Goal: Information Seeking & Learning: Learn about a topic

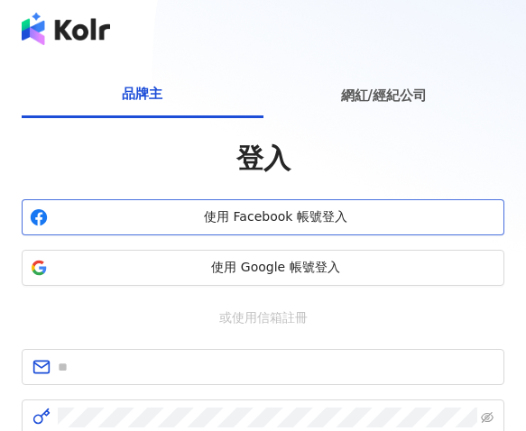
click at [359, 214] on span "使用 Facebook 帳號登入" at bounding box center [275, 217] width 441 height 18
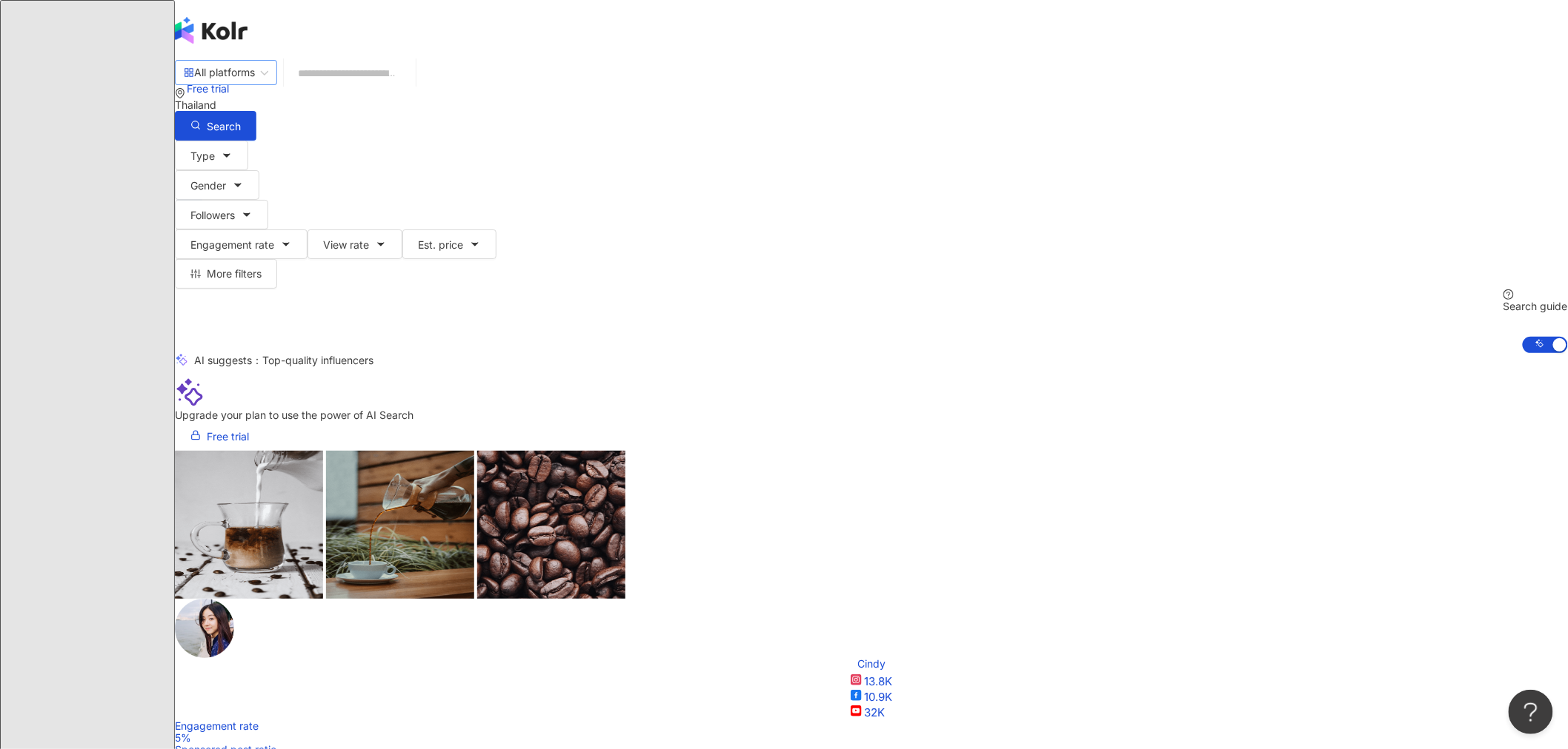
click at [255, 85] on div "All platforms" at bounding box center [219, 72] width 71 height 24
click at [431, 165] on div "Instagram" at bounding box center [486, 152] width 115 height 25
click at [248, 153] on button "Type" at bounding box center [211, 155] width 73 height 30
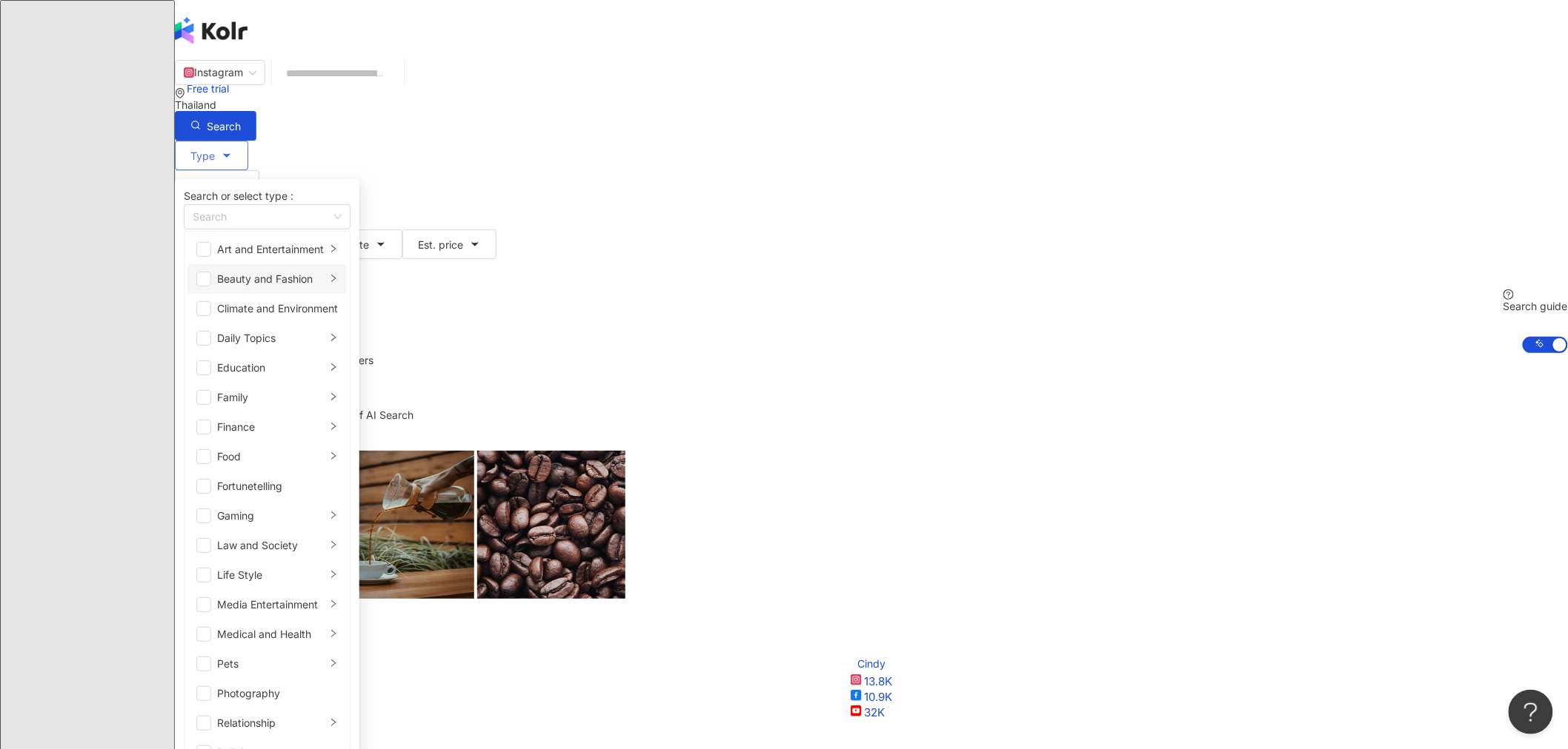
click at [326, 287] on div "Beauty and Fashion" at bounding box center [271, 279] width 109 height 16
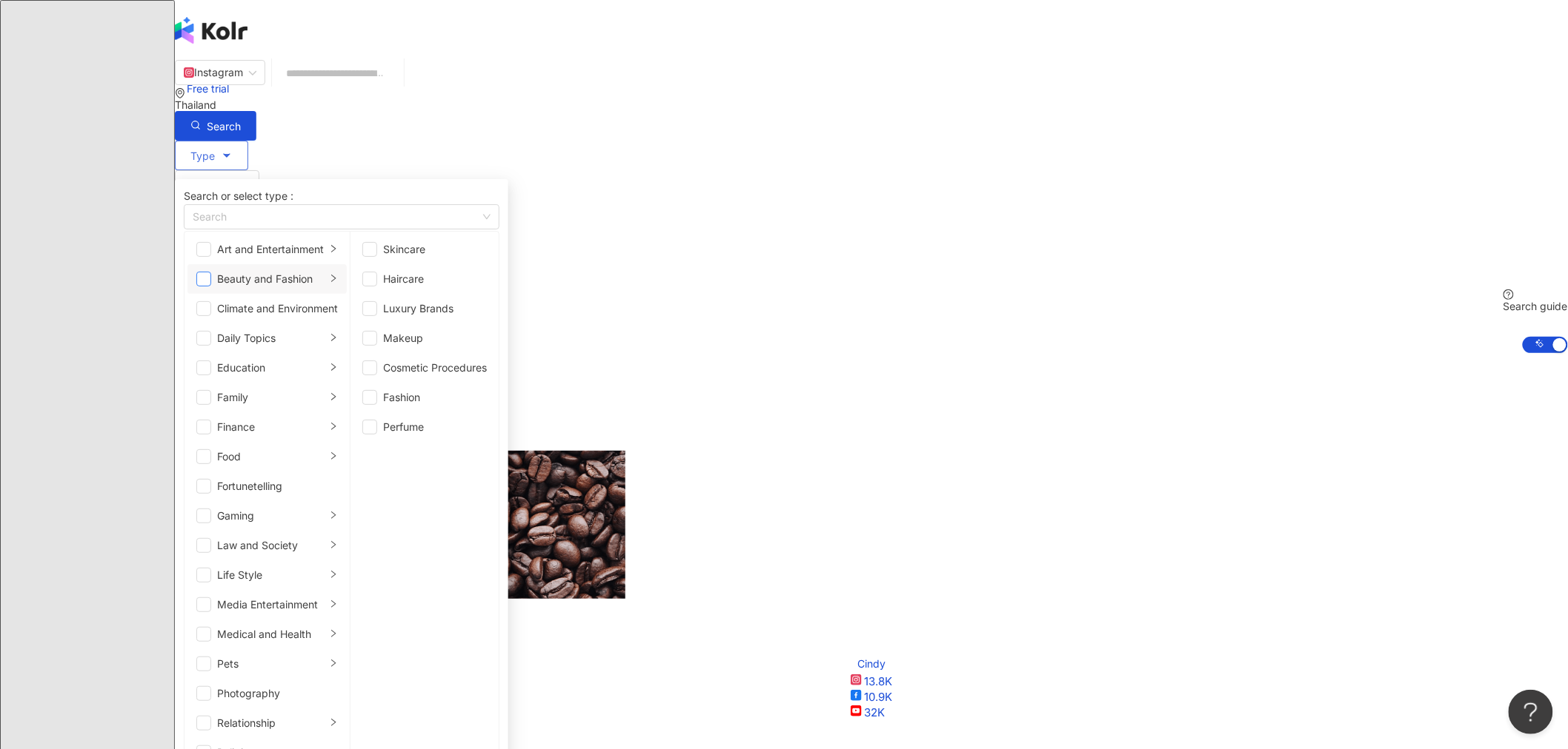
click at [211, 287] on span "button" at bounding box center [204, 279] width 15 height 15
click at [377, 257] on span "button" at bounding box center [370, 250] width 15 height 15
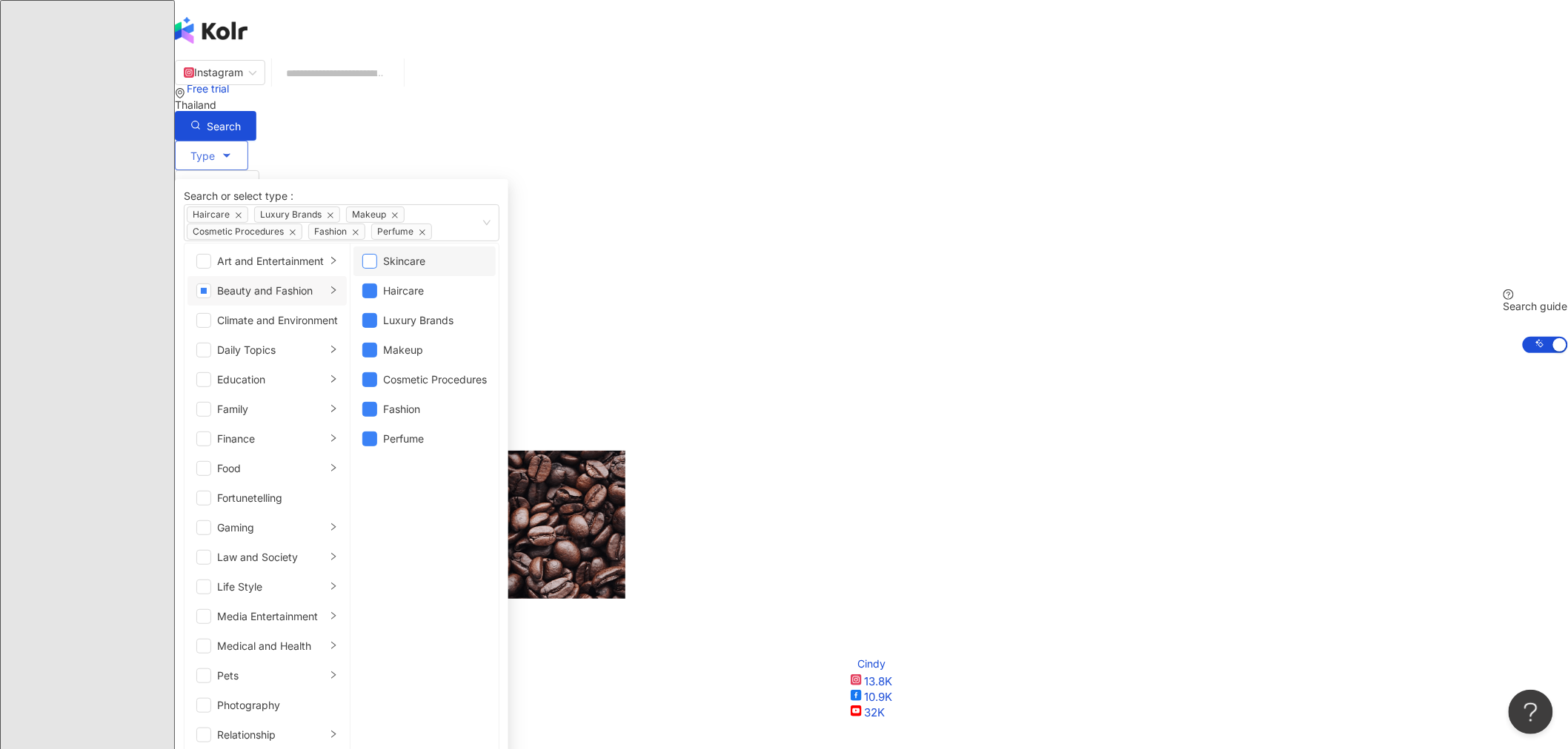
click at [377, 269] on span "button" at bounding box center [370, 261] width 15 height 15
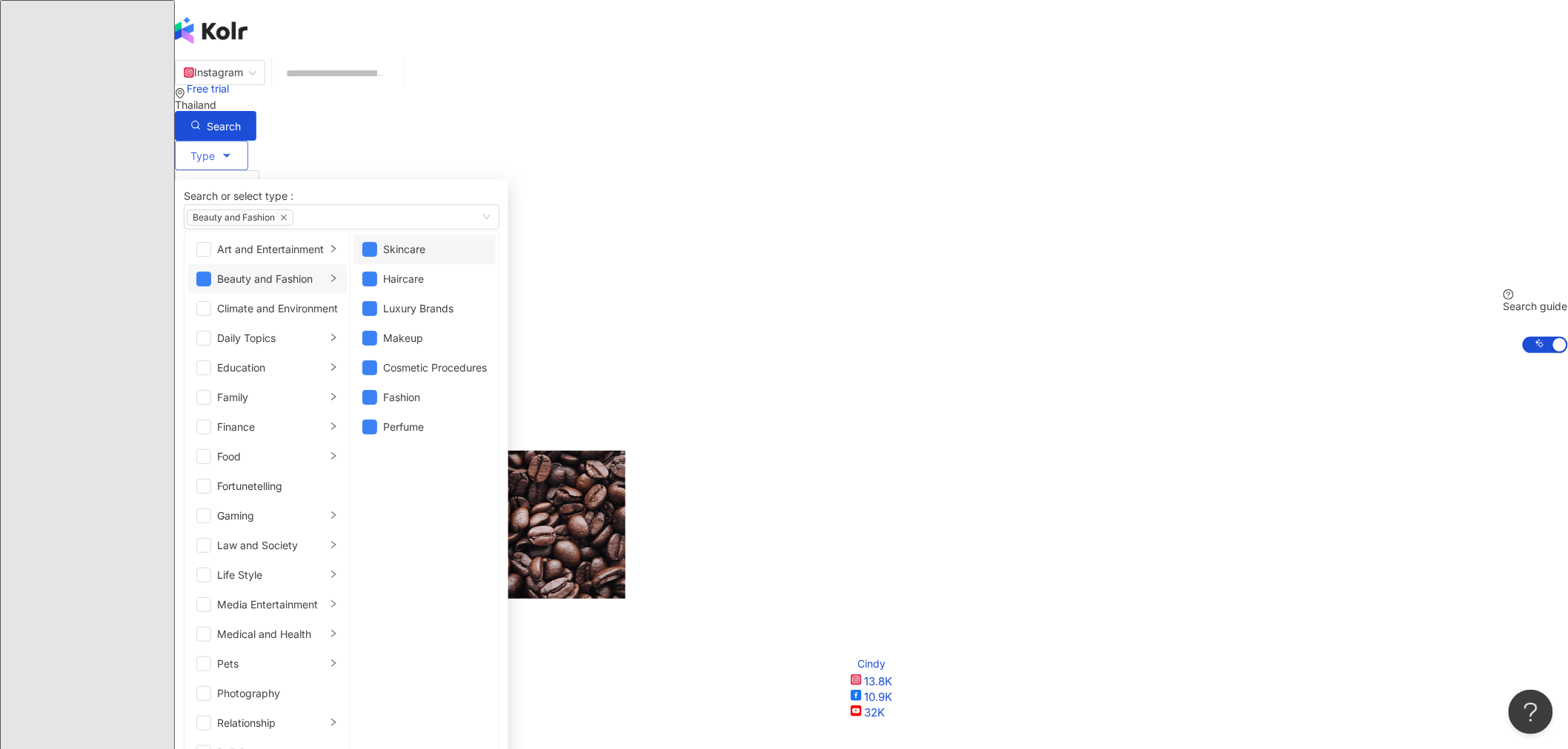
click at [431, 264] on li "Skincare" at bounding box center [424, 250] width 142 height 30
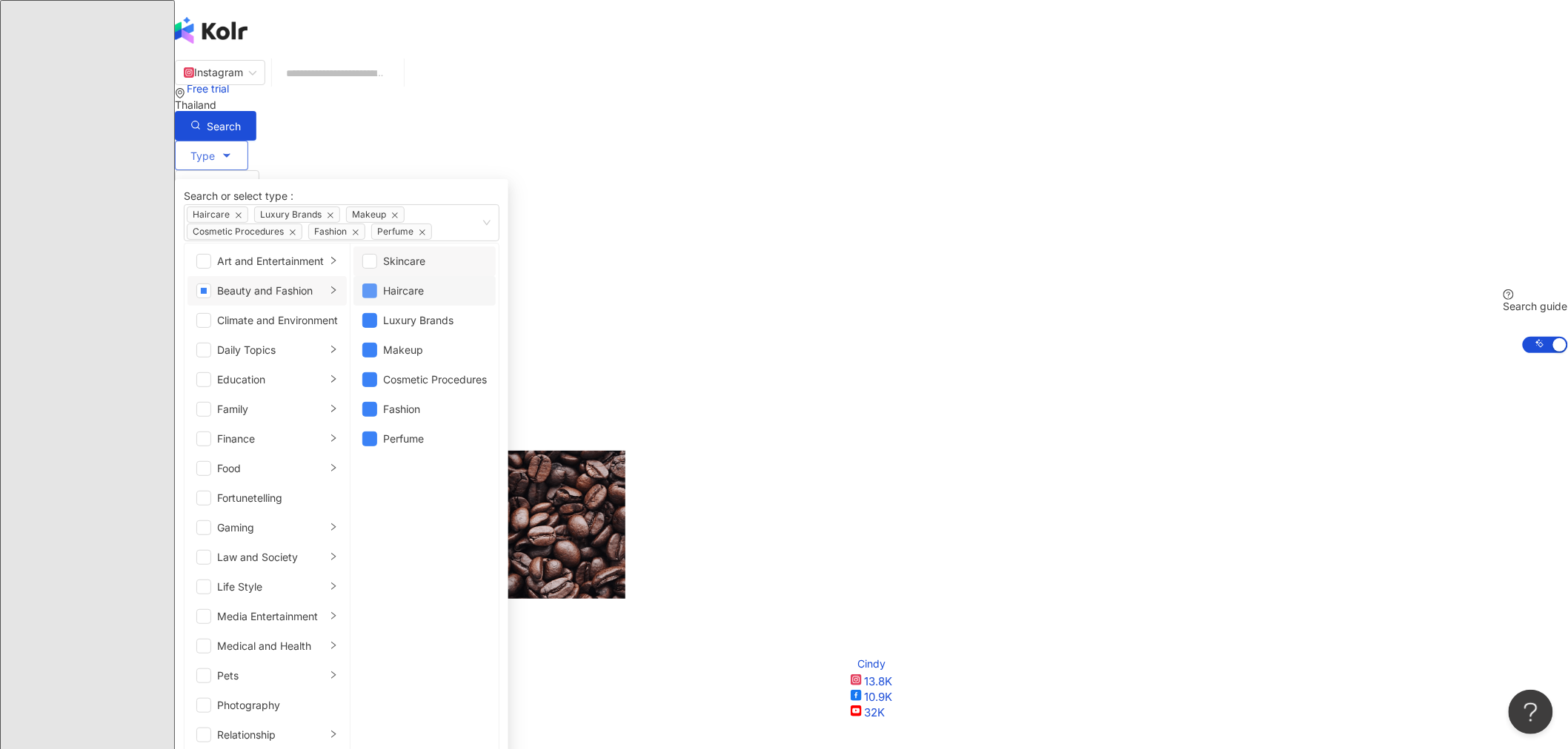
click at [377, 298] on span "button" at bounding box center [370, 291] width 15 height 15
click at [211, 298] on span "button" at bounding box center [204, 291] width 15 height 15
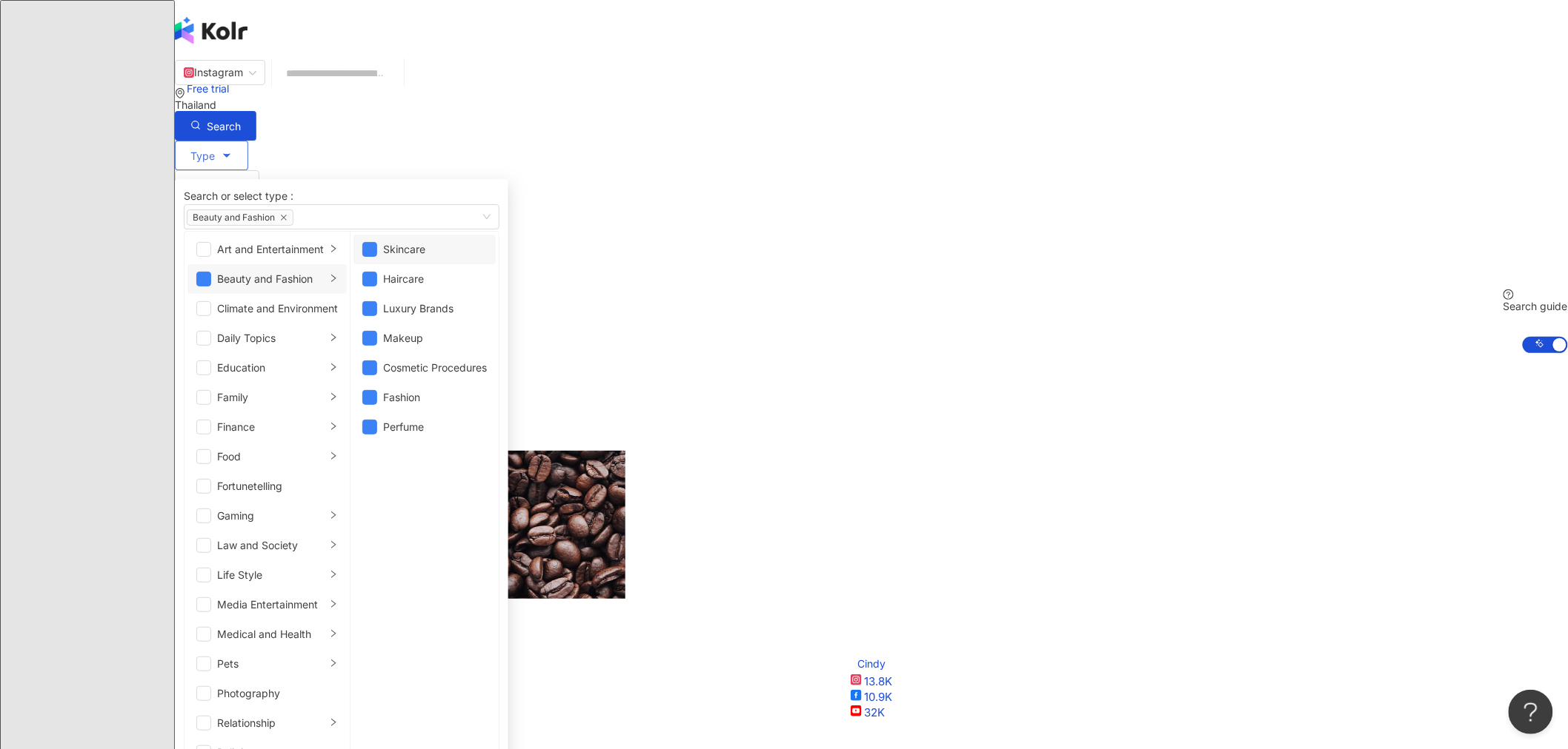
click at [347, 294] on li "Beauty and Fashion" at bounding box center [267, 279] width 159 height 30
click at [211, 287] on span "button" at bounding box center [204, 279] width 15 height 15
click at [431, 353] on div "Fashion" at bounding box center [435, 397] width 104 height 16
click at [431, 353] on div "Perfume" at bounding box center [435, 427] width 104 height 16
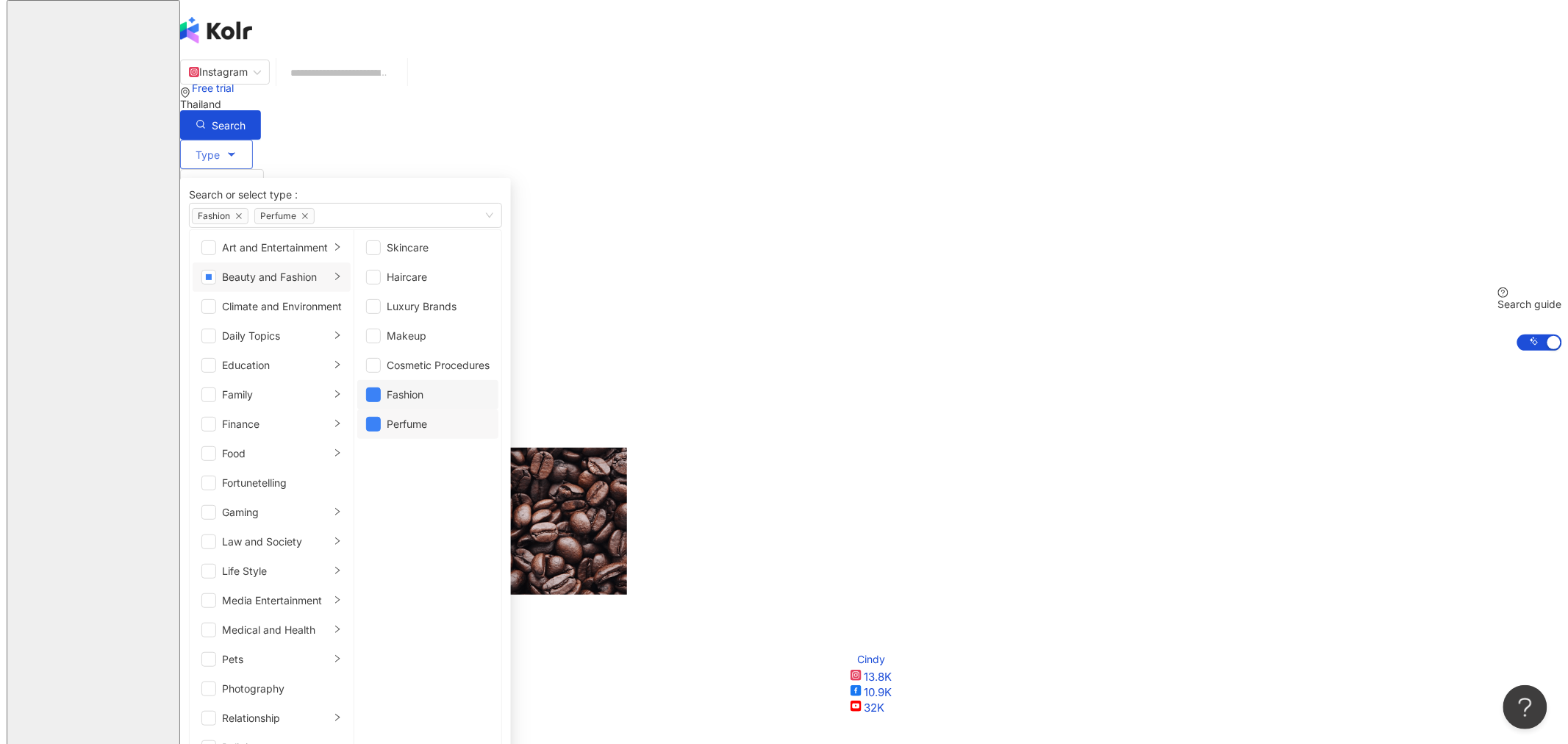
scroll to position [9, 0]
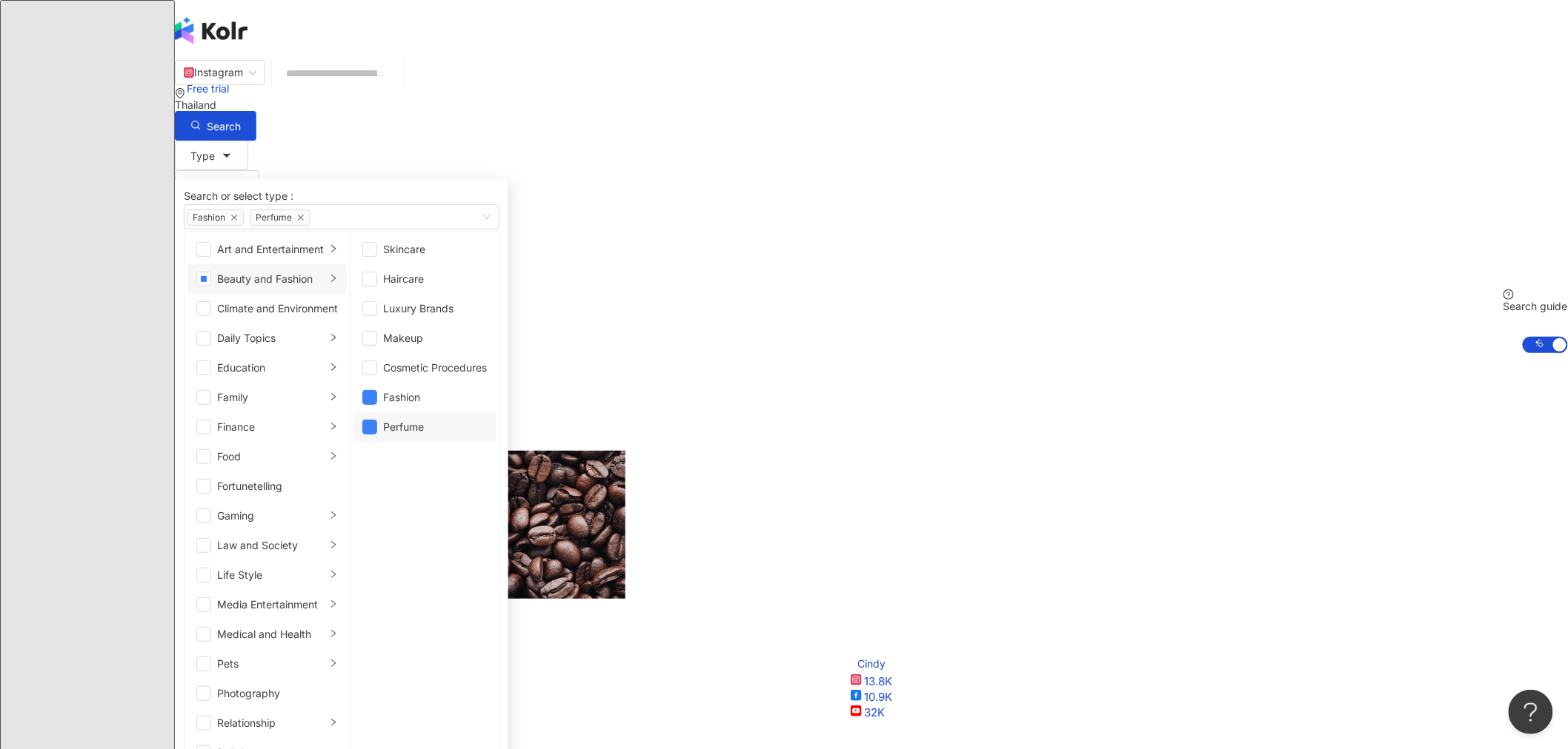
click at [431, 353] on div "Upgrade your plan to use the power of AI Search Free trial" at bounding box center [871, 414] width 1393 height 73
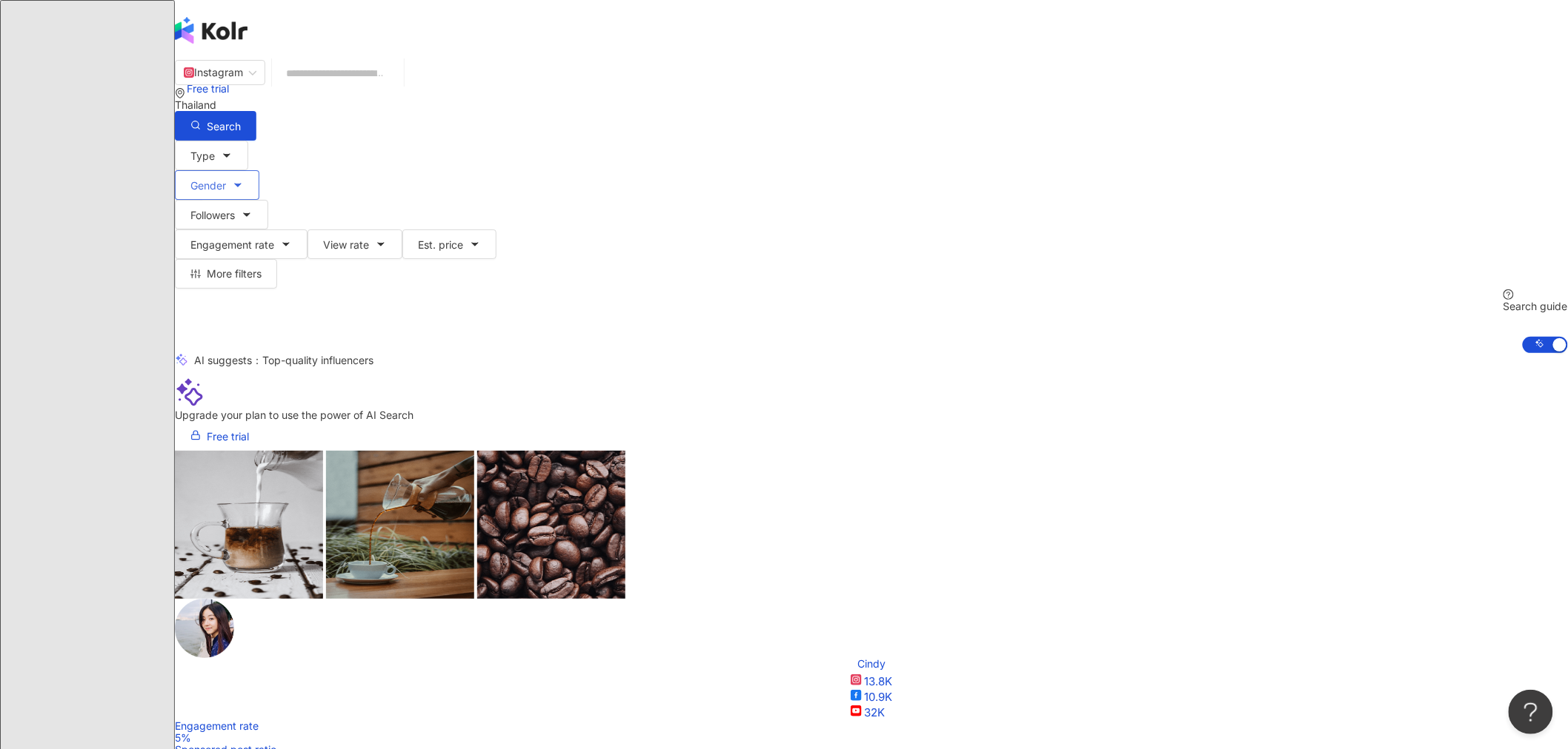
click at [260, 170] on button "Gender" at bounding box center [217, 185] width 85 height 30
click at [268, 200] on button "Followers" at bounding box center [222, 214] width 94 height 30
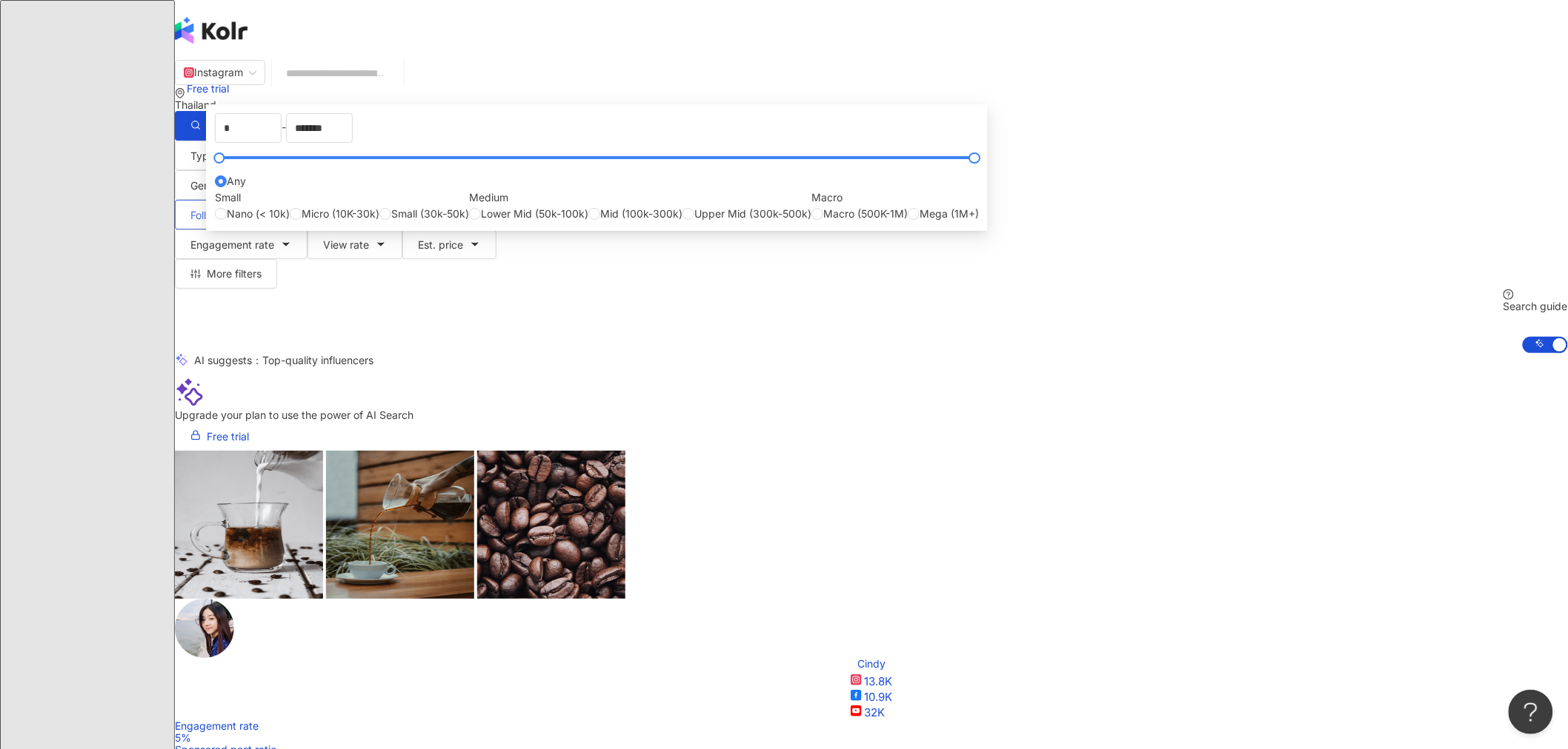
click at [268, 200] on button "Followers" at bounding box center [222, 214] width 94 height 30
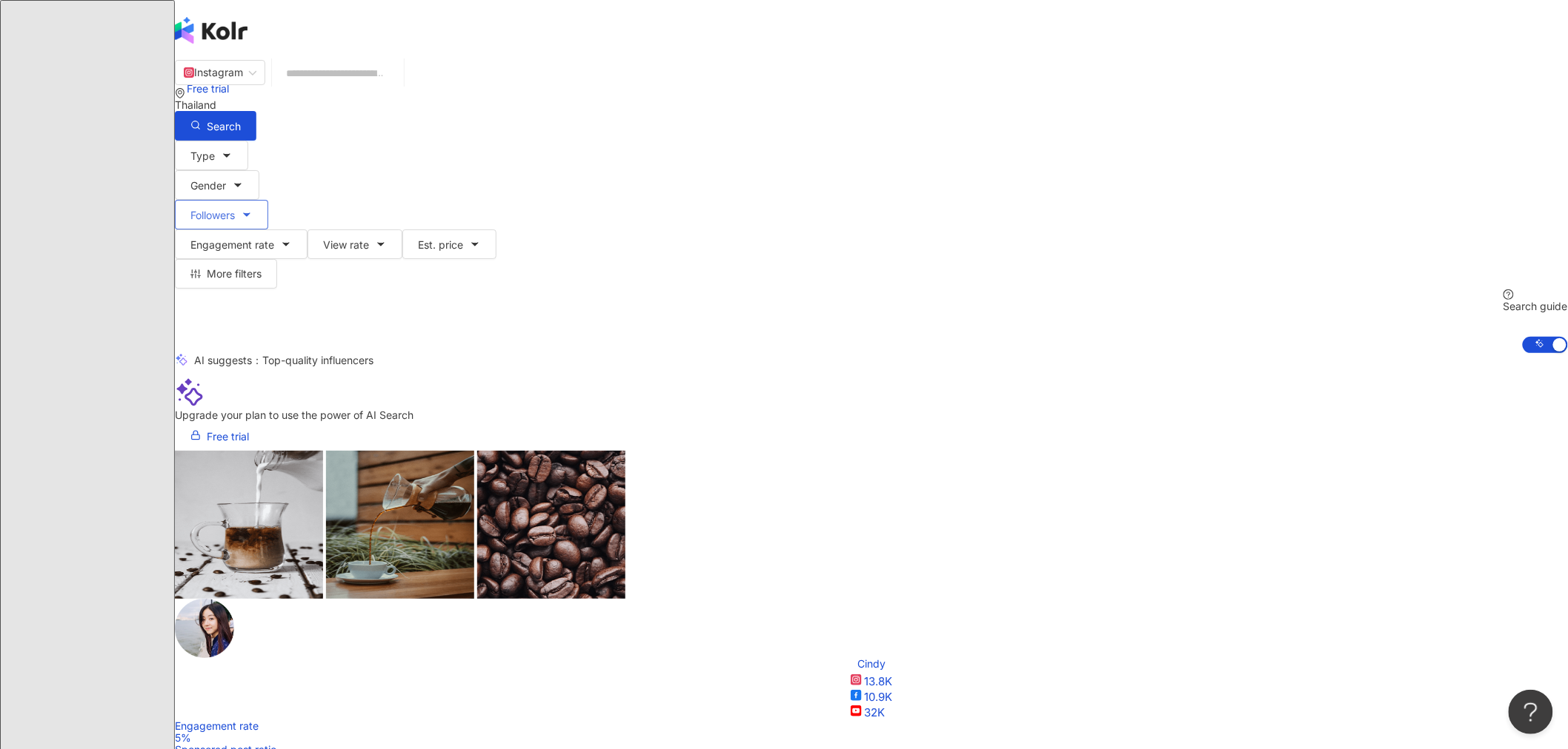
click at [268, 200] on button "Followers" at bounding box center [222, 214] width 94 height 30
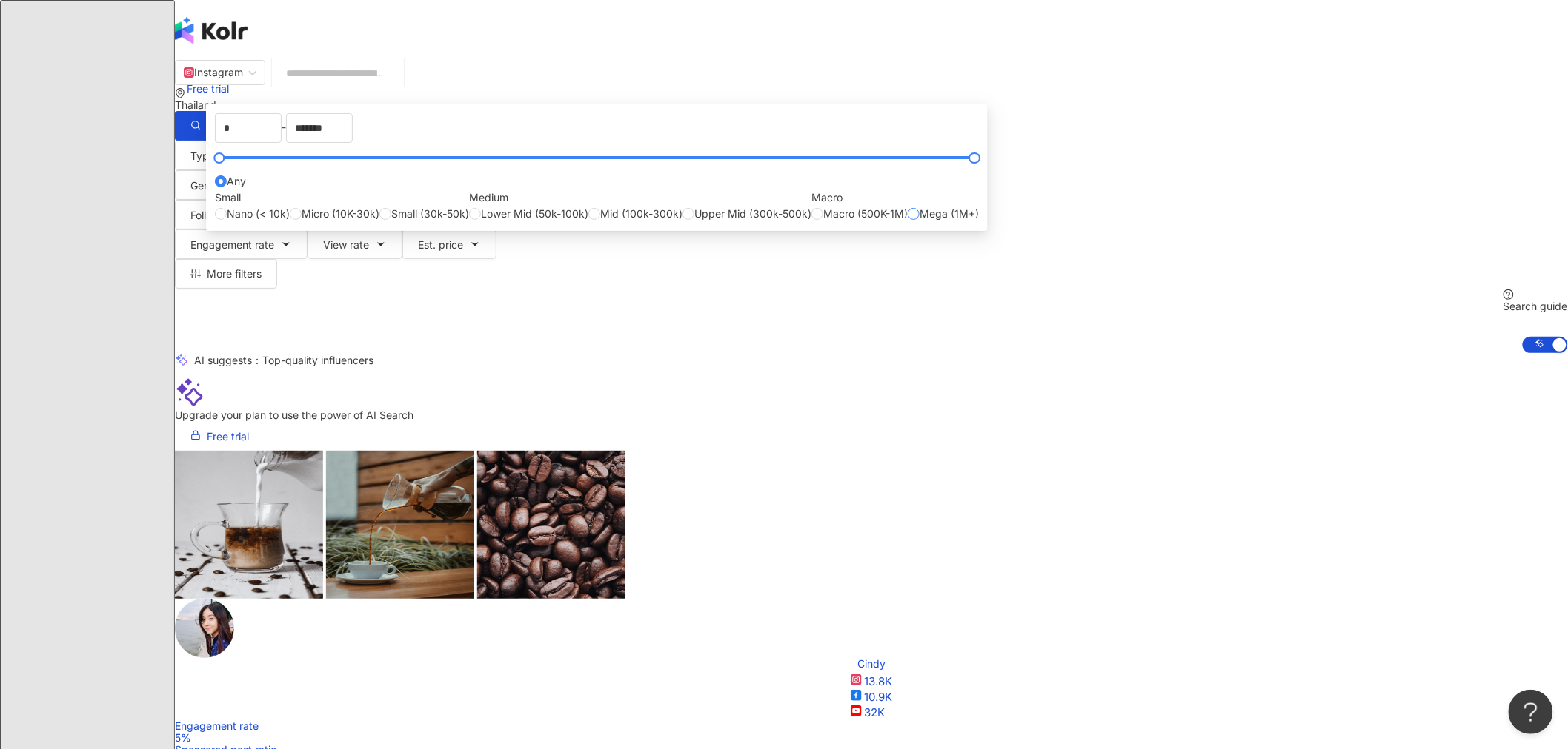
click at [431, 222] on span "Mega (1M+)" at bounding box center [949, 214] width 59 height 16
type input "*******"
type input "*********"
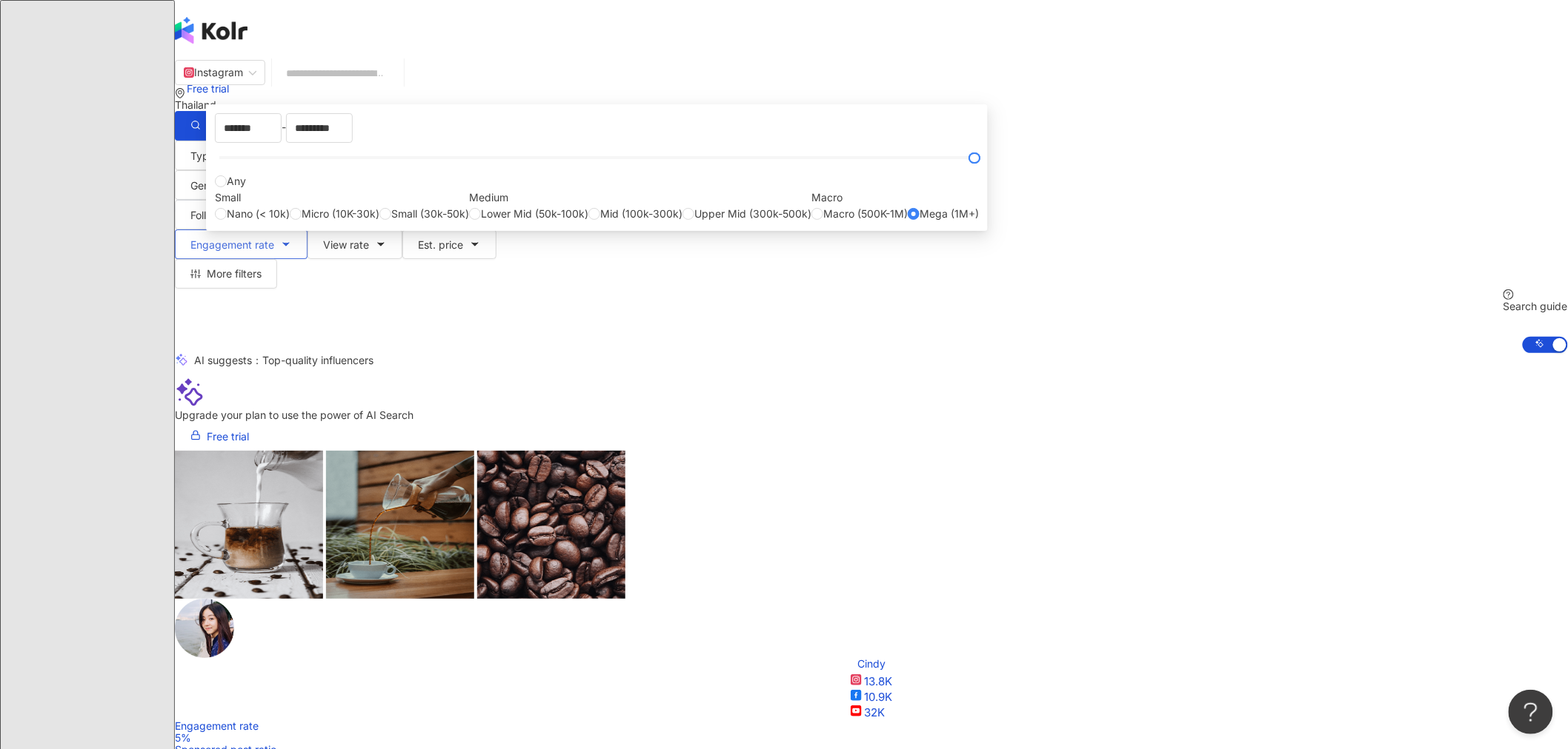
click at [274, 239] on span "Engagement rate" at bounding box center [233, 245] width 84 height 11
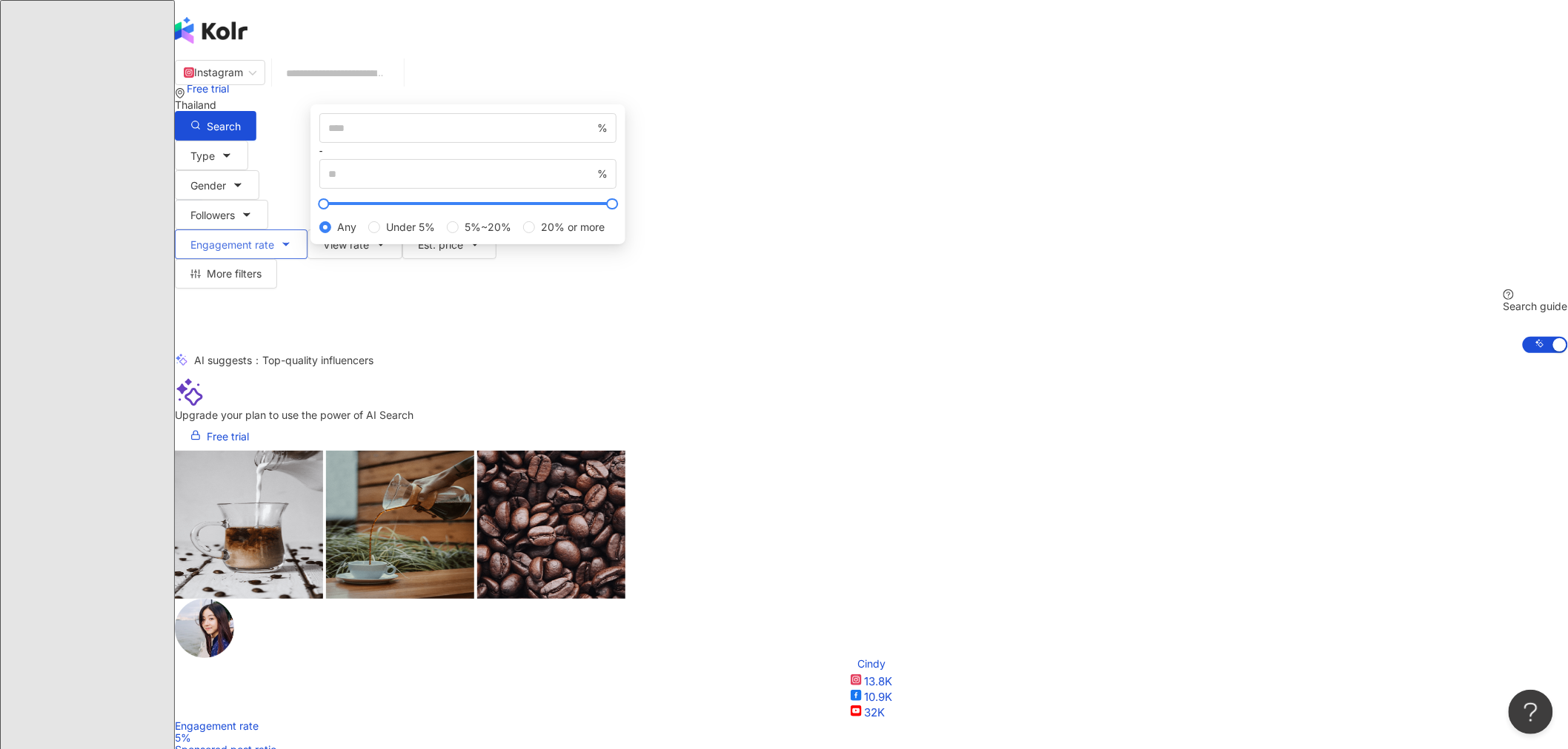
click at [274, 239] on span "Engagement rate" at bounding box center [233, 245] width 84 height 11
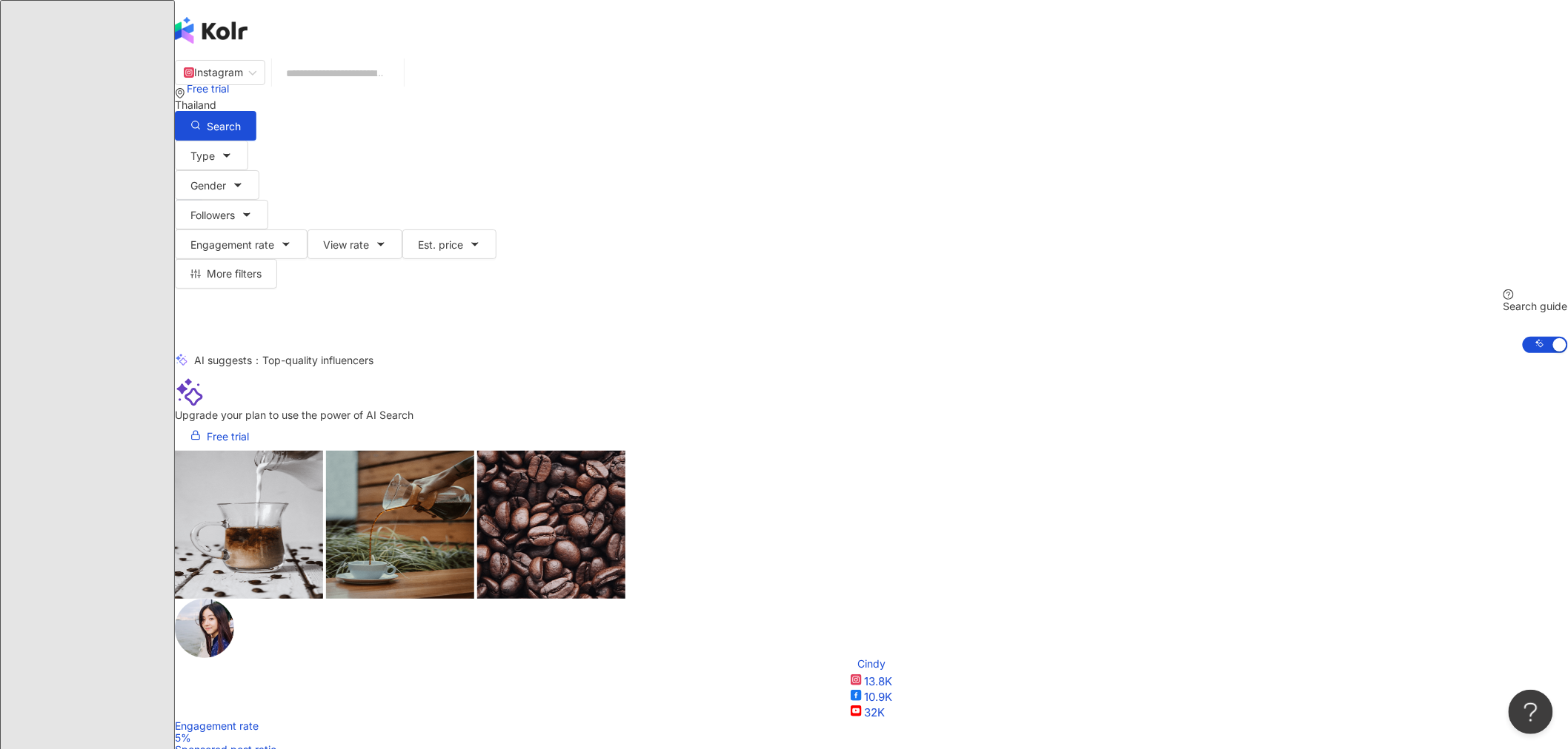
click at [431, 140] on div "Type Gender Followers Engagement rate View rate Est. price More filters Any Fem…" at bounding box center [871, 246] width 1393 height 212
click at [274, 239] on span "Engagement rate" at bounding box center [233, 245] width 84 height 11
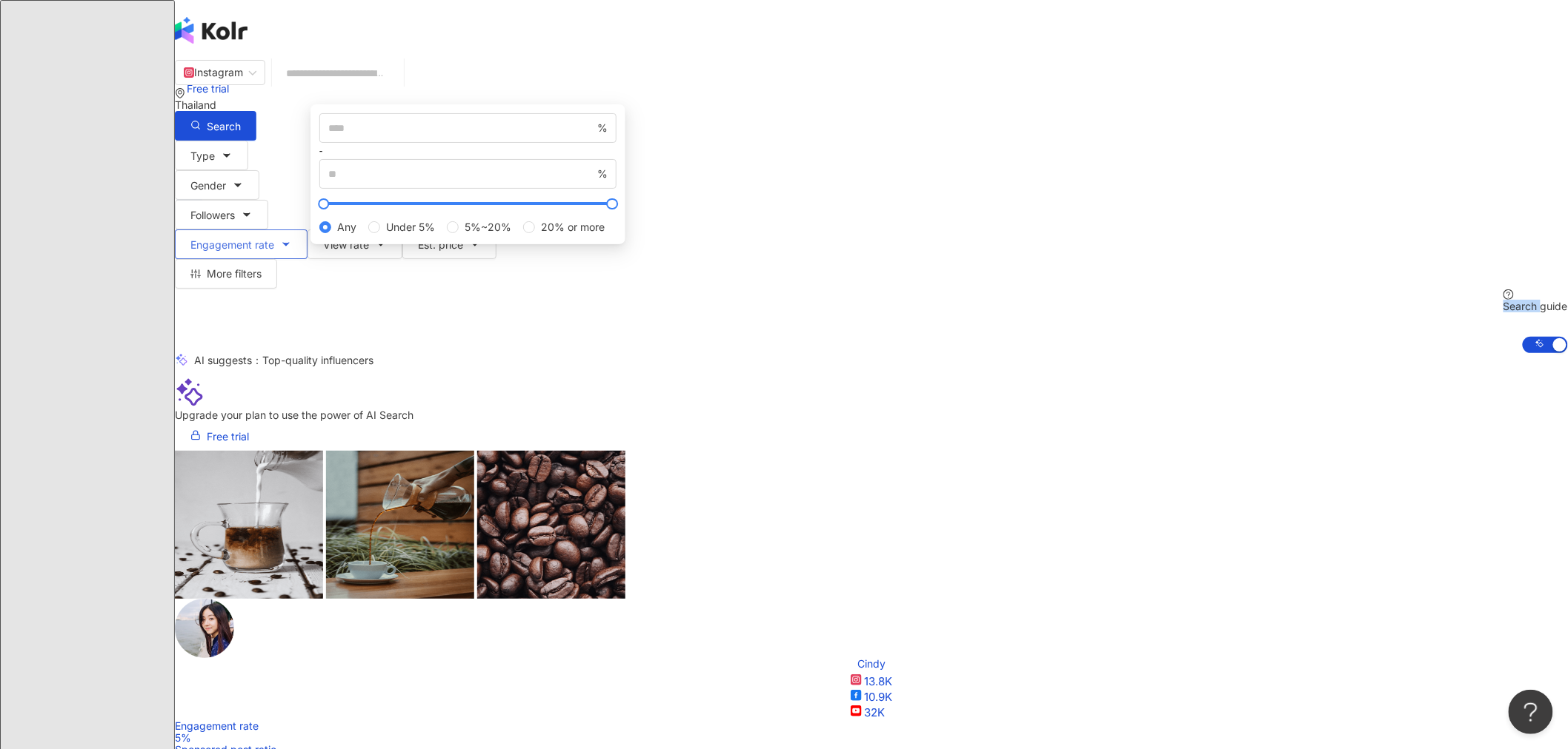
click at [274, 239] on span "Engagement rate" at bounding box center [233, 245] width 84 height 11
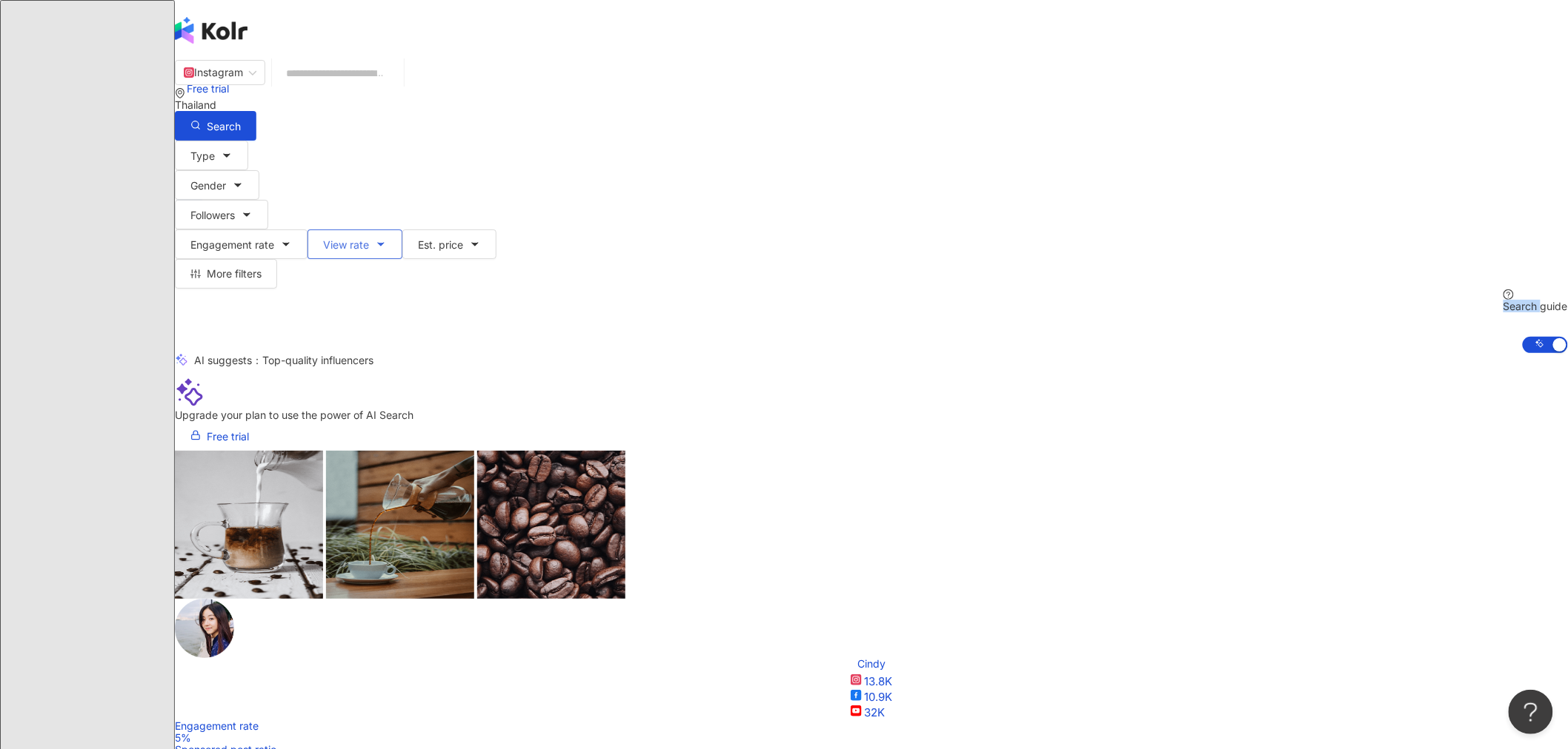
click at [403, 230] on button "View rate" at bounding box center [354, 245] width 95 height 30
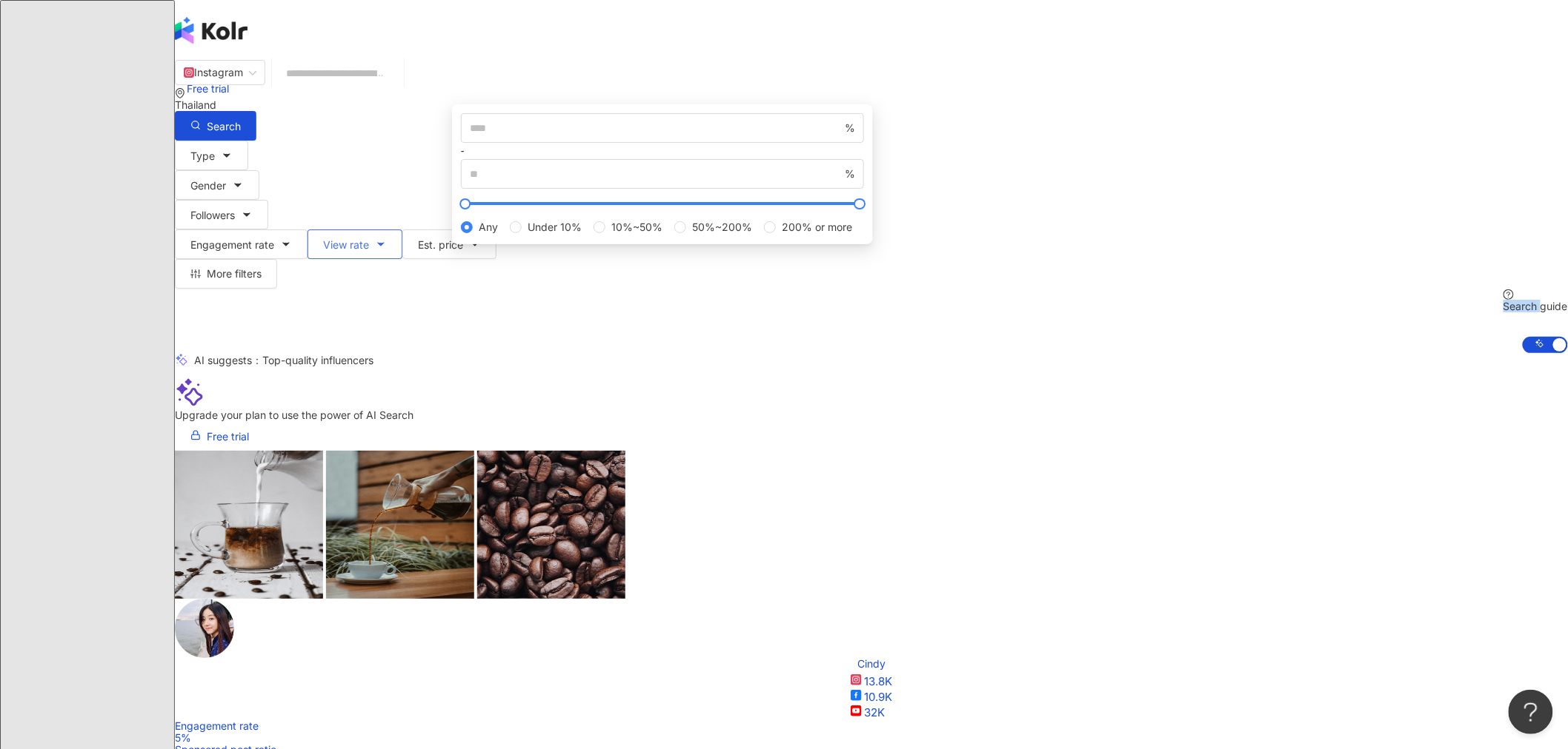
click at [387, 238] on icon "button" at bounding box center [380, 244] width 12 height 11
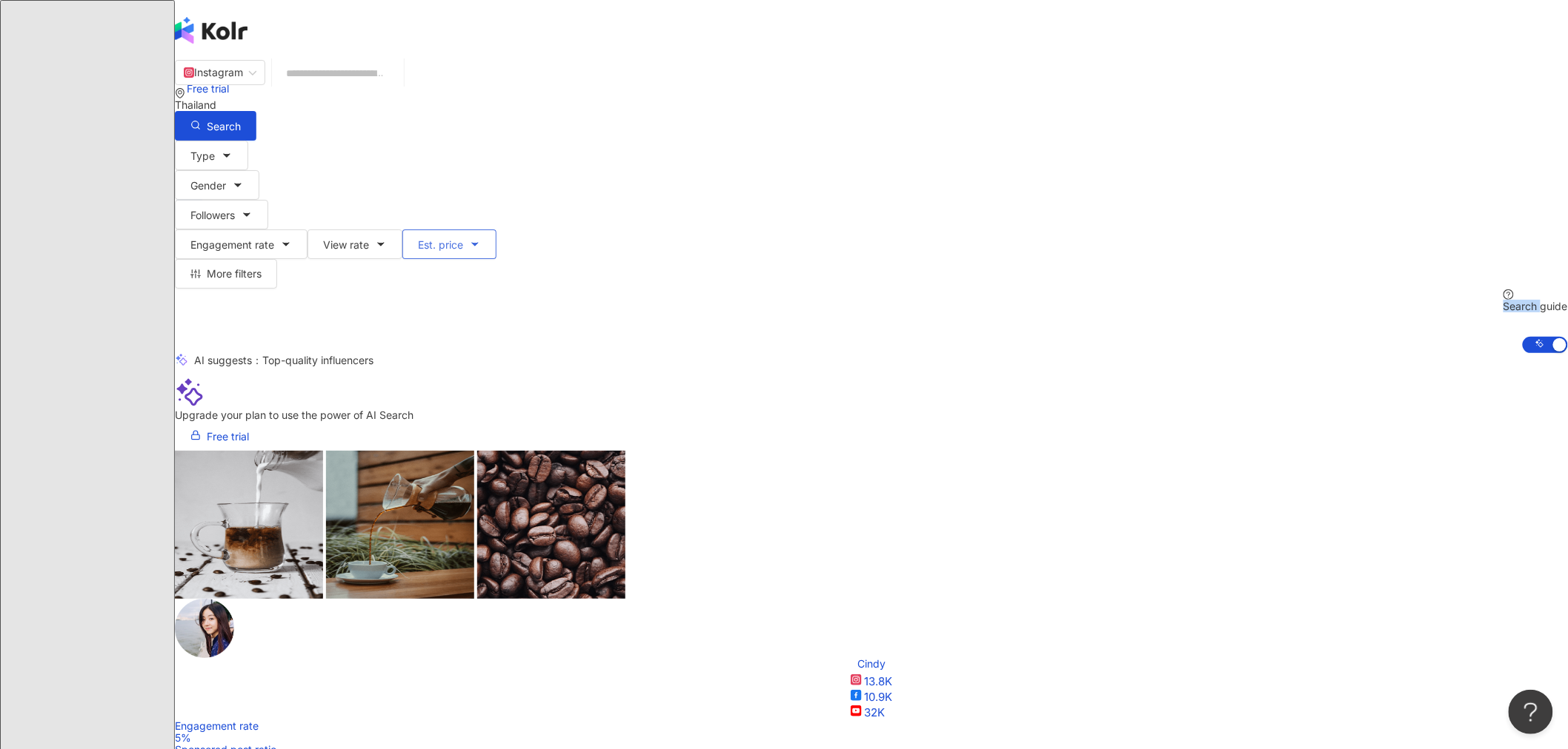
click at [431, 230] on button "Est. price" at bounding box center [450, 245] width 95 height 30
click at [261, 268] on span "More filters" at bounding box center [234, 273] width 55 height 11
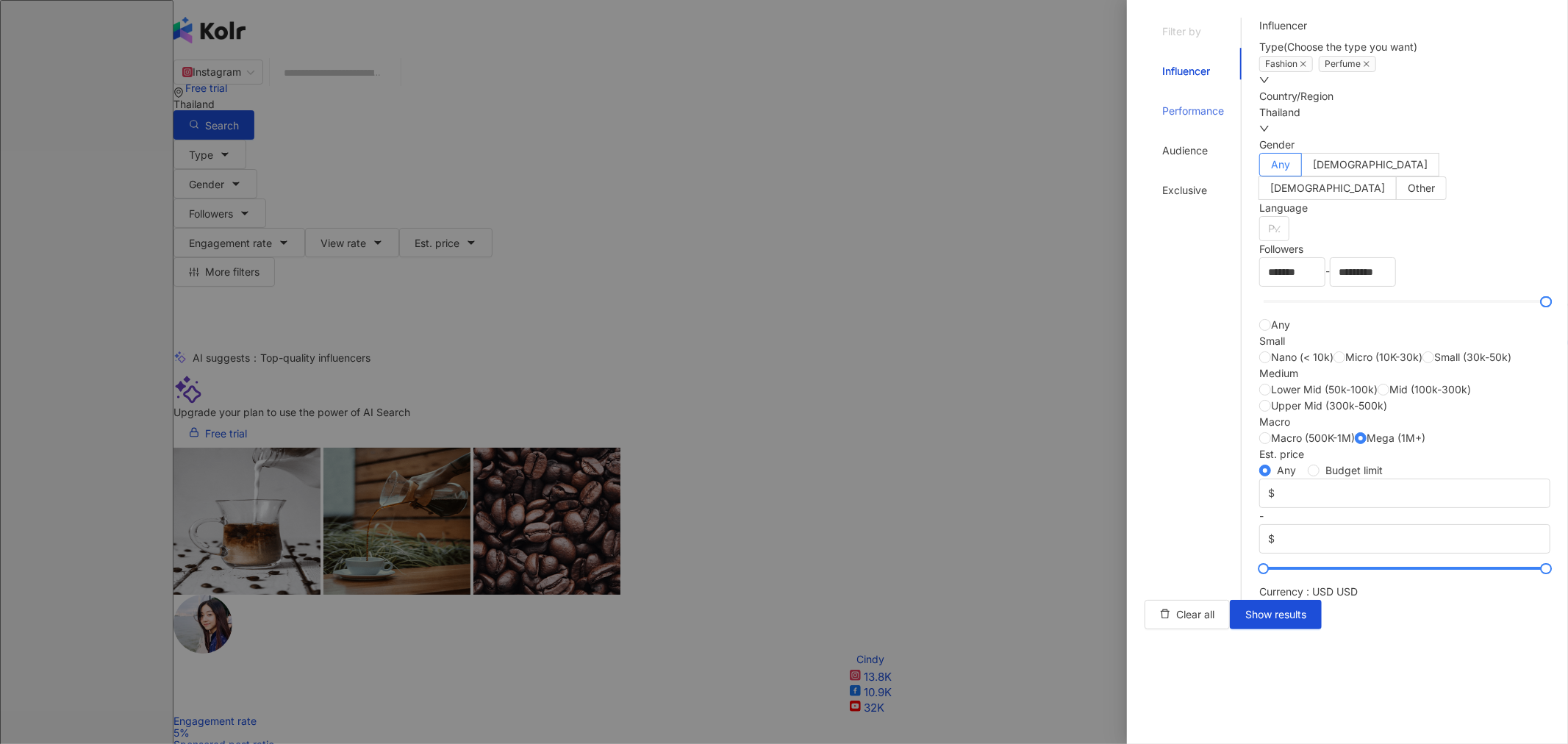
click at [428, 97] on div "Performance" at bounding box center [1193, 111] width 97 height 28
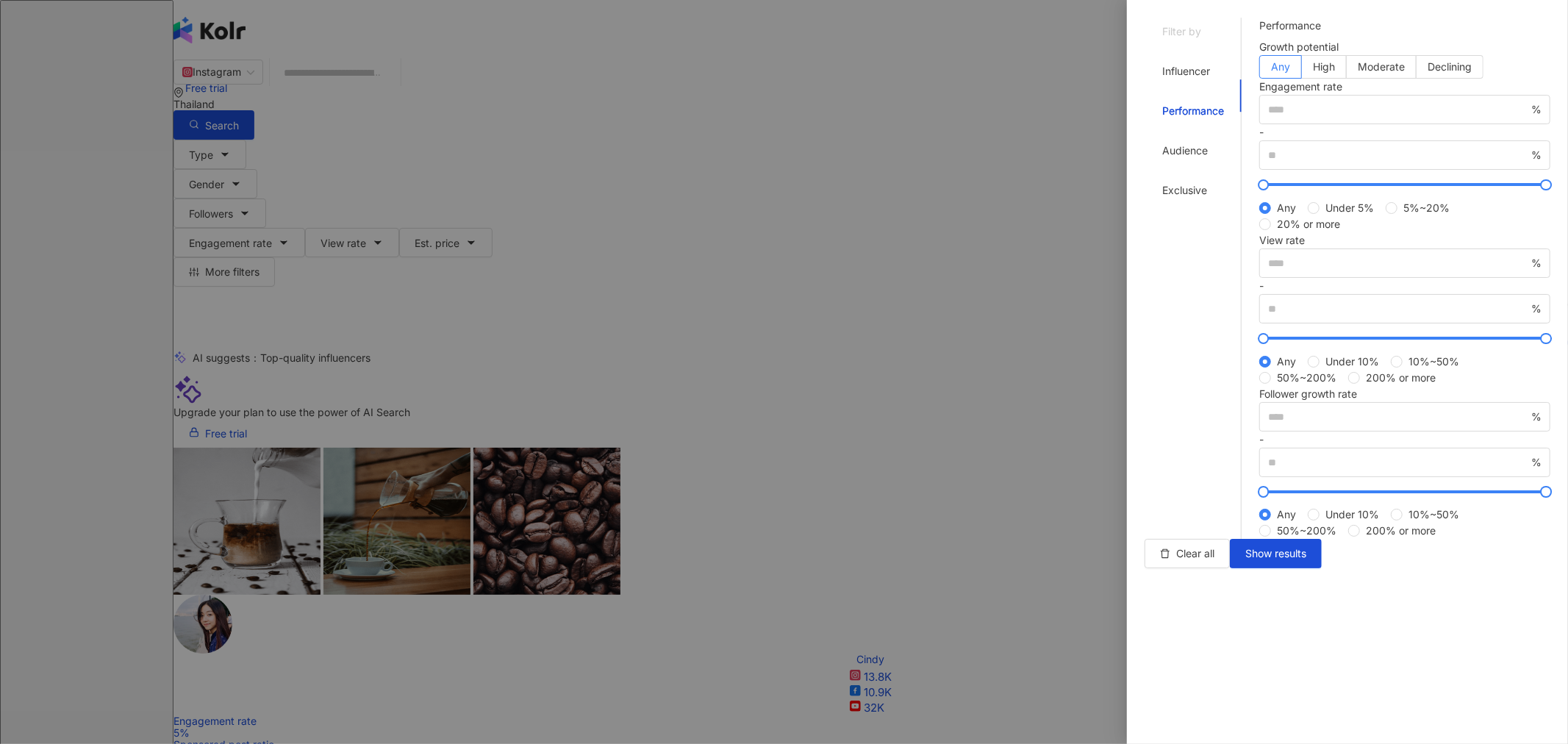
click at [428, 185] on div "Filter by Influencer Performance Audience Exclusive" at bounding box center [1193, 278] width 97 height 521
click at [428, 176] on div "Exclusive" at bounding box center [1193, 190] width 97 height 28
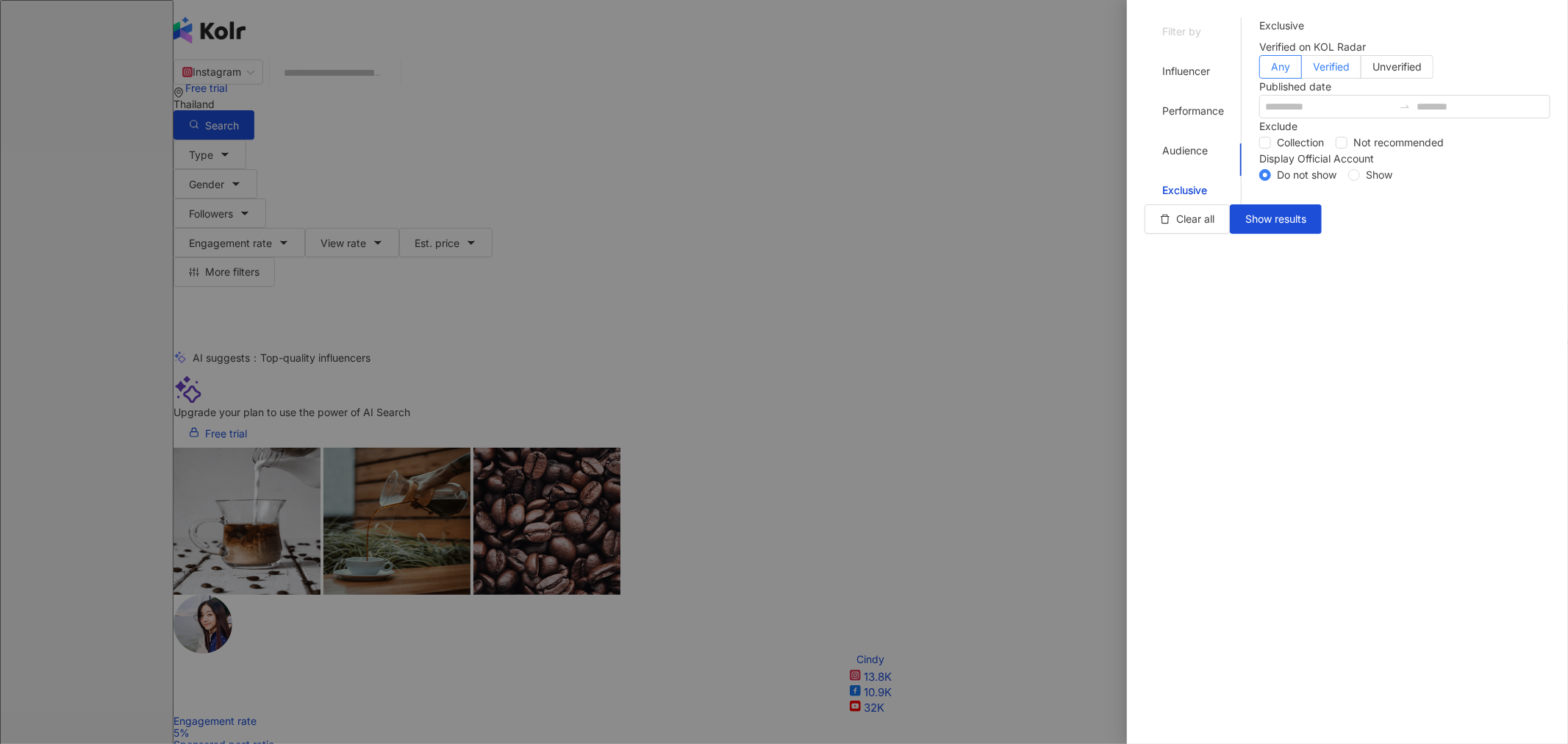
click at [428, 73] on span "Verified" at bounding box center [1331, 66] width 37 height 12
click at [428, 73] on span "Any" at bounding box center [1280, 66] width 19 height 12
click at [428, 137] on div "Audience" at bounding box center [1193, 151] width 97 height 28
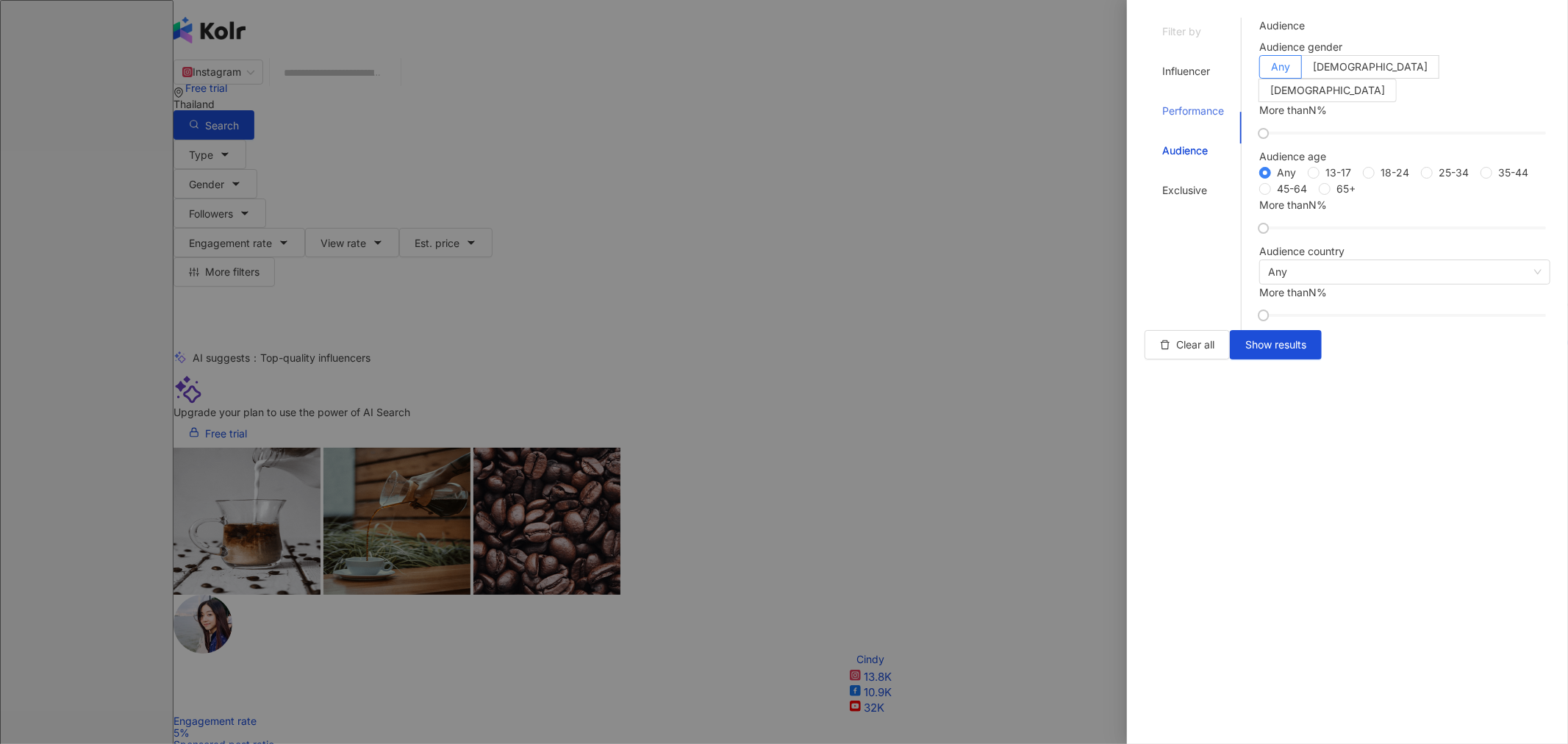
click at [428, 97] on div "Performance" at bounding box center [1193, 111] width 97 height 28
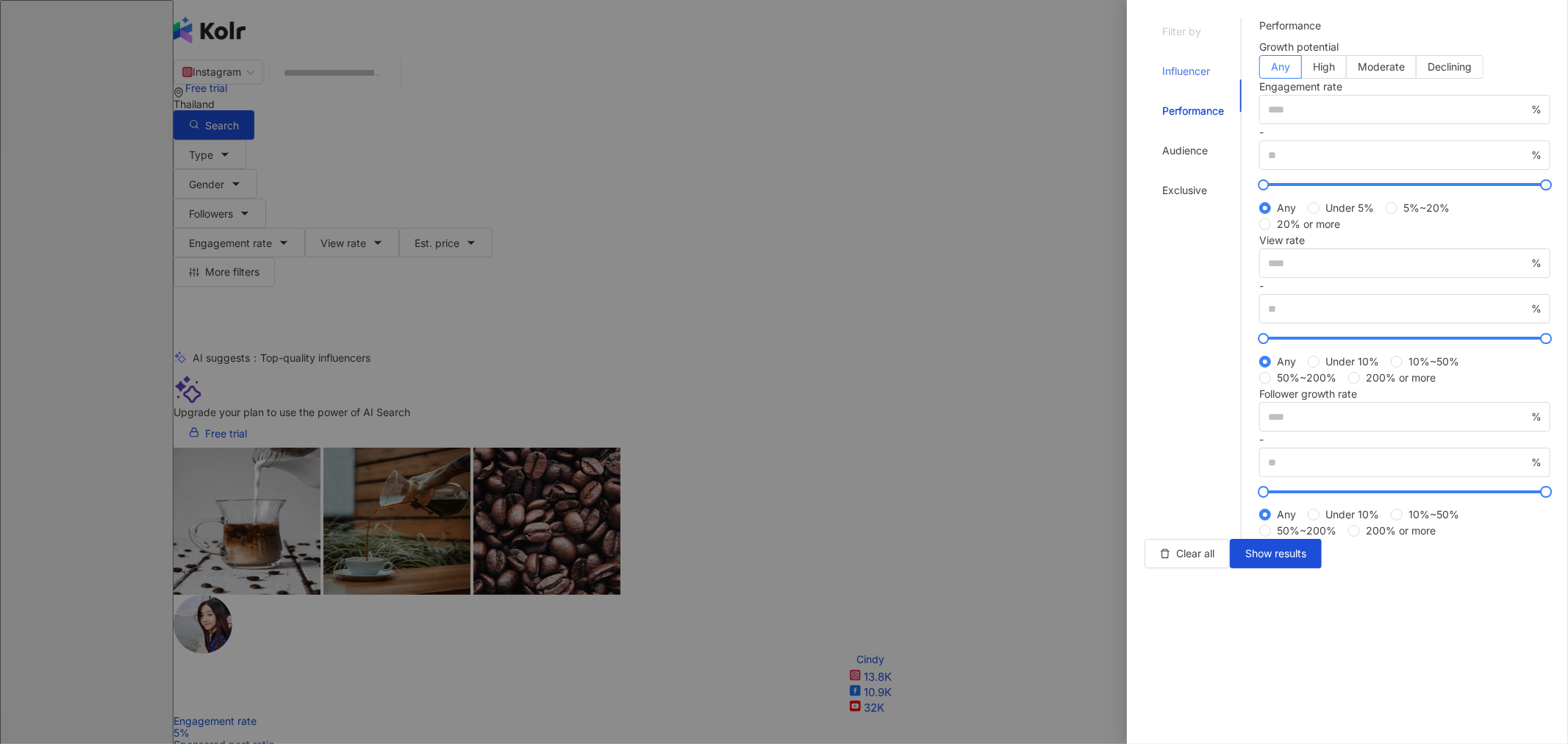
click at [428, 62] on div "Influencer" at bounding box center [1193, 71] width 97 height 28
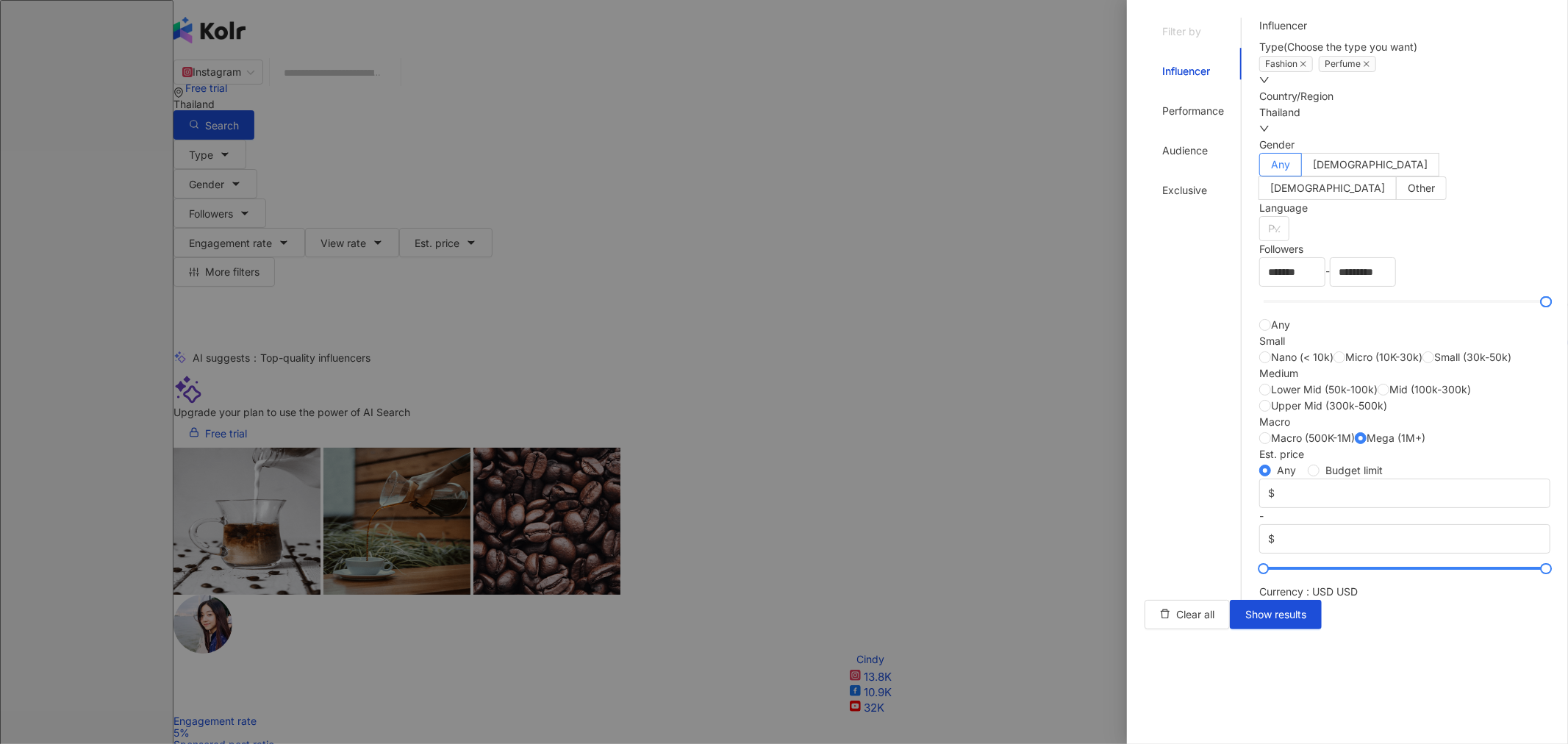
scroll to position [368, 0]
click at [428, 103] on div "Performance" at bounding box center [1194, 111] width 62 height 16
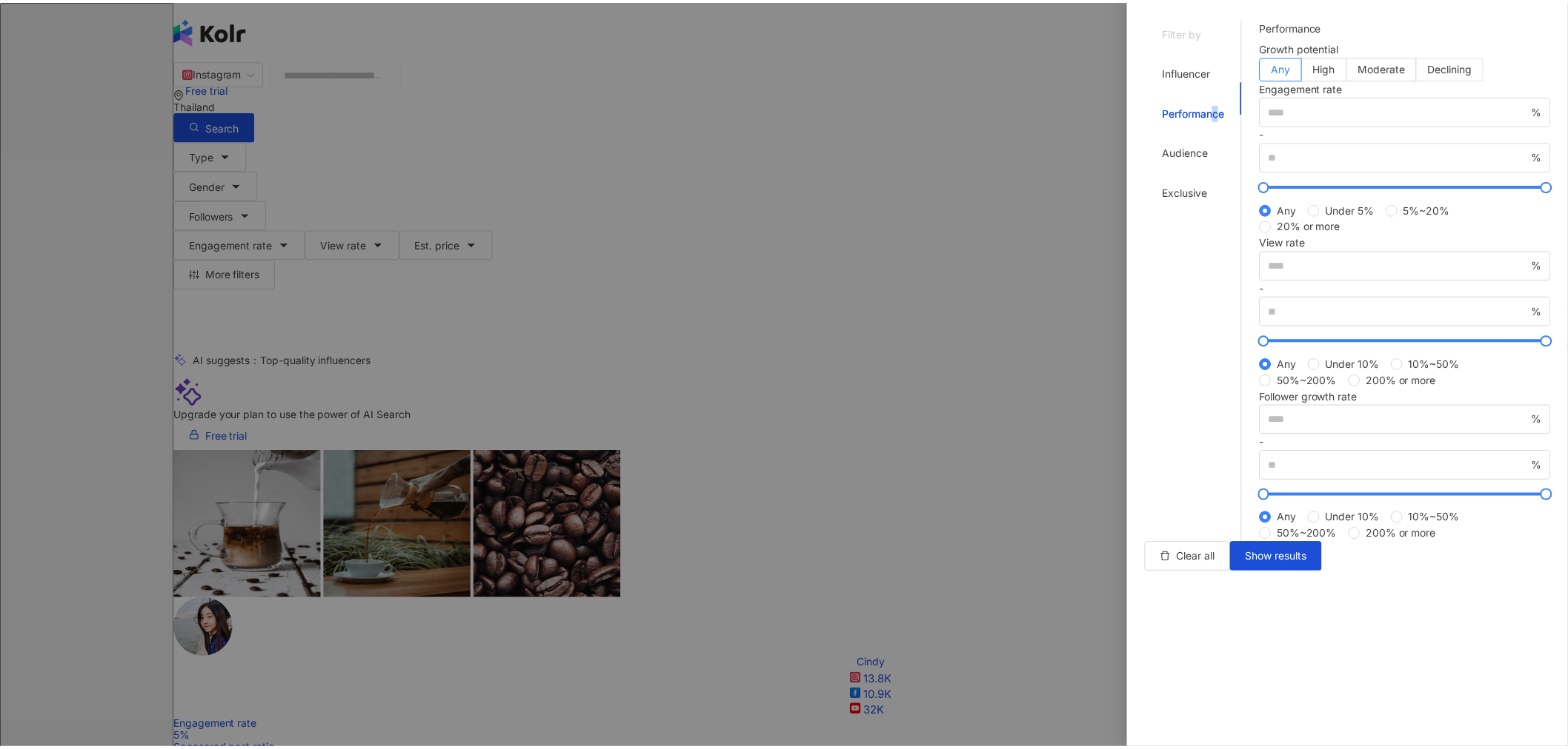
scroll to position [0, 0]
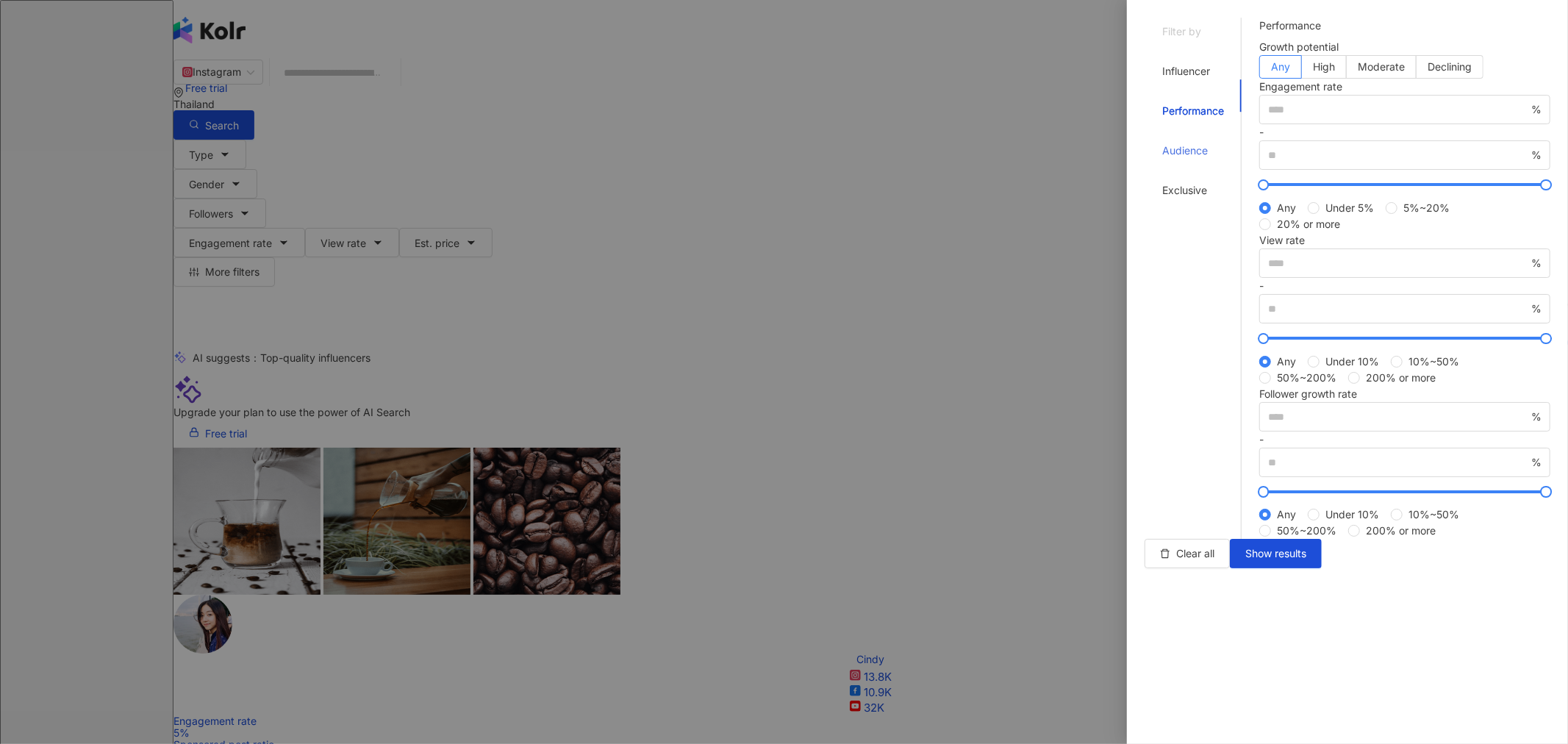
click at [428, 137] on div "Audience" at bounding box center [1193, 151] width 97 height 28
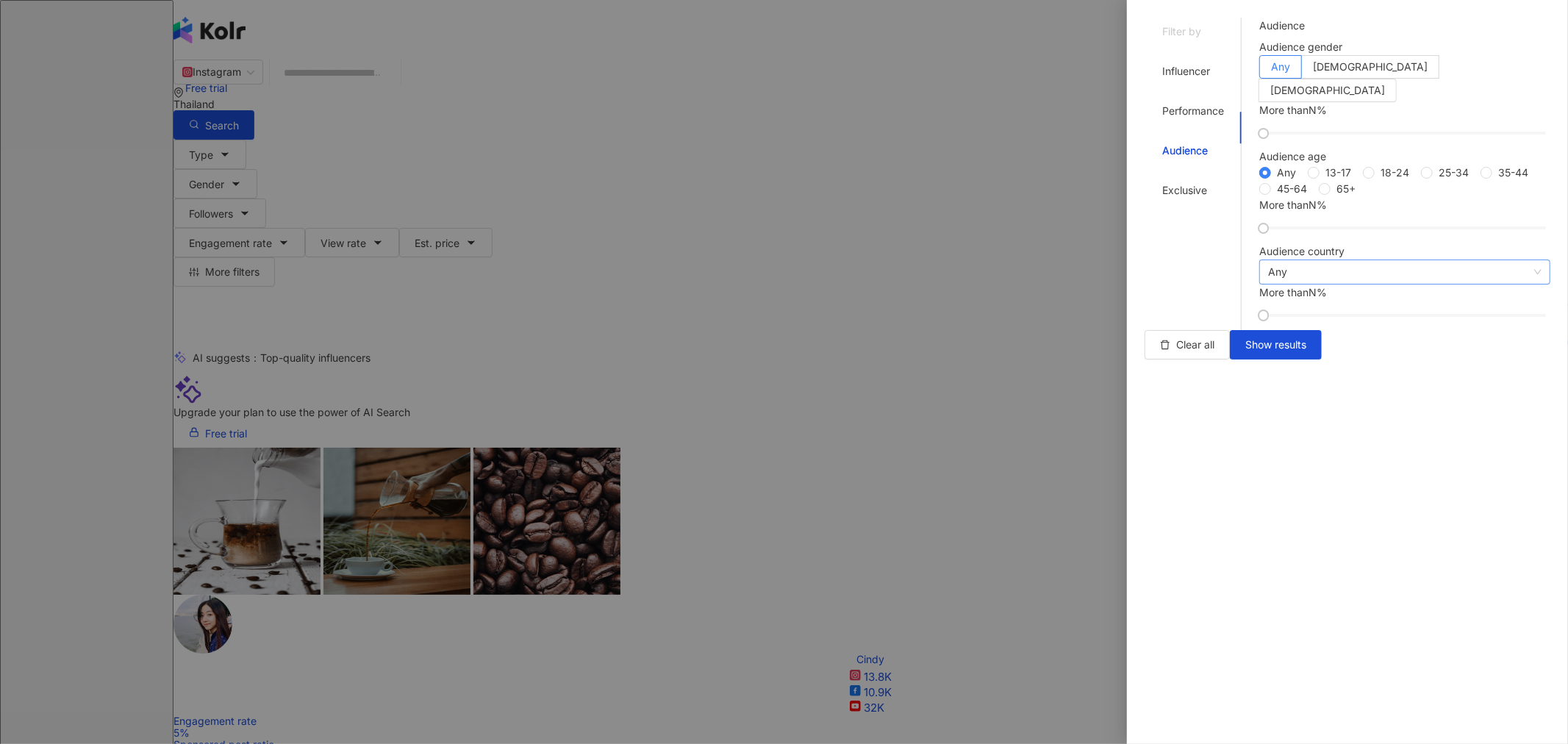
click at [428, 284] on span "Any" at bounding box center [1404, 272] width 273 height 24
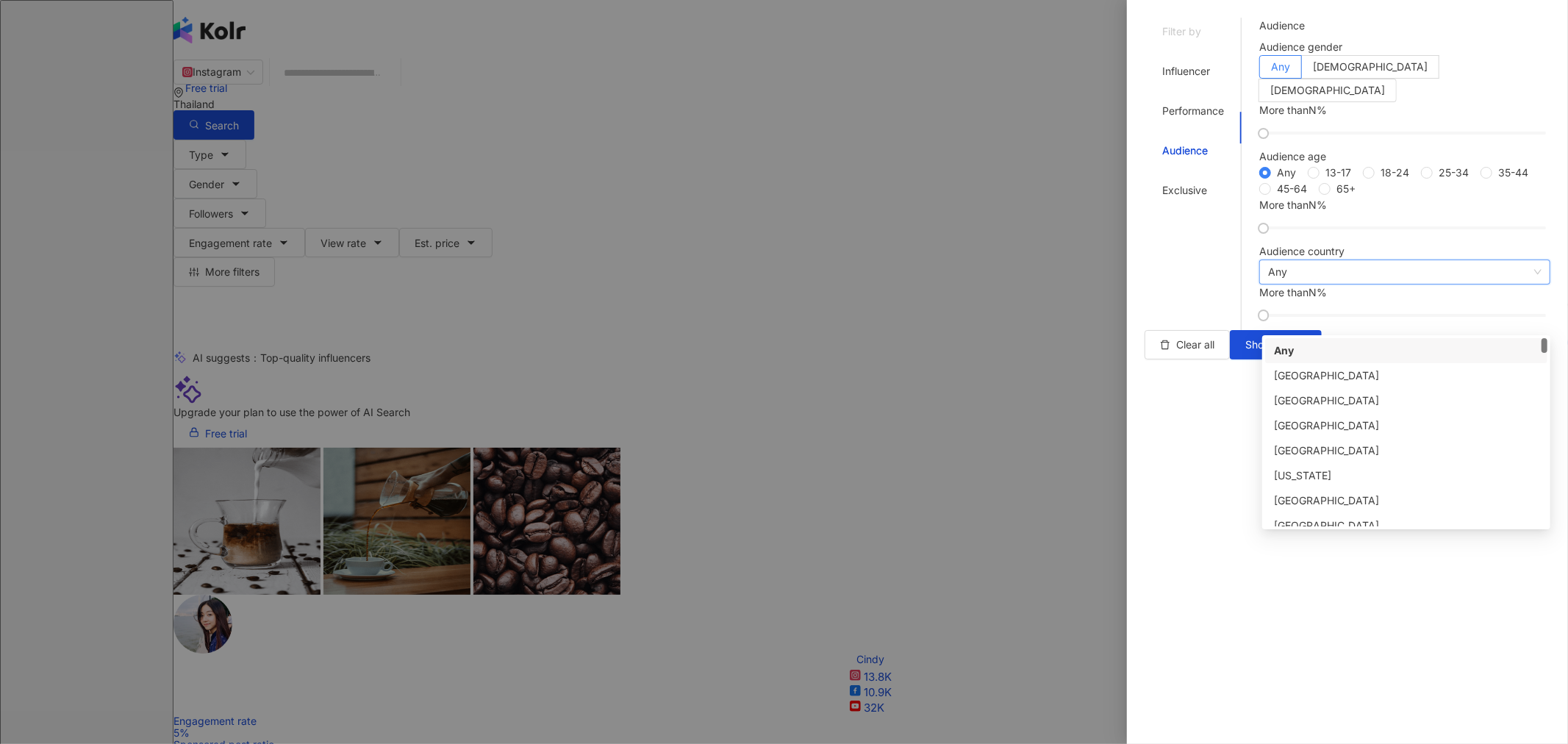
click at [428, 284] on span "Any" at bounding box center [1404, 272] width 273 height 24
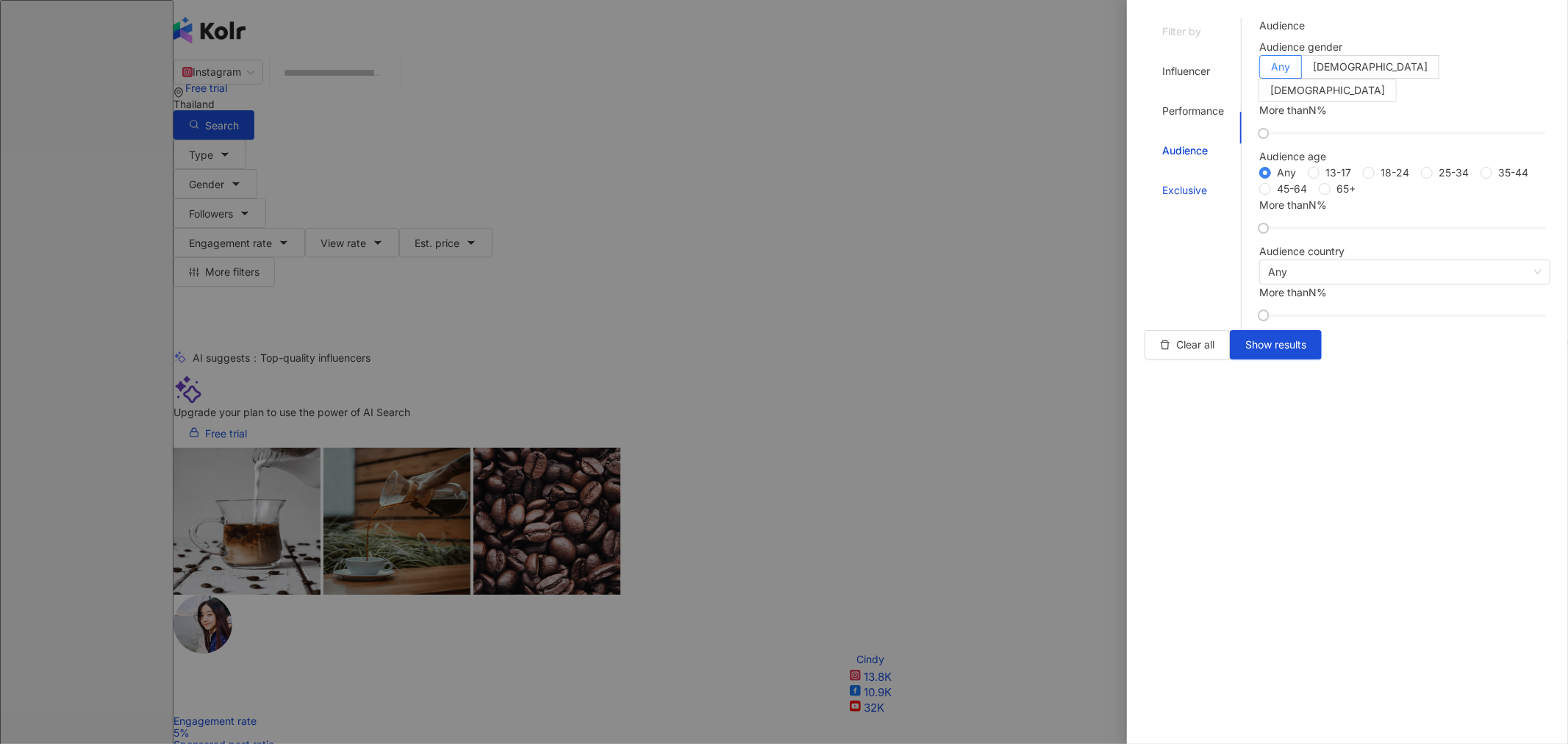
click at [428, 183] on div "Exclusive" at bounding box center [1185, 191] width 45 height 16
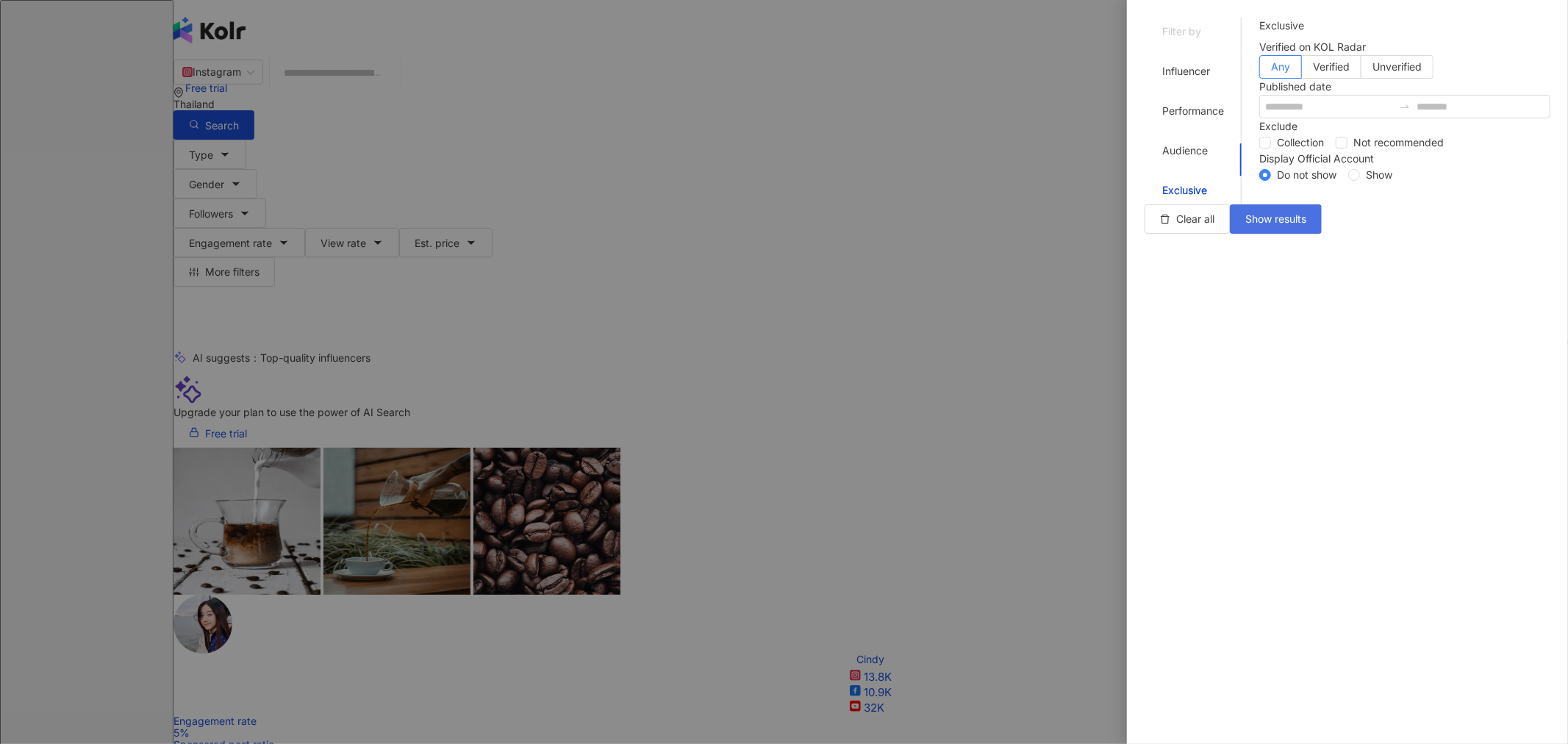
click at [428, 225] on span "Show results" at bounding box center [1275, 219] width 61 height 11
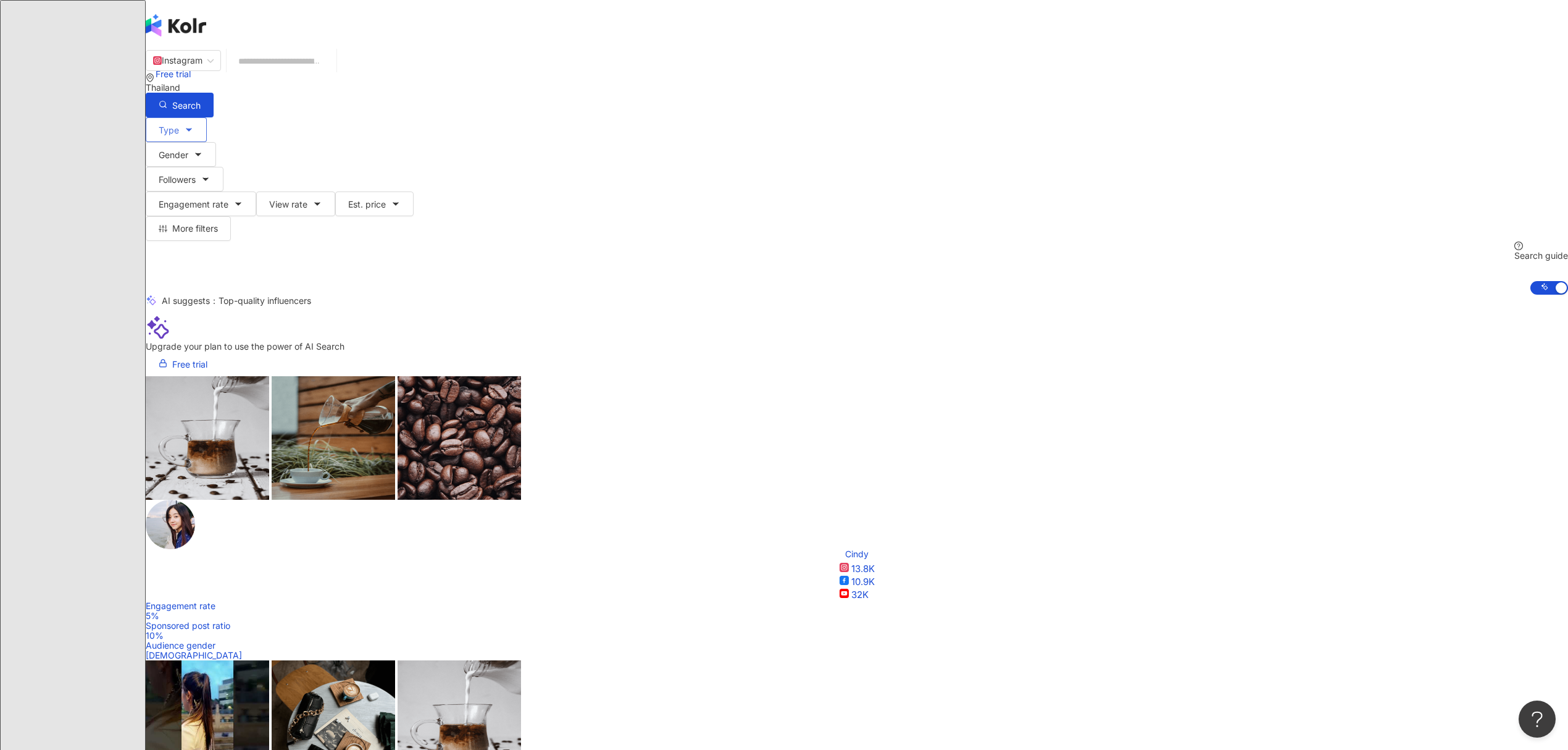
click at [179, 126] on span "Type" at bounding box center [169, 130] width 21 height 10
click at [359, 134] on div "Type Gender Followers Engagement rate View rate Est. price More filters Filter …" at bounding box center [857, 205] width 1422 height 177
click at [194, 125] on icon "button" at bounding box center [189, 129] width 10 height 10
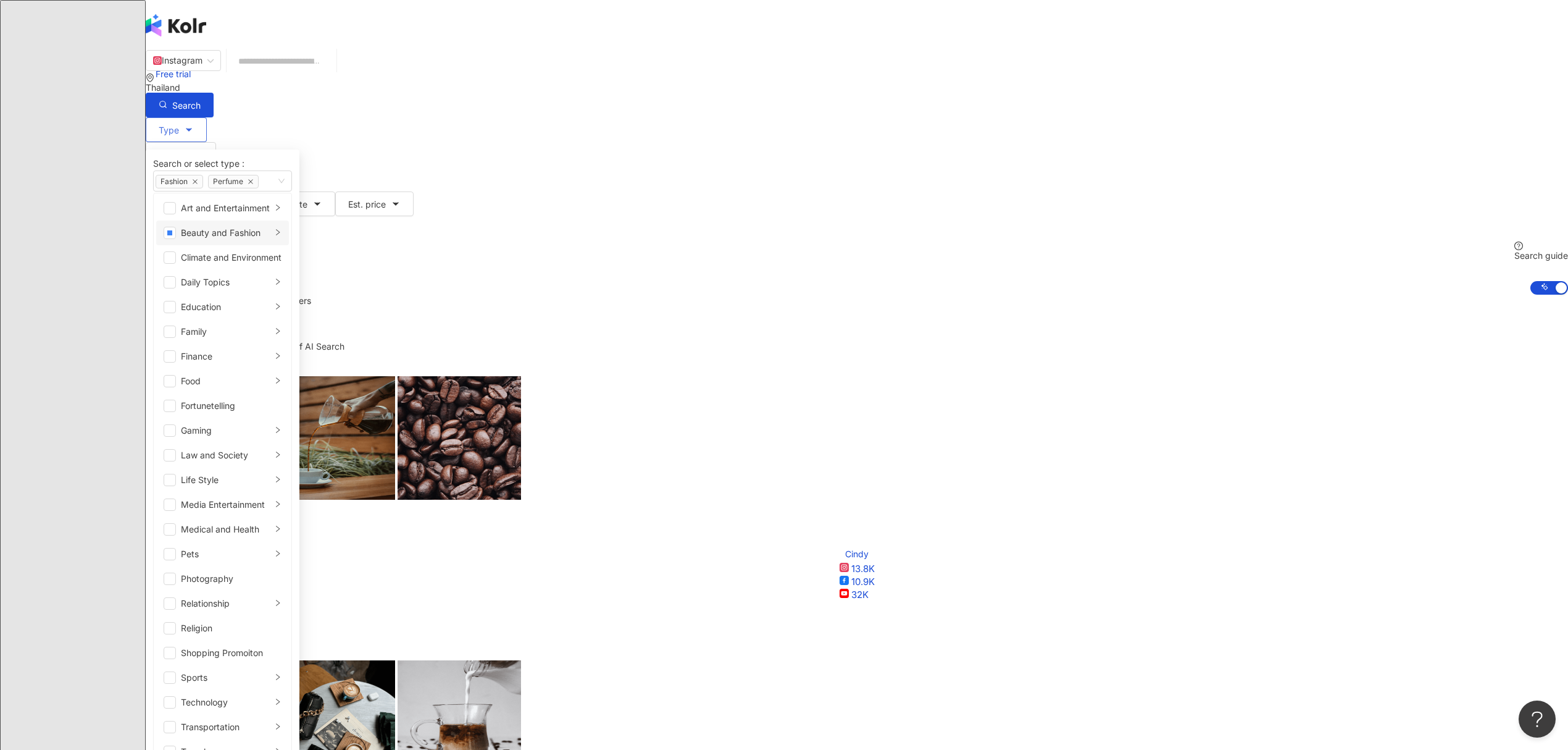
click at [272, 240] on div "Beauty and Fashion" at bounding box center [226, 233] width 91 height 14
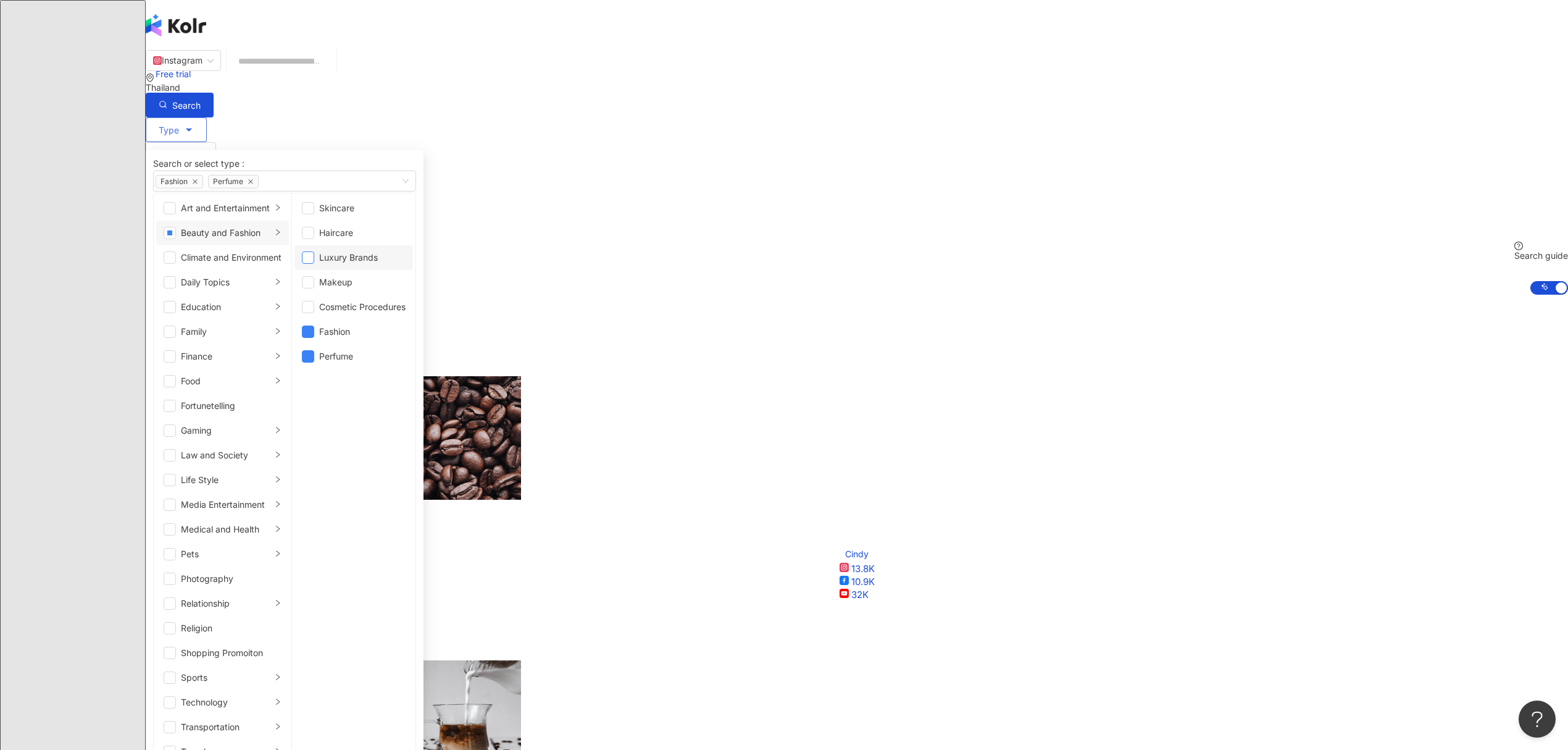
scroll to position [8, 0]
click at [176, 239] on span "button" at bounding box center [170, 233] width 12 height 12
click at [314, 295] on span "button" at bounding box center [308, 332] width 12 height 12
click at [214, 92] on button "Search" at bounding box center [179, 105] width 68 height 25
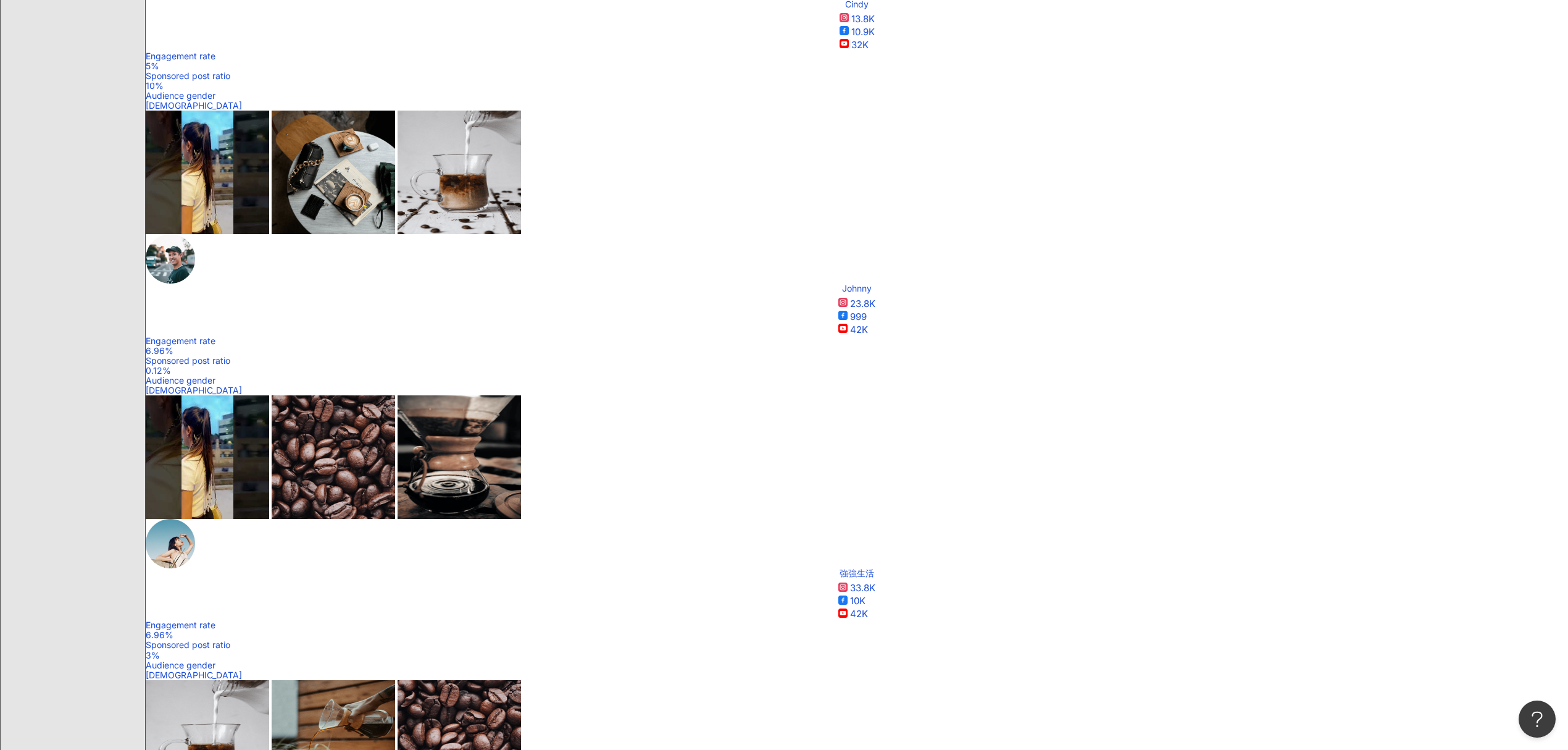
scroll to position [411, 0]
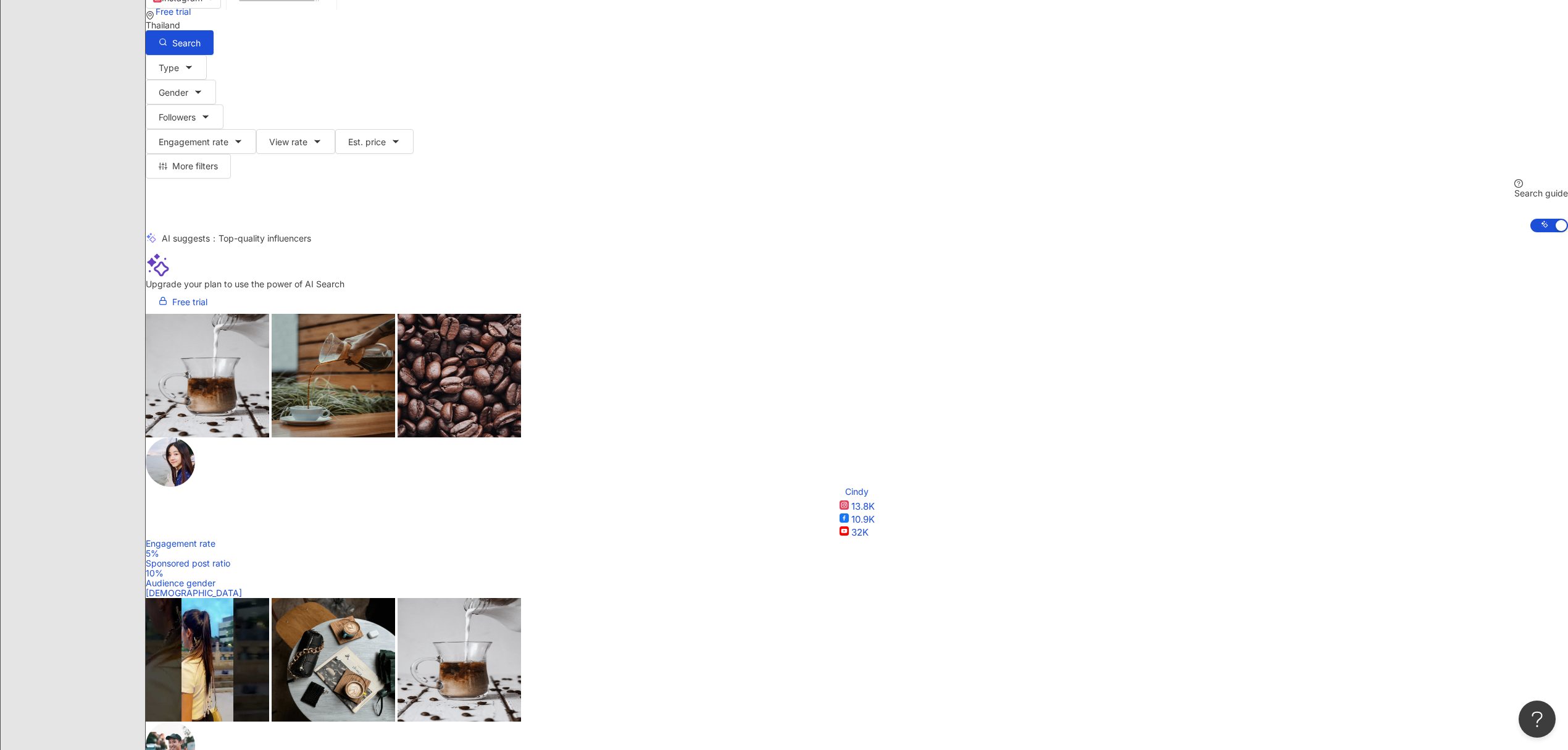
scroll to position [0, 0]
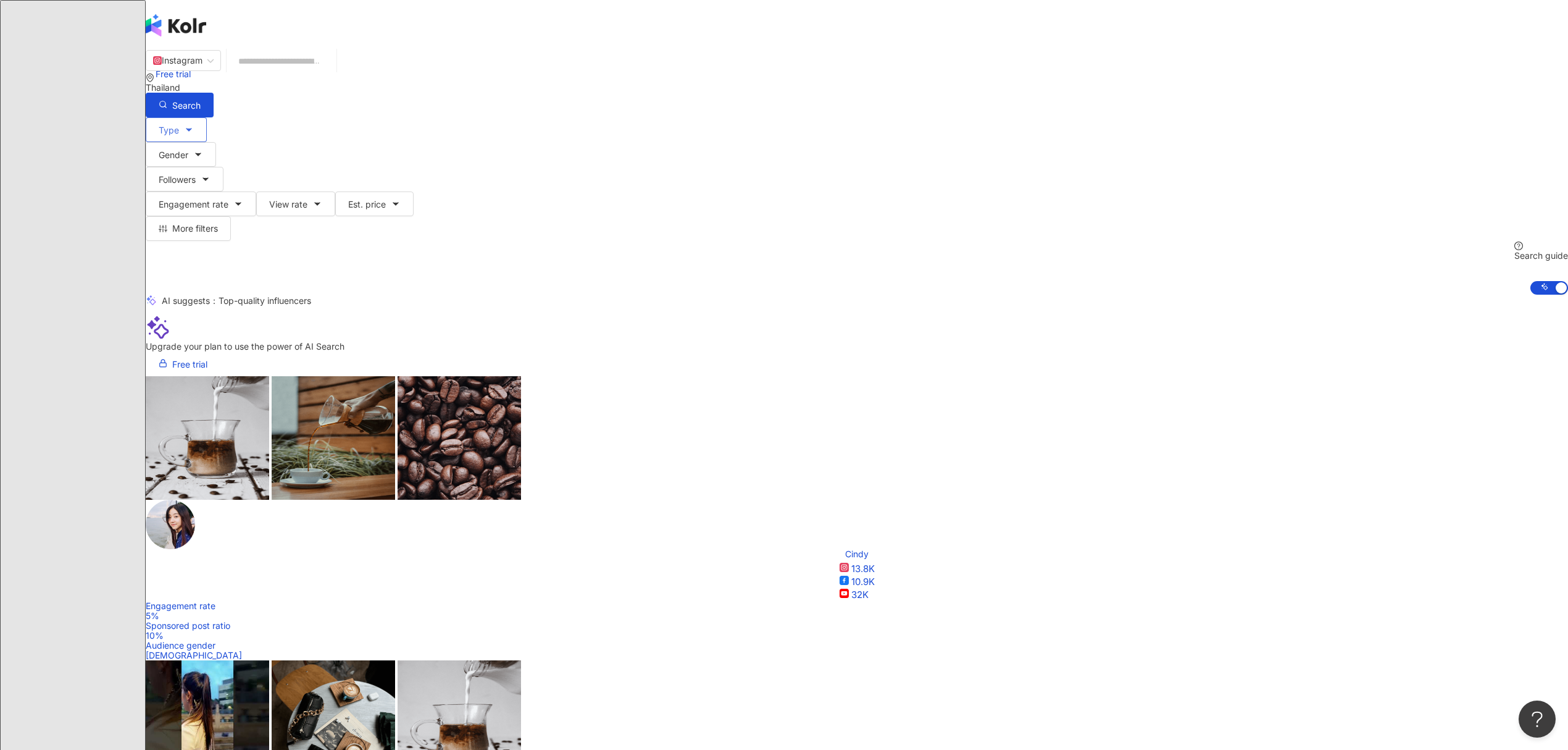
click at [207, 121] on button "Type" at bounding box center [176, 129] width 61 height 25
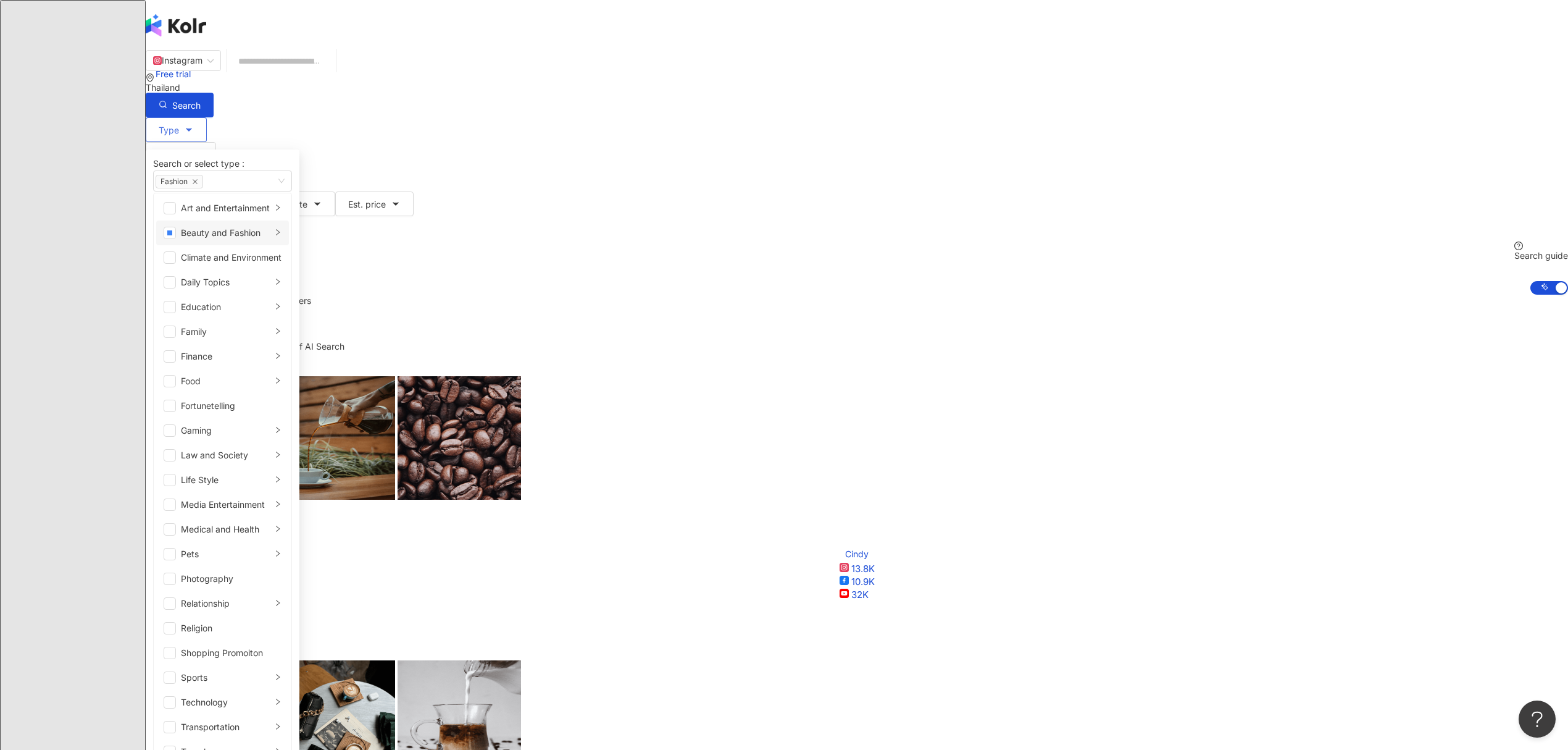
click at [289, 245] on li "Beauty and Fashion" at bounding box center [223, 233] width 133 height 25
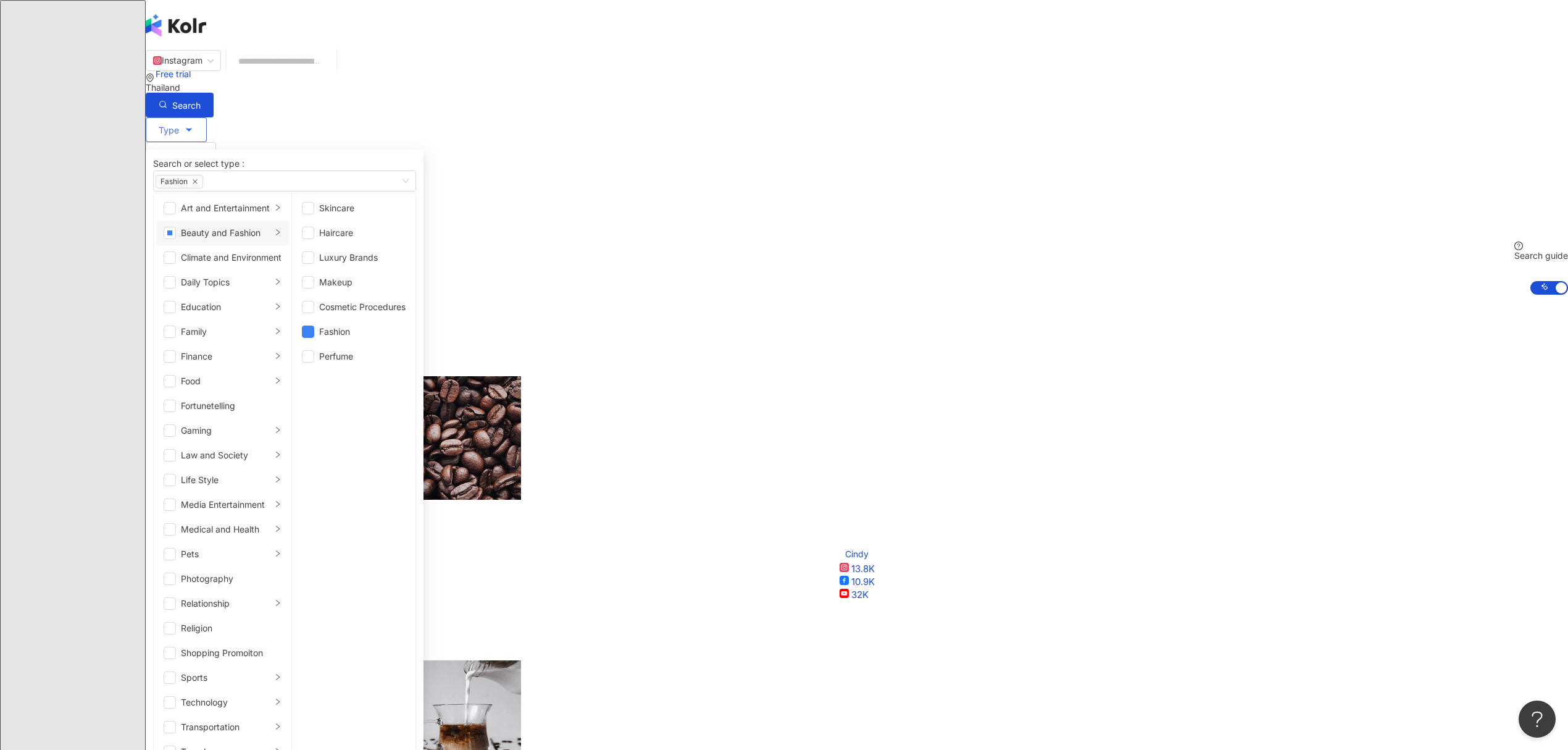
click at [289, 245] on li "Beauty and Fashion" at bounding box center [223, 233] width 133 height 25
click at [176, 239] on span "button" at bounding box center [170, 233] width 12 height 12
click at [214, 92] on button "Search" at bounding box center [179, 105] width 68 height 25
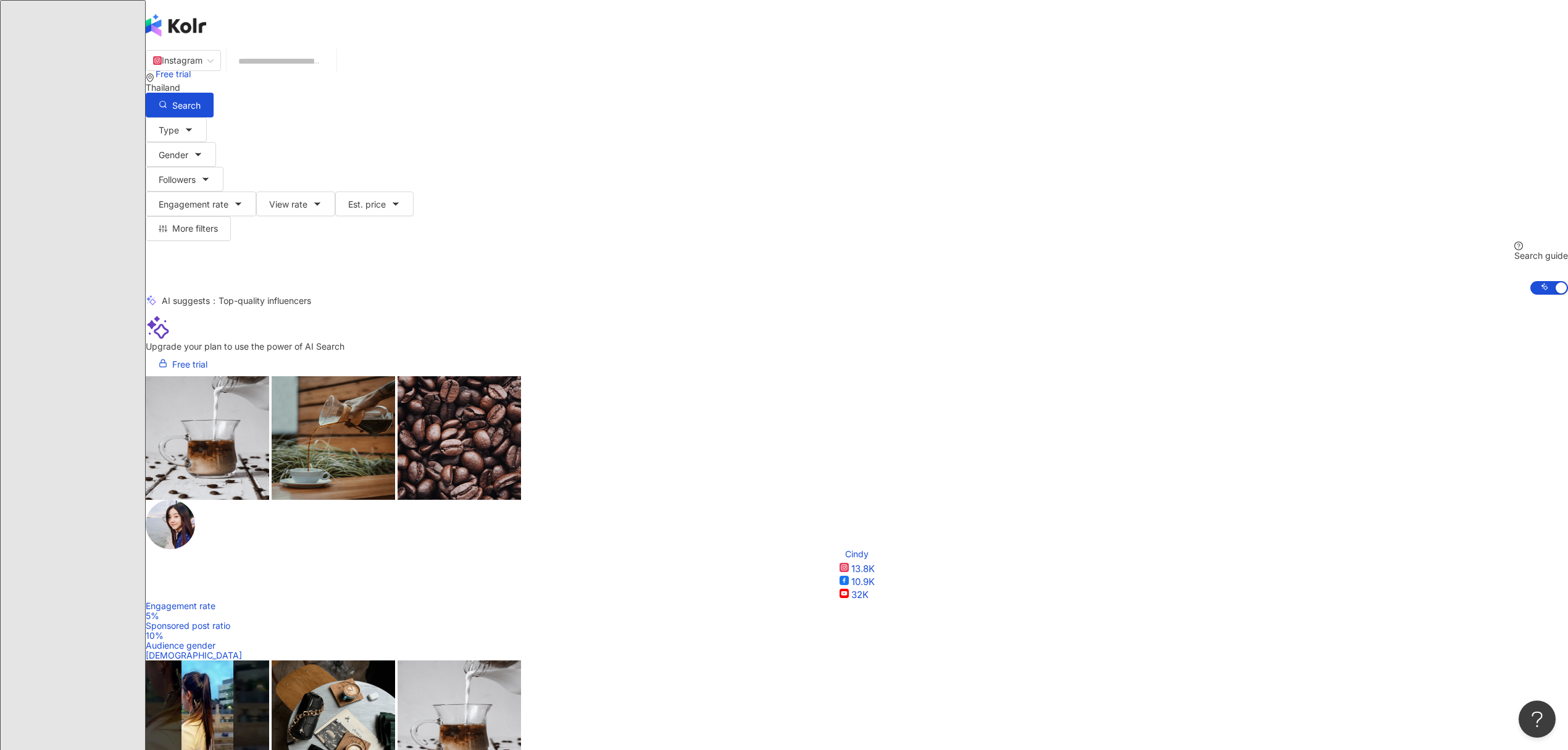
scroll to position [82, 0]
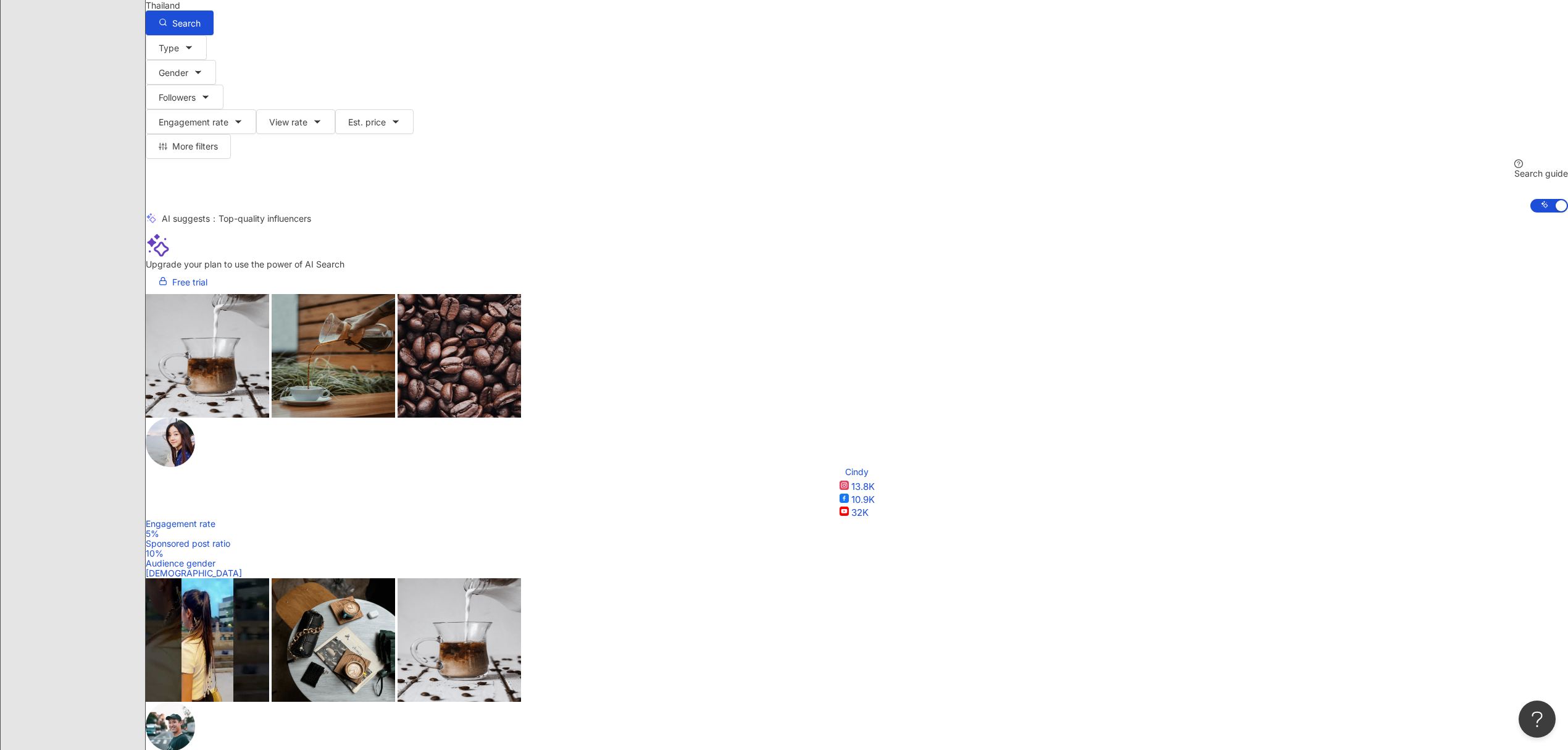
click at [359, 295] on div "Engagement rate" at bounding box center [1156, 502] width 82 height 14
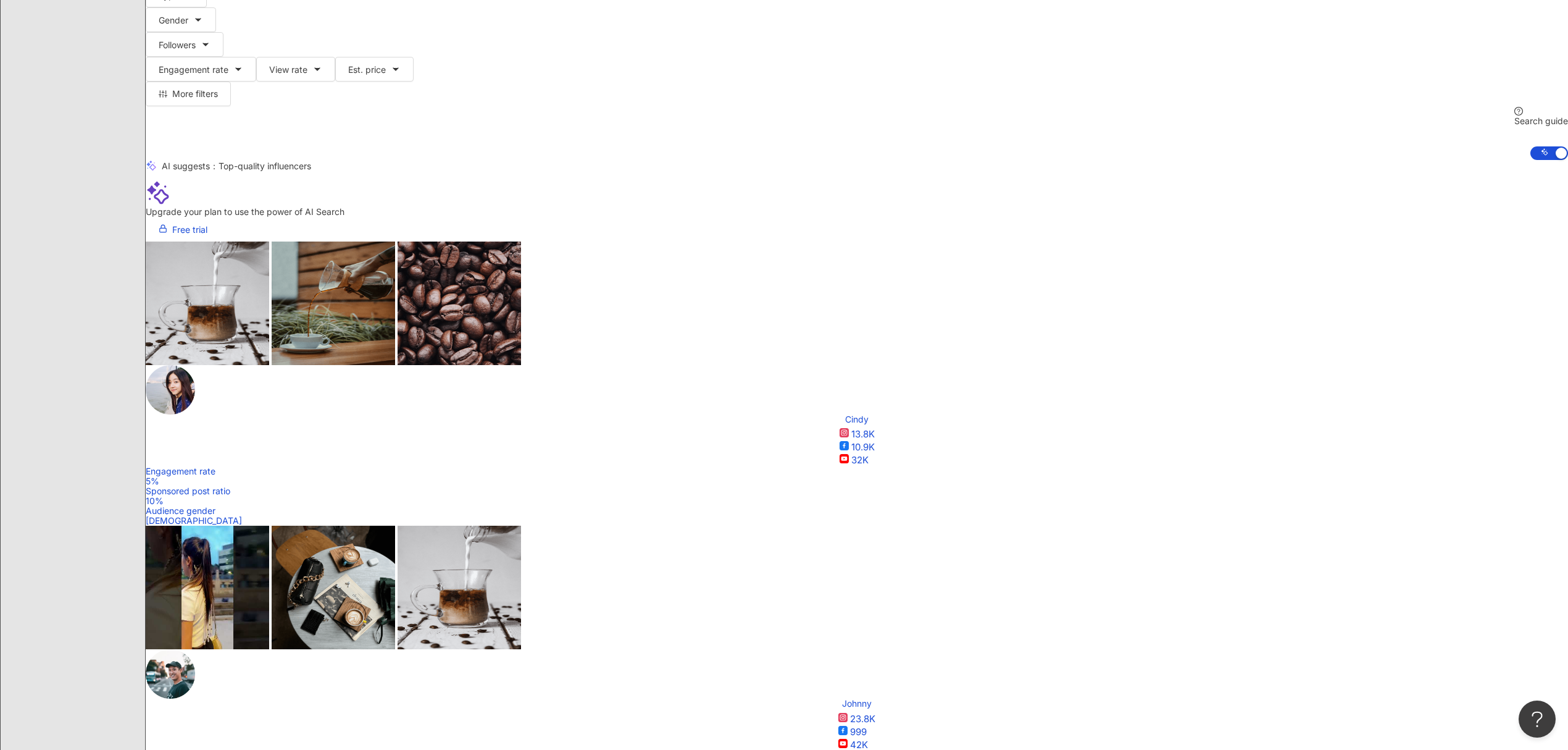
scroll to position [164, 0]
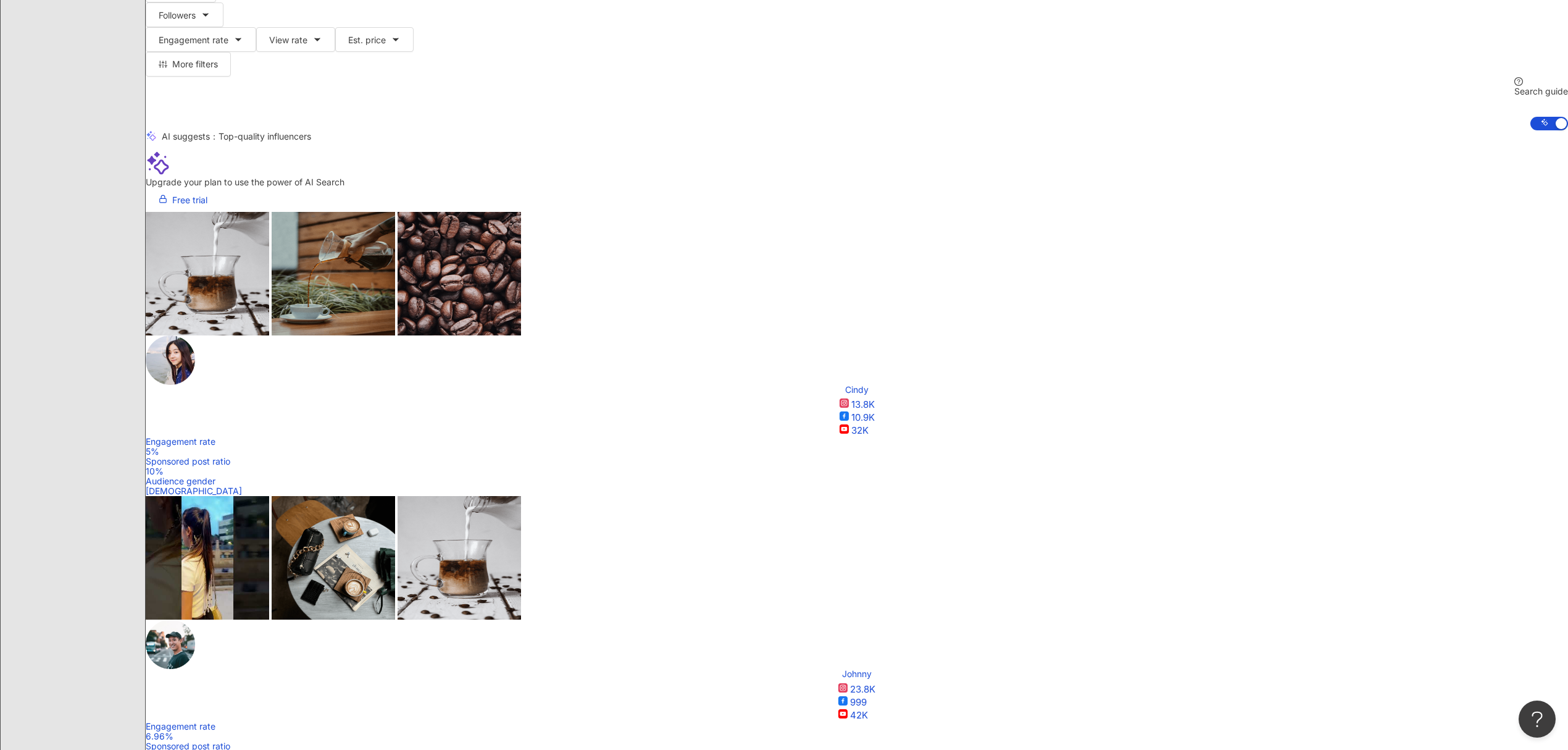
drag, startPoint x: 900, startPoint y: 588, endPoint x: 916, endPoint y: 588, distance: 16.0
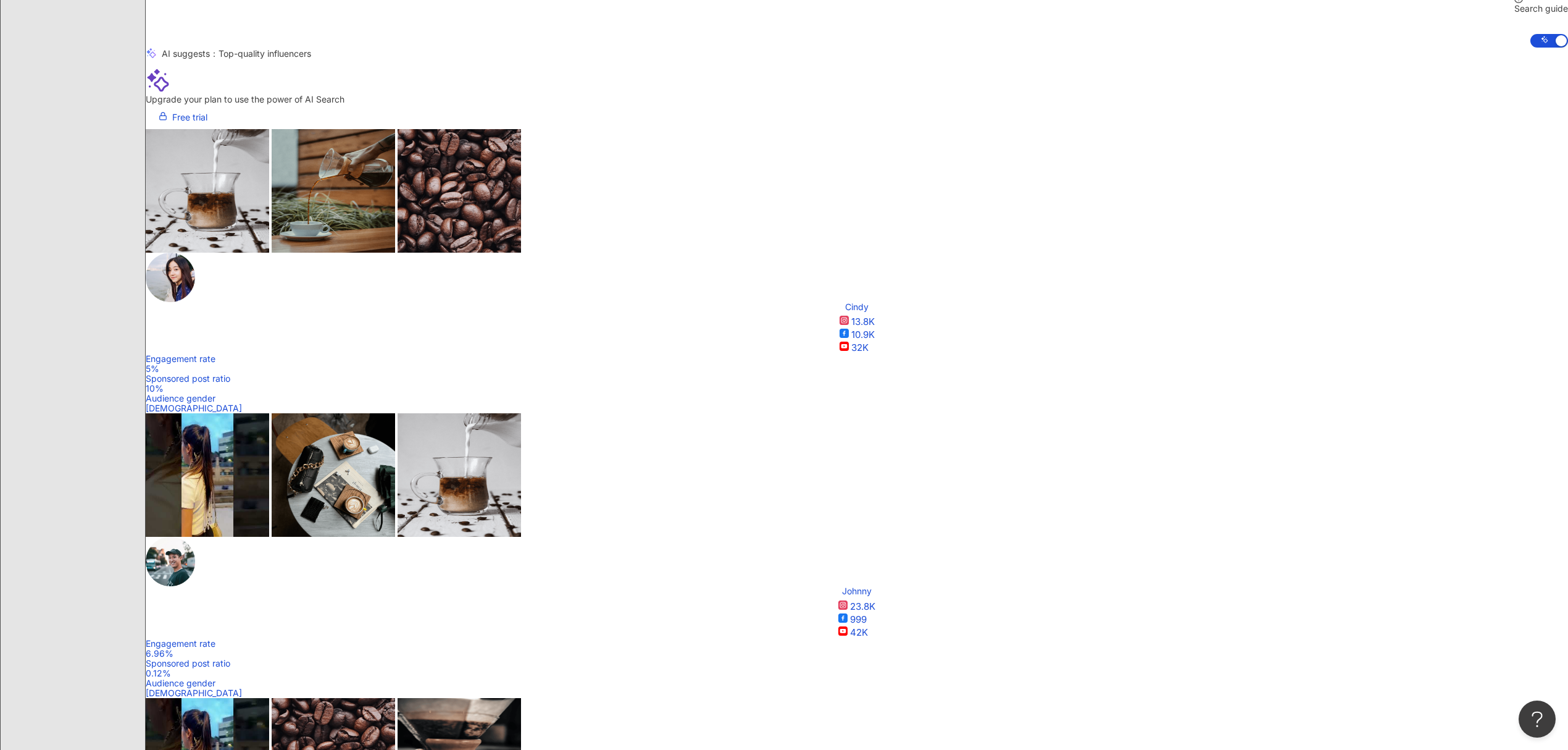
scroll to position [0, 283]
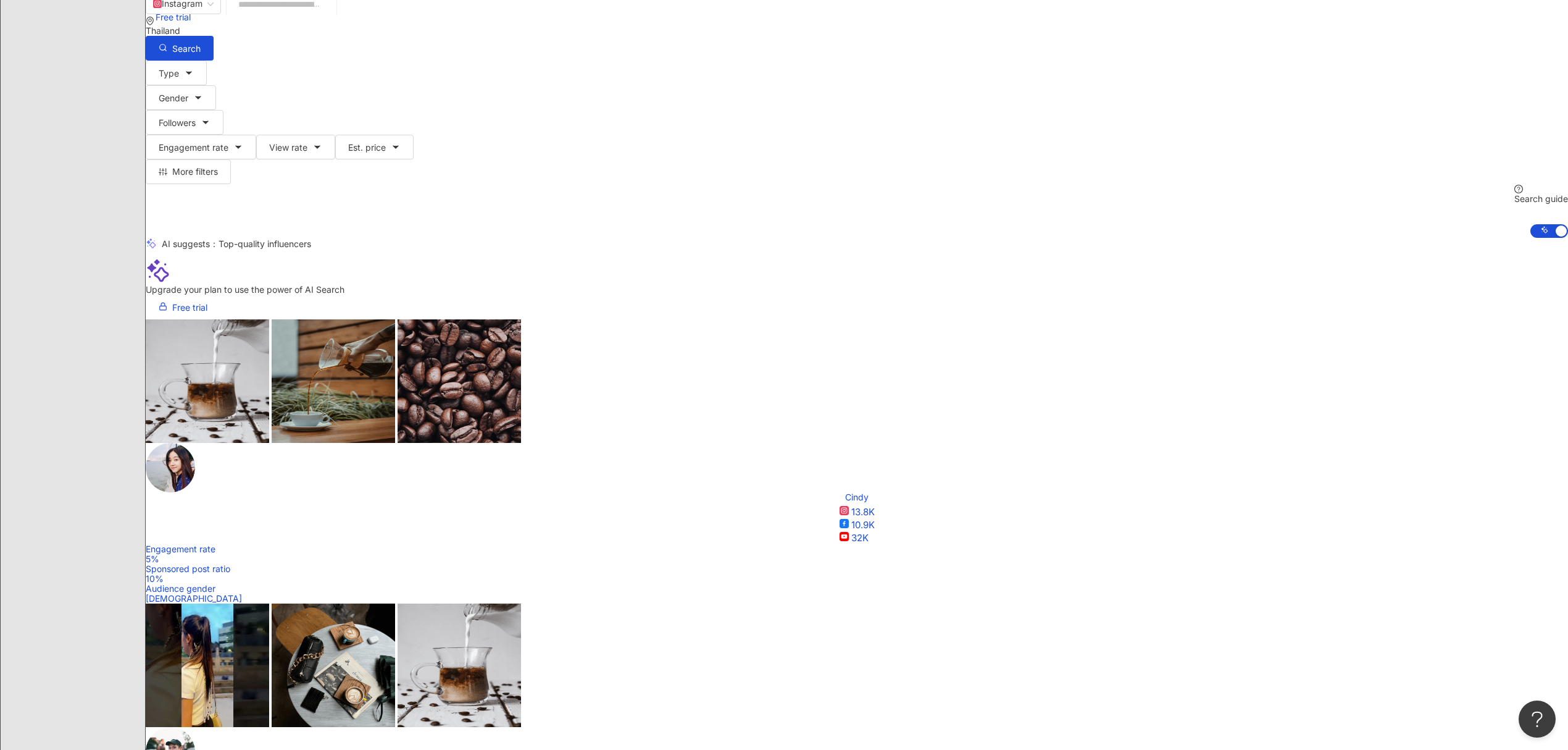
scroll to position [164, 0]
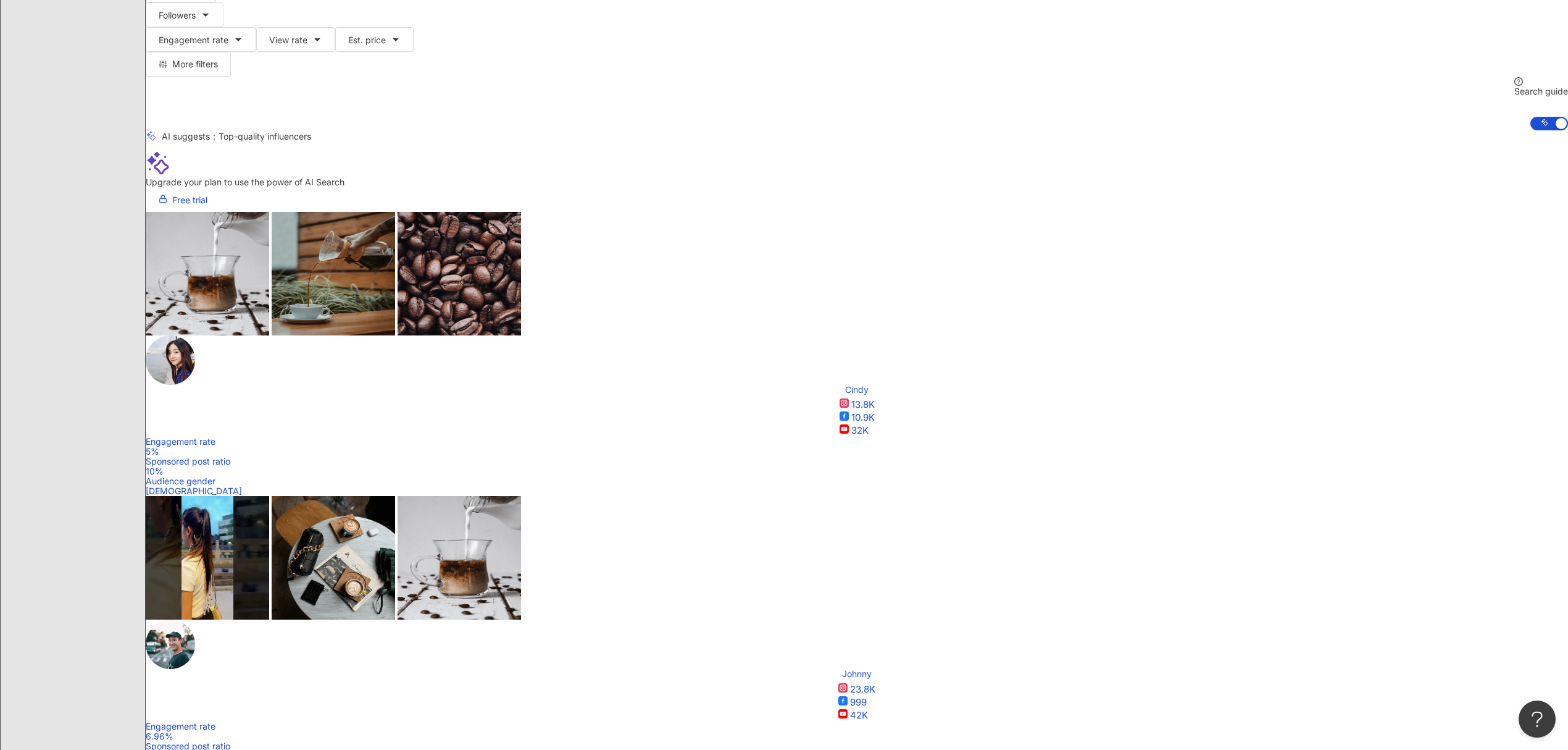
click at [359, 295] on div "View rate" at bounding box center [1128, 441] width 82 height 14
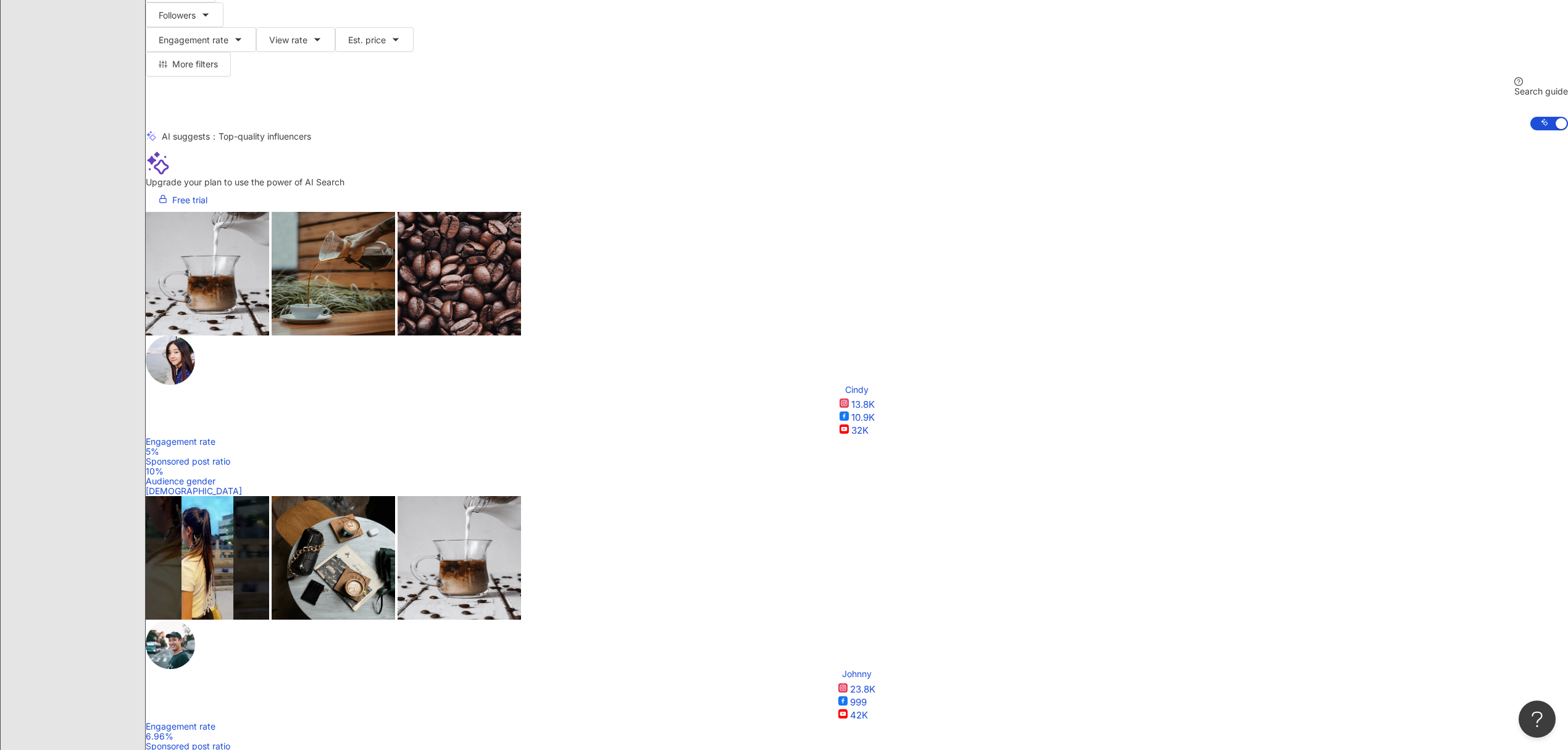
click at [359, 295] on div "Engagement rate" at bounding box center [1160, 420] width 82 height 14
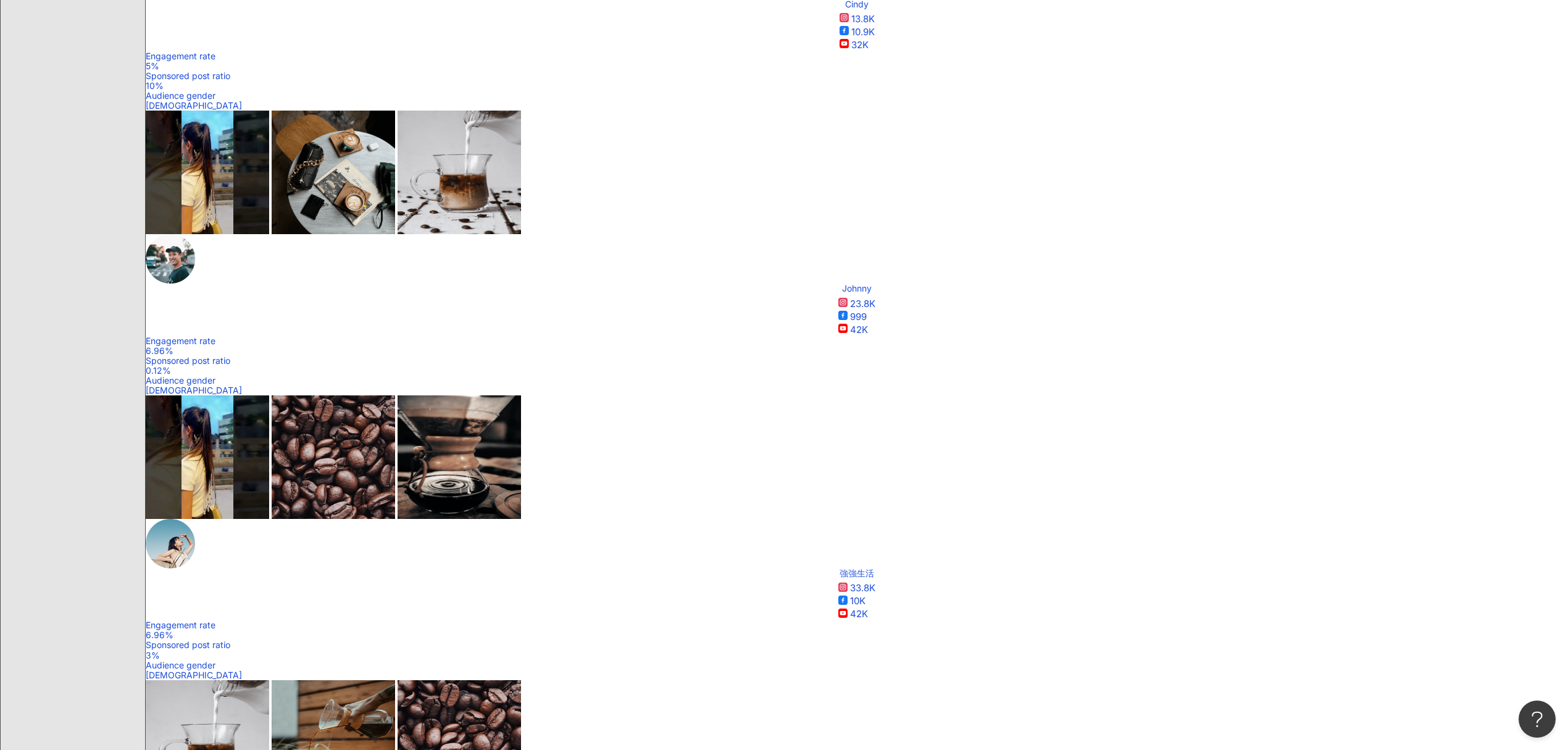
scroll to position [468, 0]
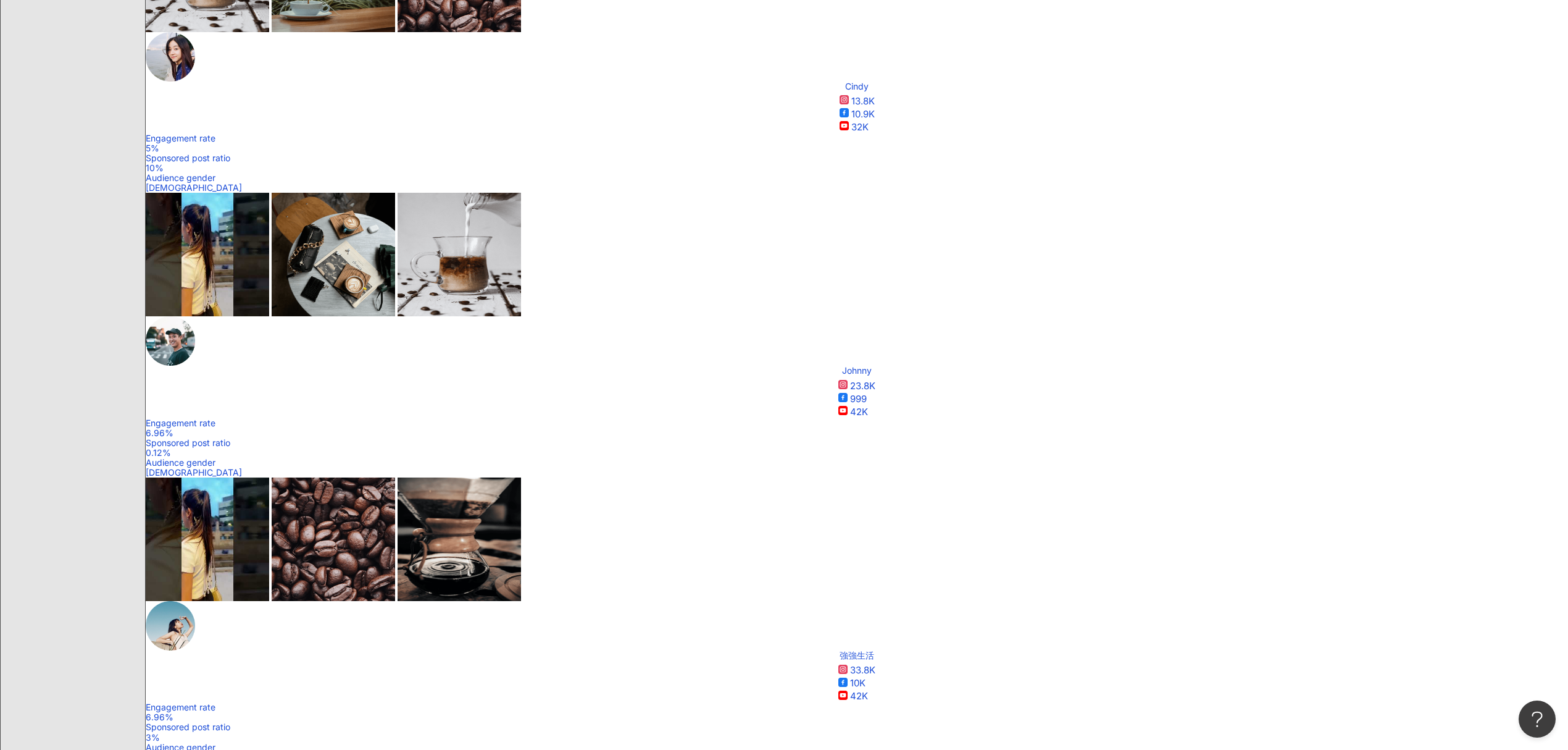
drag, startPoint x: 108, startPoint y: 232, endPoint x: 66, endPoint y: 286, distance: 68.4
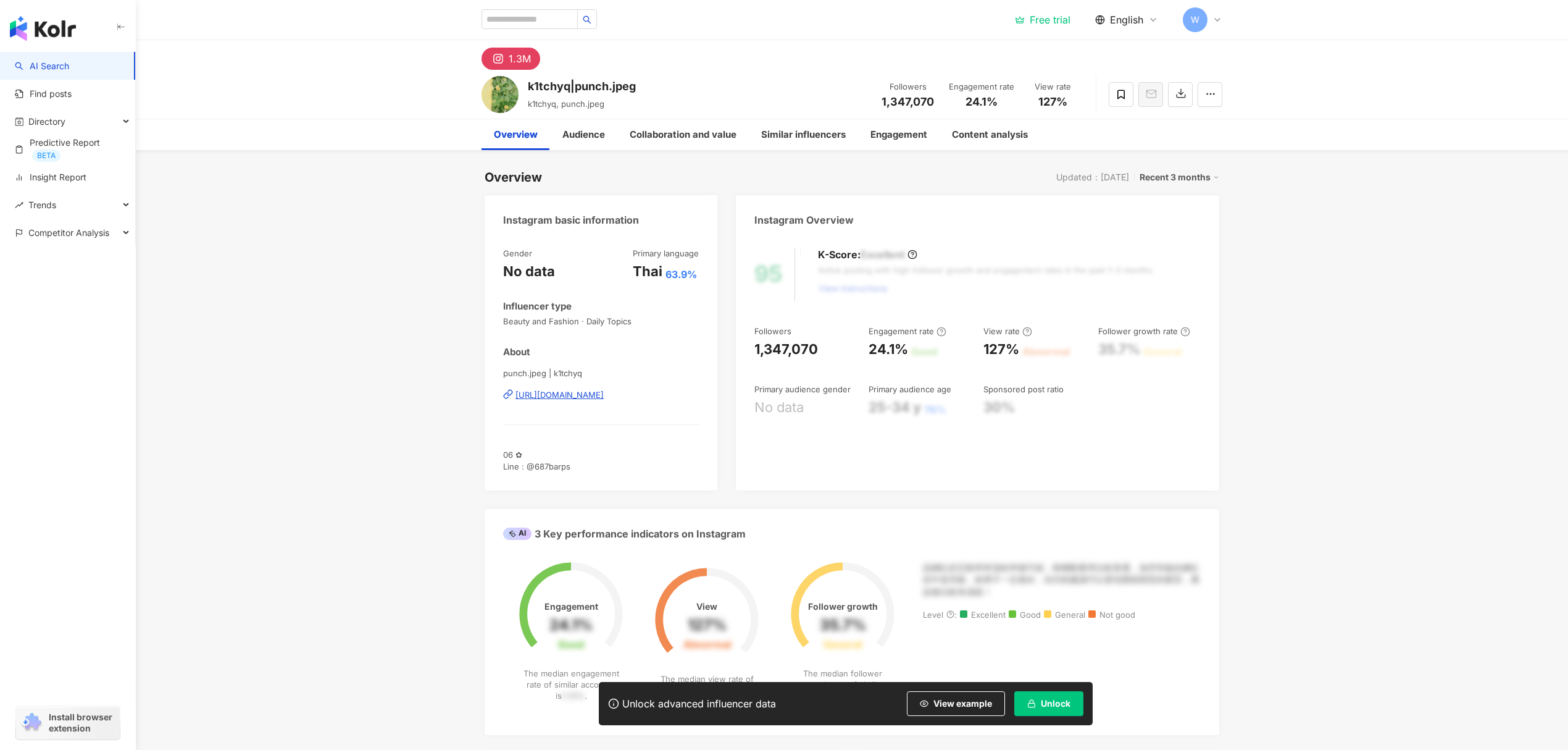
click at [537, 82] on div "k1tchyq|punch.jpeg" at bounding box center [582, 86] width 108 height 16
copy div "k1tchyq|punch.jpeg"
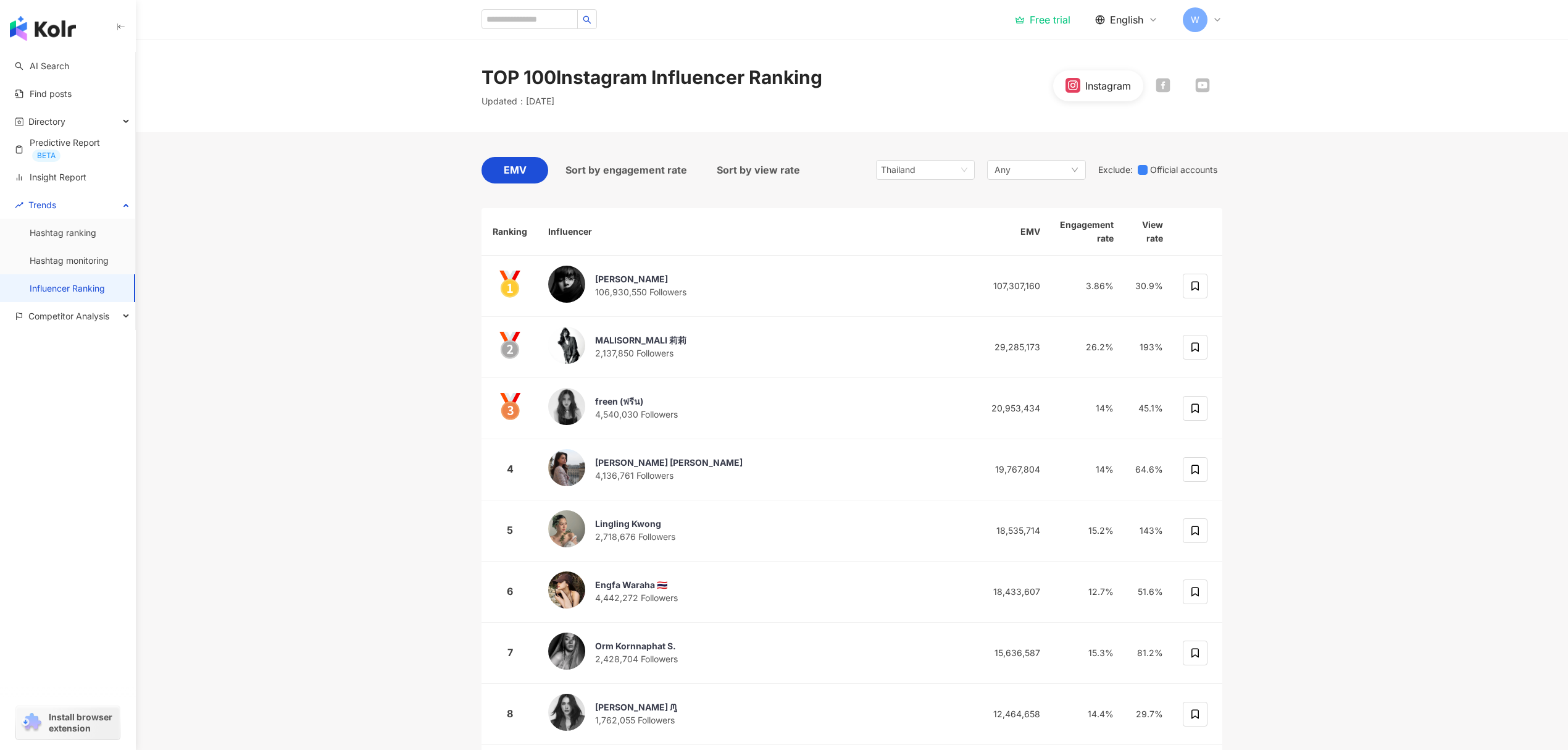
click at [976, 171] on div "Thailand Any Exclude : Official accounts" at bounding box center [1049, 170] width 346 height 27
click at [1021, 163] on div "Any" at bounding box center [1037, 170] width 99 height 20
click at [1076, 253] on label "Beauty and Fashion" at bounding box center [1073, 261] width 149 height 23
click at [1020, 262] on span "Beauty and Fashion" at bounding box center [1060, 261] width 79 height 14
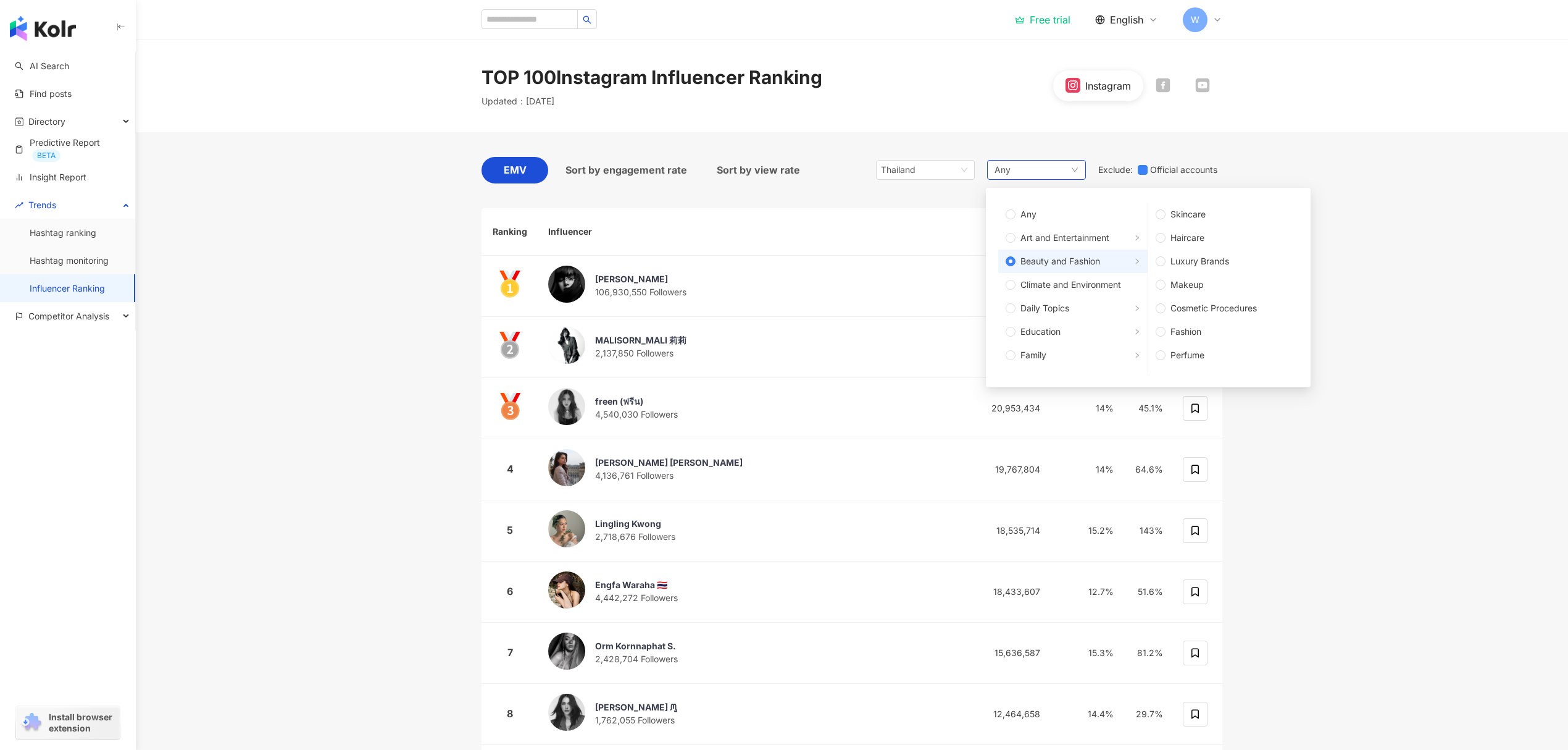
click at [1016, 262] on span "Beauty and Fashion" at bounding box center [1078, 261] width 125 height 14
click at [1030, 260] on span "Beauty and Fashion" at bounding box center [1060, 261] width 79 height 14
click at [1252, 161] on main "TOP 100 Instagram Influencer Ranking Updated ： October 2025 Instagram EMV Sort …" at bounding box center [852, 466] width 1432 height 852
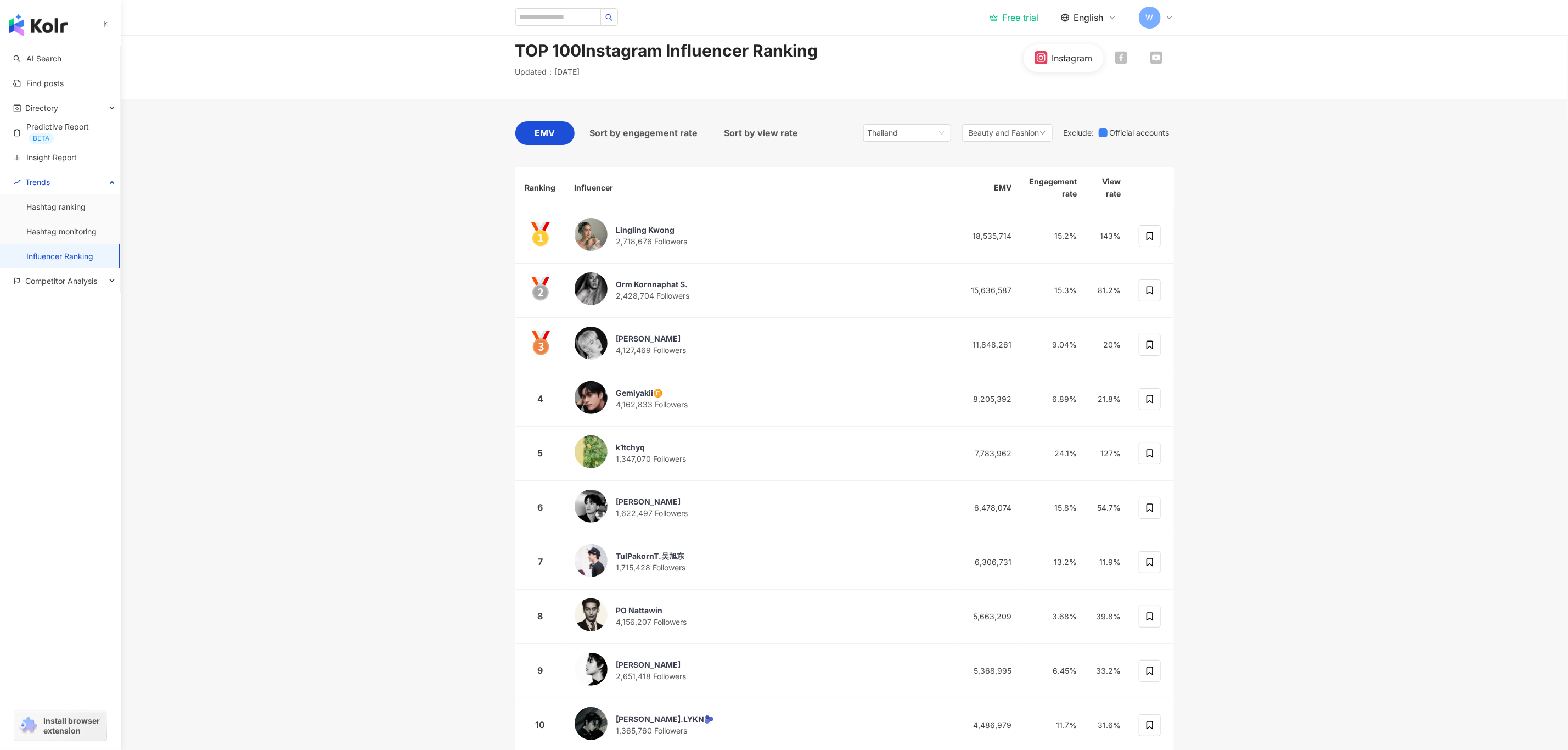
scroll to position [19, 0]
click at [662, 134] on span "Sort by engagement rate" at bounding box center [644, 131] width 108 height 14
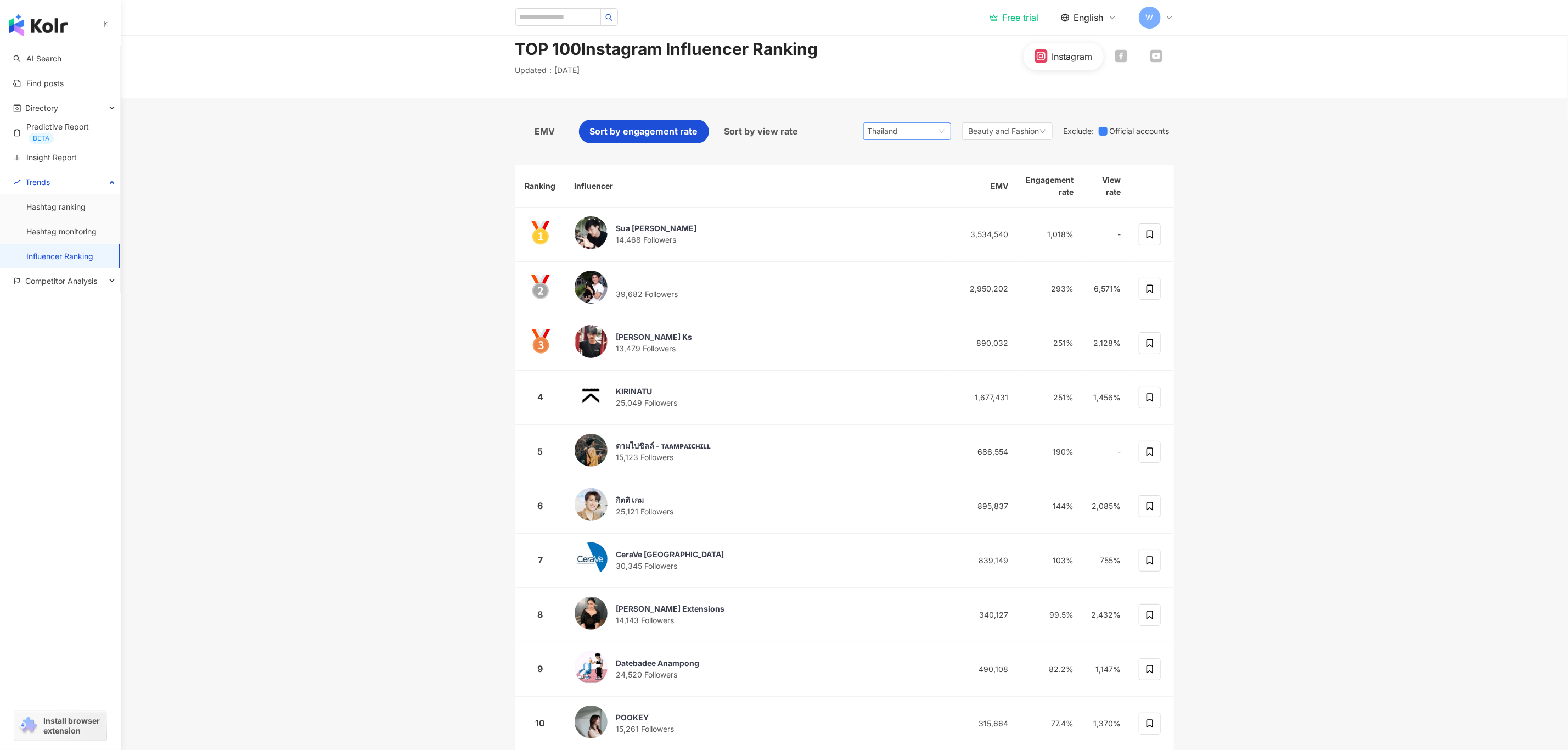
click at [919, 129] on span "Thailand" at bounding box center [908, 131] width 79 height 16
click at [1005, 125] on span "Beauty and Fashion" at bounding box center [1004, 131] width 71 height 12
click at [752, 125] on span "Sort by view rate" at bounding box center [761, 131] width 74 height 14
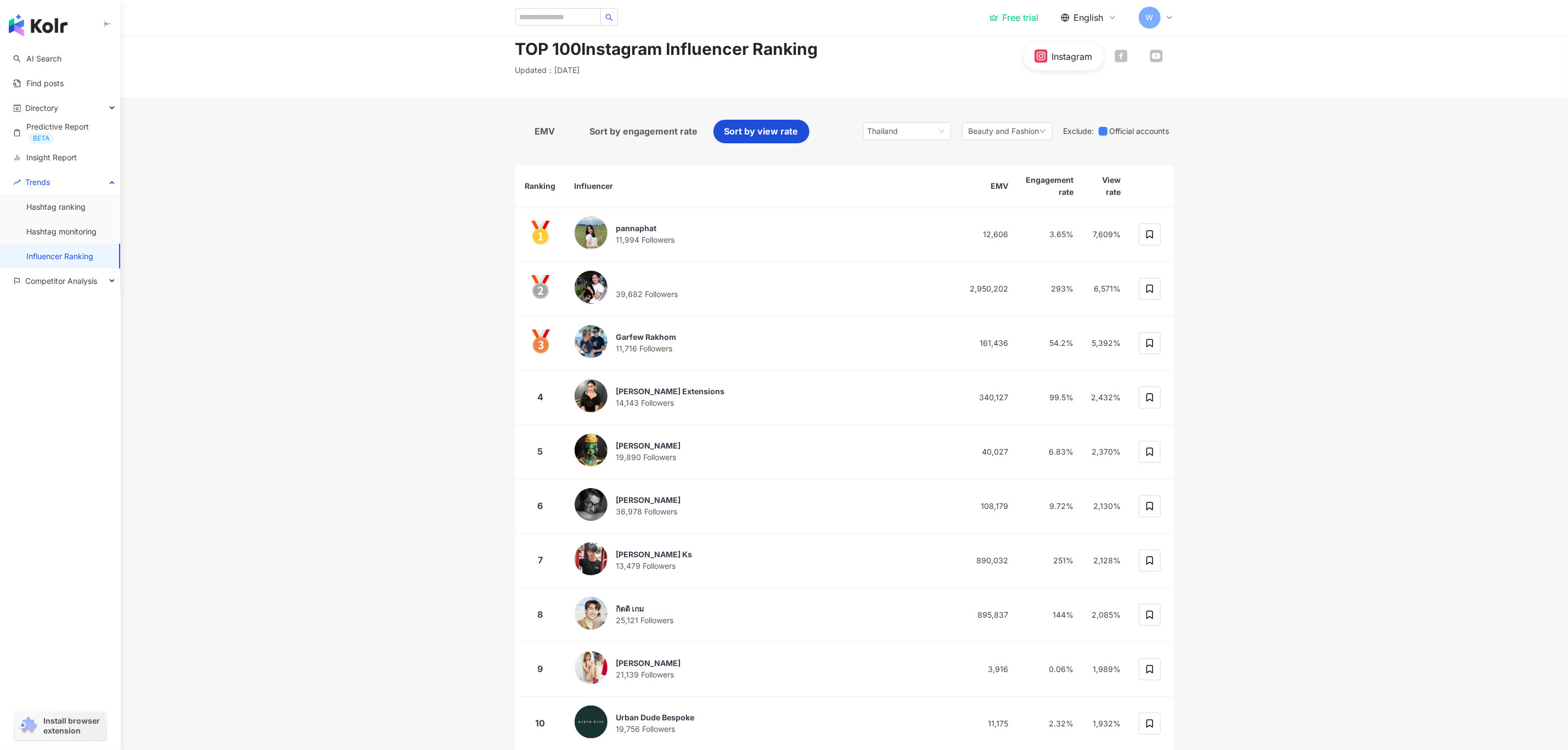
click at [545, 148] on div "EMV" at bounding box center [545, 135] width 59 height 29
click at [550, 130] on span "EMV" at bounding box center [544, 131] width 20 height 14
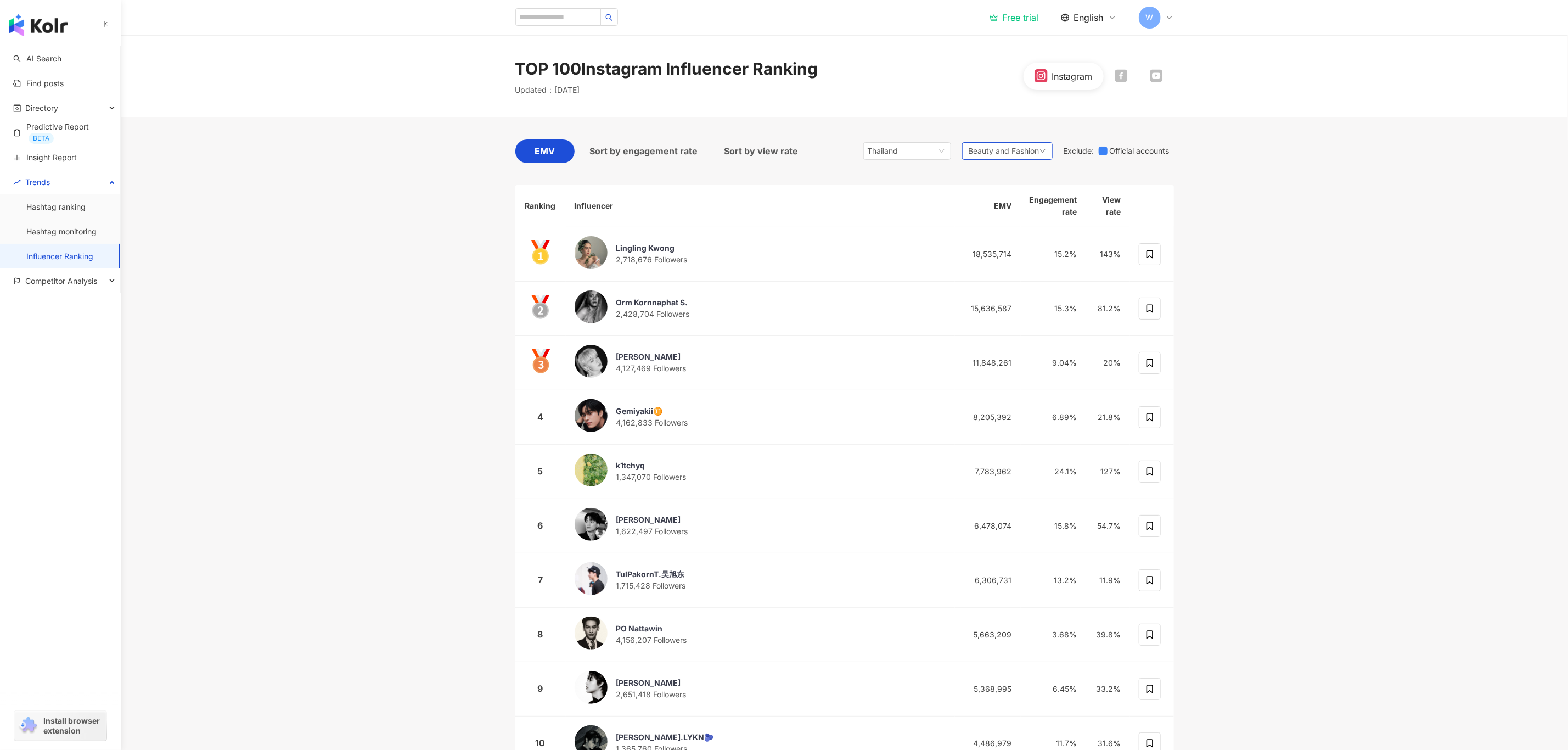
click at [1034, 148] on span "Beauty and Fashion" at bounding box center [1004, 151] width 71 height 12
click at [1135, 290] on span "Fashion" at bounding box center [1174, 294] width 111 height 12
click at [1284, 295] on main "TOP 100 Instagram Influencer Ranking Updated ： October 2025 Instagram EMV Sort …" at bounding box center [844, 414] width 1447 height 757
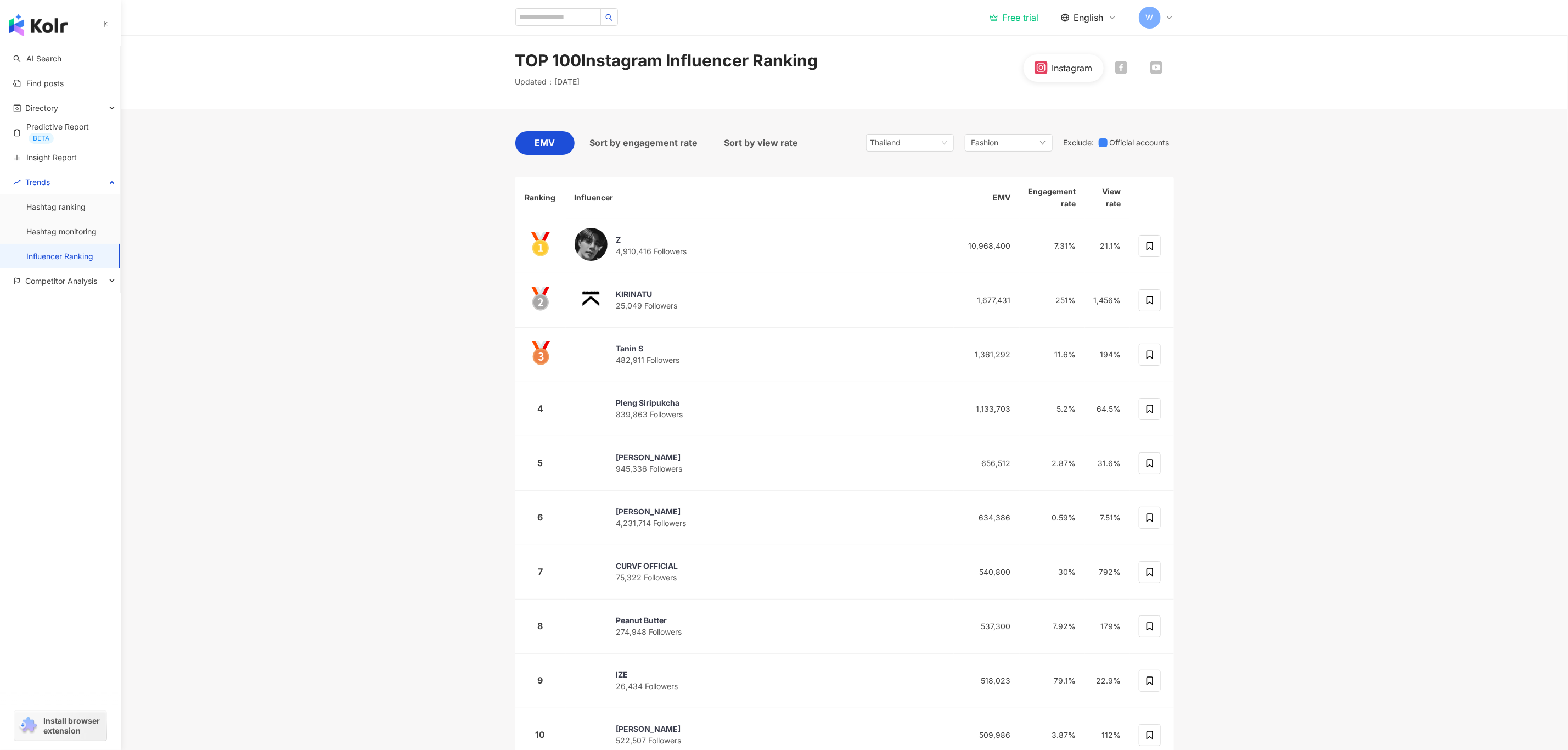
scroll to position [7, 0]
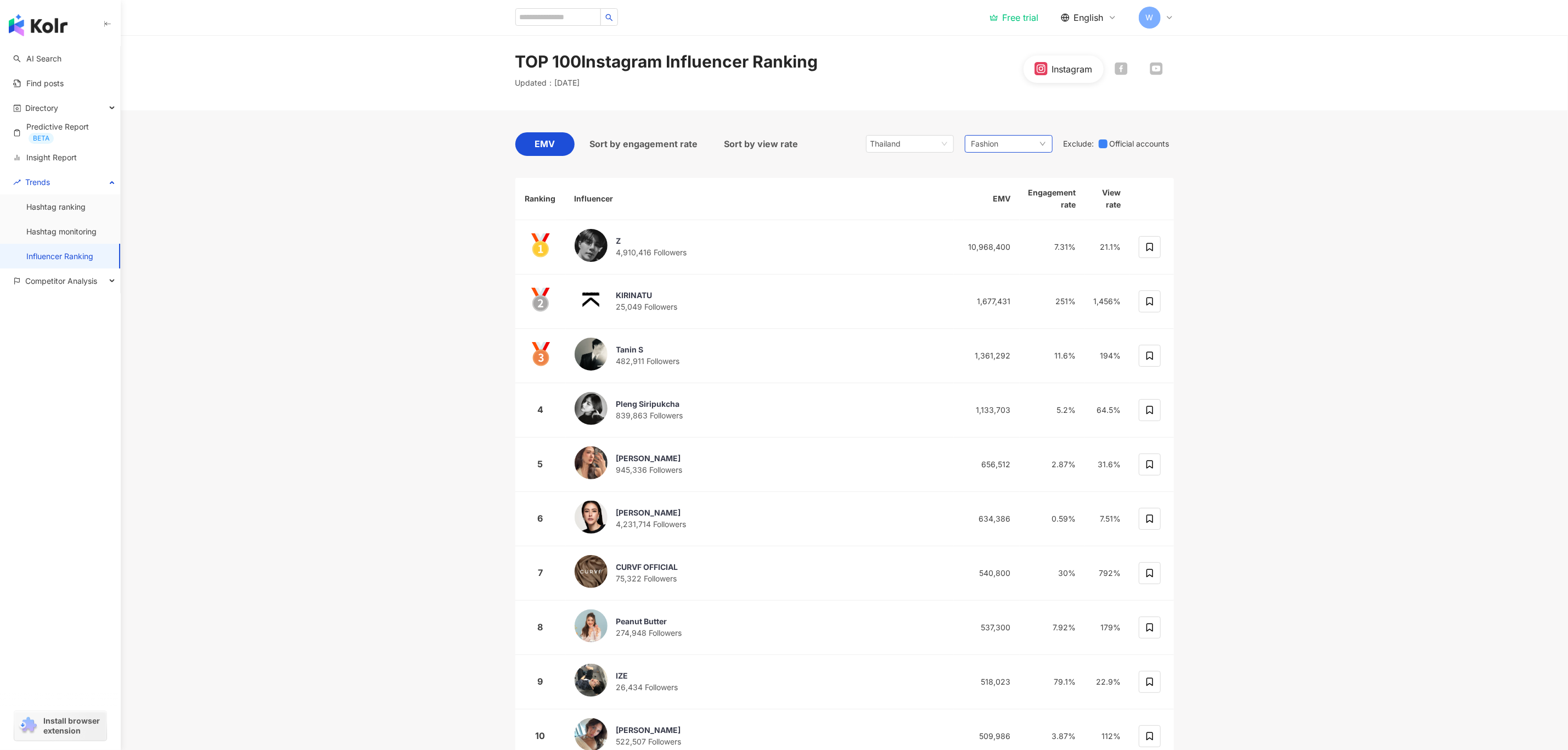
click at [1031, 145] on div "Fashion" at bounding box center [1009, 144] width 88 height 18
click at [1151, 304] on span "Perfume" at bounding box center [1179, 308] width 111 height 12
click at [1307, 334] on main "TOP 100 Instagram Influencer Ranking Updated ： September 2025 Instagram EMV Sor…" at bounding box center [844, 407] width 1447 height 757
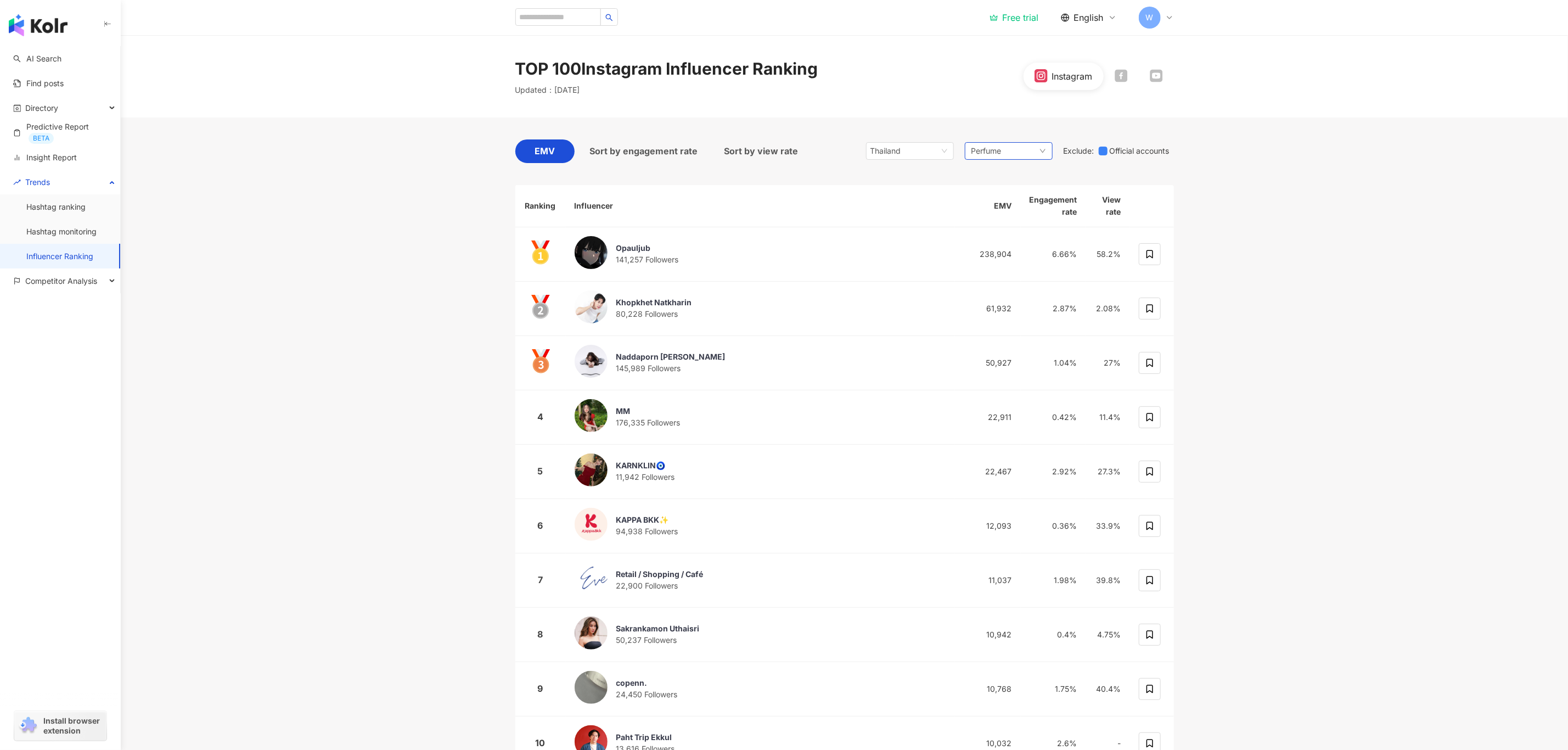
click at [991, 150] on span "Perfume" at bounding box center [987, 151] width 30 height 12
click at [1196, 272] on span "Cosmetic Procedures" at bounding box center [1179, 273] width 111 height 12
click at [1344, 309] on main "TOP 100 Instagram Influencer Ranking Updated ： October 2025 Instagram EMV Sort …" at bounding box center [844, 414] width 1447 height 757
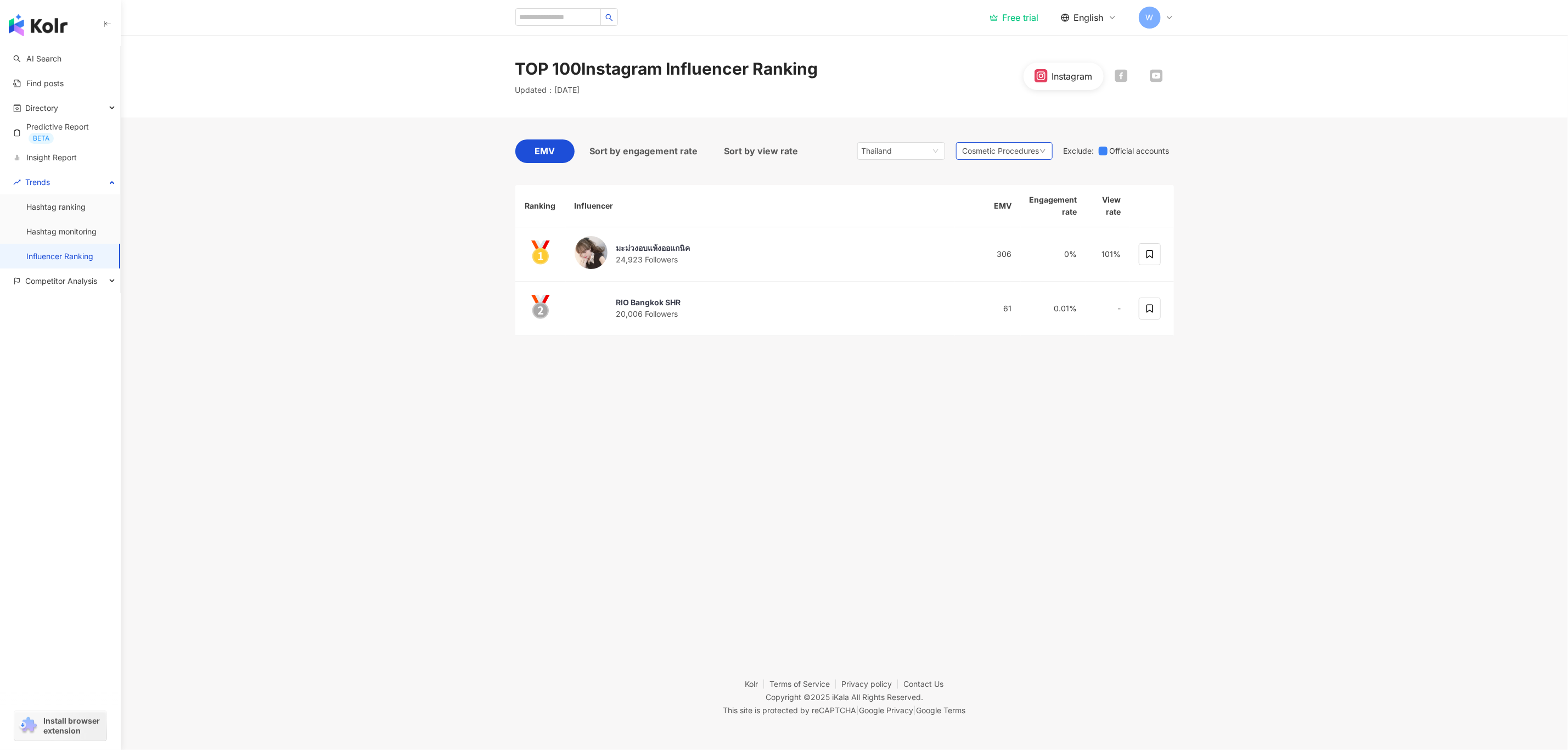
click at [1023, 153] on span "Cosmetic Procedures" at bounding box center [1001, 151] width 77 height 12
click at [1105, 184] on label "Skincare" at bounding box center [1163, 190] width 133 height 21
click at [1309, 260] on main "TOP 100 Instagram Influencer Ranking Updated ： August 2025 Instagram EMV Sort b…" at bounding box center [844, 197] width 1447 height 323
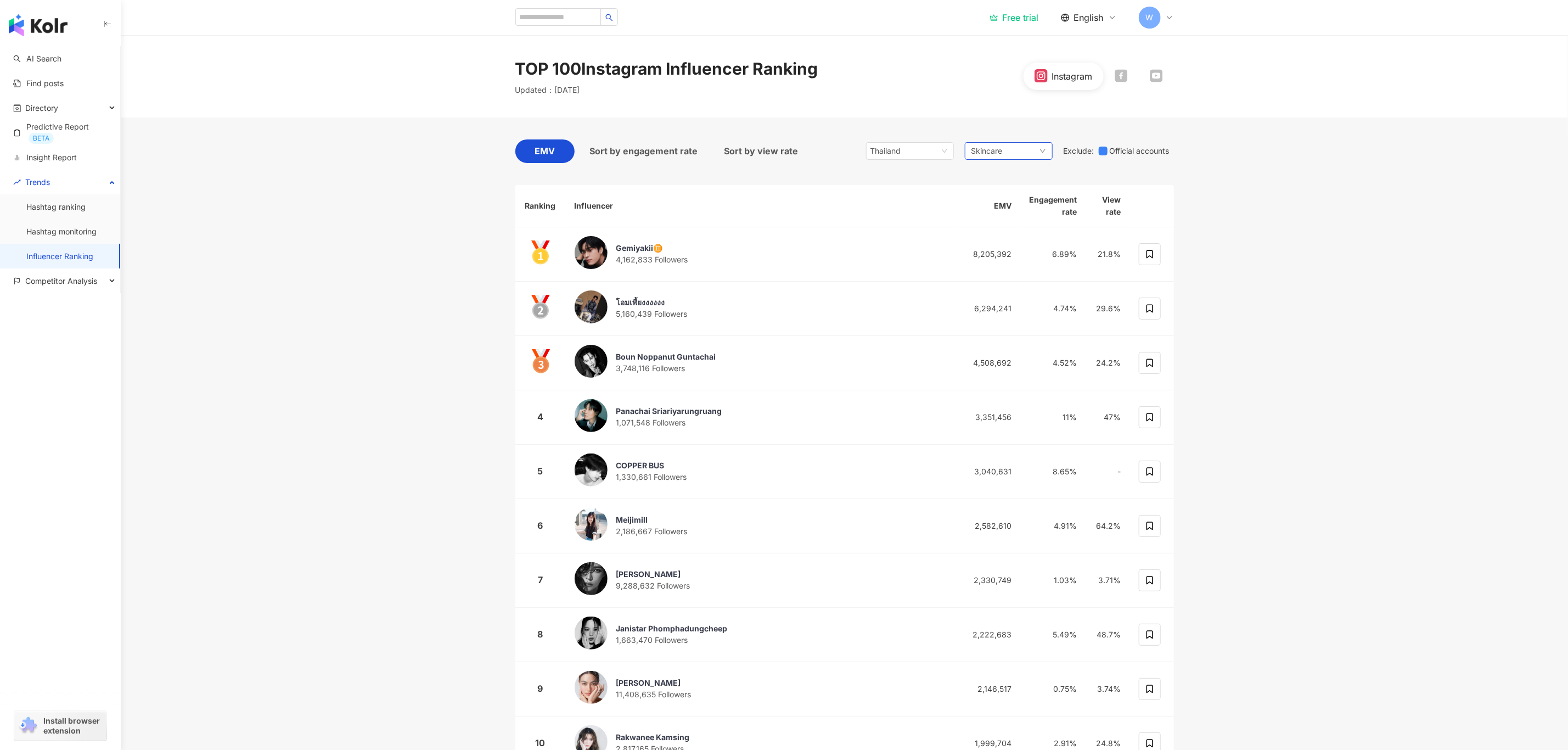
click at [998, 147] on span "Skincare" at bounding box center [987, 151] width 31 height 12
click at [1131, 247] on span "Makeup" at bounding box center [1179, 253] width 111 height 12
click at [1177, 229] on span "Luxury Brands" at bounding box center [1179, 232] width 111 height 12
click at [1393, 301] on main "TOP 100 Instagram Influencer Ranking Updated ： October 2025 Instagram EMV Sort …" at bounding box center [844, 414] width 1447 height 757
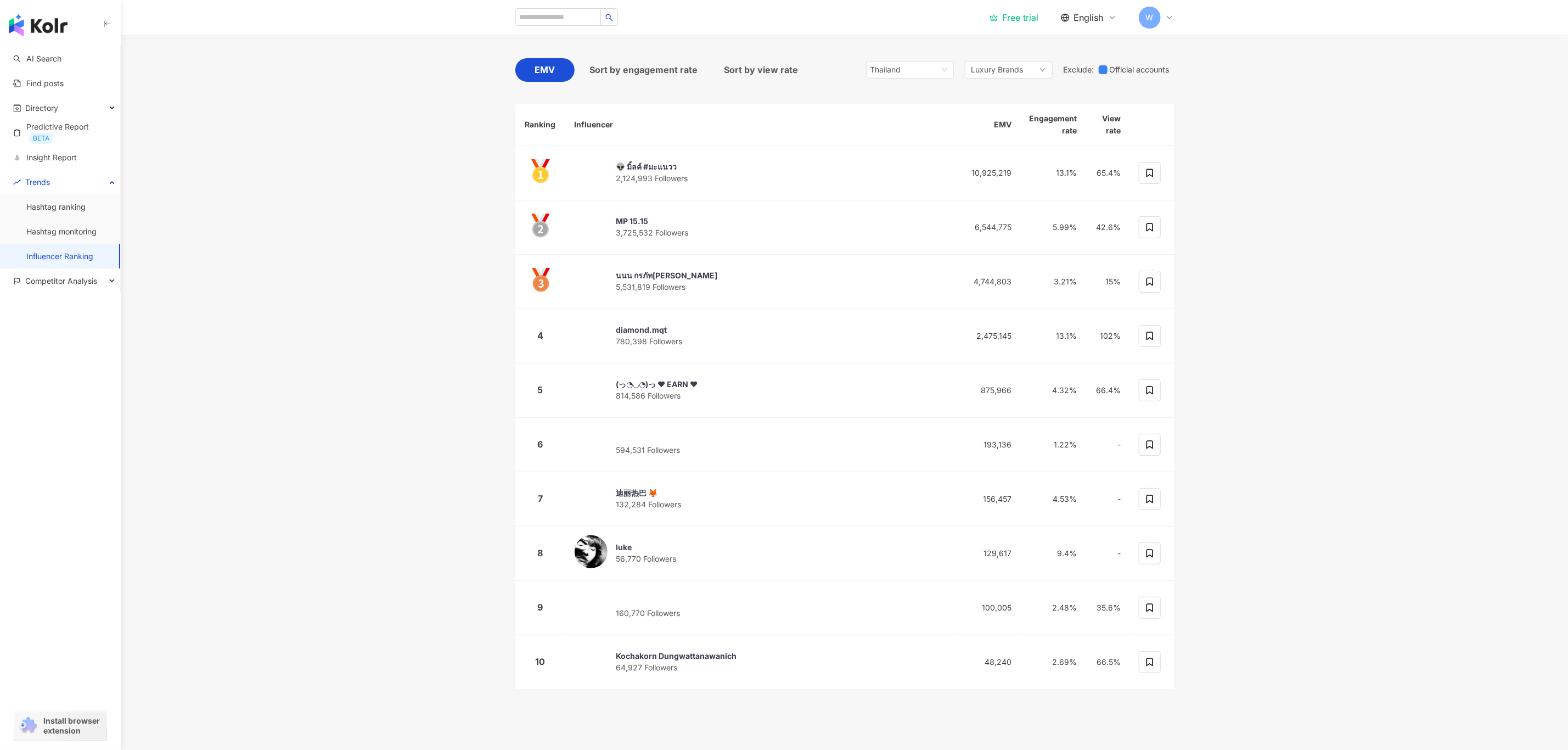
scroll to position [82, 0]
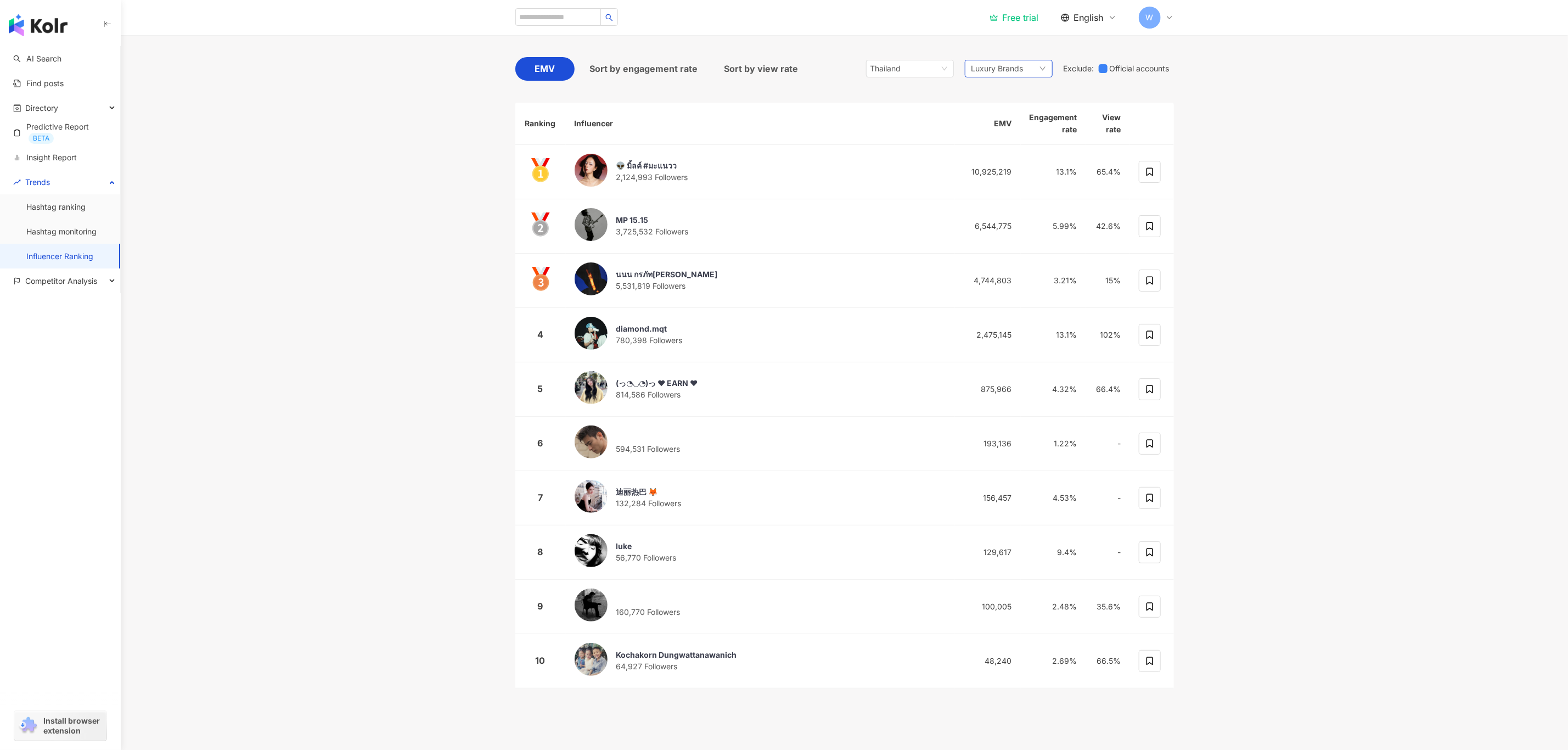
click at [1032, 72] on div "Luxury Brands" at bounding box center [1009, 68] width 88 height 18
click at [1155, 128] on span "Haircare" at bounding box center [1179, 128] width 111 height 12
click at [1354, 292] on main "TOP 100 Instagram Influencer Ranking Updated ： October 2025 Instagram EMV Sort …" at bounding box center [844, 331] width 1447 height 757
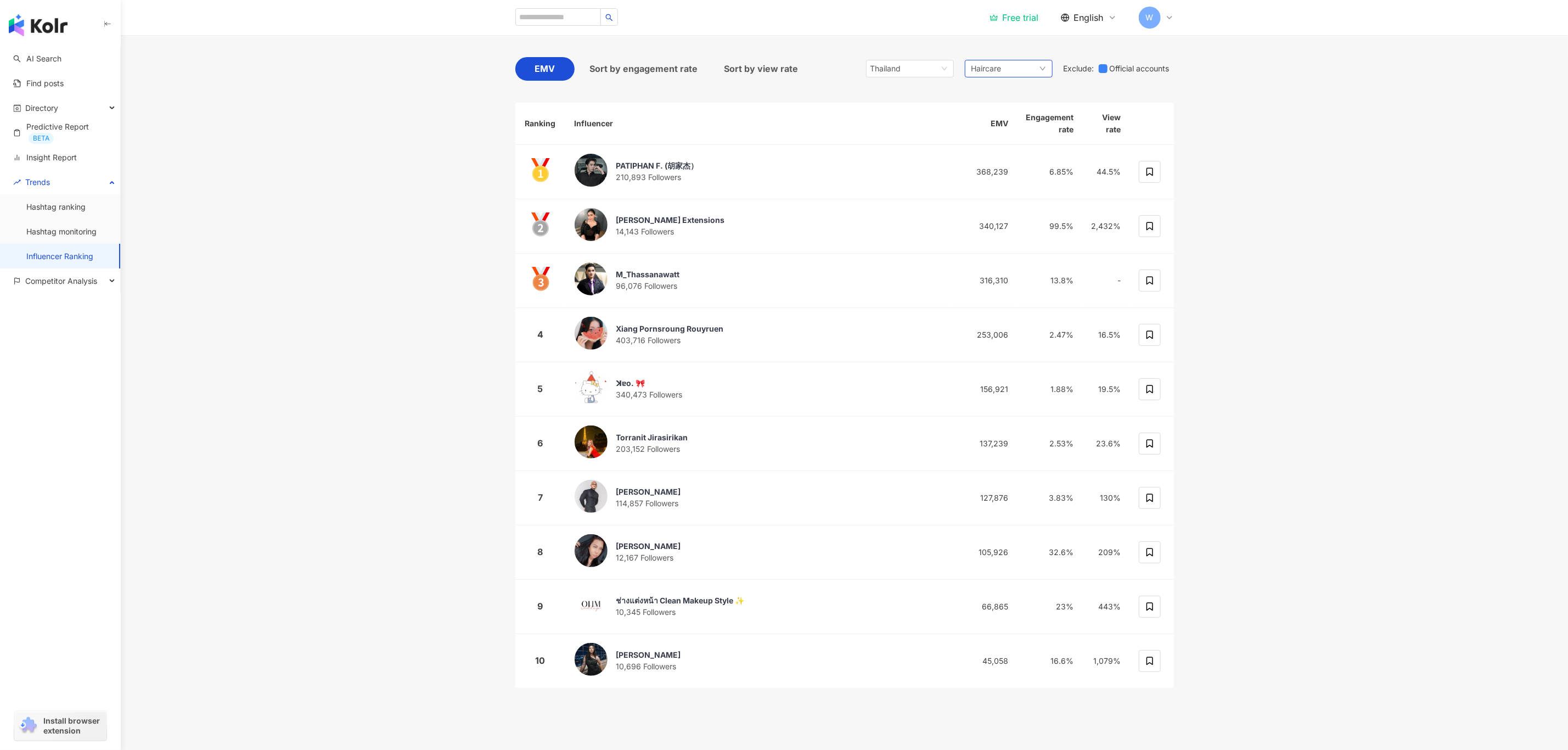
click at [1020, 71] on div "Haircare" at bounding box center [1009, 68] width 88 height 18
click at [1076, 213] on span "Media Entertainment" at bounding box center [1046, 214] width 111 height 12
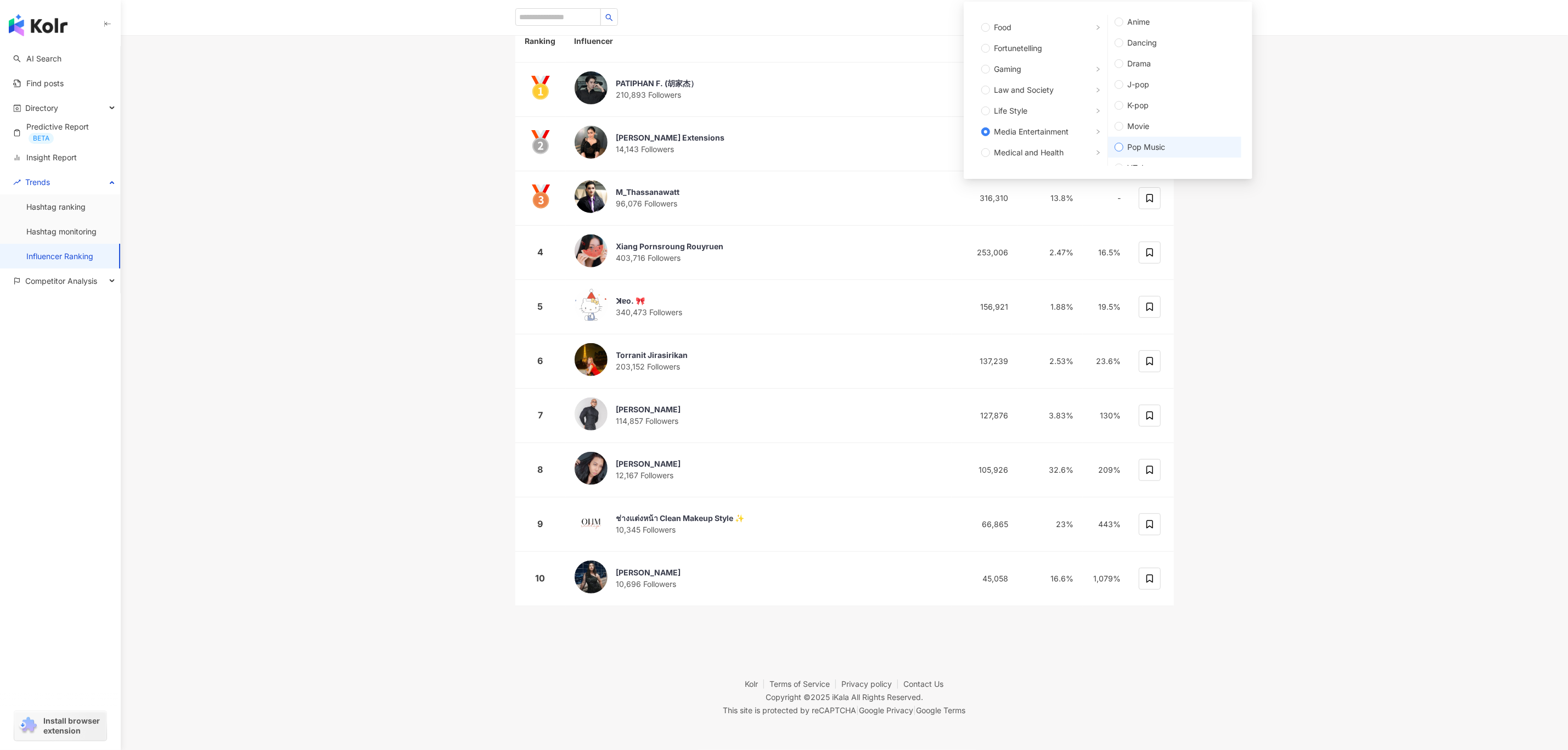
scroll to position [0, 0]
click at [1376, 259] on main "TOP 100 Instagram Influencer Ranking Updated ： October 2025 Instagram EMV Sort …" at bounding box center [844, 249] width 1447 height 757
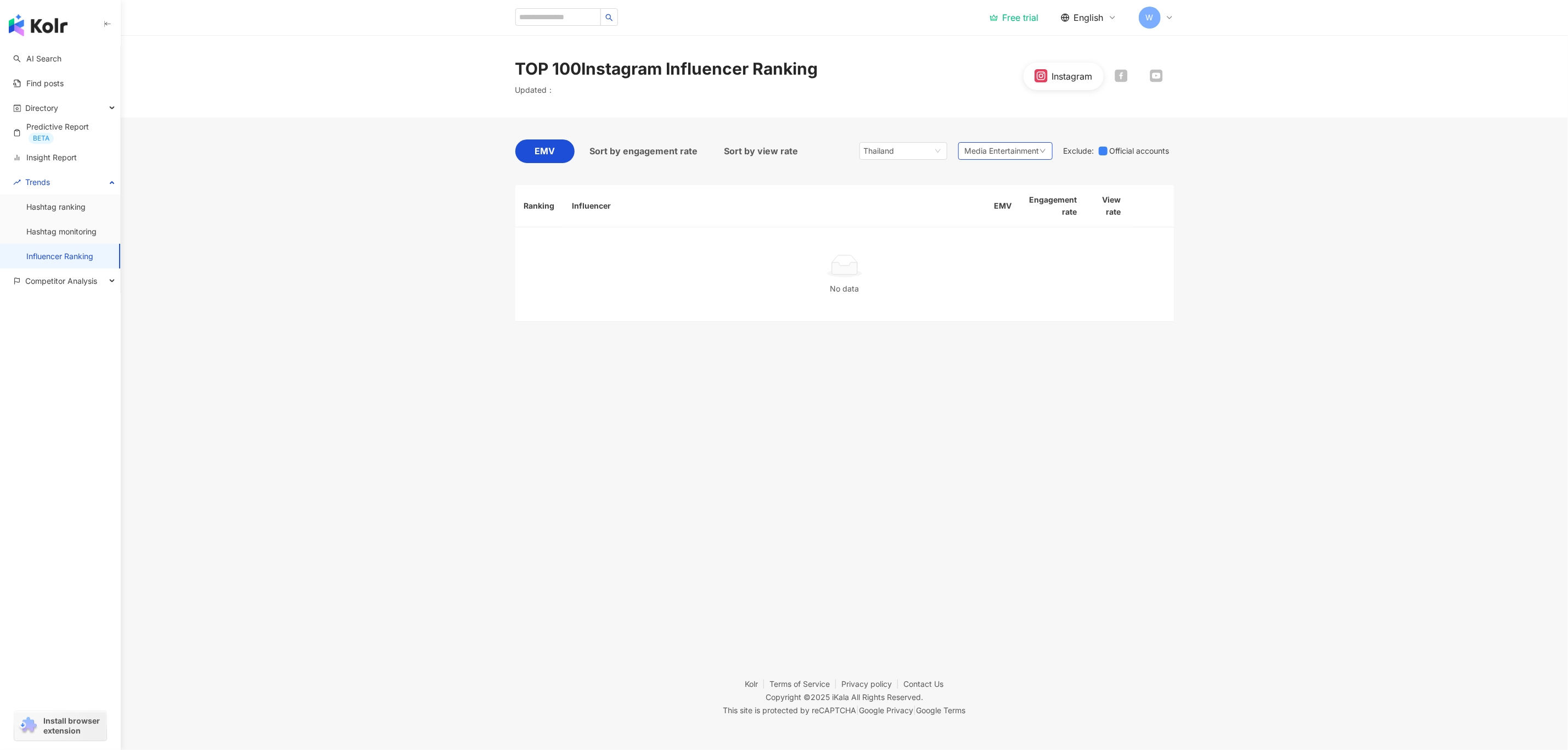
click at [999, 152] on span "Media Entertainment" at bounding box center [1002, 151] width 75 height 12
click at [1057, 188] on span "Any" at bounding box center [1038, 190] width 111 height 12
click at [1319, 225] on main "TOP 100 Instagram Influencer Ranking Updated ： Instagram EMV Sort by engagement…" at bounding box center [844, 189] width 1447 height 309
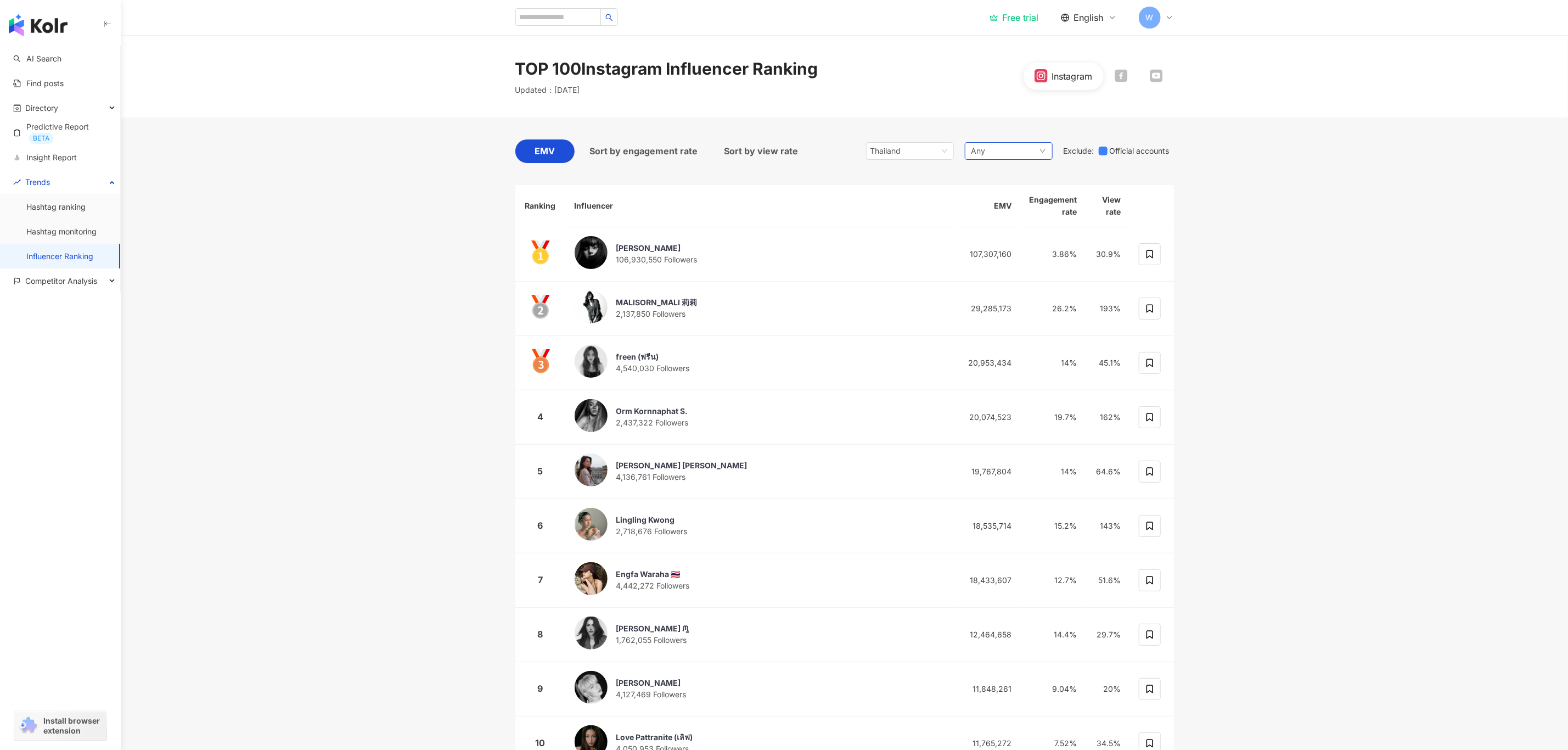
click at [988, 157] on div "Any" at bounding box center [1009, 151] width 88 height 18
click at [1055, 275] on span "Daily Topics" at bounding box center [1046, 273] width 111 height 12
click at [1325, 296] on main "TOP 100 Instagram Influencer Ranking Updated ： October 2025 Instagram EMV Sort …" at bounding box center [844, 414] width 1447 height 757
click at [1004, 155] on span "Daily Topics" at bounding box center [993, 151] width 43 height 12
click at [1059, 211] on span "Art and Entertainment" at bounding box center [1034, 211] width 79 height 12
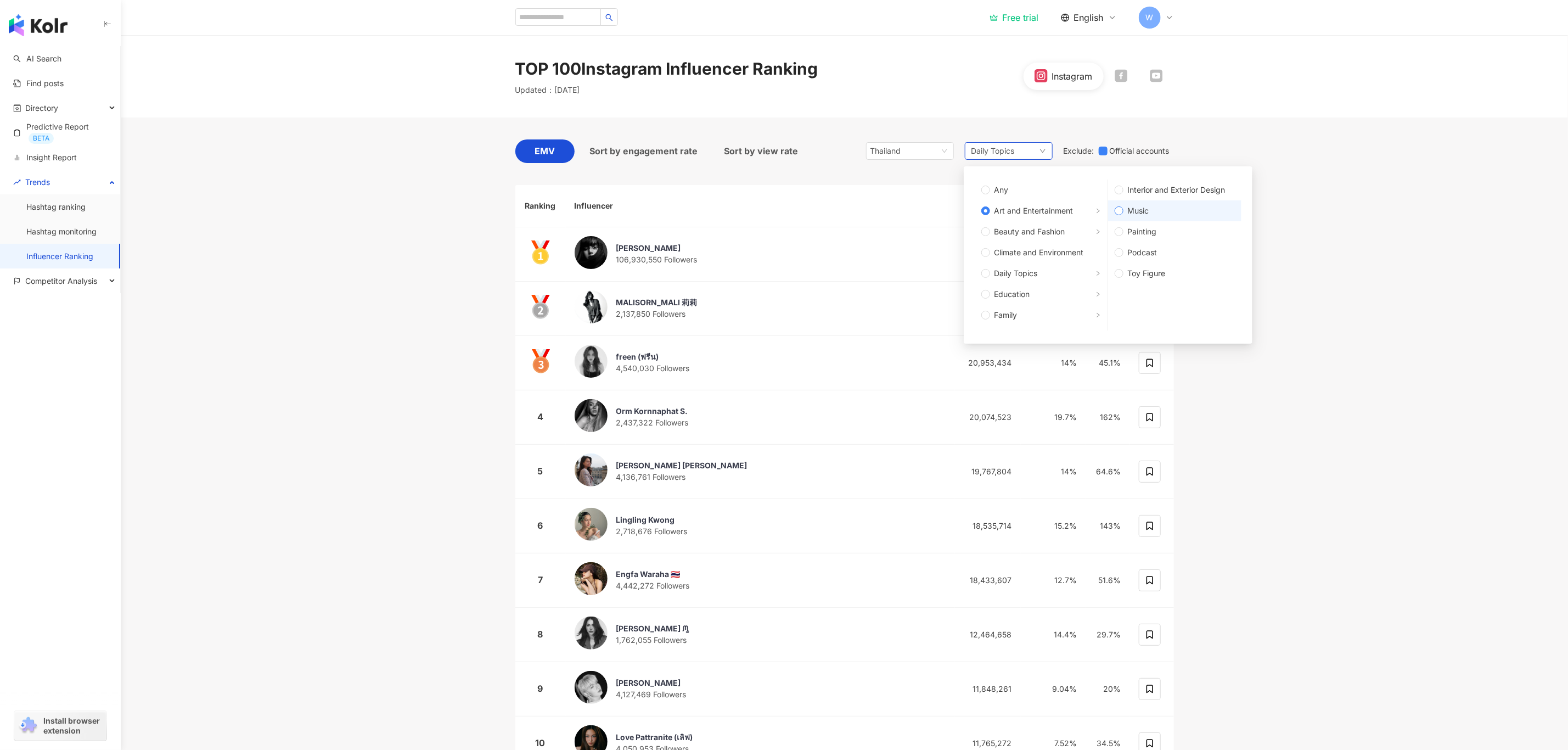
click at [1199, 205] on span "Music" at bounding box center [1179, 211] width 111 height 12
click at [1373, 227] on main "TOP 100 Instagram Influencer Ranking Updated ： October 2025 Instagram EMV Sort …" at bounding box center [844, 414] width 1447 height 757
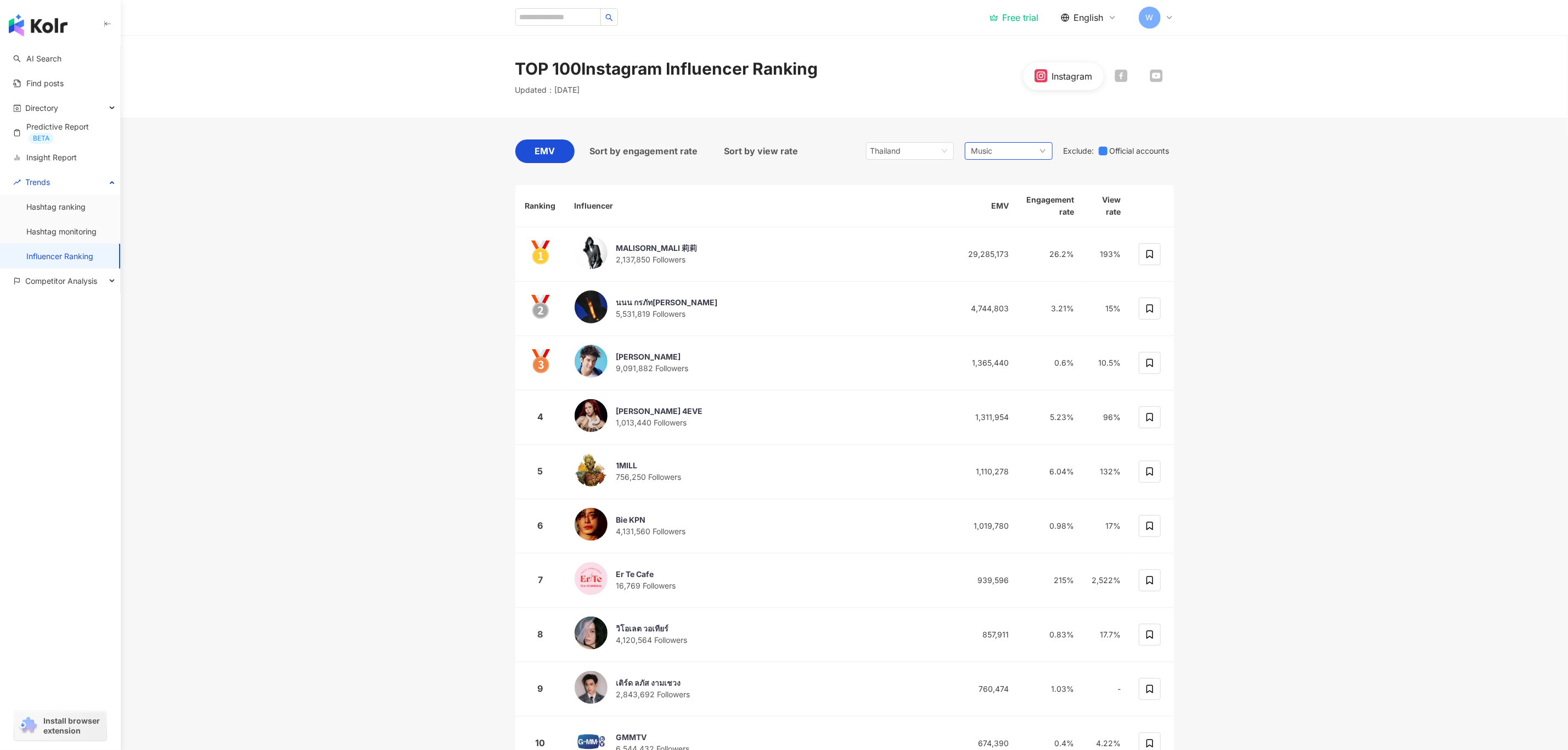
click at [998, 148] on div "Music" at bounding box center [1009, 151] width 88 height 18
click at [1055, 265] on label "Life Style" at bounding box center [1041, 275] width 133 height 21
click at [1332, 318] on main "TOP 100 Instagram Influencer Ranking Updated ： October 2025 Instagram EMV Sort …" at bounding box center [844, 414] width 1447 height 757
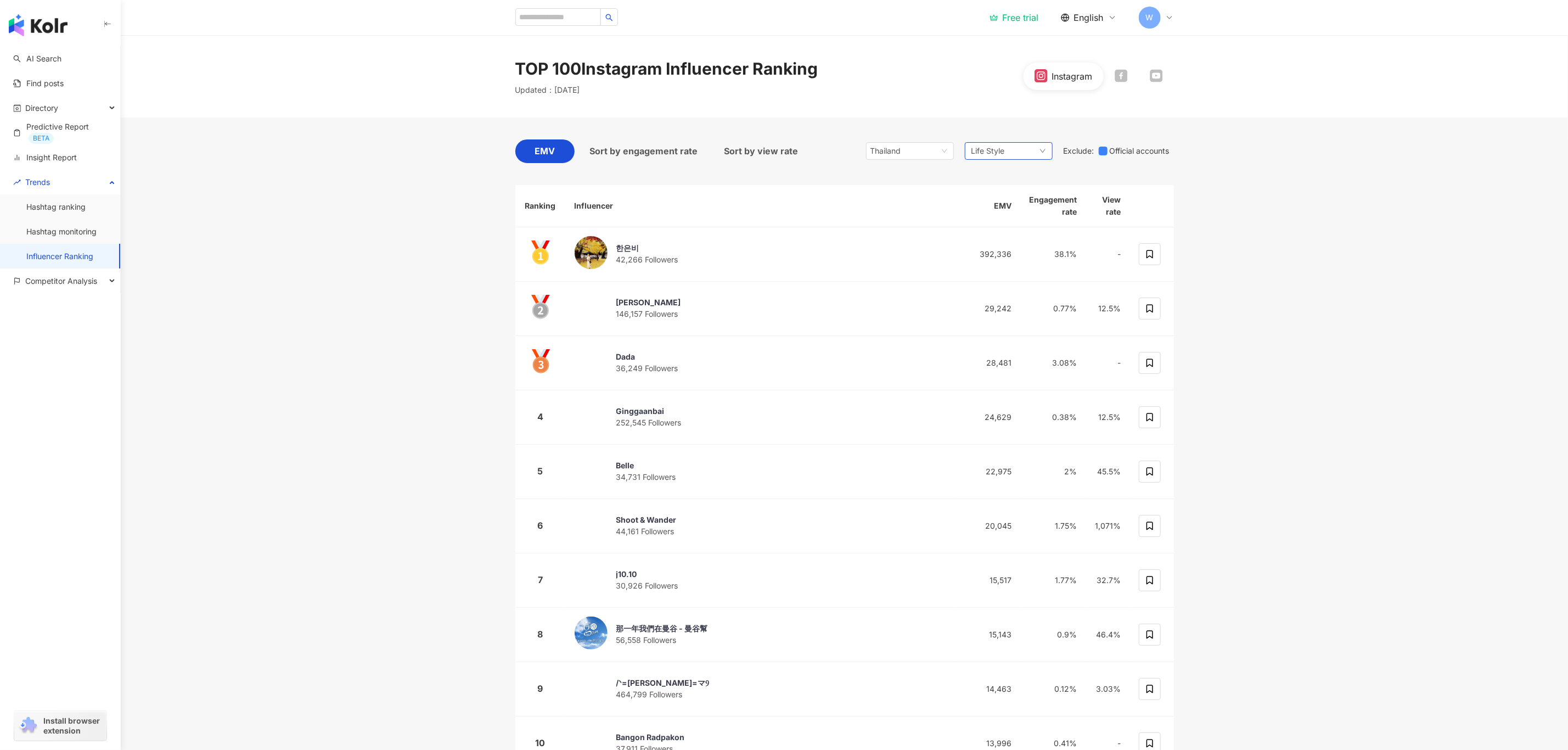
click at [1023, 157] on div "Life Style" at bounding box center [1009, 151] width 88 height 18
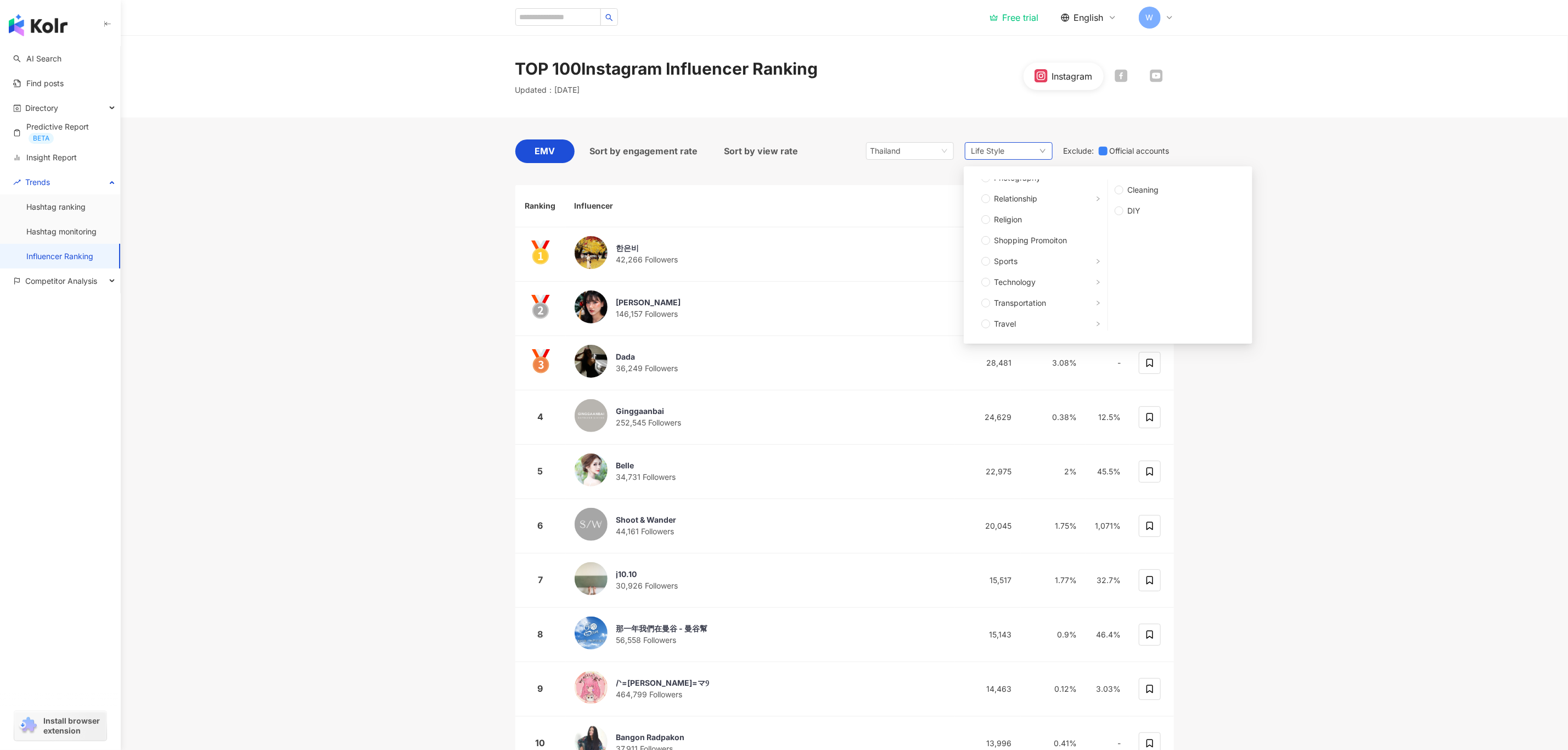
scroll to position [371, 0]
click at [1006, 150] on div "Life Style Any Art and Entertainment Beauty and Fashion Climate and Environment…" at bounding box center [1009, 151] width 88 height 18
click at [1006, 150] on div "Life Style" at bounding box center [1009, 151] width 88 height 18
click at [1057, 237] on span "Medical and Health" at bounding box center [1029, 235] width 70 height 12
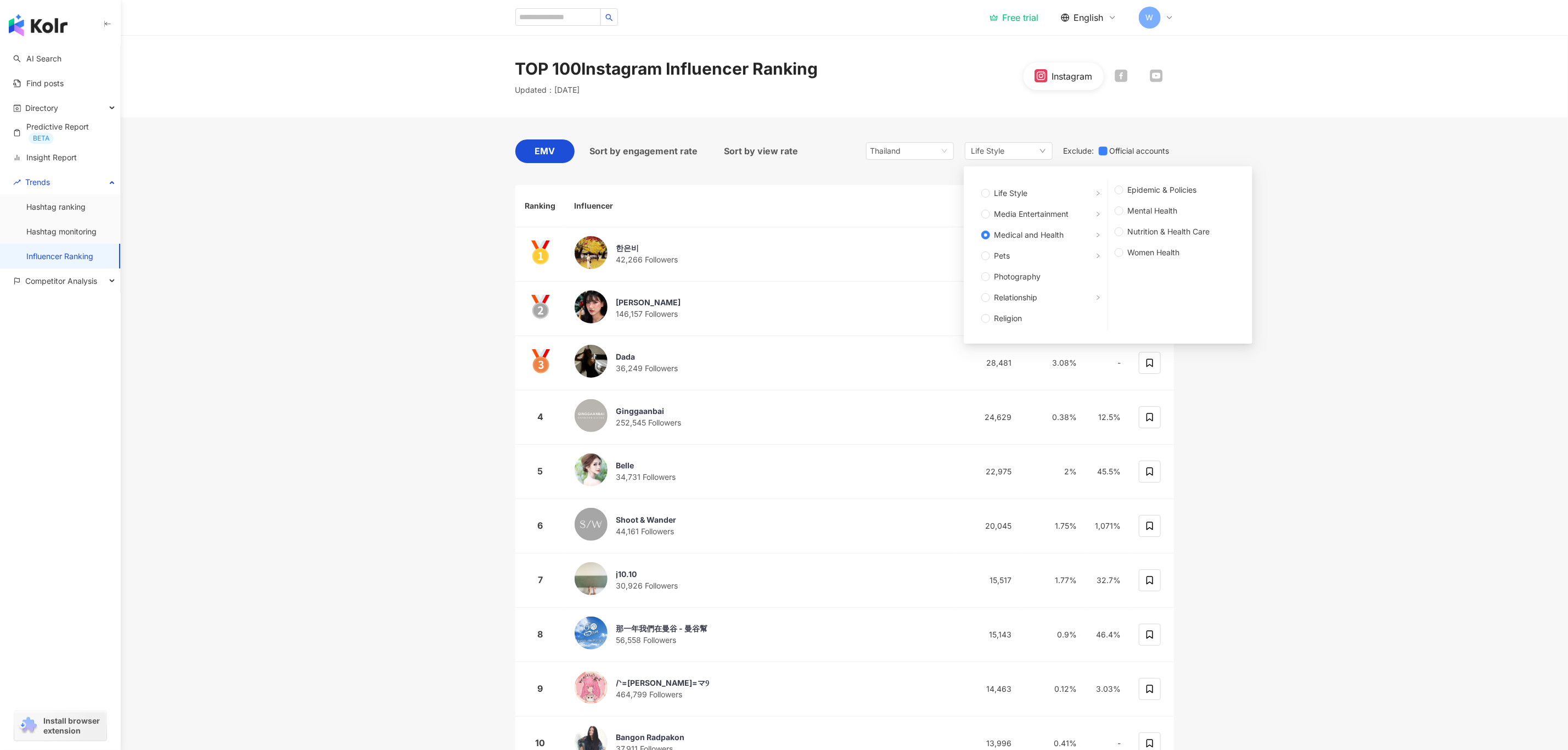
click at [1311, 320] on main "TOP 100 Instagram Influencer Ranking Updated ： September 2025 Instagram EMV Sor…" at bounding box center [844, 414] width 1447 height 757
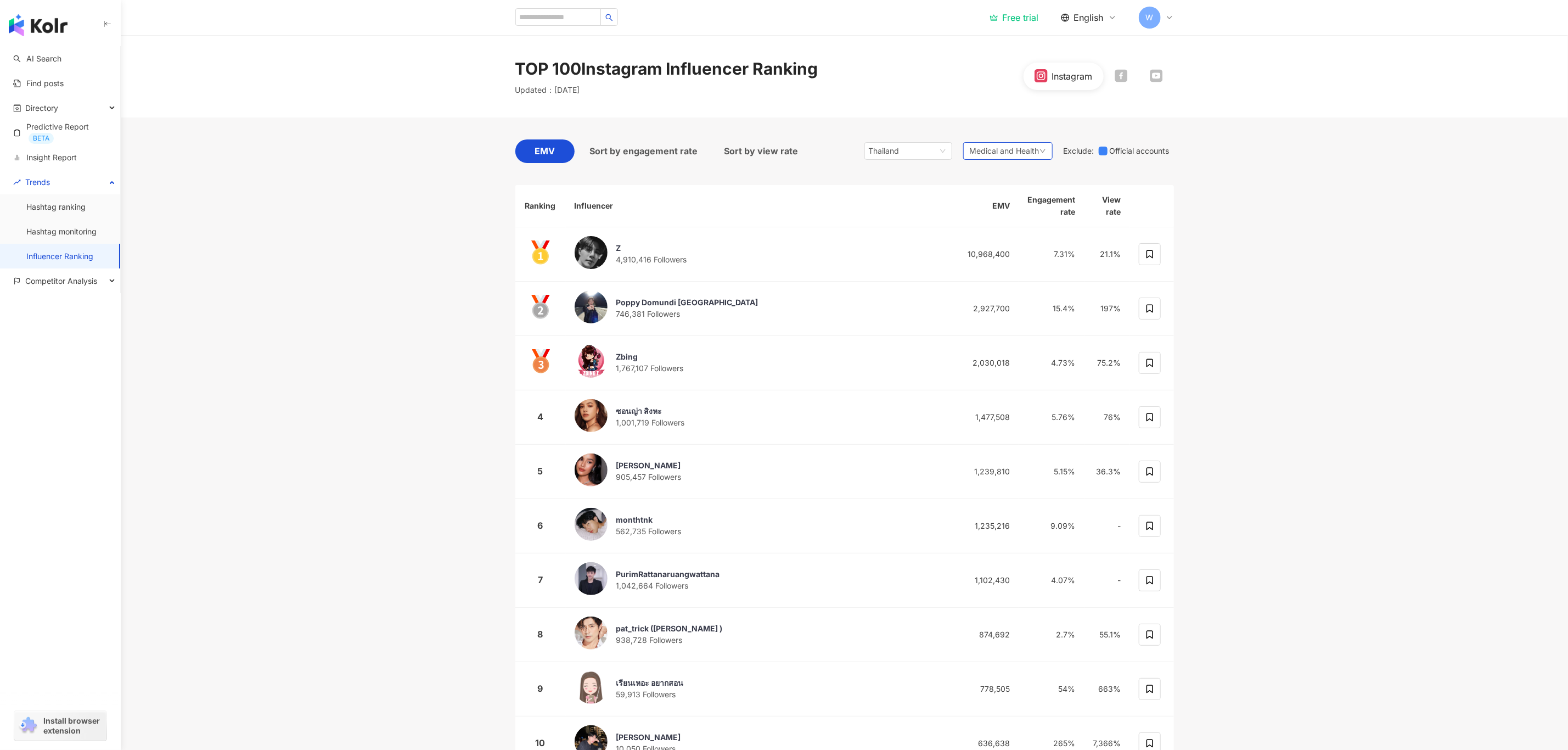
click at [1046, 152] on div "Medical and Health" at bounding box center [1007, 151] width 89 height 18
click at [1067, 230] on span "Beauty and Fashion" at bounding box center [1043, 232] width 111 height 12
click at [1382, 283] on main "TOP 100 Instagram Influencer Ranking Updated ： September 2025 Instagram EMV Sor…" at bounding box center [844, 414] width 1447 height 757
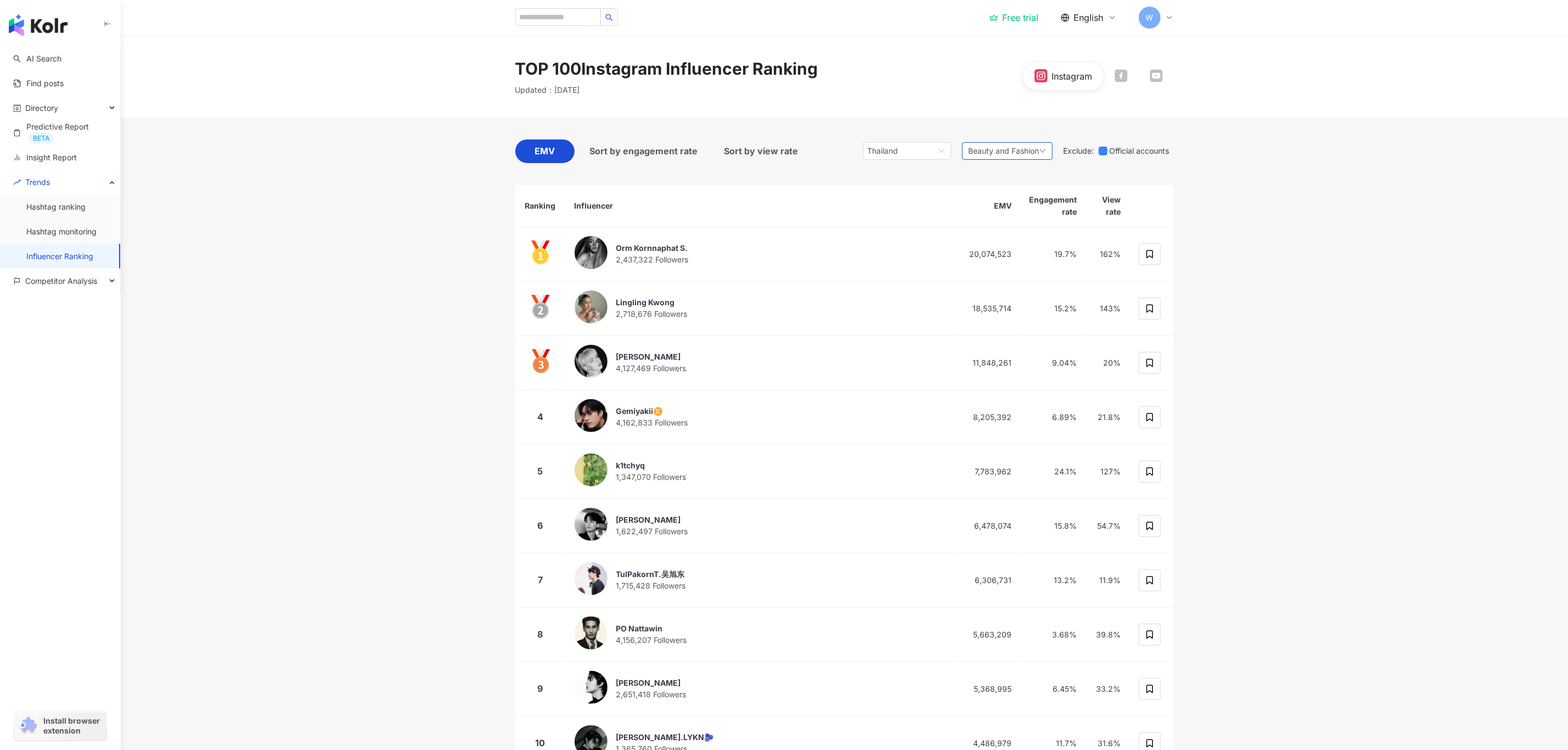
click at [986, 144] on div "Beauty and Fashion" at bounding box center [1007, 151] width 91 height 18
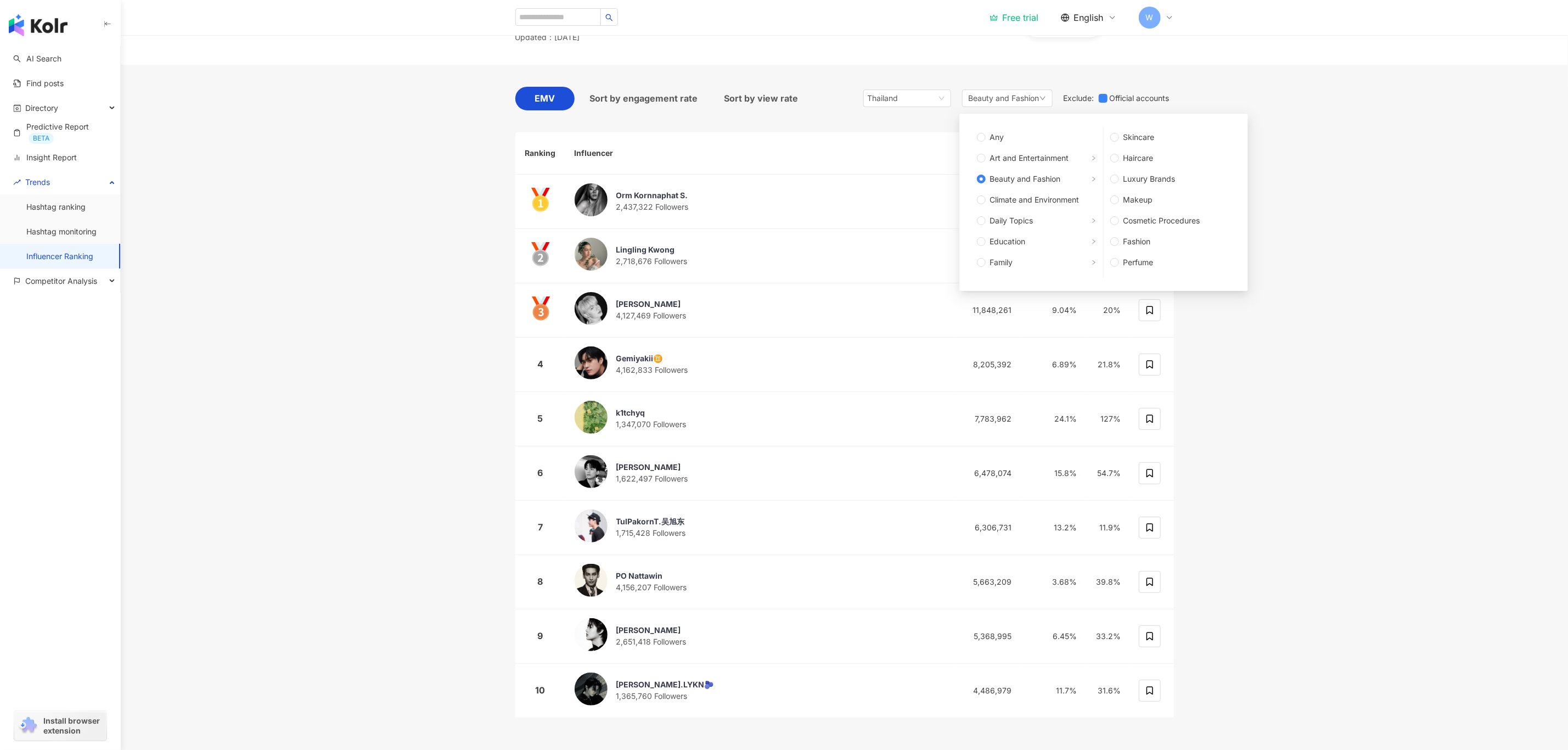
scroll to position [82, 0]
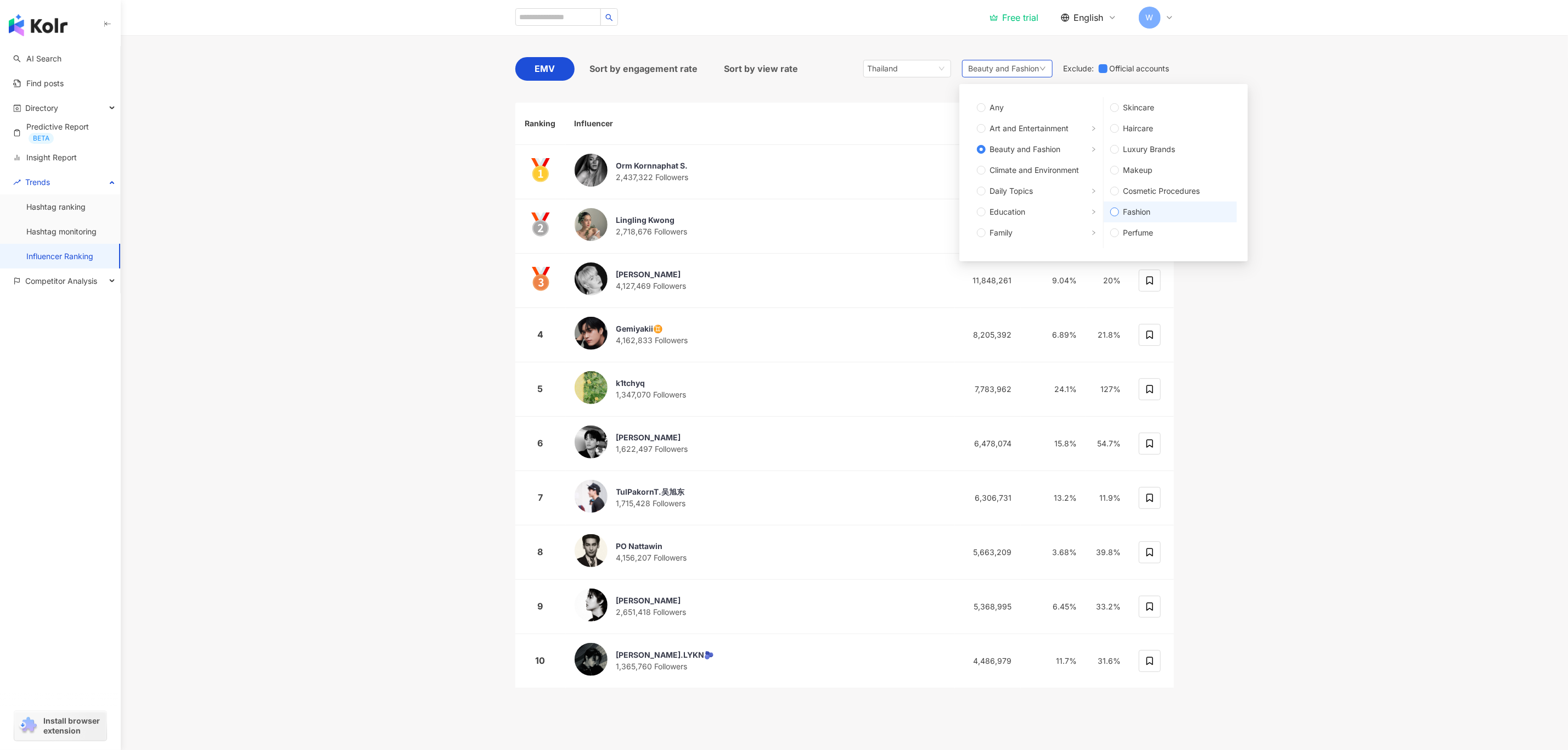
click at [1173, 204] on label "Fashion" at bounding box center [1170, 212] width 133 height 21
click at [1319, 239] on main "TOP 100 Instagram Influencer Ranking Updated ： October 2025 Instagram EMV Sort …" at bounding box center [844, 331] width 1447 height 757
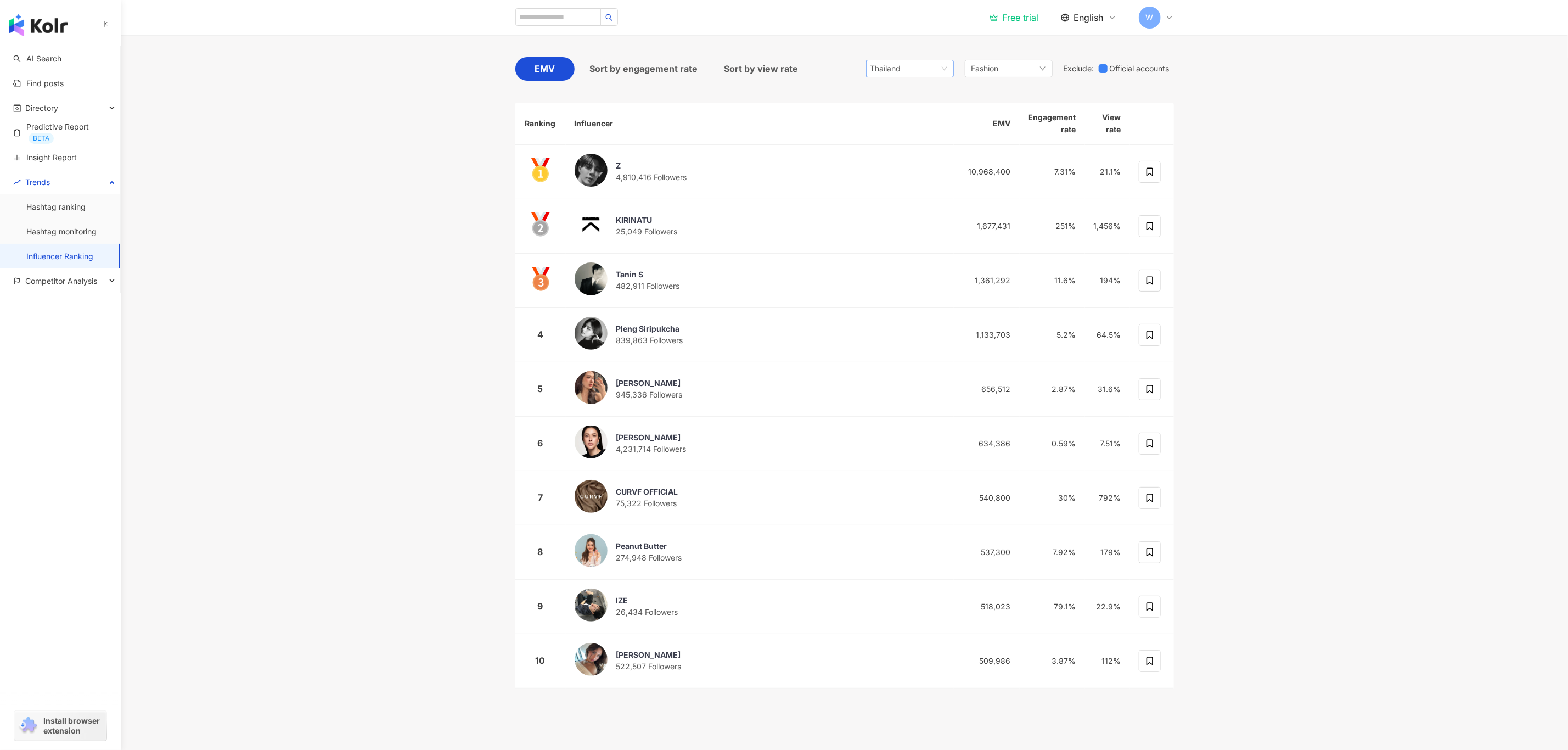
click at [915, 68] on span "Thailand" at bounding box center [910, 68] width 79 height 16
click at [927, 100] on div "Malaysia" at bounding box center [909, 100] width 70 height 12
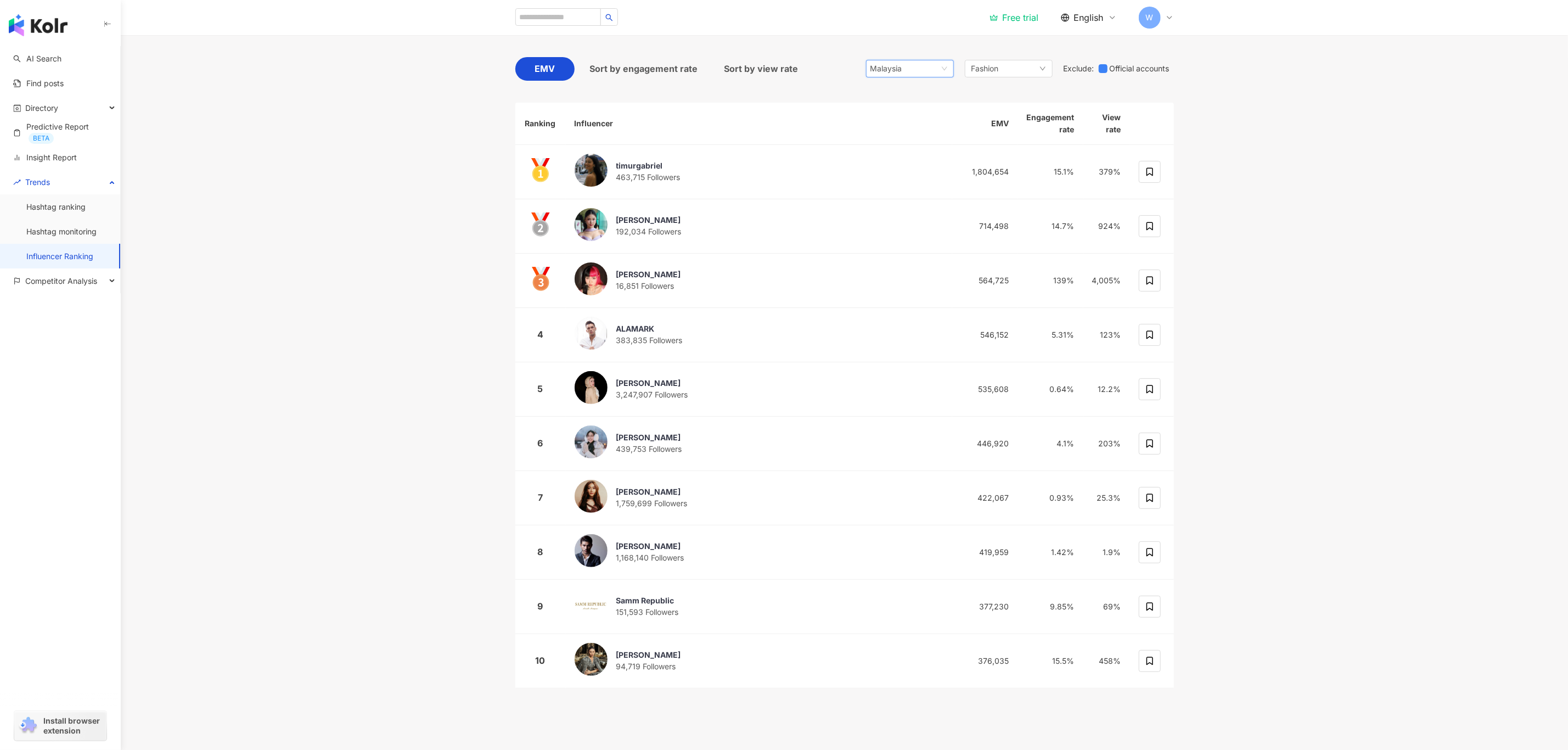
click at [1054, 70] on div "my Malaysia hk my id Hong Kong Malaysia Indonesia Thailand Vietnam Singapore So…" at bounding box center [1020, 69] width 308 height 24
click at [1046, 70] on div "Fashion" at bounding box center [1009, 68] width 88 height 18
click at [1056, 150] on span "Beauty and Fashion" at bounding box center [1030, 149] width 71 height 12
click at [1348, 170] on main "TOP 100 Instagram Influencer Ranking Updated ： October 2025 Instagram EMV Sort …" at bounding box center [844, 331] width 1447 height 757
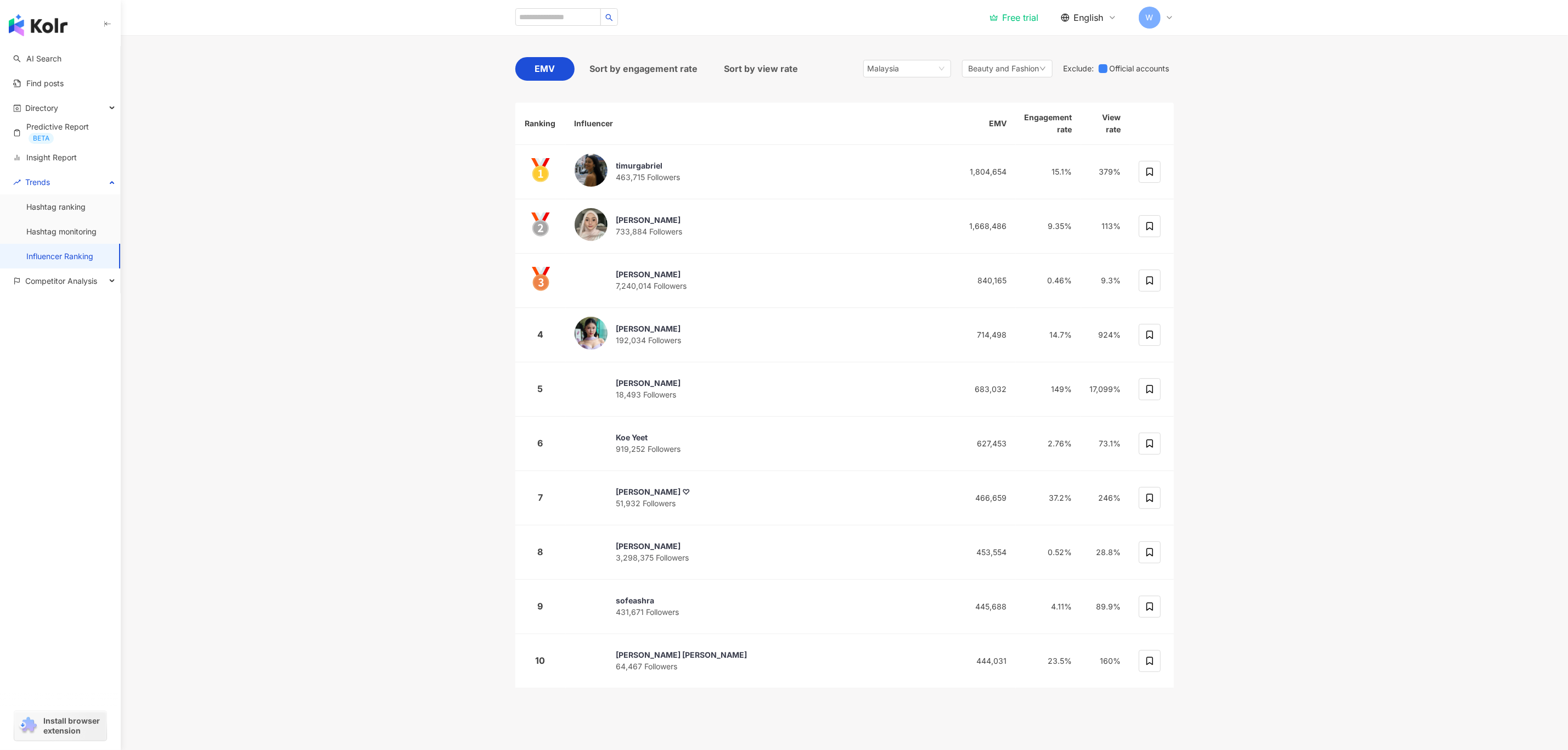
click at [947, 77] on div "Malaysia hk my id Hong Kong Malaysia Indonesia Thailand Vietnam Singapore South…" at bounding box center [1018, 69] width 310 height 24
click at [940, 70] on span "Malaysia" at bounding box center [908, 68] width 79 height 16
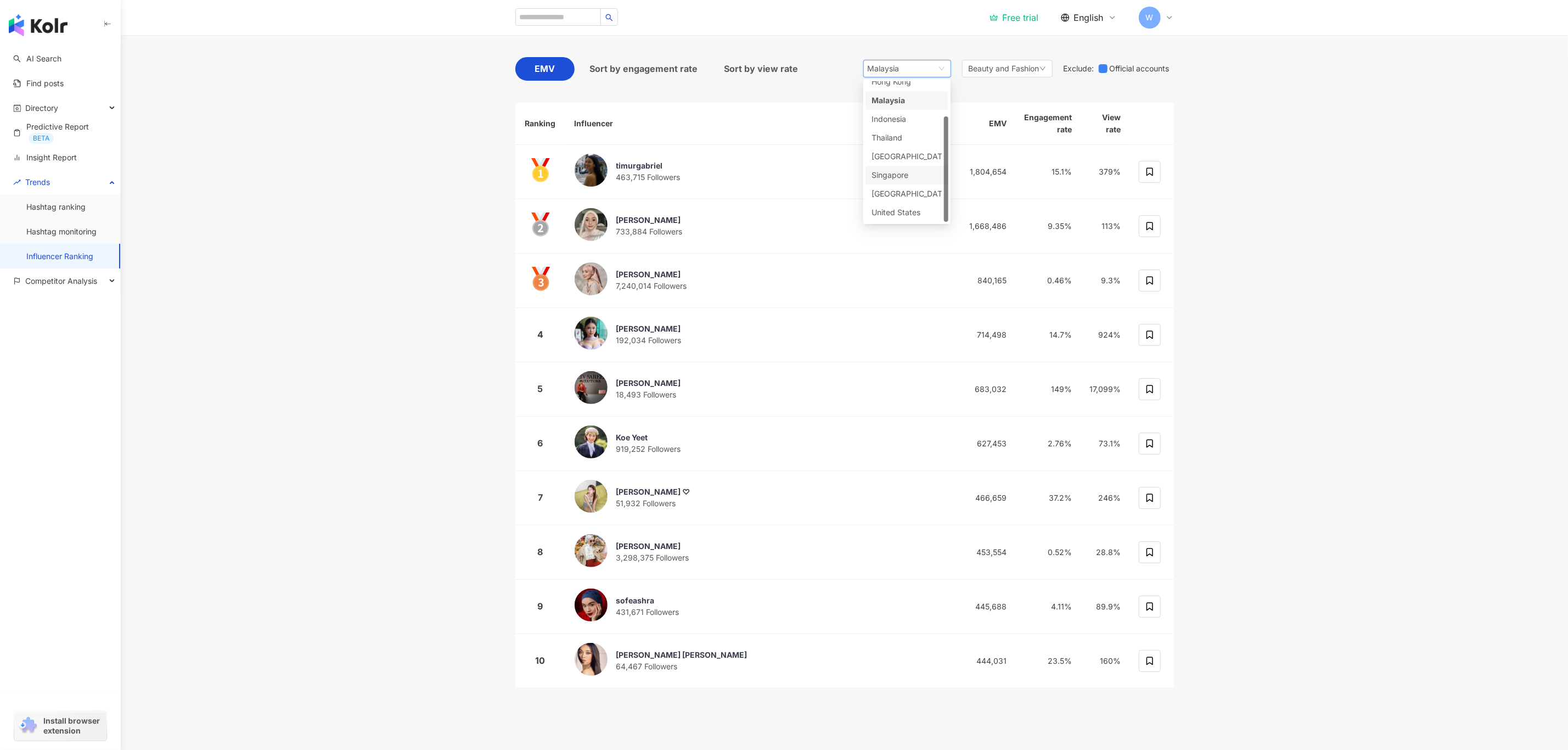
click at [912, 173] on div "Singapore" at bounding box center [907, 175] width 70 height 12
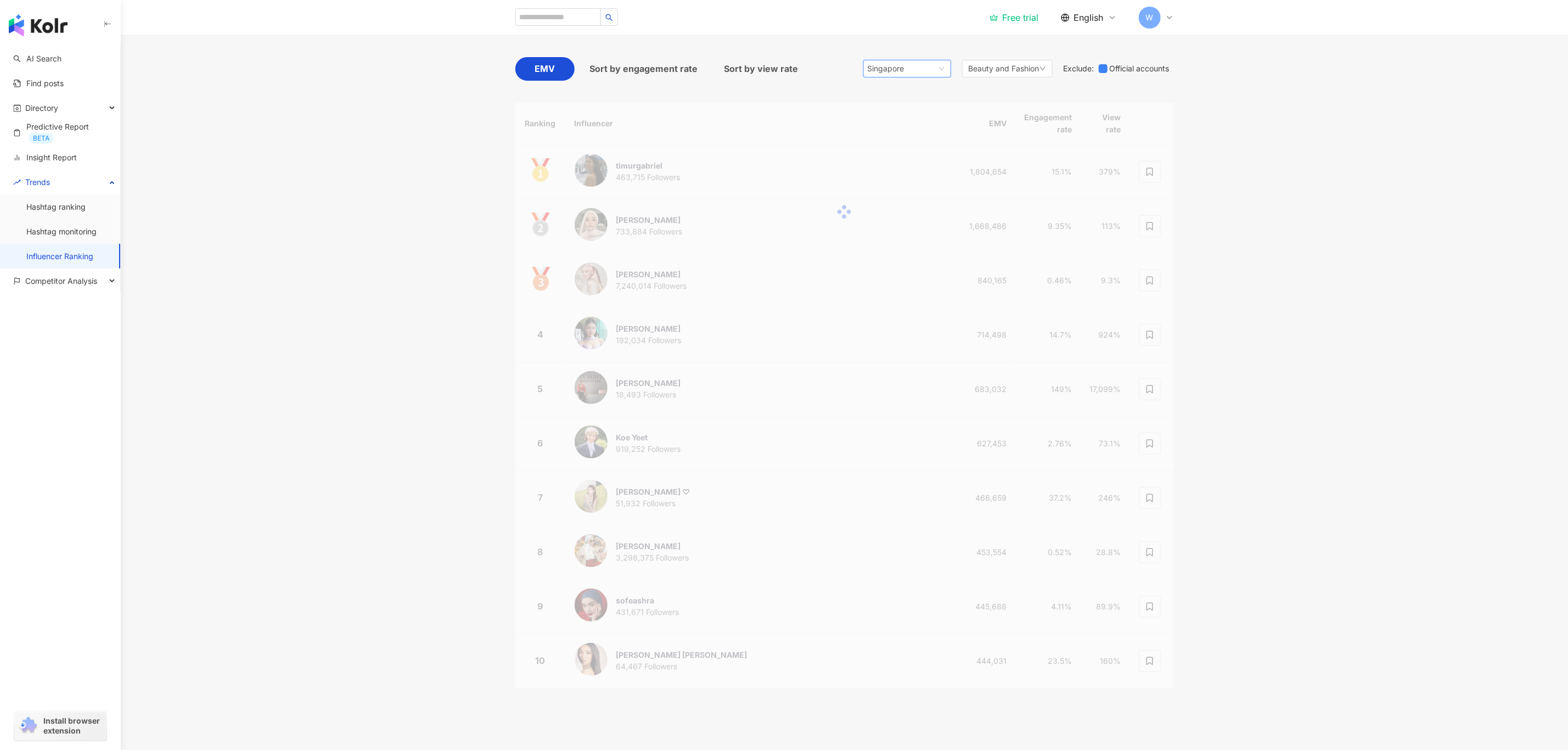
click at [1340, 166] on main "TOP 100 Instagram Influencer Ranking Updated ： October 2025 Instagram EMV Sort …" at bounding box center [844, 331] width 1447 height 757
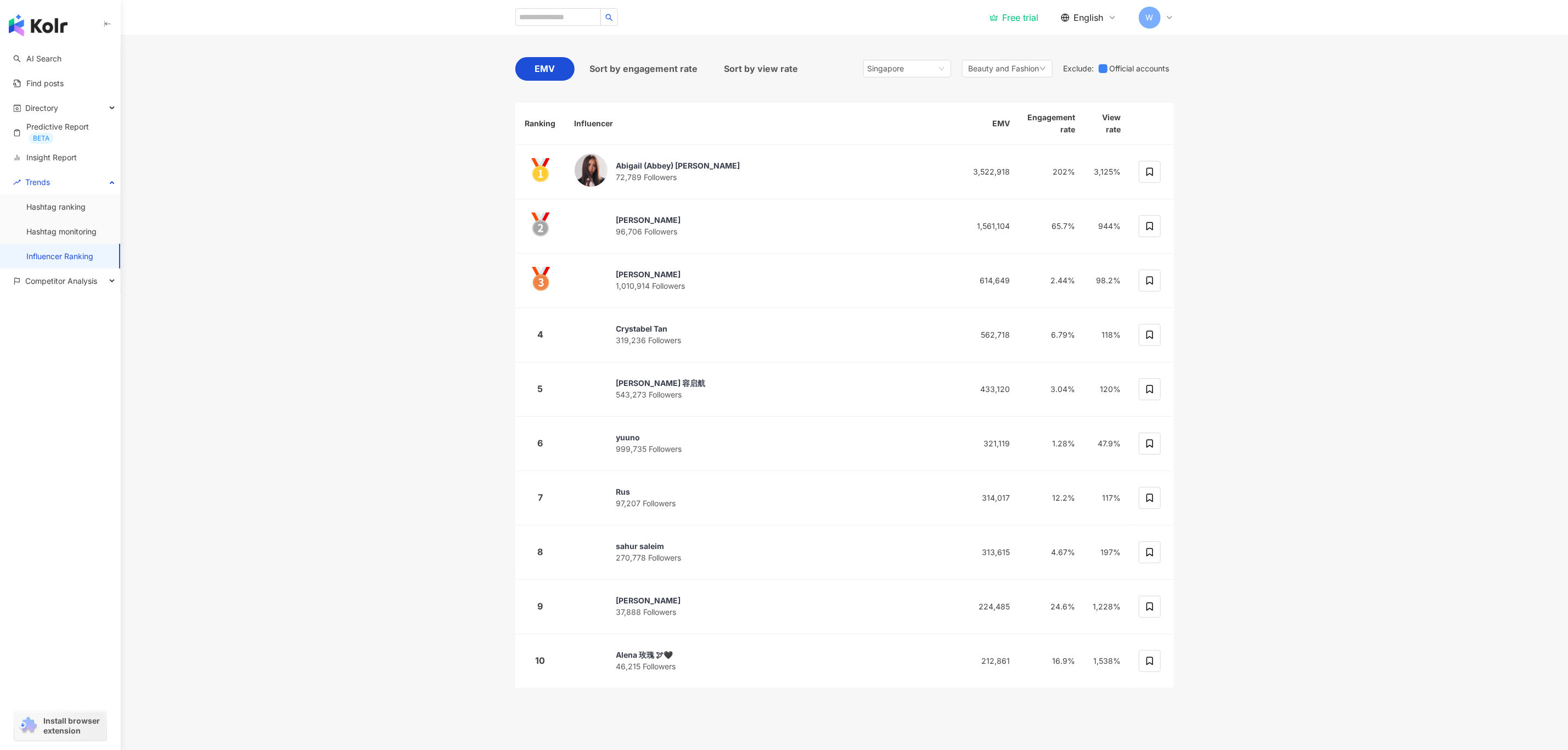
drag, startPoint x: 821, startPoint y: 70, endPoint x: 830, endPoint y: 69, distance: 9.1
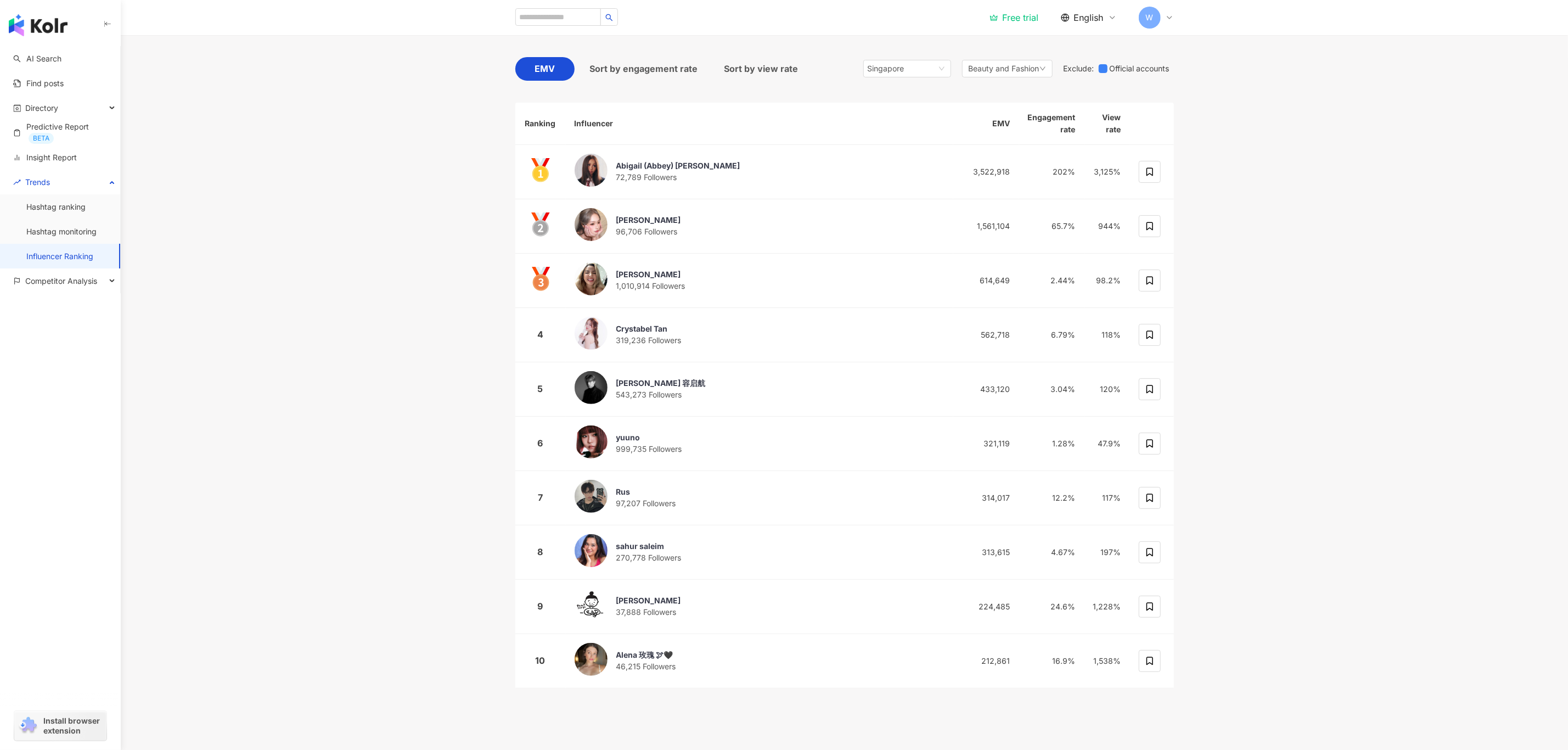
click at [824, 69] on div "EMV Sort by engagement rate Sort by view rate Singapore vn sg kr Hong Kong Mala…" at bounding box center [845, 72] width 659 height 29
click at [879, 68] on div "Singapore" at bounding box center [886, 68] width 36 height 16
click at [925, 143] on div "Thailand" at bounding box center [907, 138] width 70 height 12
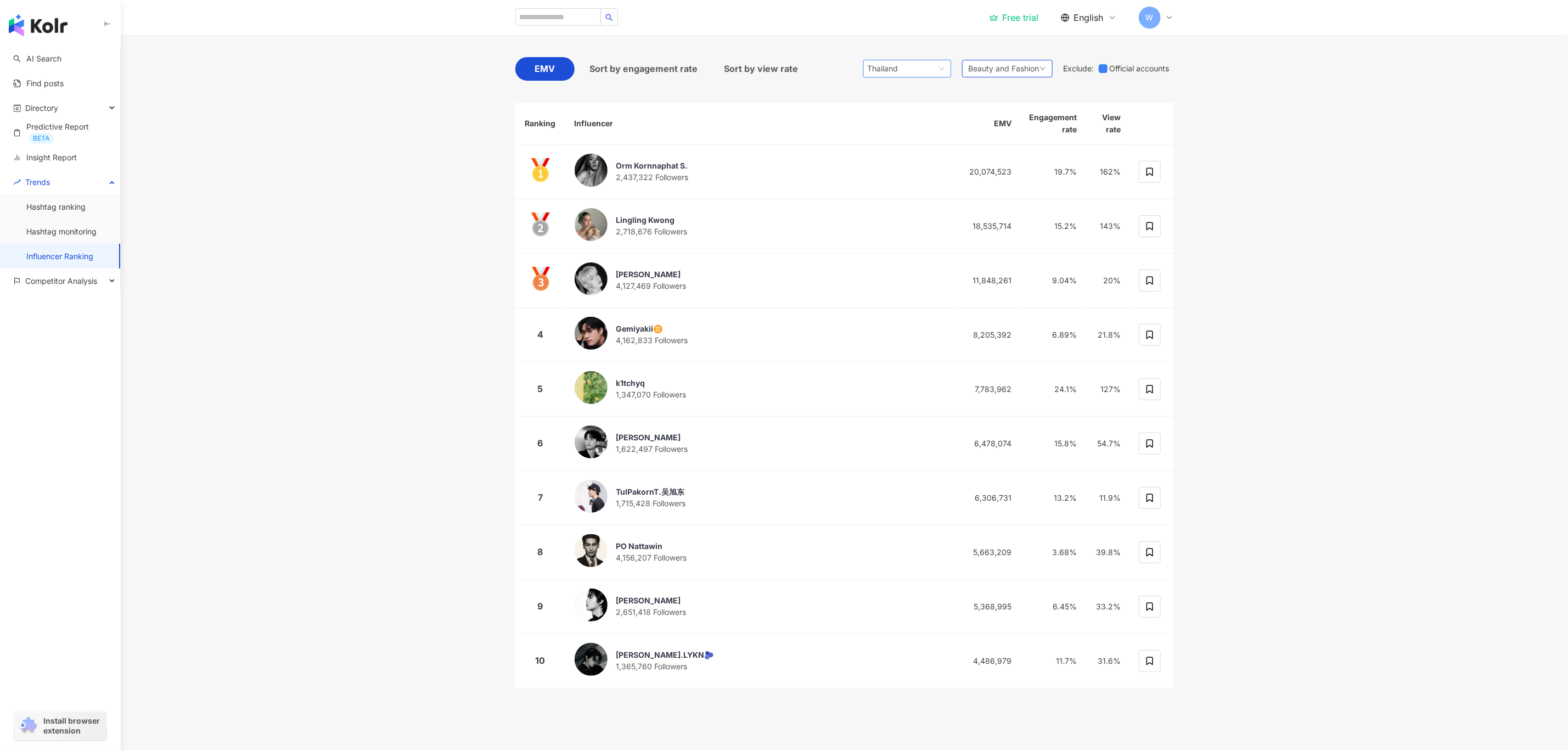
click at [1021, 71] on span "Beauty and Fashion" at bounding box center [1004, 69] width 71 height 12
drag, startPoint x: 1024, startPoint y: 197, endPoint x: 1029, endPoint y: 205, distance: 9.4
click at [1024, 196] on span "Sports" at bounding box center [1041, 195] width 111 height 12
click at [1331, 282] on main "TOP 100 Instagram Influencer Ranking Updated ： October 2025 Instagram EMV Sort …" at bounding box center [844, 331] width 1447 height 757
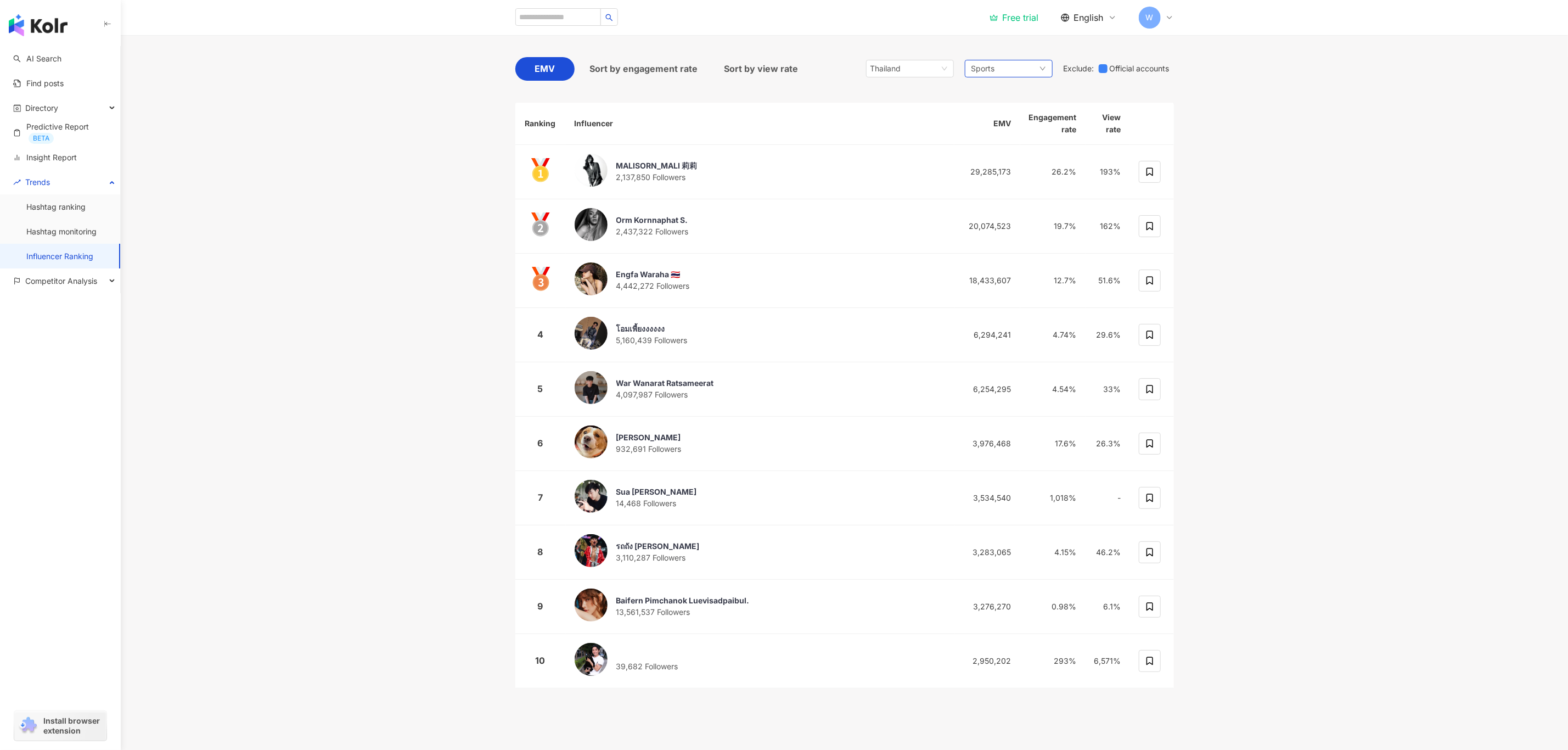
click at [979, 63] on span "Sports" at bounding box center [983, 69] width 24 height 12
click at [1066, 153] on span "Beauty and Fashion" at bounding box center [1046, 149] width 111 height 12
click at [1377, 178] on main "TOP 100 Instagram Influencer Ranking Updated ： October 2025 Instagram EMV Sort …" at bounding box center [844, 331] width 1447 height 757
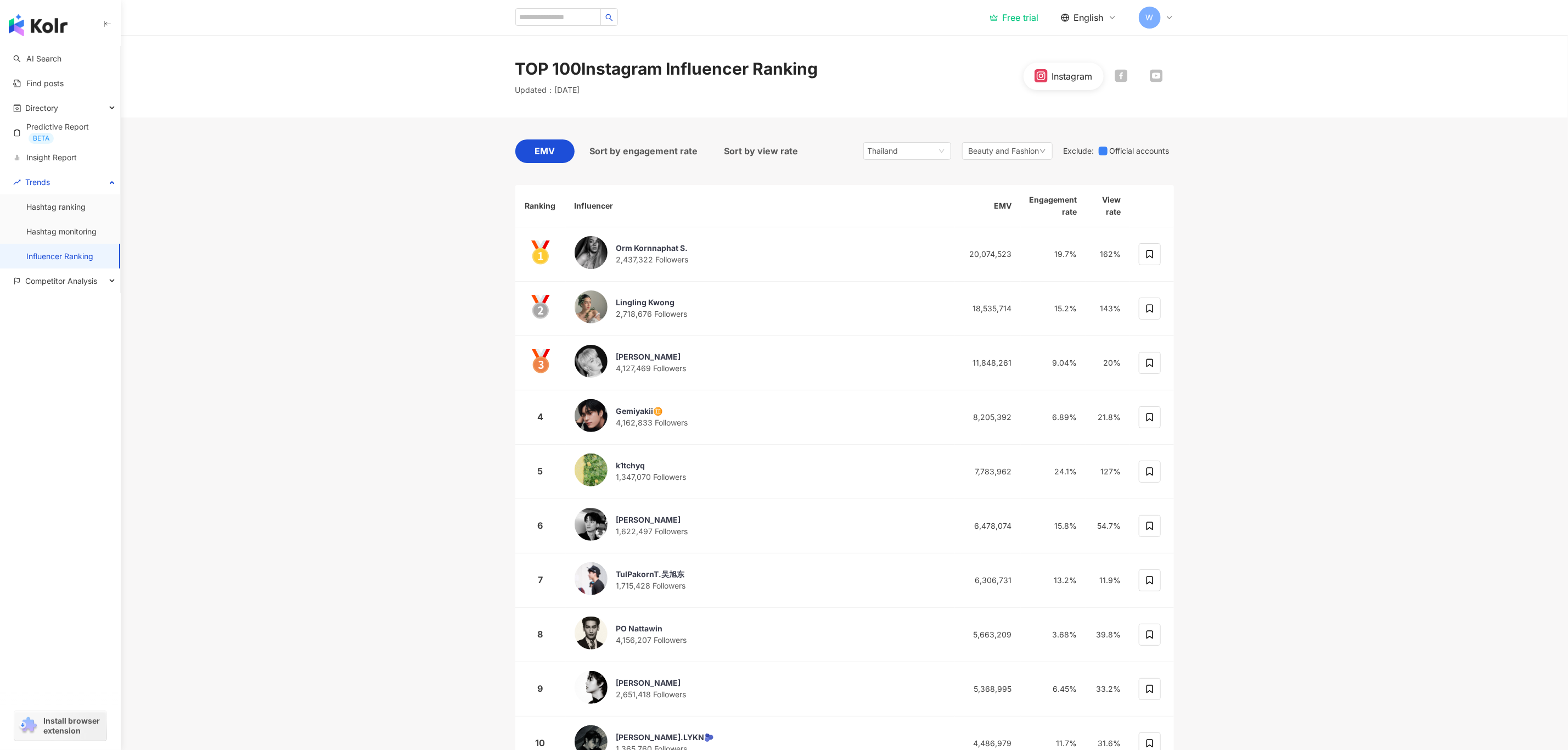
click at [580, 87] on p "Updated ： October 2025" at bounding box center [548, 90] width 65 height 11
click at [1129, 148] on span "Official accounts" at bounding box center [1141, 151] width 66 height 12
click at [1096, 153] on div "Exclude : Official accounts" at bounding box center [1118, 151] width 110 height 12
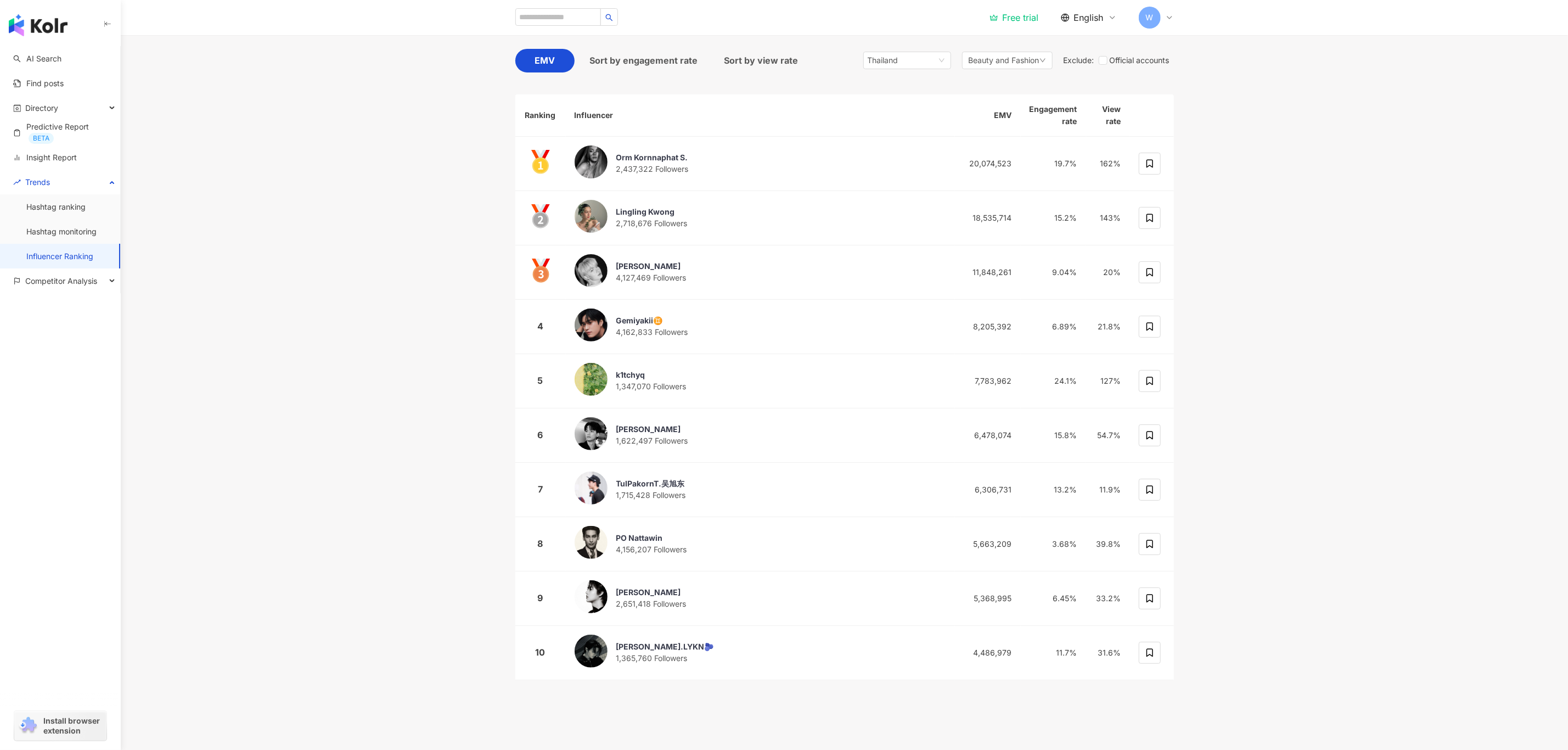
scroll to position [89, 0]
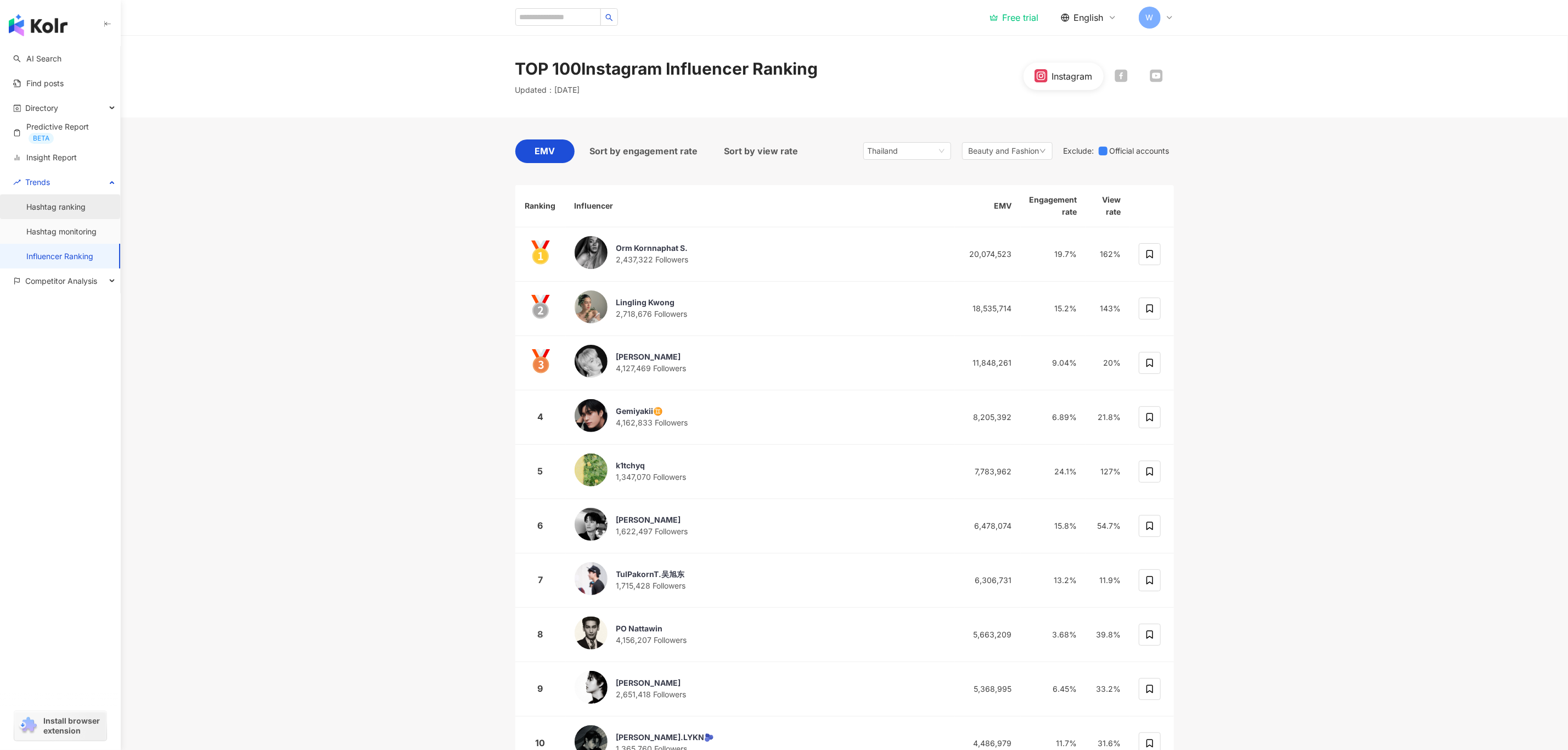
click at [86, 209] on link "Hashtag ranking" at bounding box center [55, 207] width 59 height 11
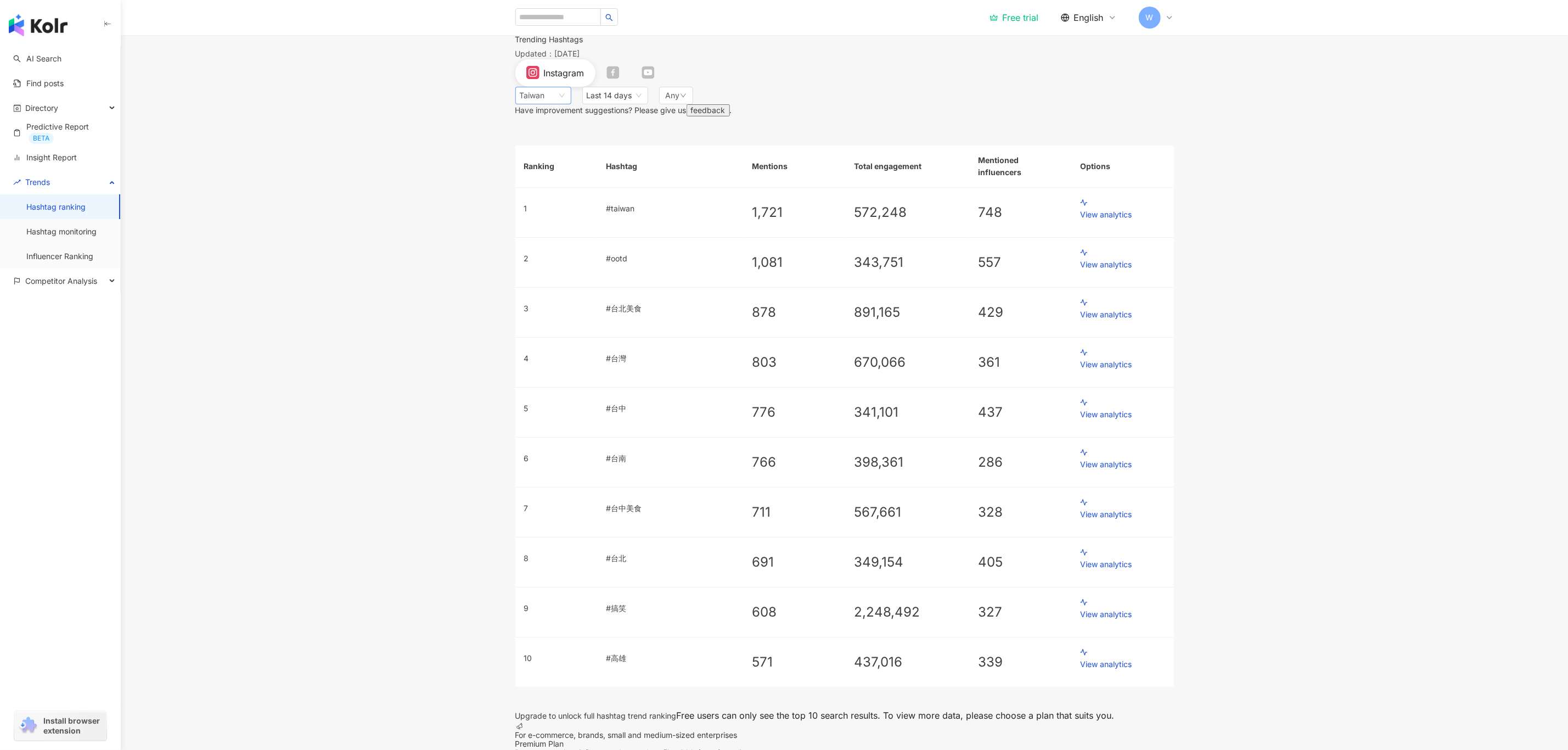
click at [567, 103] on span "Taiwan" at bounding box center [544, 95] width 47 height 16
drag, startPoint x: 949, startPoint y: 148, endPoint x: 939, endPoint y: 153, distance: 11.2
click at [949, 116] on div "Have improvement suggestions? Please give us feedback ." at bounding box center [845, 110] width 659 height 12
click at [97, 226] on link "Hashtag monitoring" at bounding box center [61, 231] width 70 height 11
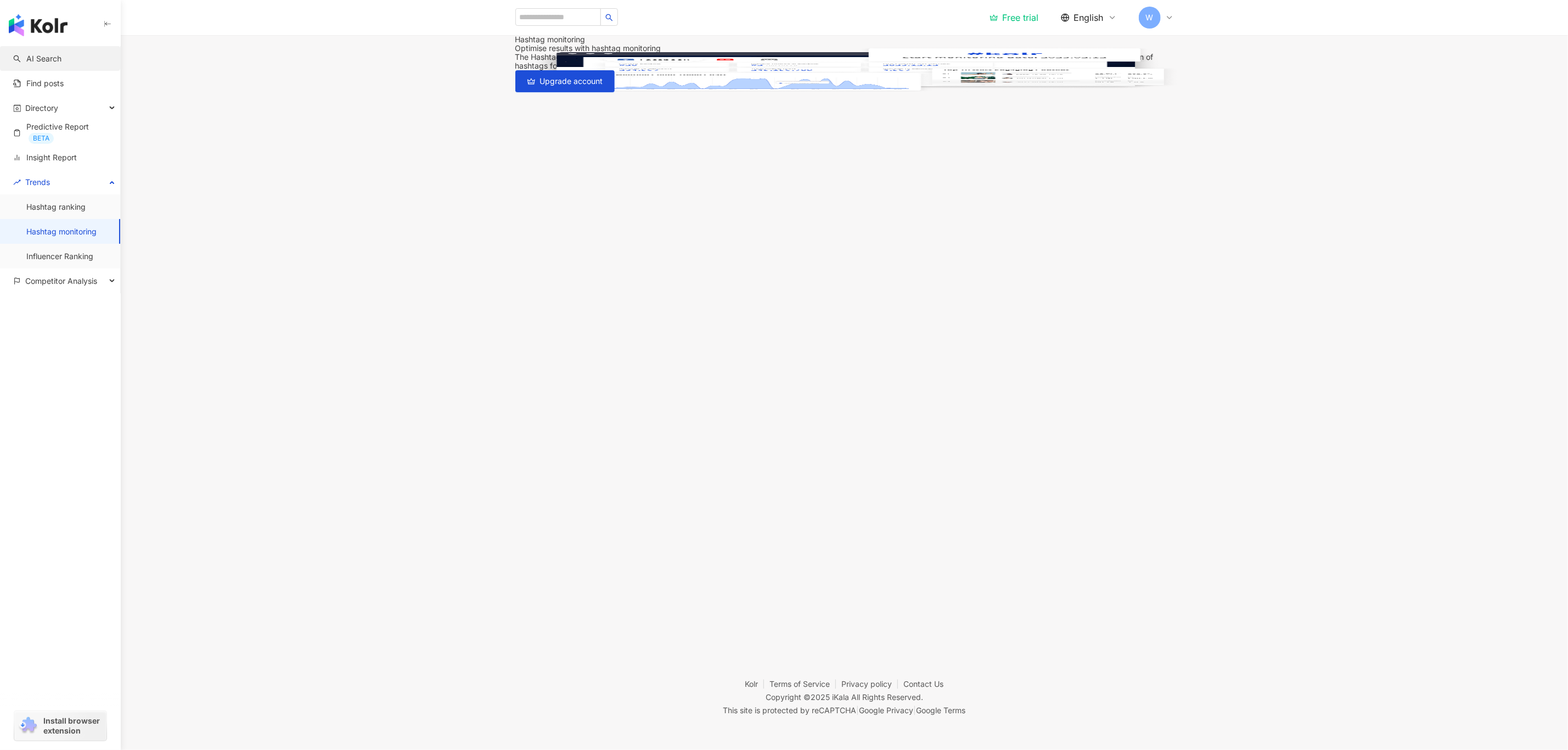
click at [61, 58] on link "AI Search" at bounding box center [37, 58] width 48 height 11
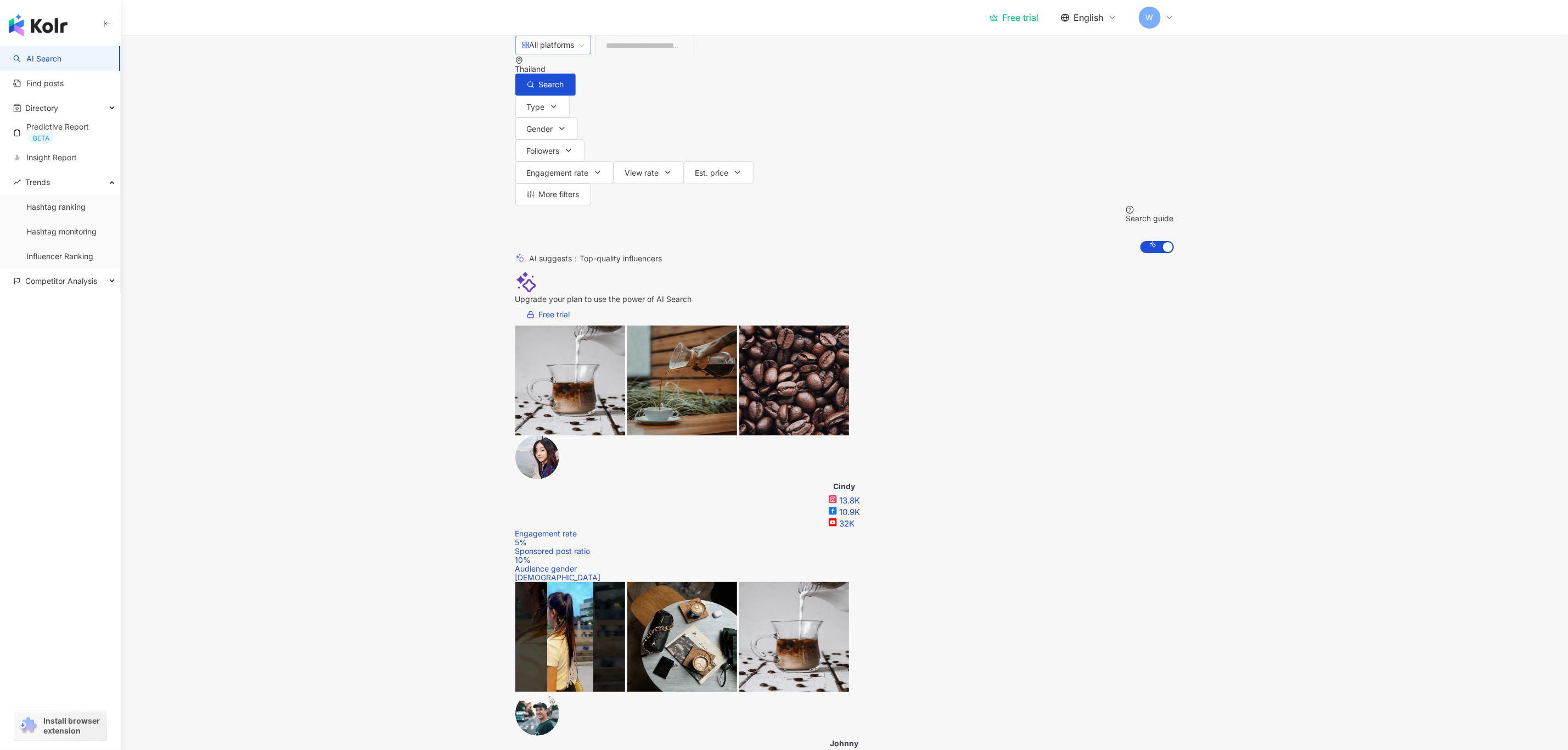
click at [545, 54] on span at bounding box center [553, 45] width 63 height 18
click at [578, 122] on div "Instagram" at bounding box center [563, 113] width 85 height 19
click at [555, 108] on icon "button" at bounding box center [553, 107] width 4 height 2
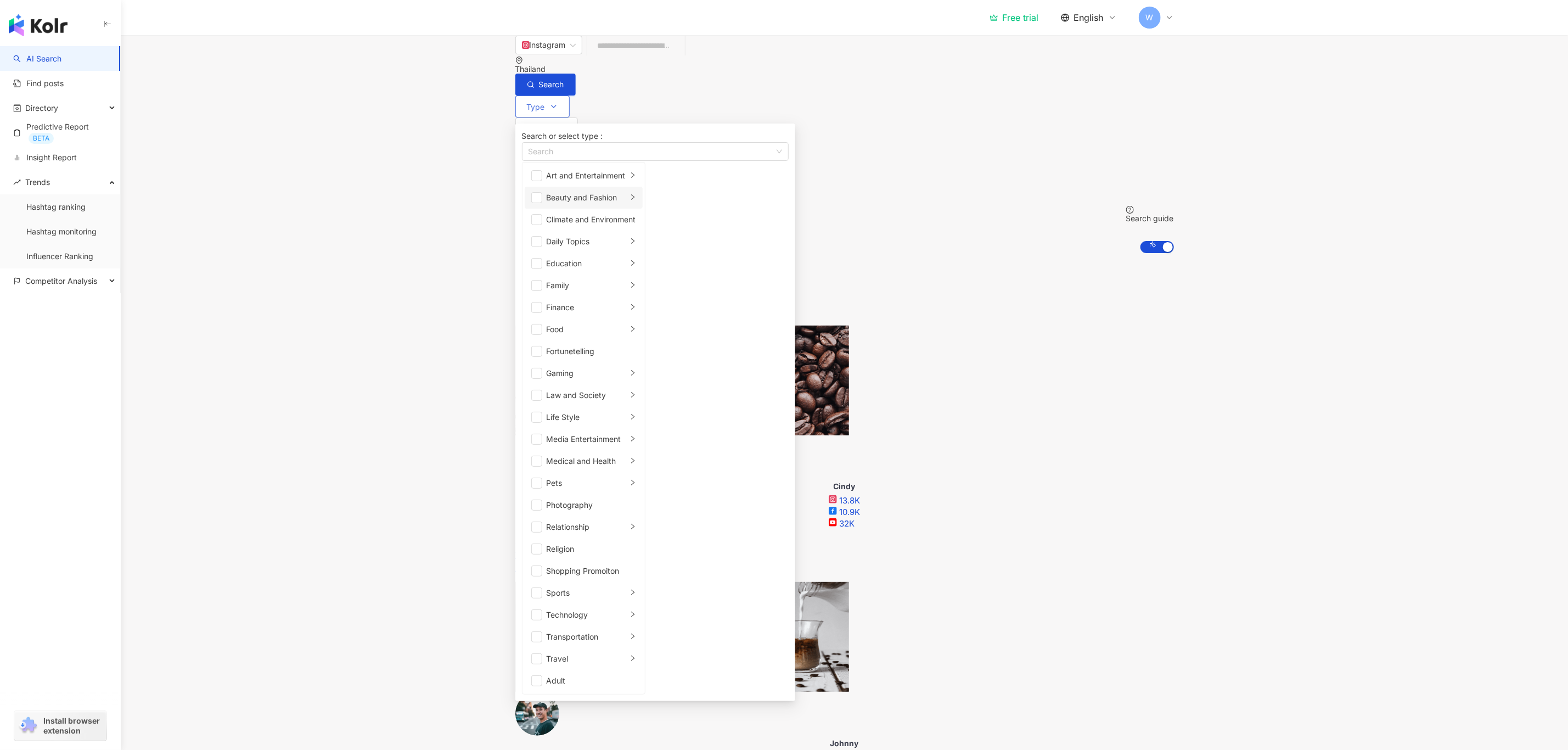
click at [617, 204] on div "Beauty and Fashion" at bounding box center [587, 198] width 81 height 12
click at [533, 209] on li "Beauty and Fashion" at bounding box center [584, 198] width 118 height 22
click at [542, 203] on span "button" at bounding box center [537, 198] width 11 height 11
click at [578, 117] on button "Gender" at bounding box center [547, 128] width 63 height 22
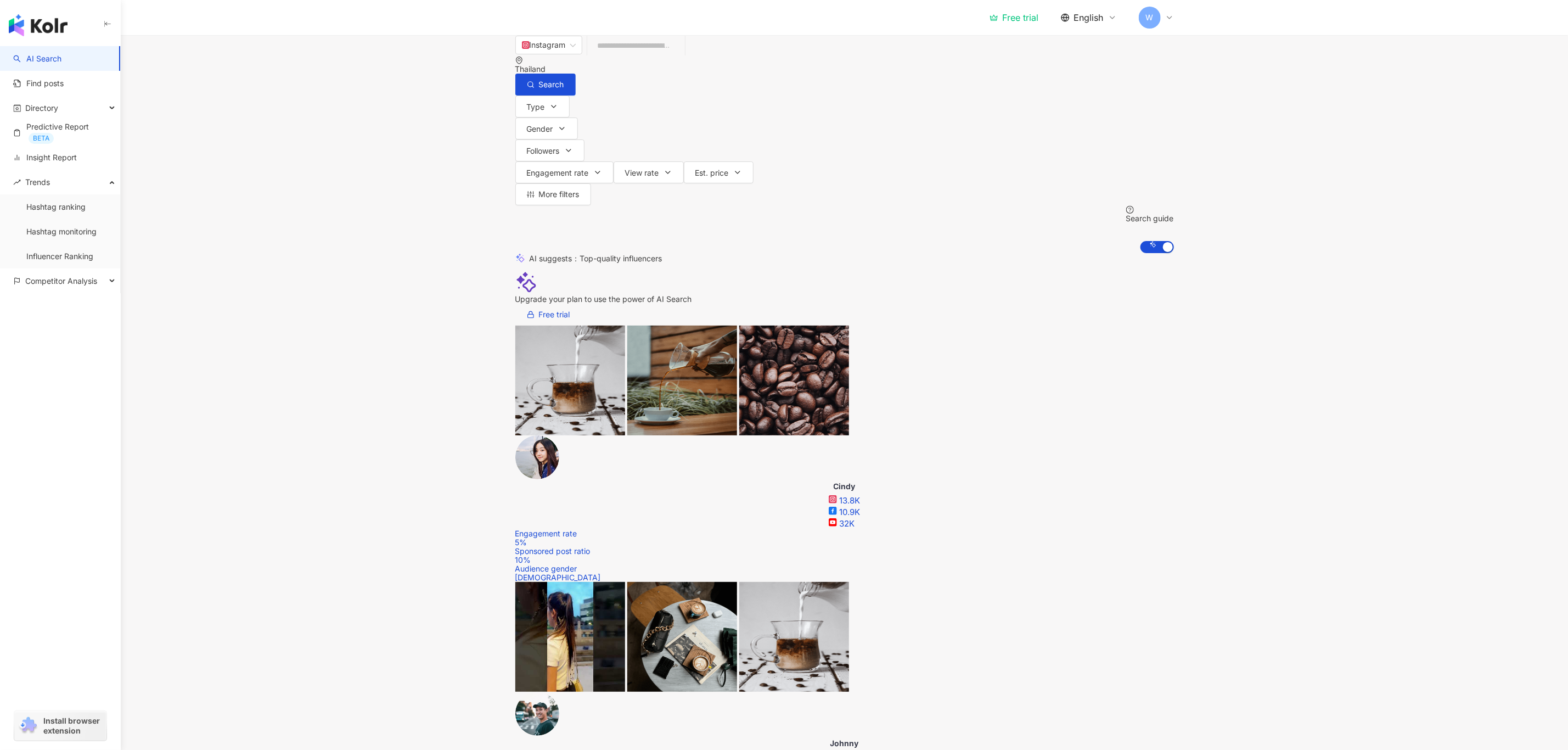
click at [617, 119] on div "Type Gender Followers Engagement rate View rate Est. price More filters Any Fem…" at bounding box center [845, 174] width 659 height 157
click at [566, 124] on icon "button" at bounding box center [562, 128] width 9 height 9
click at [736, 131] on span "Male" at bounding box center [783, 125] width 94 height 12
click at [560, 147] on span "Followers" at bounding box center [544, 151] width 33 height 9
type input "*******"
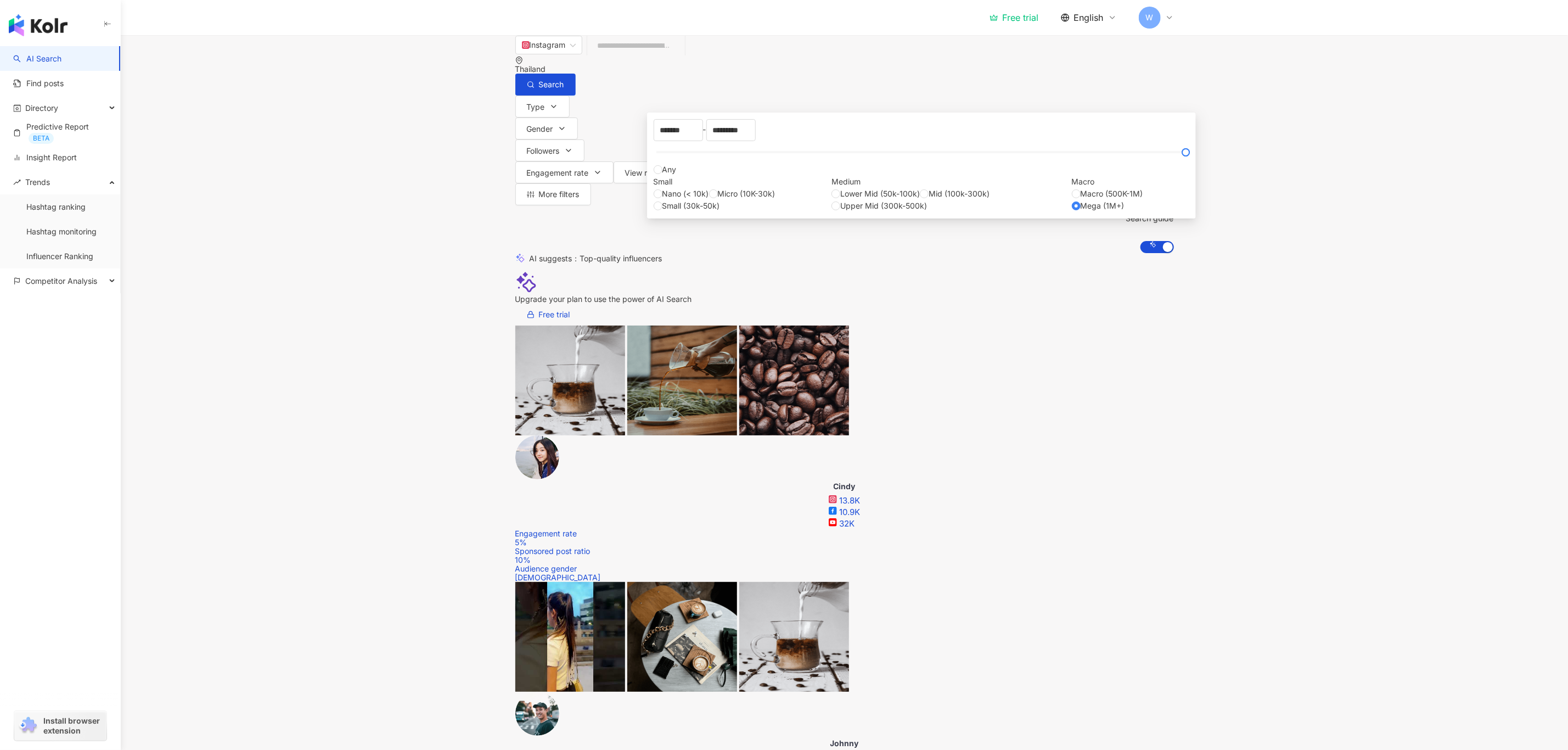
type input "*********"
click at [589, 169] on span "Engagement rate" at bounding box center [558, 173] width 62 height 9
click at [684, 161] on button "View rate" at bounding box center [648, 172] width 70 height 22
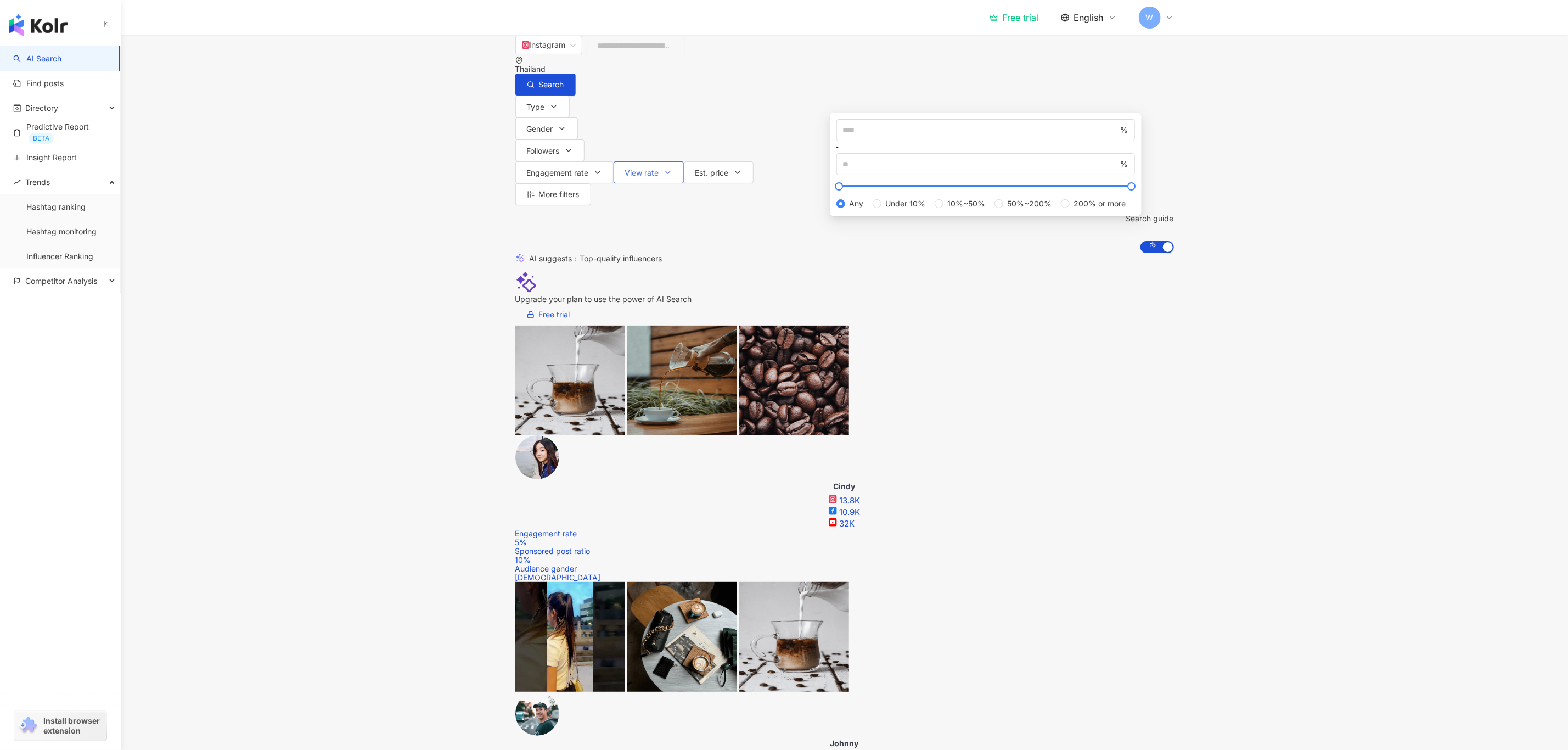
click at [684, 161] on button "View rate" at bounding box center [648, 172] width 70 height 22
click at [1123, 516] on div "Engagement rate" at bounding box center [1115, 521] width 73 height 12
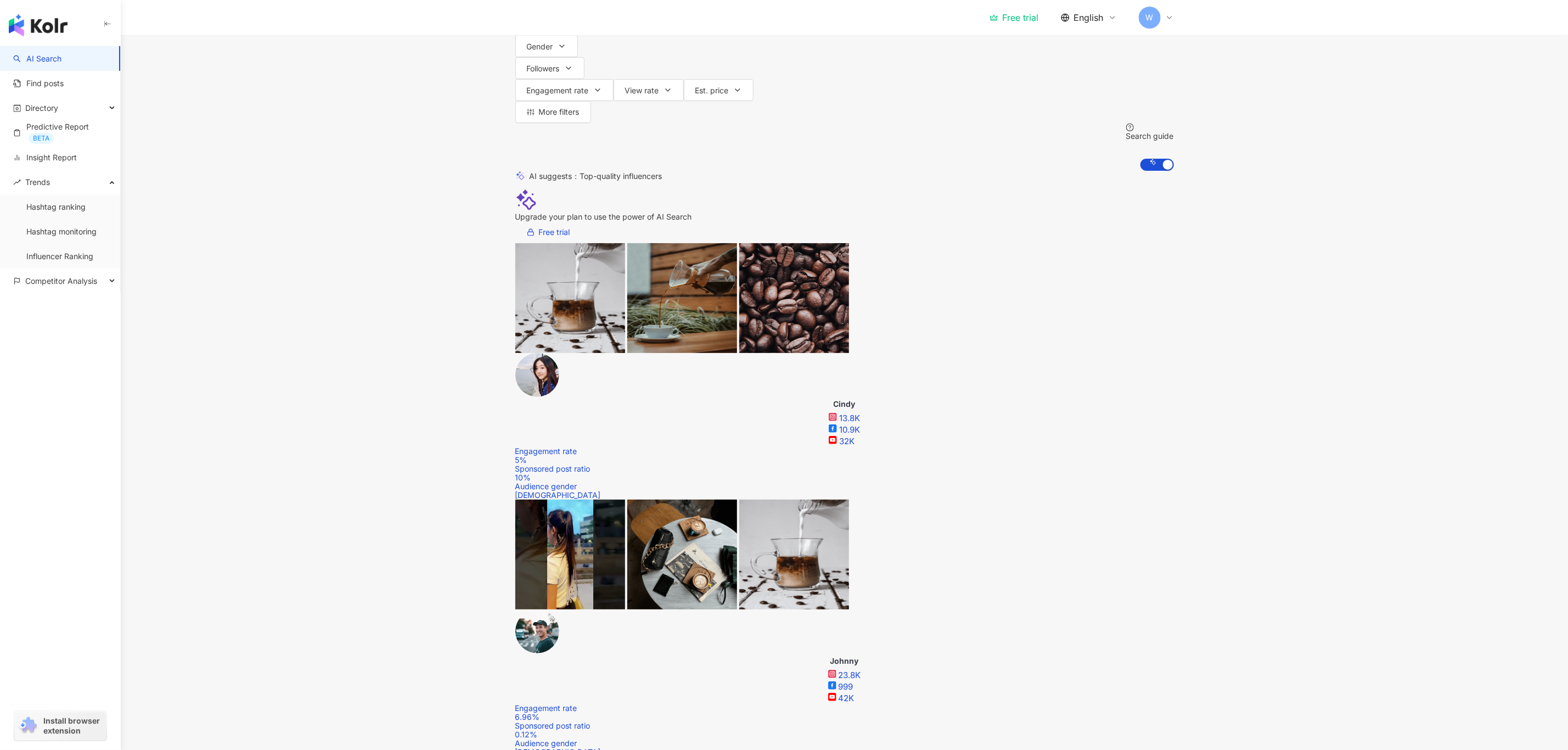
scroll to position [0, 211]
click at [1089, 451] on div "View rate" at bounding box center [1090, 457] width 73 height 12
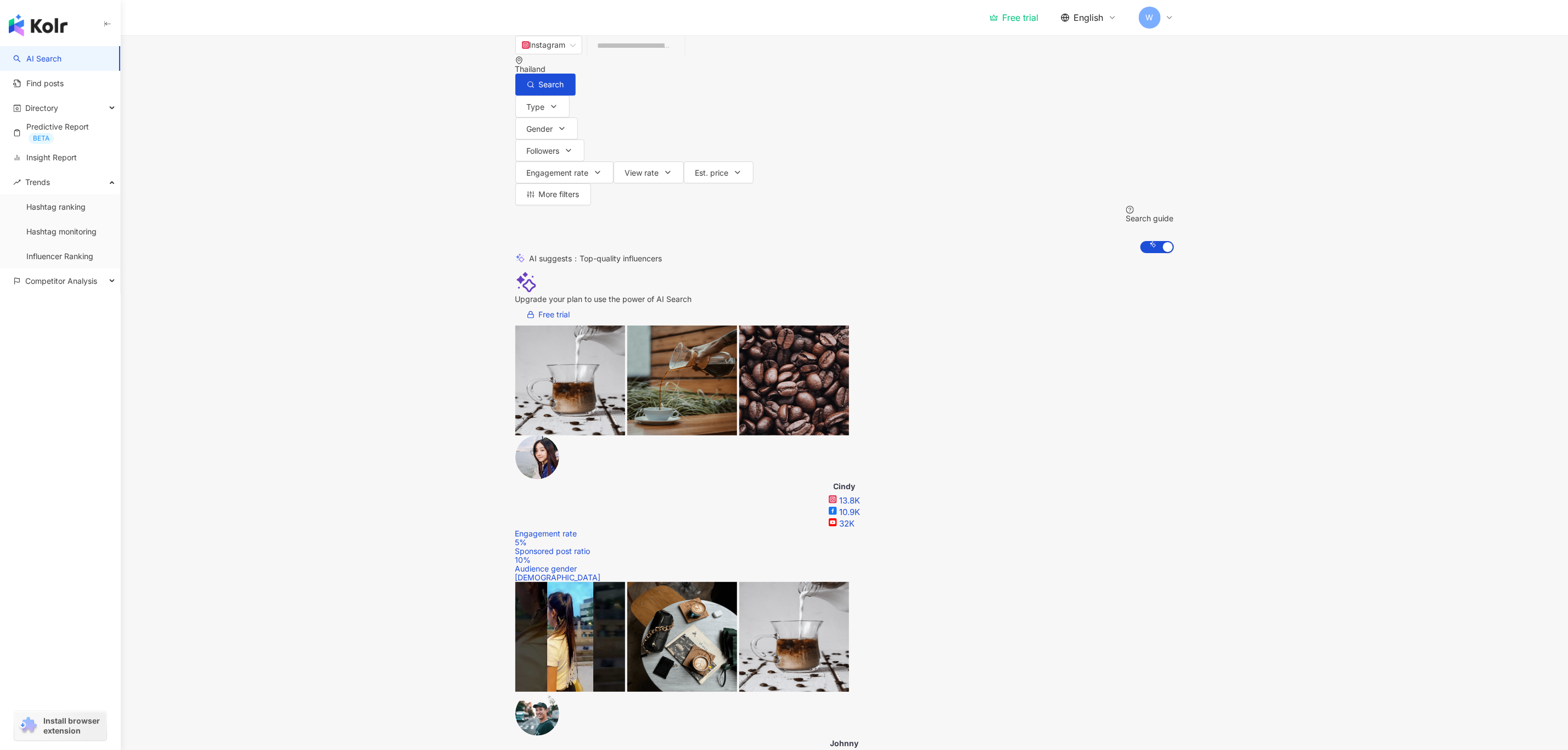
scroll to position [0, 285]
click at [1130, 503] on div "Follower growth rate" at bounding box center [1118, 502] width 73 height 12
click at [529, 104] on span "Type" at bounding box center [536, 107] width 18 height 9
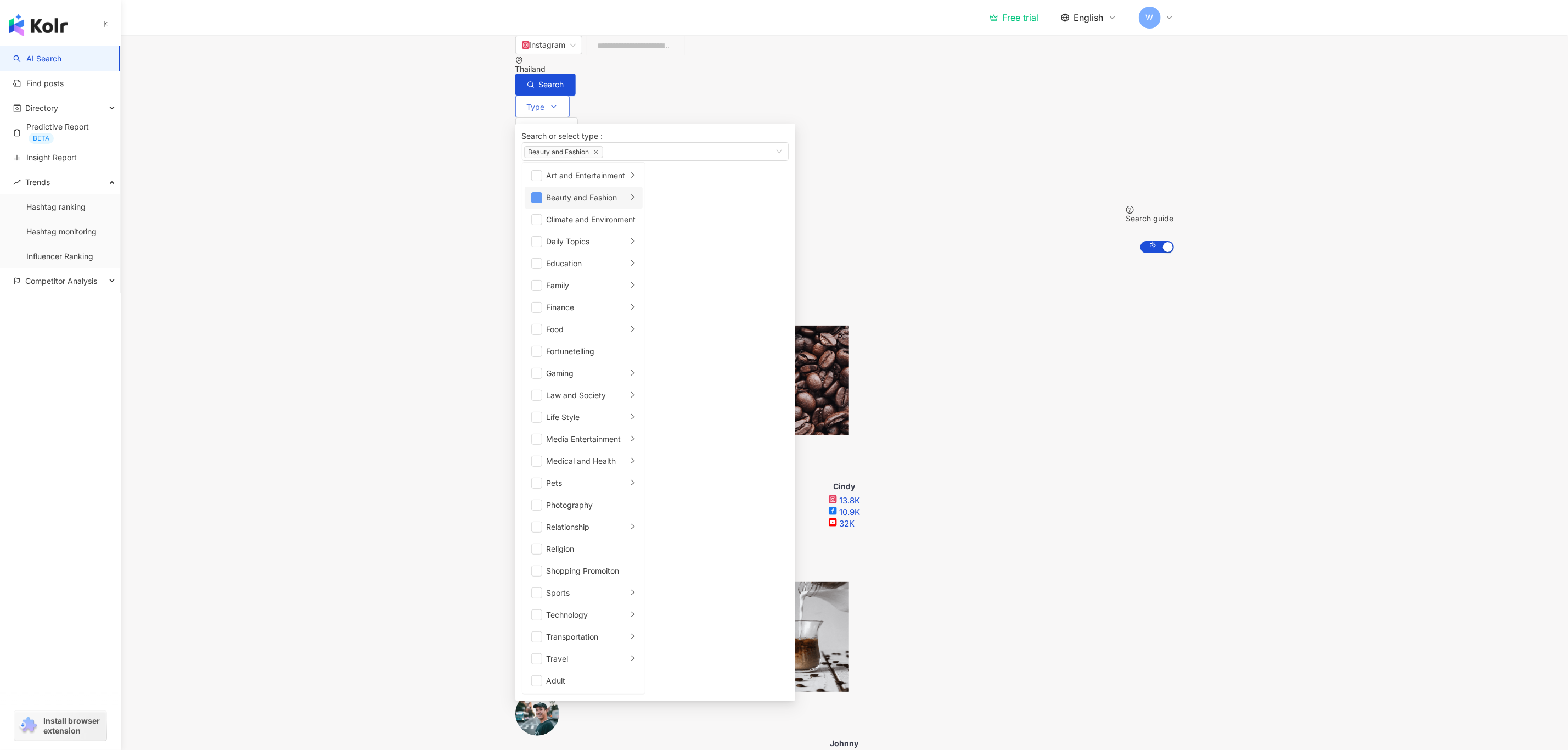
click at [542, 203] on span "button" at bounding box center [537, 198] width 11 height 11
click at [631, 187] on li "Art and Entertainment" at bounding box center [584, 175] width 118 height 22
click at [531, 187] on li "Art and Entertainment" at bounding box center [584, 175] width 118 height 22
click at [541, 181] on span "button" at bounding box center [537, 176] width 11 height 11
click at [576, 74] on button "Search" at bounding box center [545, 85] width 60 height 22
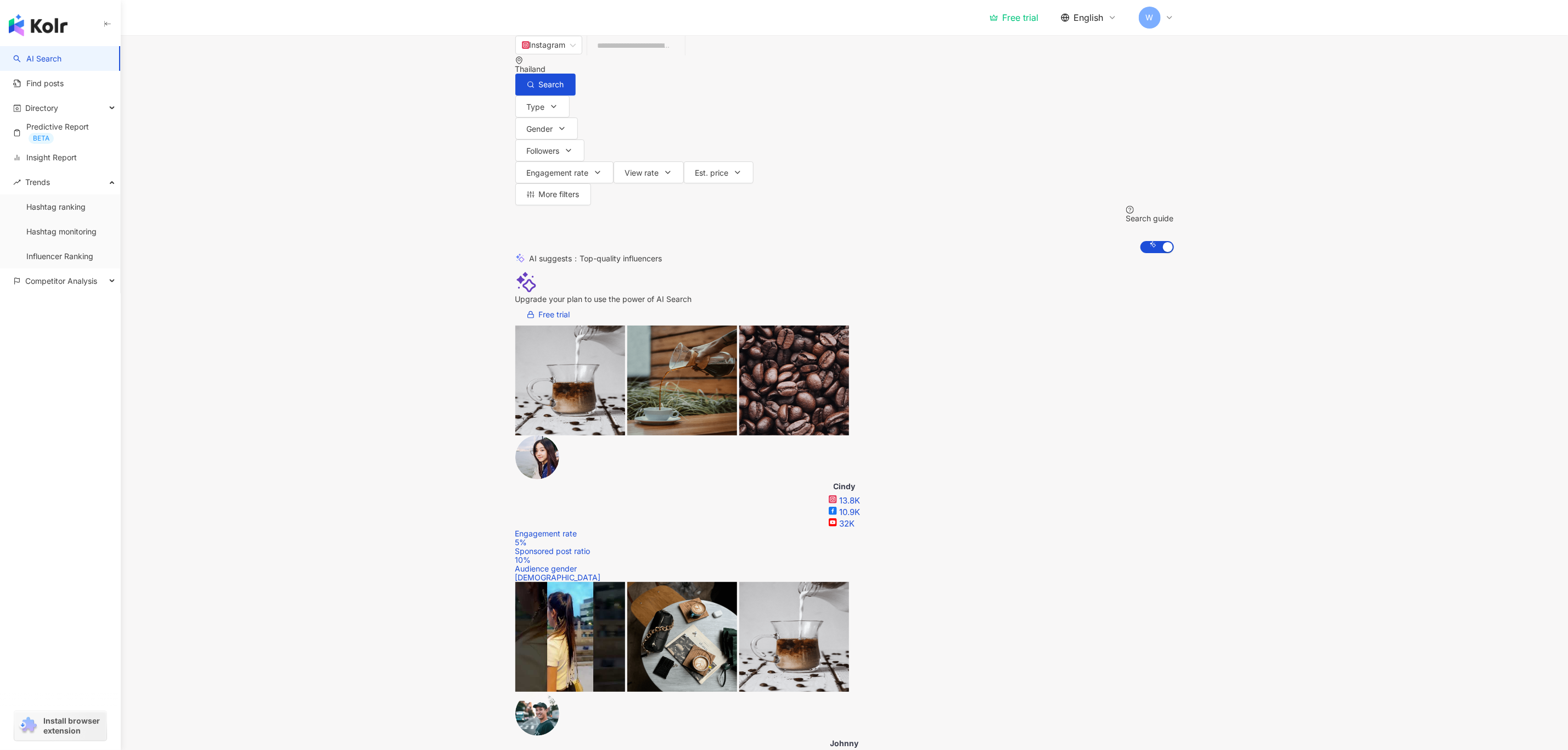
scroll to position [0, 483]
click at [507, 111] on div "Instagram Thailand Search Type Gender Followers Engagement rate View rate Est. …" at bounding box center [845, 144] width 702 height 218
click at [519, 103] on button "Type" at bounding box center [542, 107] width 54 height 22
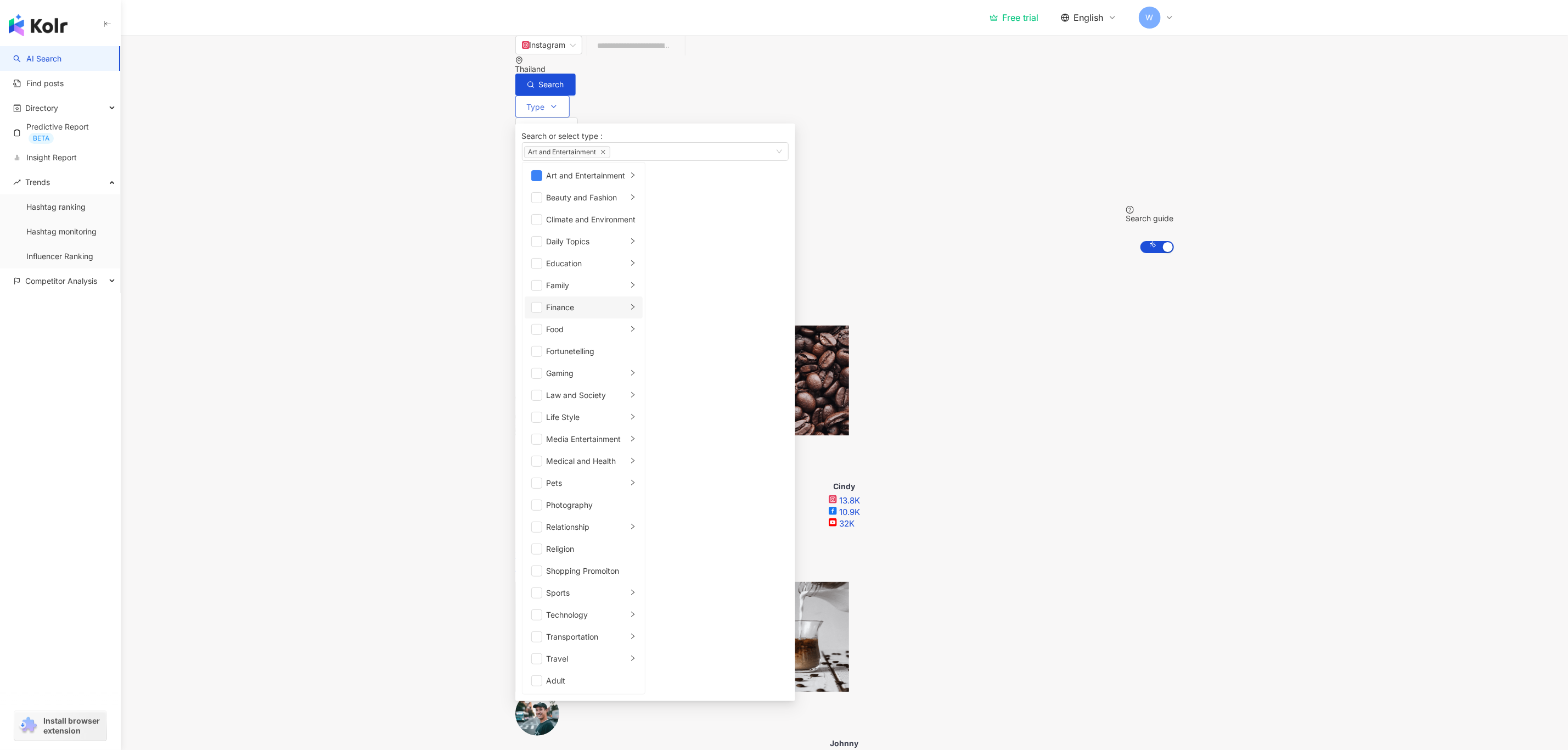
scroll to position [164, 0]
click at [580, 428] on li "Media Entertainment" at bounding box center [584, 439] width 118 height 22
click at [537, 187] on li "Art and Entertainment" at bounding box center [584, 175] width 118 height 22
click at [541, 187] on li "Art and Entertainment" at bounding box center [584, 175] width 118 height 22
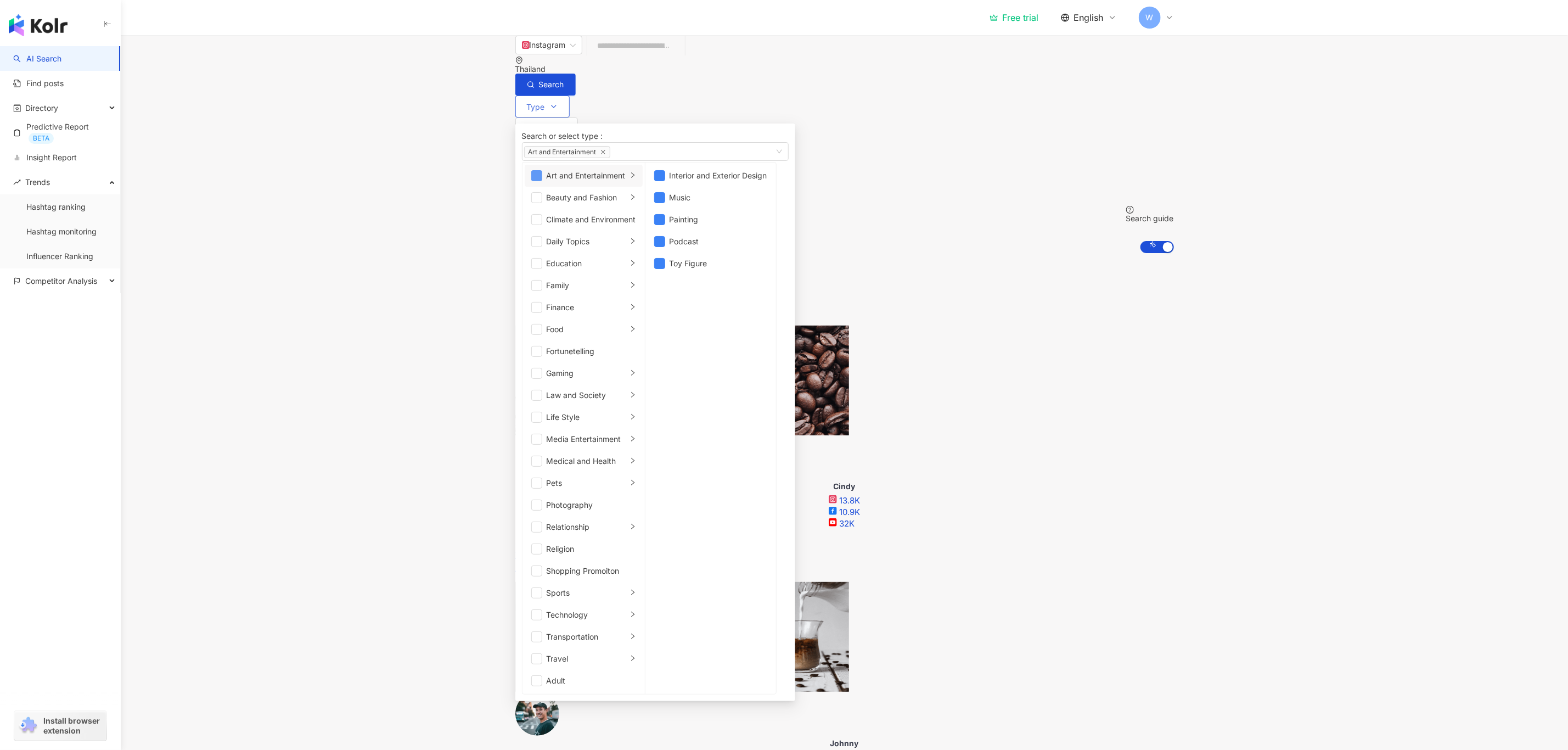
click at [539, 181] on span "button" at bounding box center [537, 176] width 11 height 11
click at [540, 203] on span "button" at bounding box center [537, 198] width 11 height 11
click at [640, 209] on li "Beauty and Fashion" at bounding box center [584, 198] width 118 height 22
click at [673, 318] on li "Perfume" at bounding box center [700, 307] width 105 height 22
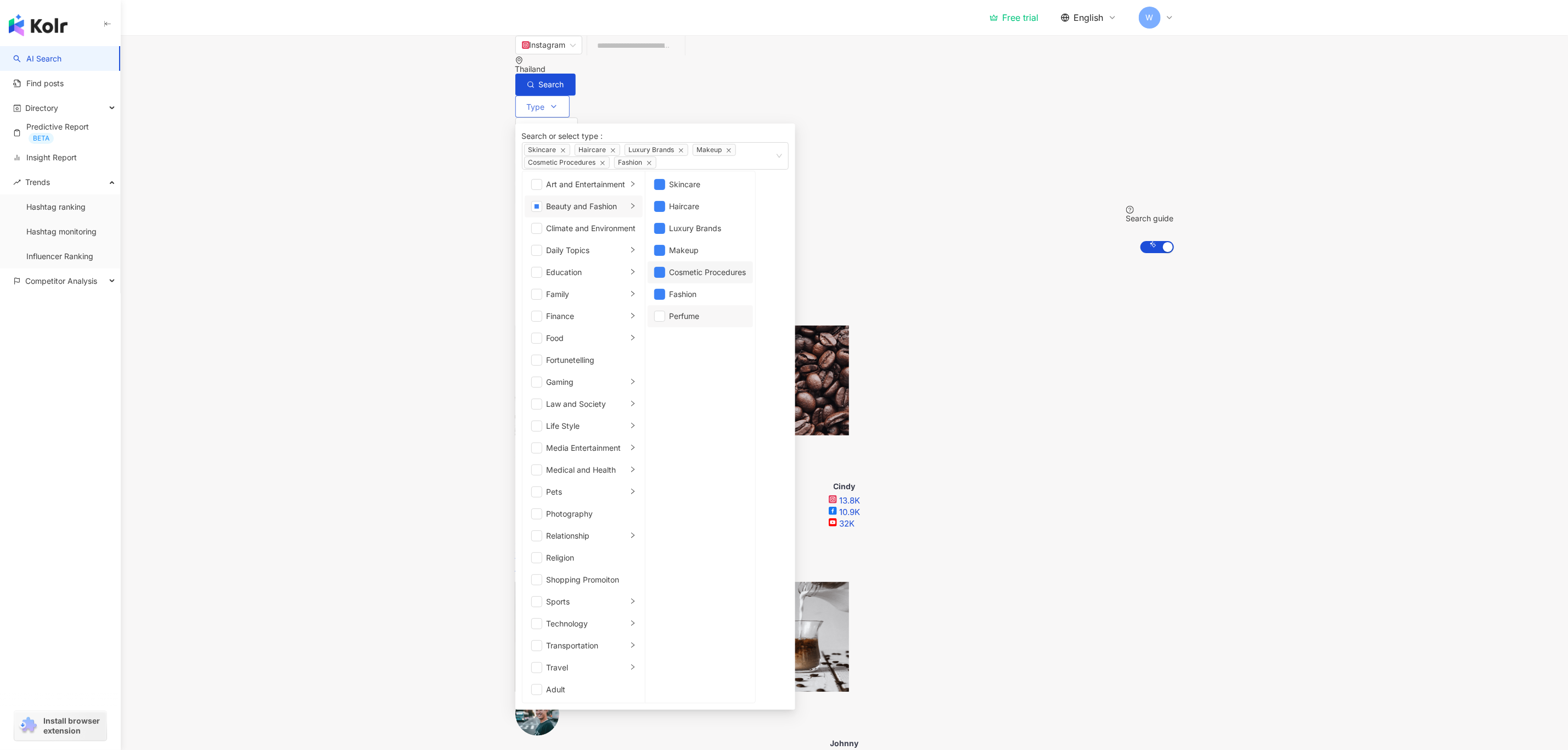
click at [673, 283] on li "Cosmetic Procedures" at bounding box center [700, 272] width 105 height 22
click at [673, 261] on li "Makeup" at bounding box center [700, 250] width 105 height 22
click at [665, 225] on span "button" at bounding box center [660, 220] width 11 height 11
click at [672, 209] on li "Haircare" at bounding box center [700, 198] width 105 height 22
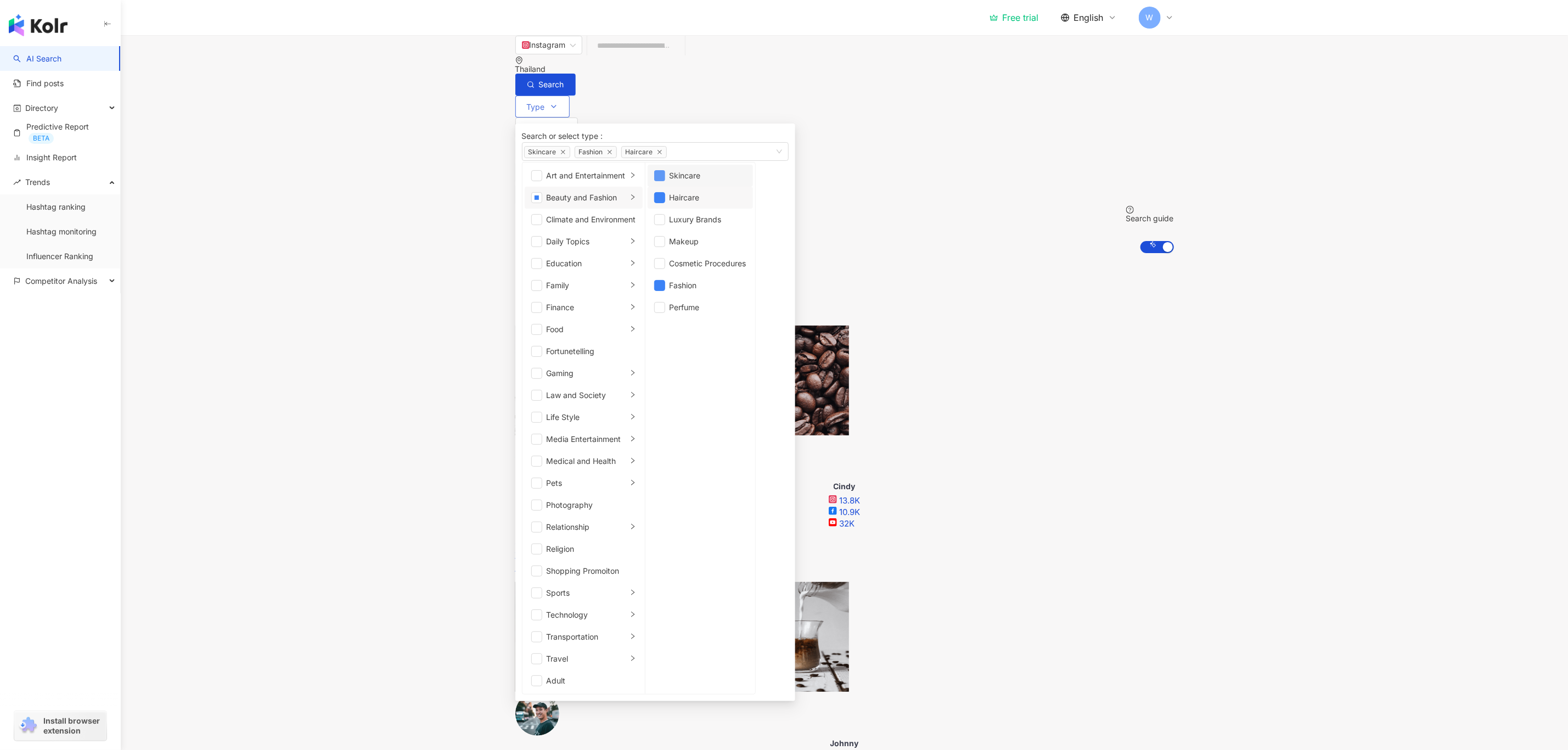
click at [665, 181] on span "button" at bounding box center [660, 176] width 11 height 11
click at [685, 204] on div "Haircare" at bounding box center [708, 198] width 77 height 12
click at [564, 80] on span "Search" at bounding box center [551, 85] width 25 height 9
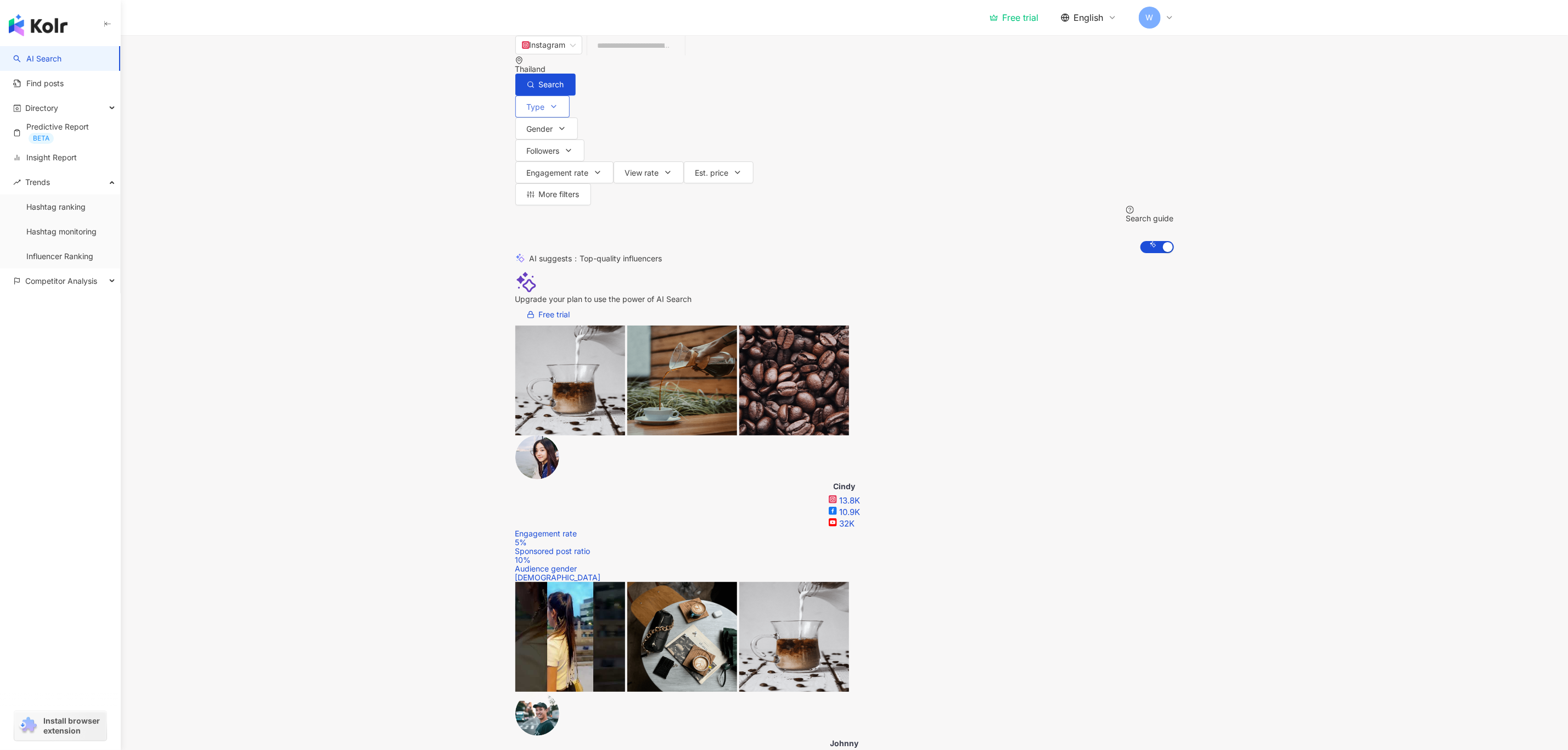
click at [537, 116] on button "Type" at bounding box center [542, 107] width 54 height 22
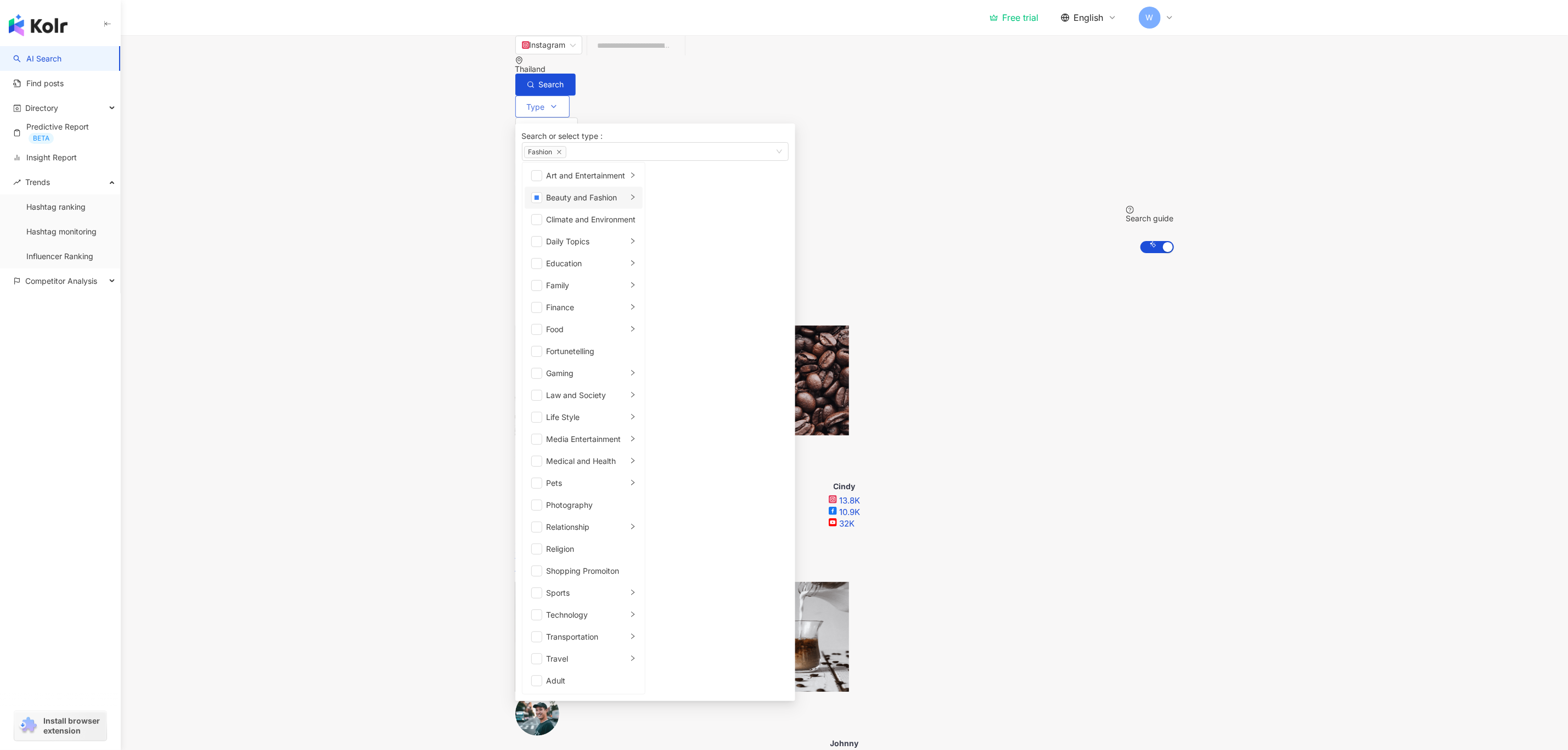
click at [589, 204] on div "Beauty and Fashion" at bounding box center [587, 198] width 81 height 12
click at [533, 209] on li "Beauty and Fashion" at bounding box center [584, 198] width 118 height 22
click at [540, 203] on span "button" at bounding box center [537, 198] width 11 height 11
click at [535, 203] on span "button" at bounding box center [537, 198] width 11 height 11
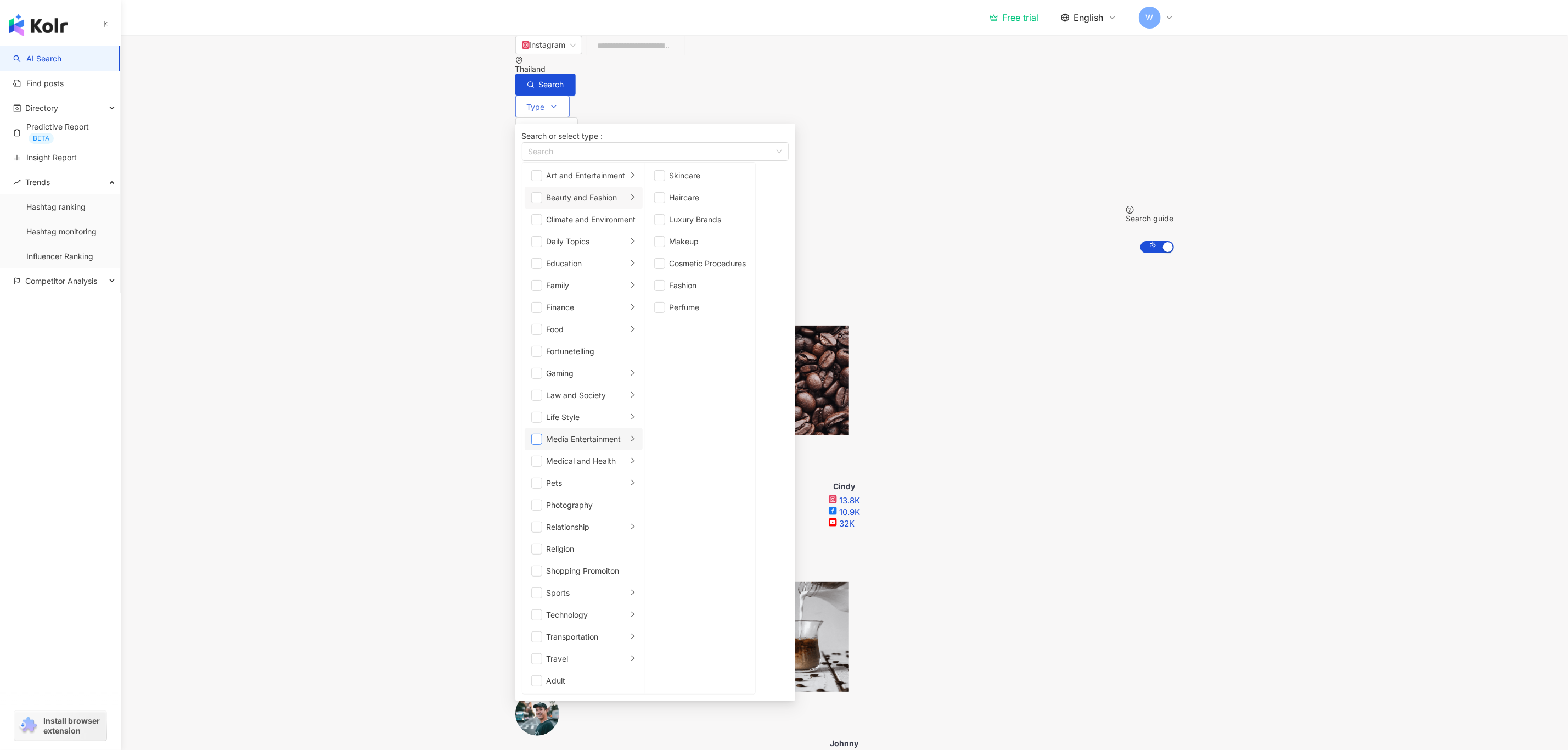
click at [539, 433] on span "button" at bounding box center [537, 439] width 11 height 11
click at [576, 75] on button "Search" at bounding box center [545, 85] width 60 height 22
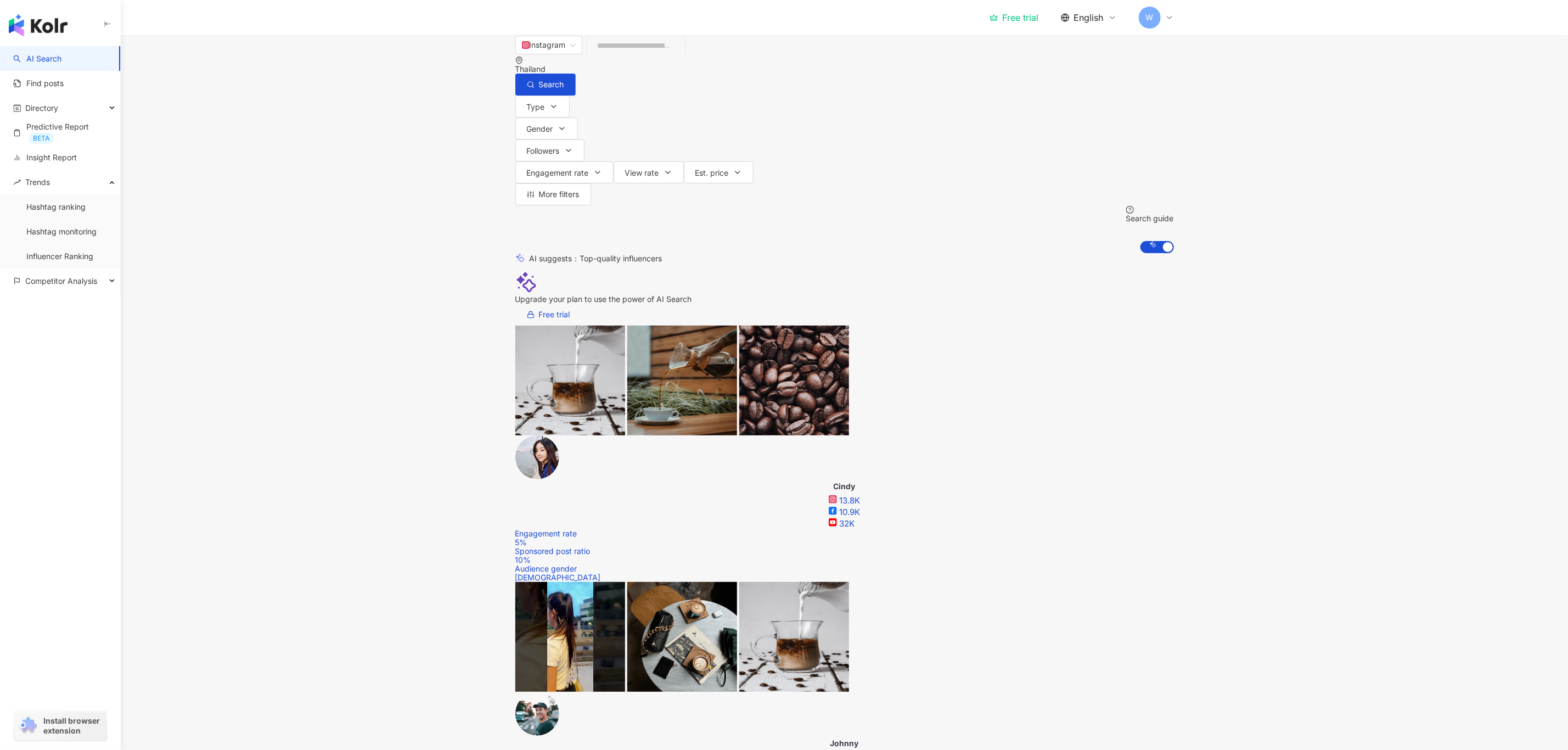
click at [514, 117] on div "Instagram Thailand Search Type Gender Followers Engagement rate View rate Est. …" at bounding box center [845, 144] width 702 height 218
click at [527, 111] on span "Type" at bounding box center [536, 107] width 18 height 9
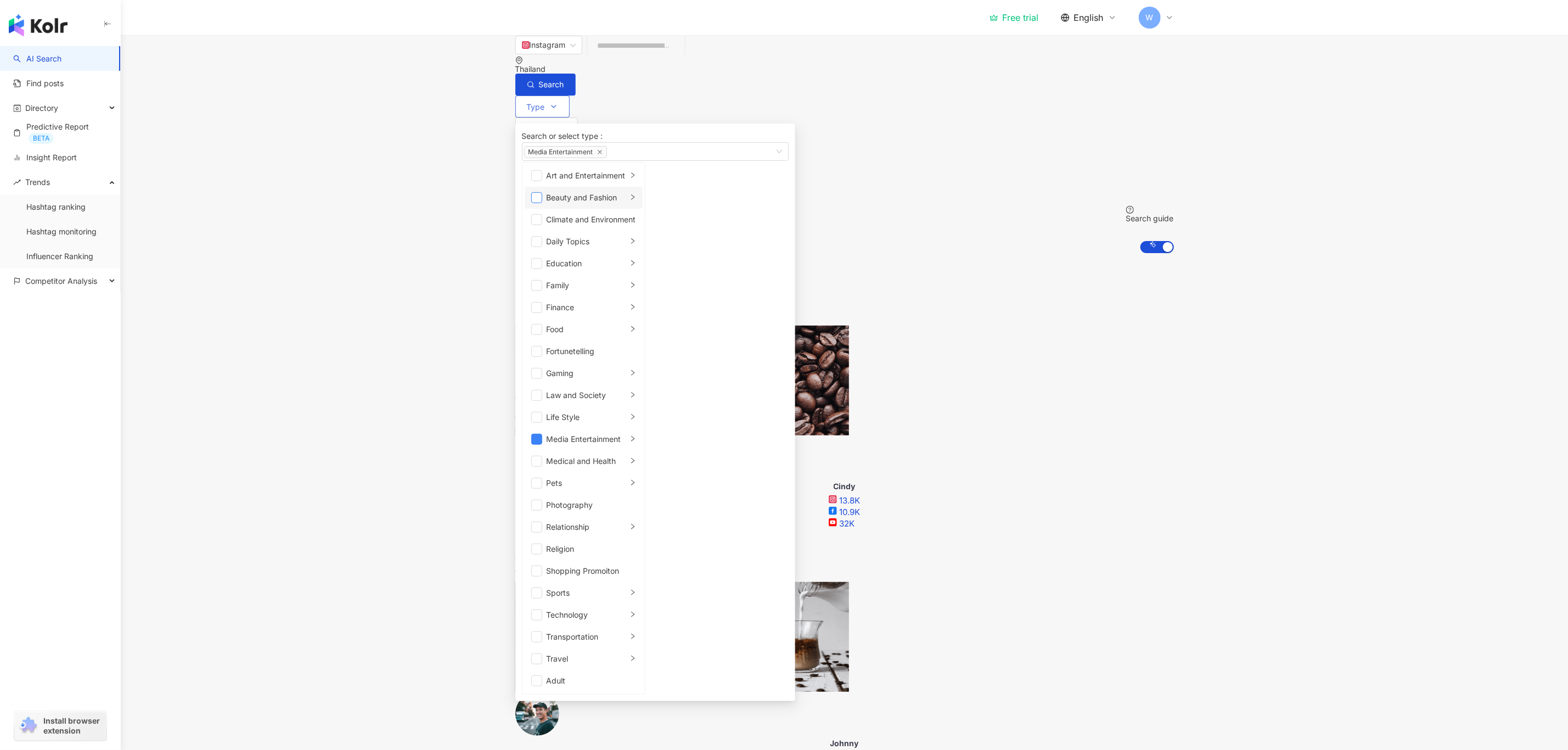
click at [536, 203] on span "button" at bounding box center [537, 198] width 11 height 11
click at [603, 155] on icon "close" at bounding box center [600, 152] width 5 height 5
click at [576, 74] on button "Search" at bounding box center [545, 85] width 60 height 22
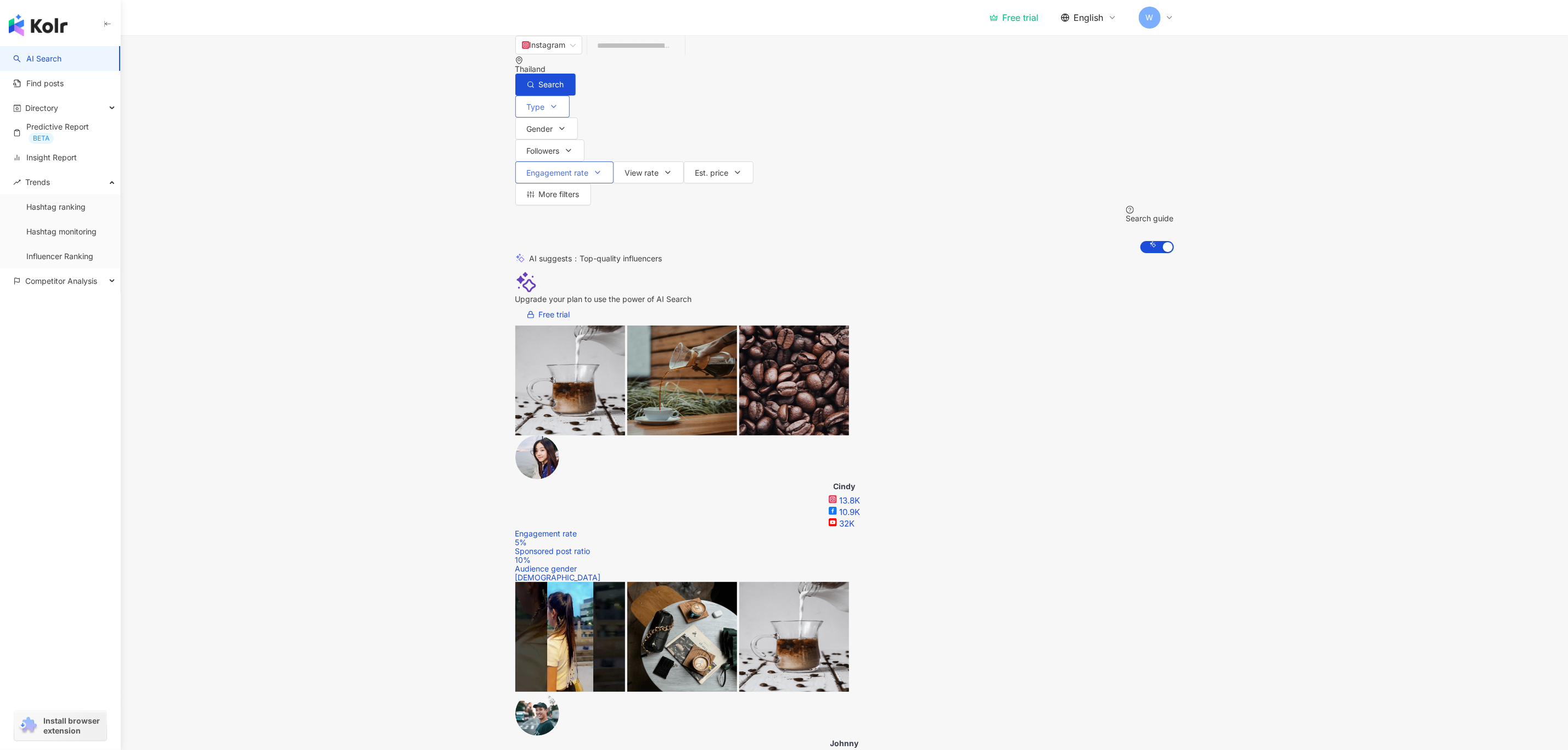
click at [589, 169] on span "Engagement rate" at bounding box center [558, 173] width 62 height 9
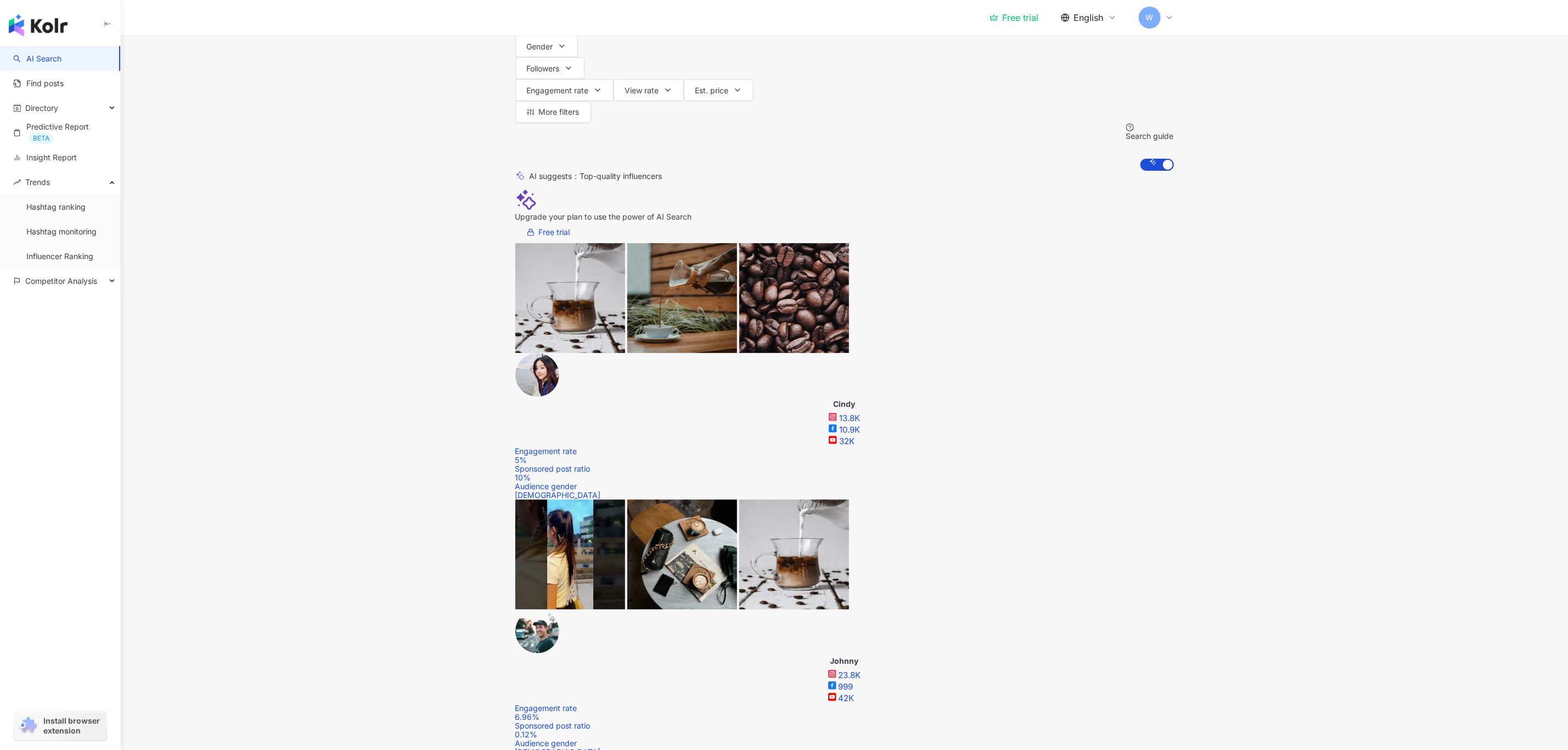
drag, startPoint x: 981, startPoint y: 586, endPoint x: 915, endPoint y: 589, distance: 66.1
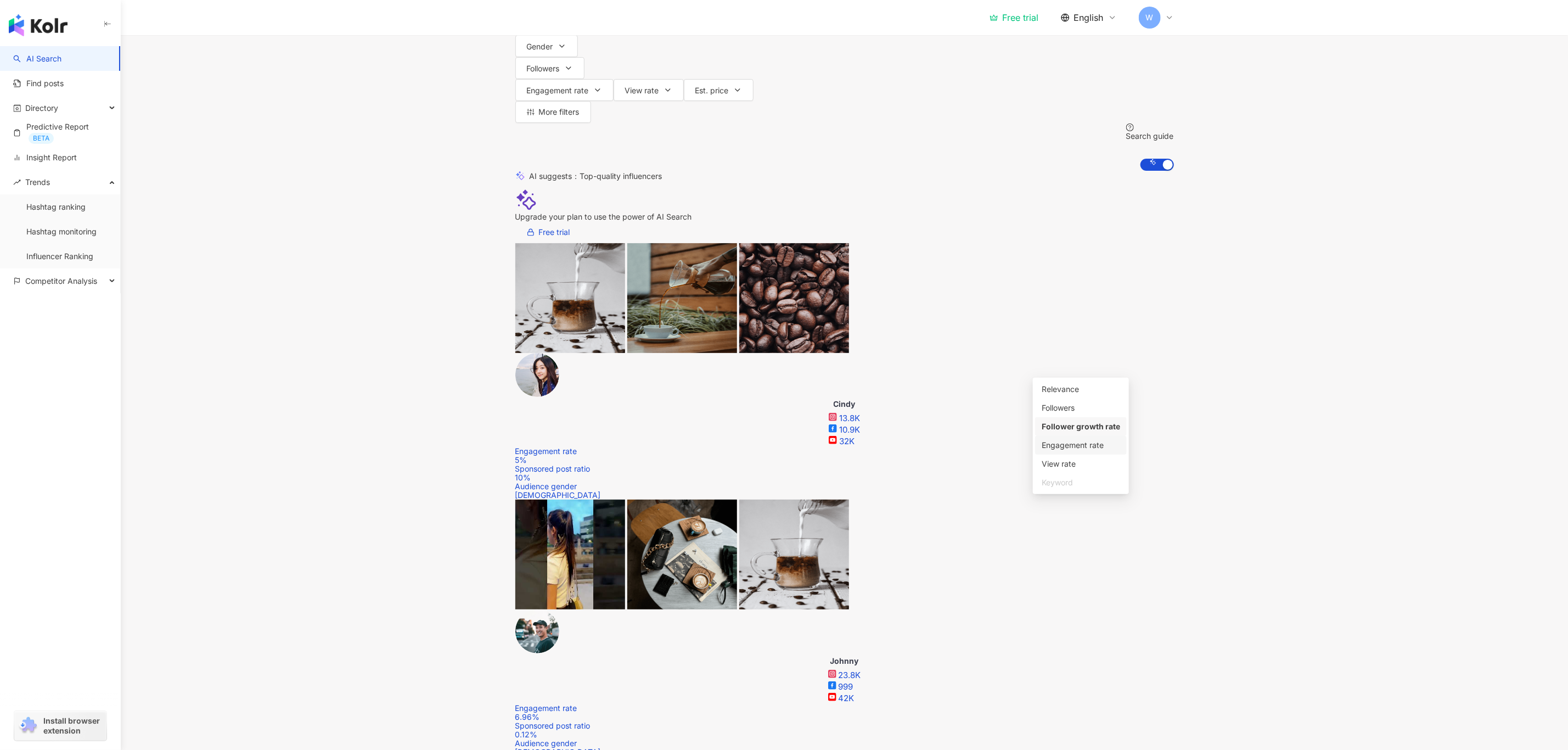
click at [1096, 446] on div "Engagement rate" at bounding box center [1080, 445] width 79 height 12
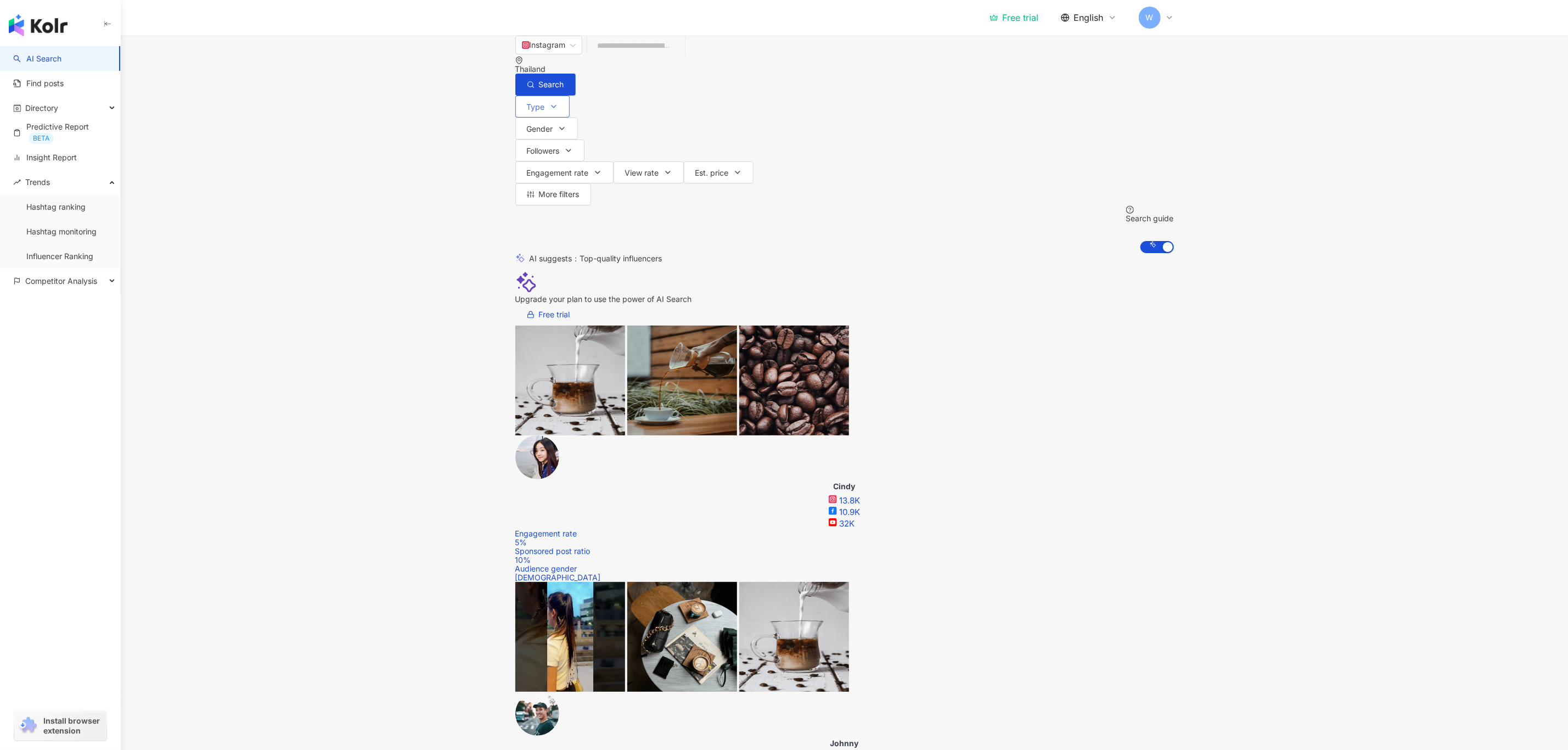
scroll to position [0, 208]
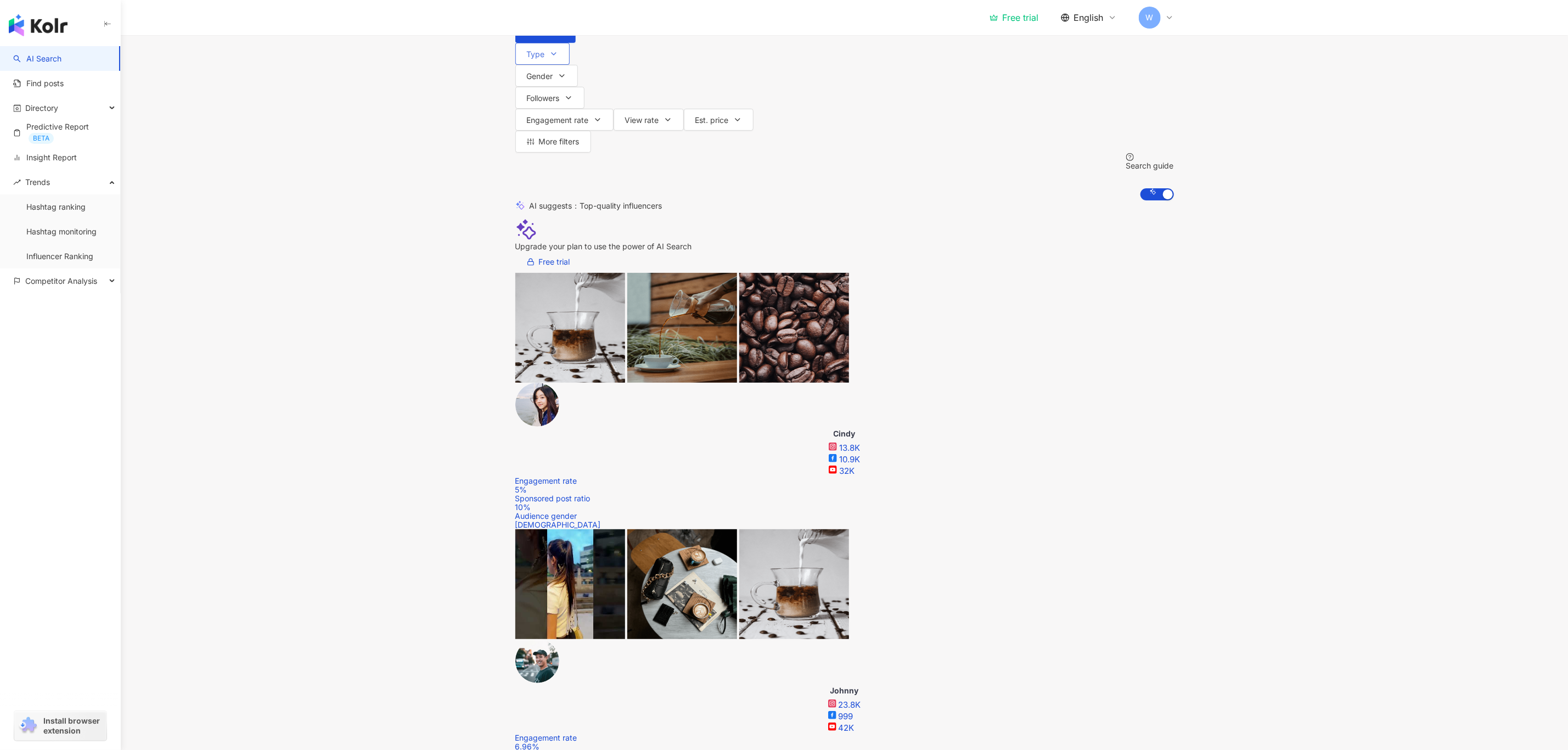
scroll to position [82, 0]
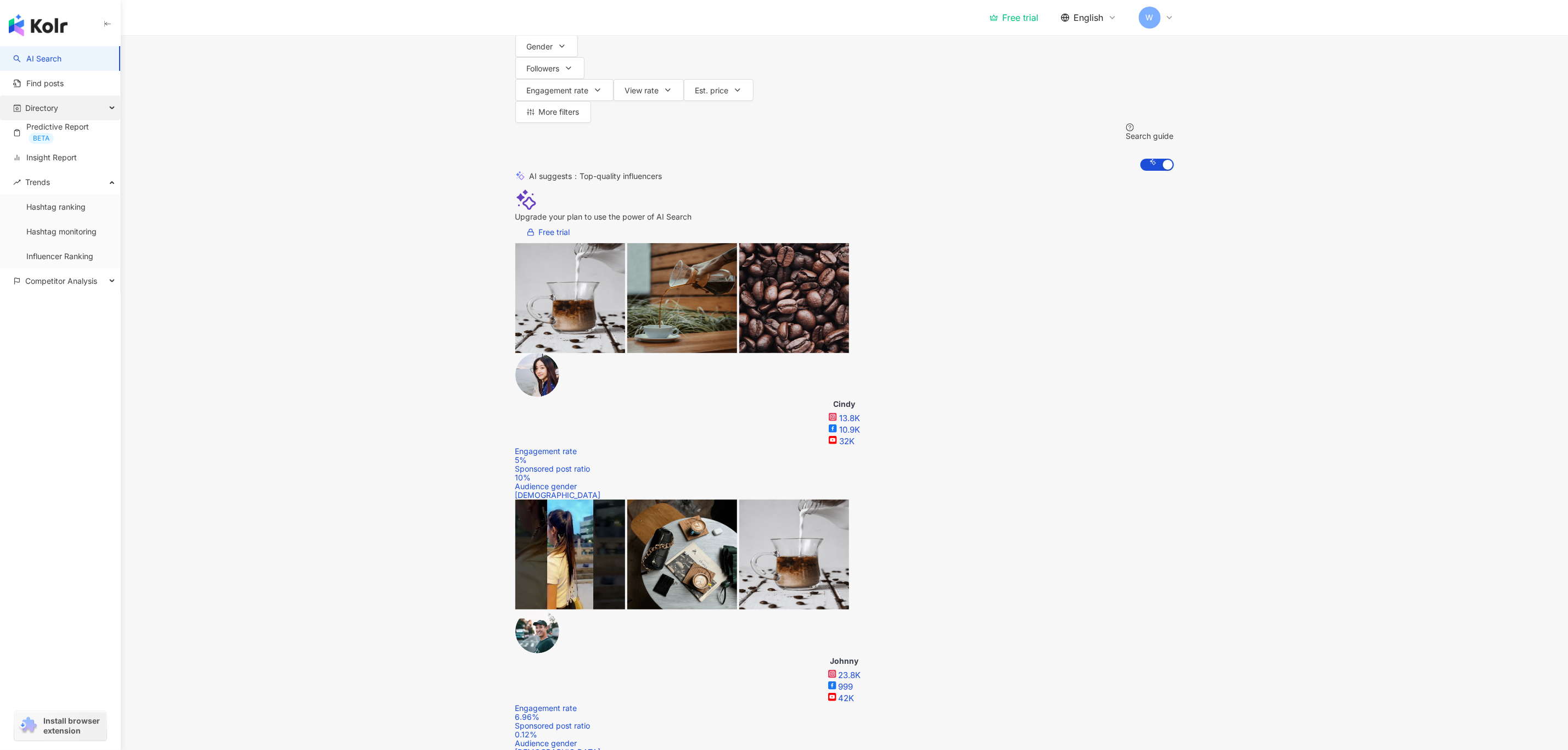
drag, startPoint x: 73, startPoint y: 91, endPoint x: 75, endPoint y: 103, distance: 12.2
click at [64, 89] on link "Find posts" at bounding box center [38, 83] width 51 height 11
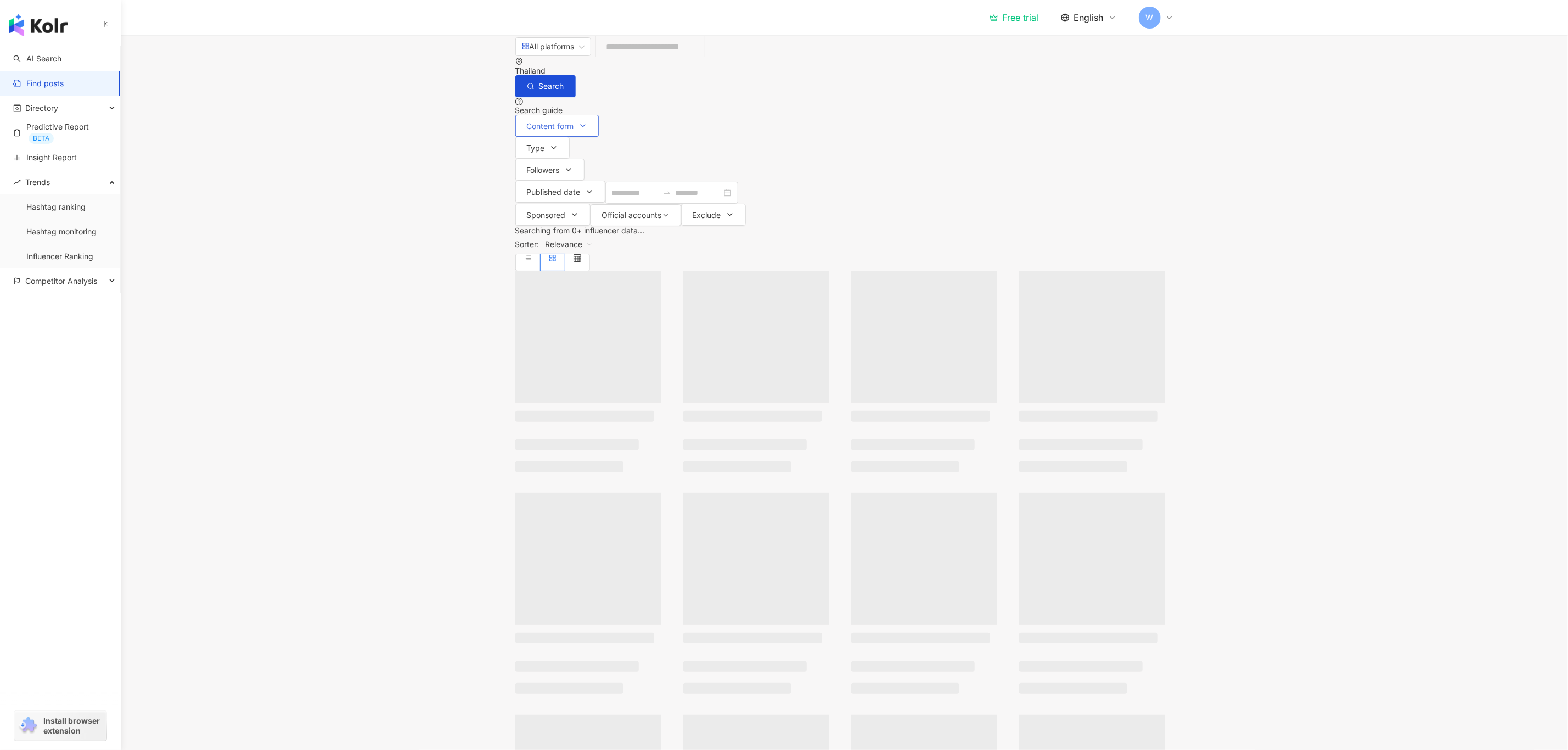
click at [553, 114] on button "Content form" at bounding box center [557, 125] width 83 height 22
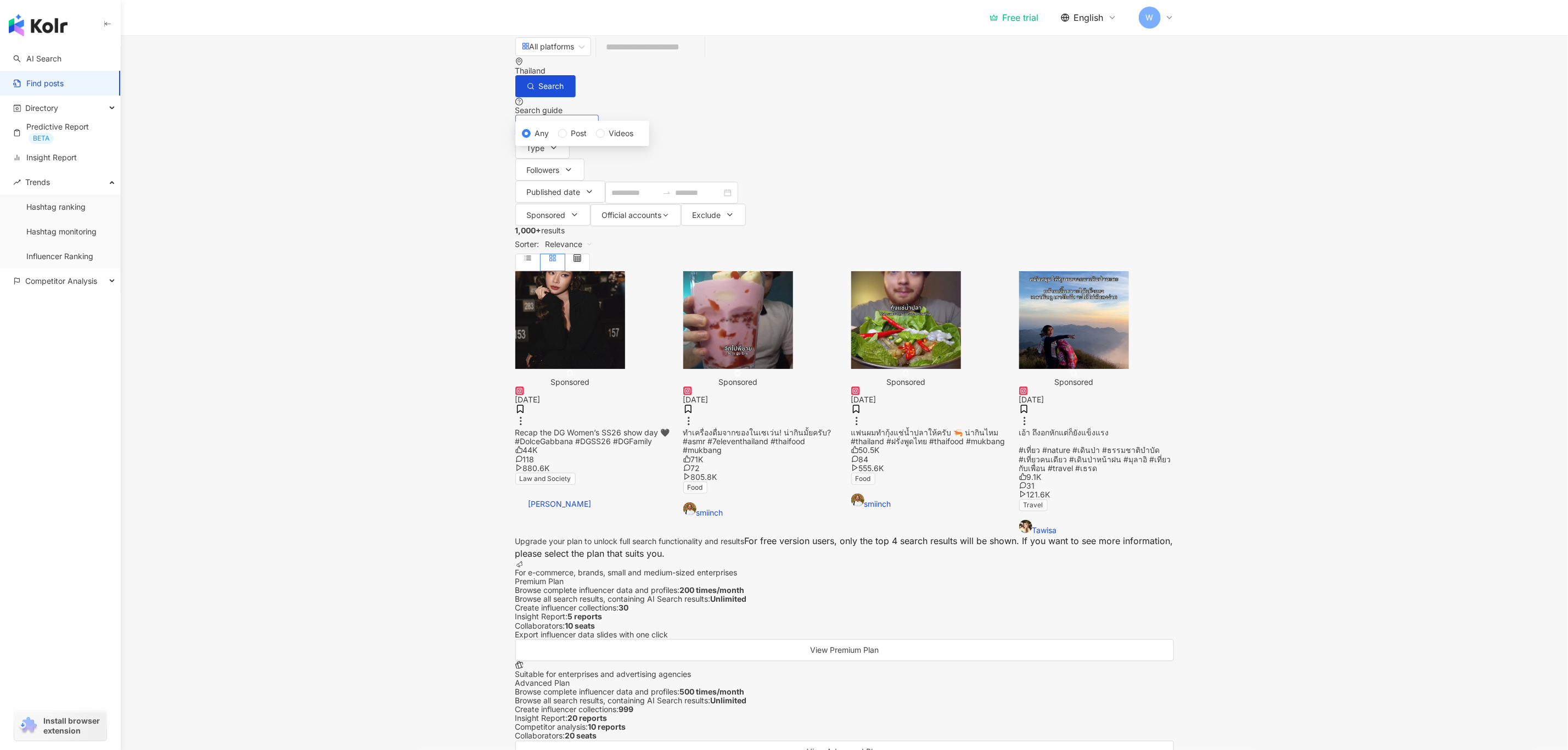
click at [553, 114] on button "Content form" at bounding box center [557, 125] width 83 height 22
click at [626, 104] on div "All platforms Thailand Search Search guide Content form Type Followers Publishe…" at bounding box center [845, 131] width 702 height 191
click at [570, 137] on button "Type" at bounding box center [542, 148] width 54 height 22
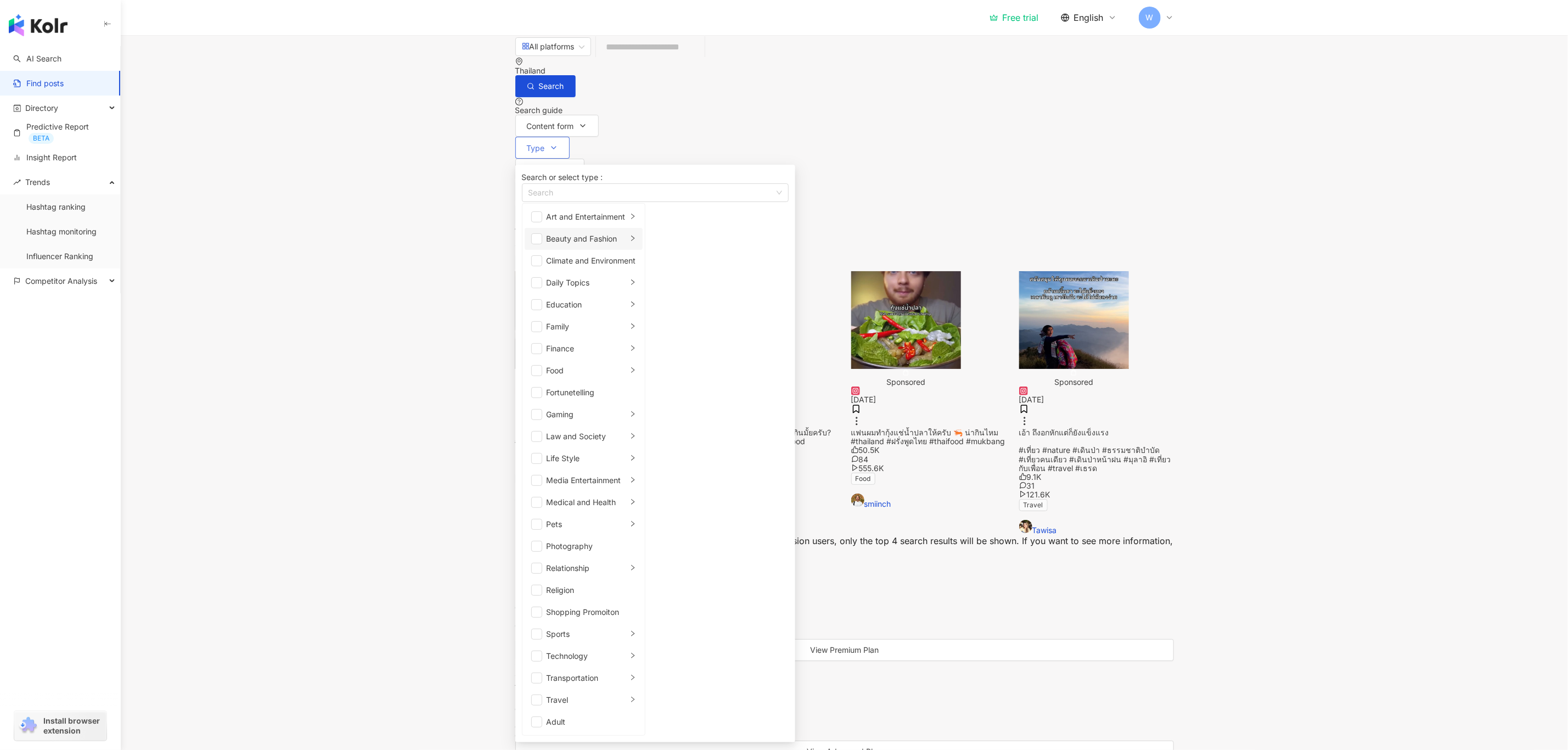
click at [628, 237] on div "Beauty and Fashion" at bounding box center [587, 239] width 81 height 12
click at [584, 159] on button "Followers" at bounding box center [550, 170] width 69 height 22
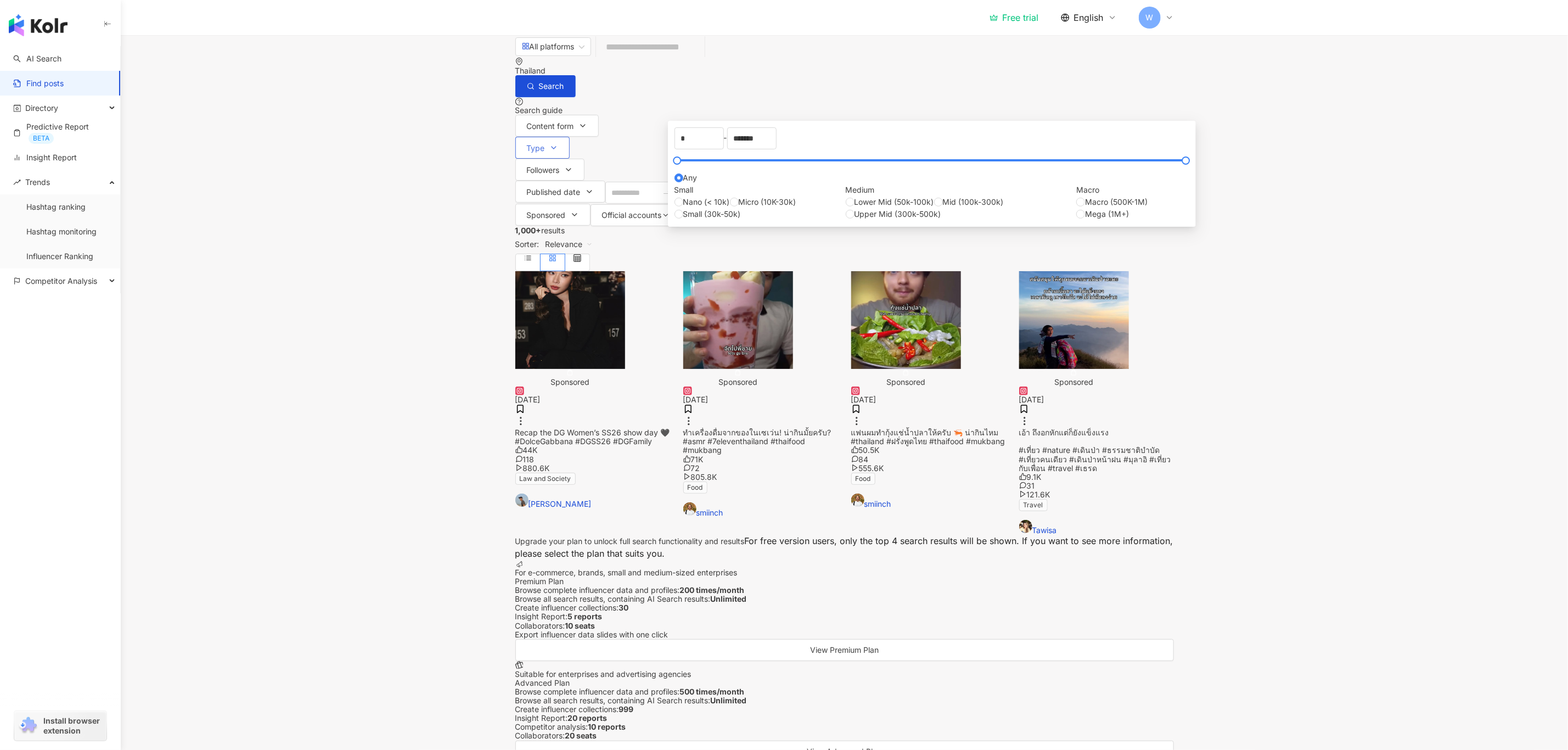
click at [570, 137] on button "Type" at bounding box center [542, 148] width 54 height 22
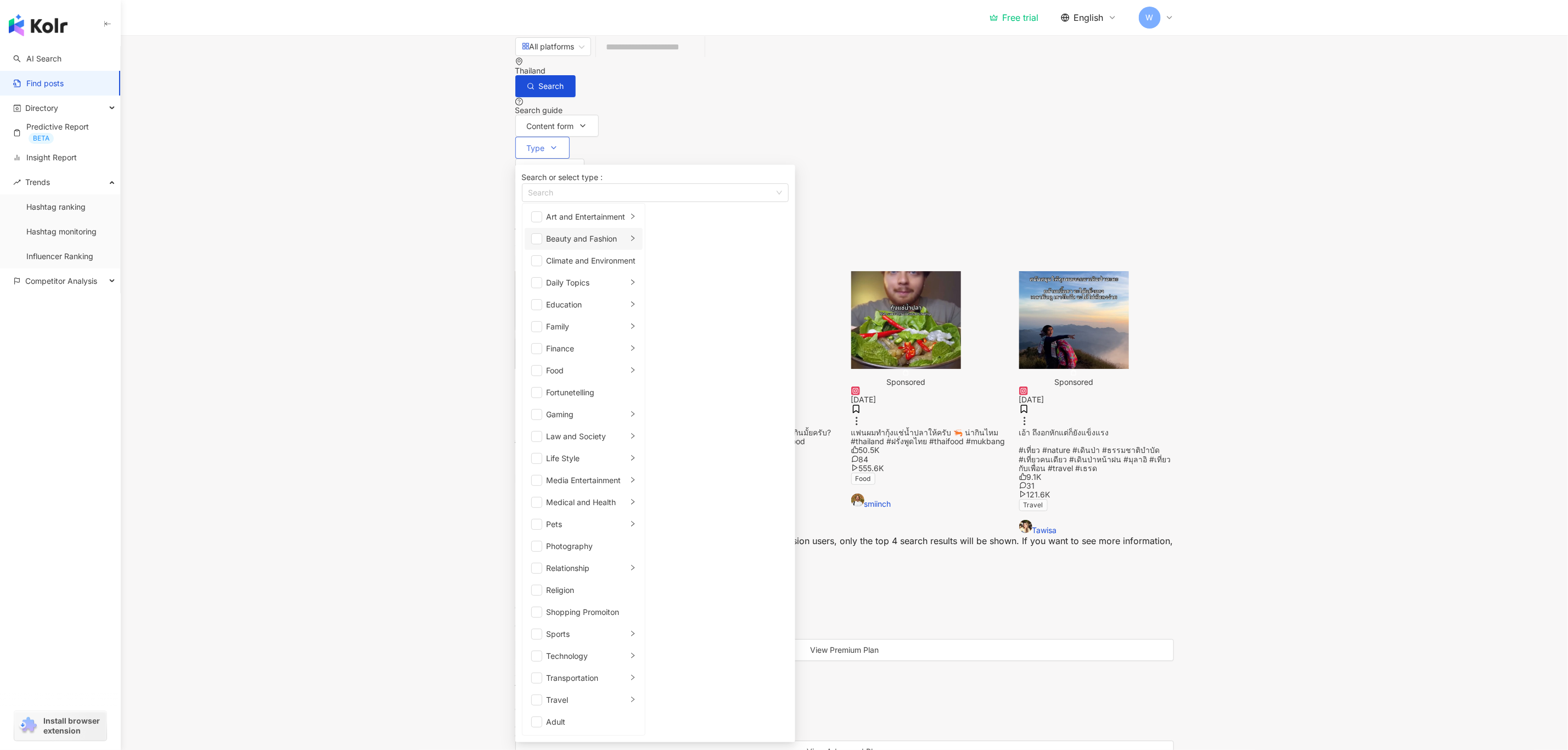
click at [640, 233] on li "Beauty and Fashion" at bounding box center [584, 239] width 118 height 22
click at [542, 236] on span "button" at bounding box center [537, 239] width 11 height 11
click at [560, 166] on span "Followers" at bounding box center [544, 170] width 33 height 9
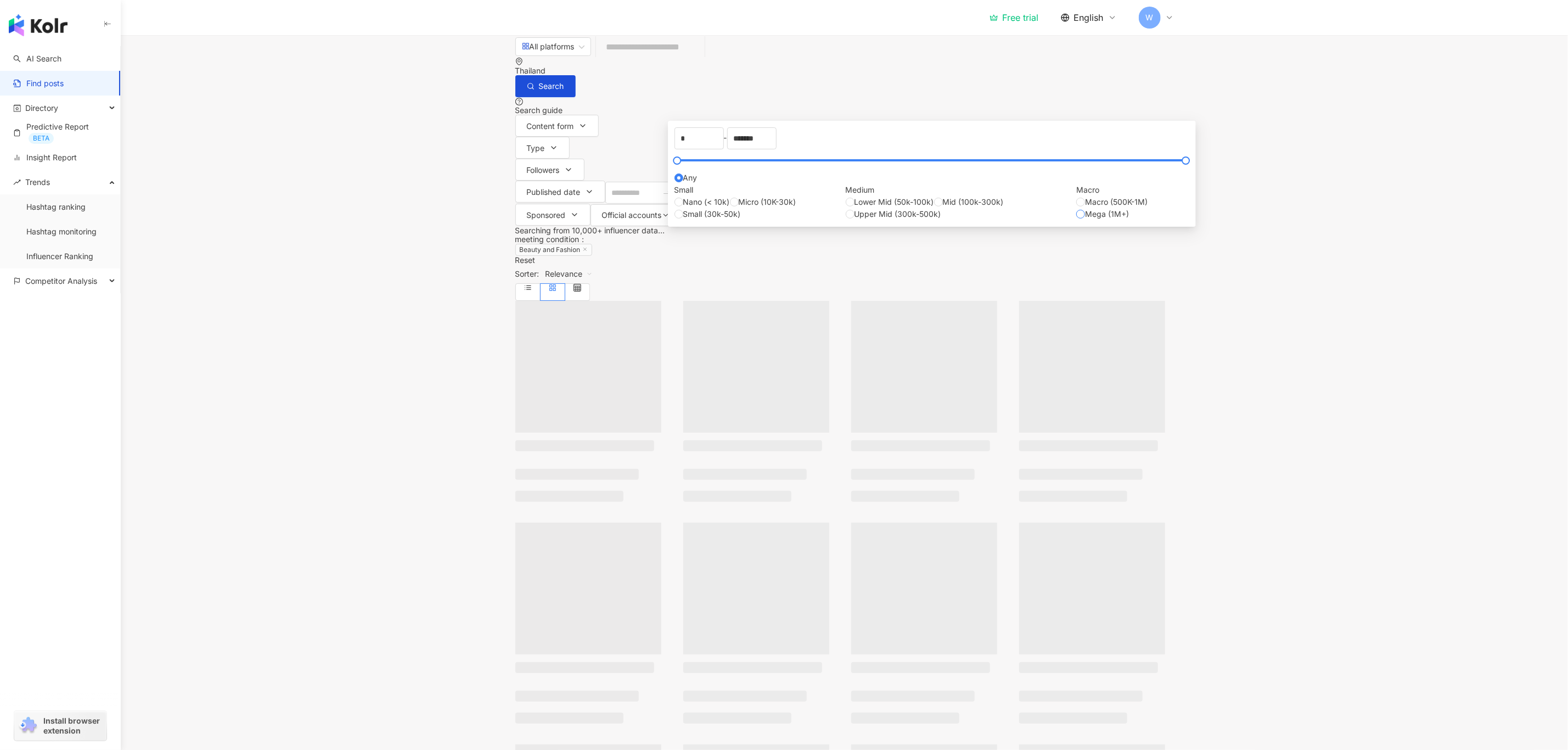
click at [1085, 220] on span "Mega (1M+)" at bounding box center [1107, 214] width 44 height 12
type input "*******"
type input "*********"
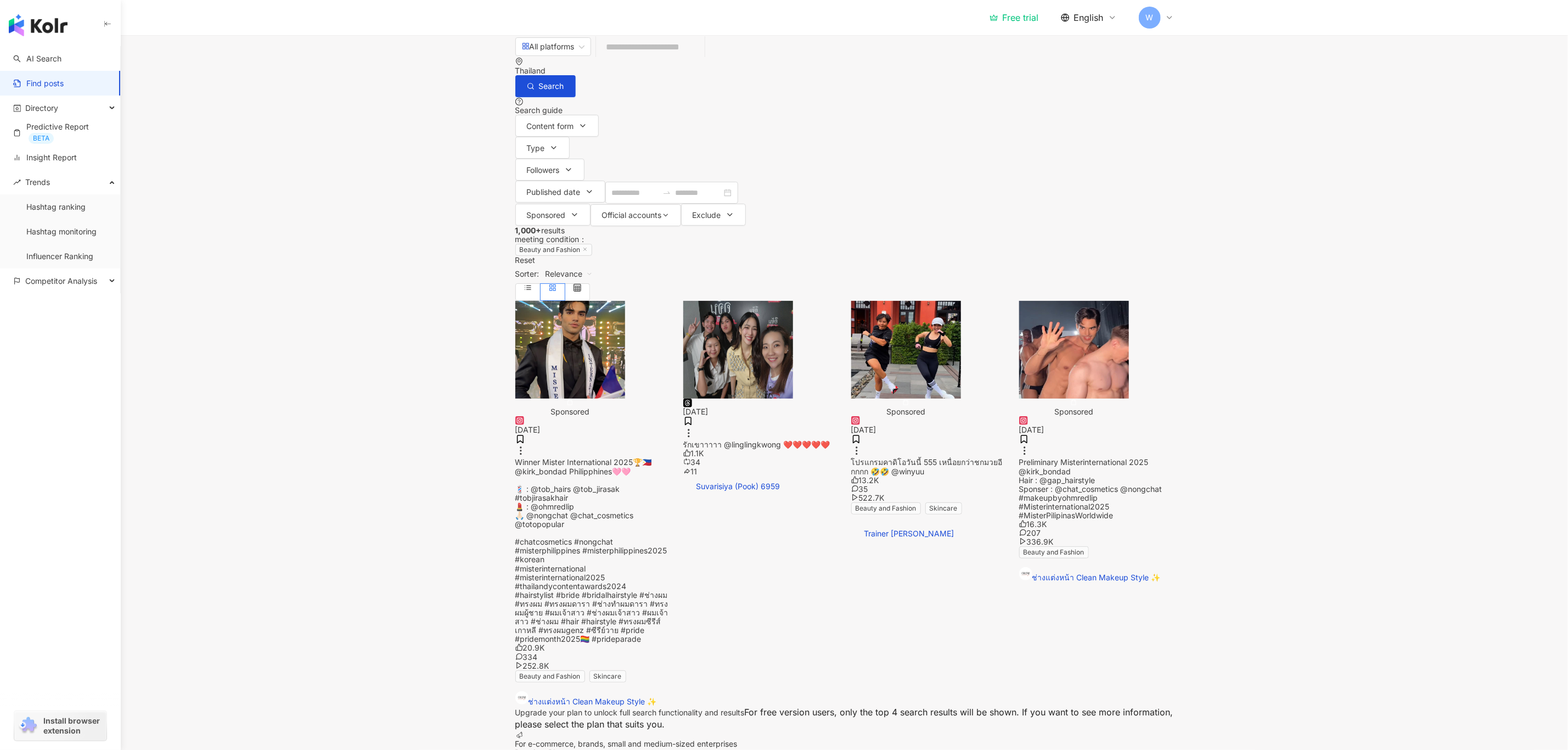
click at [1258, 356] on main "All platforms Thailand Search Search guide Content form Type Followers Publishe…" at bounding box center [844, 484] width 1447 height 898
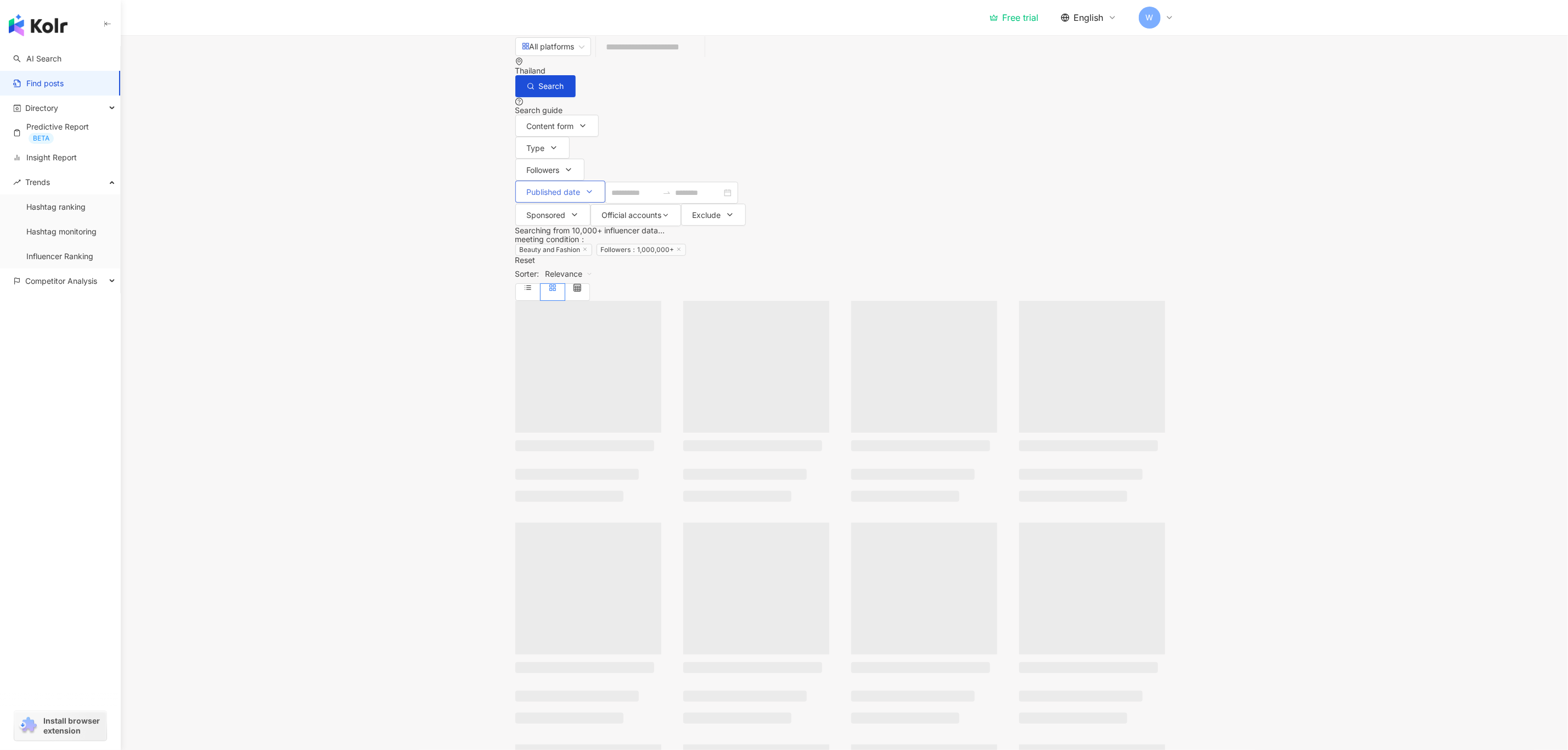
click at [606, 181] on button "Published date" at bounding box center [561, 192] width 90 height 22
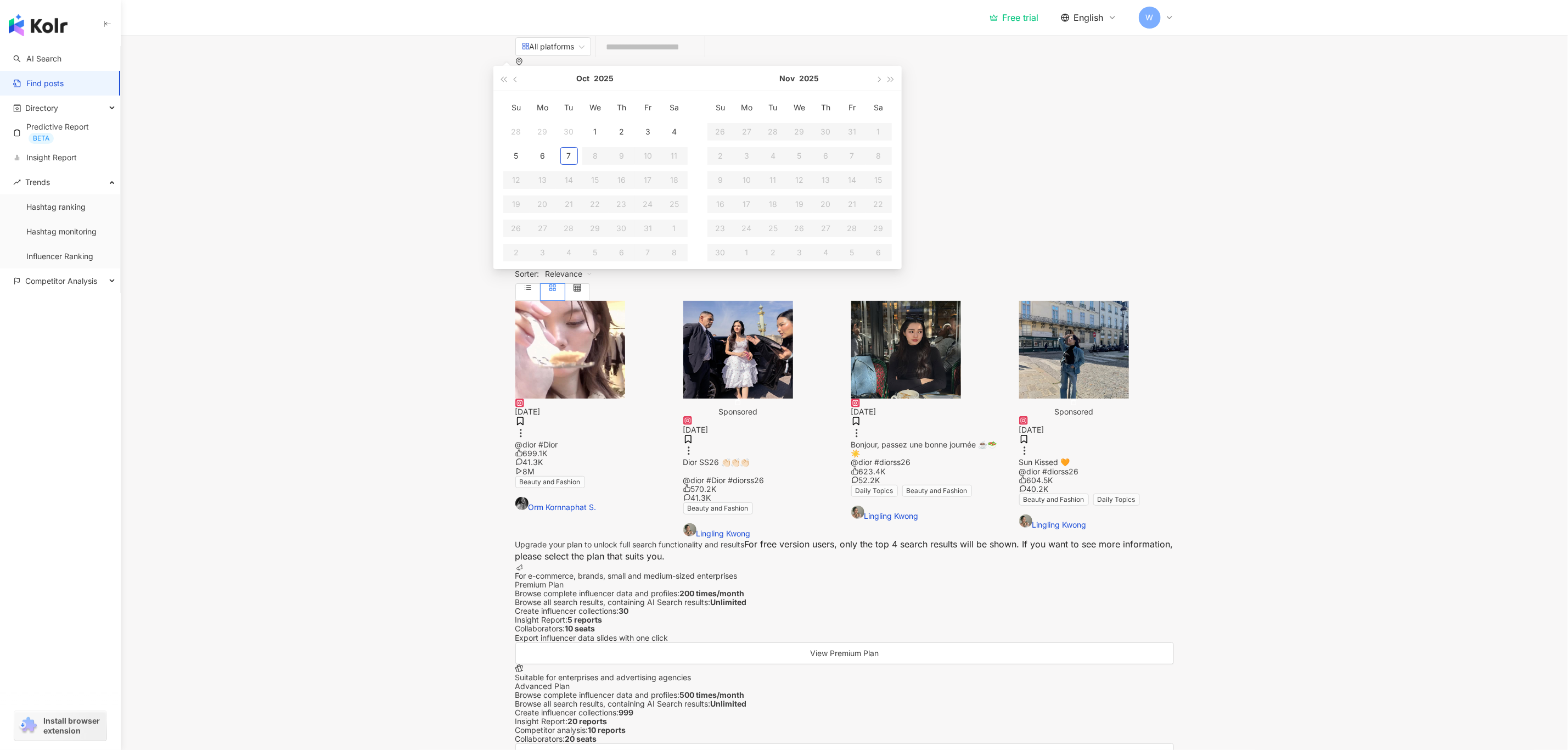
click at [606, 181] on button "Published date" at bounding box center [561, 192] width 90 height 22
click at [566, 211] on span "Sponsored" at bounding box center [547, 215] width 39 height 9
click at [1367, 233] on main "All platforms Thailand Search Search guide Content form Type Followers Publishe…" at bounding box center [844, 400] width 1447 height 730
click at [662, 211] on span "Official accounts" at bounding box center [632, 215] width 60 height 9
drag, startPoint x: 1108, startPoint y: 119, endPoint x: 1074, endPoint y: 124, distance: 34.4
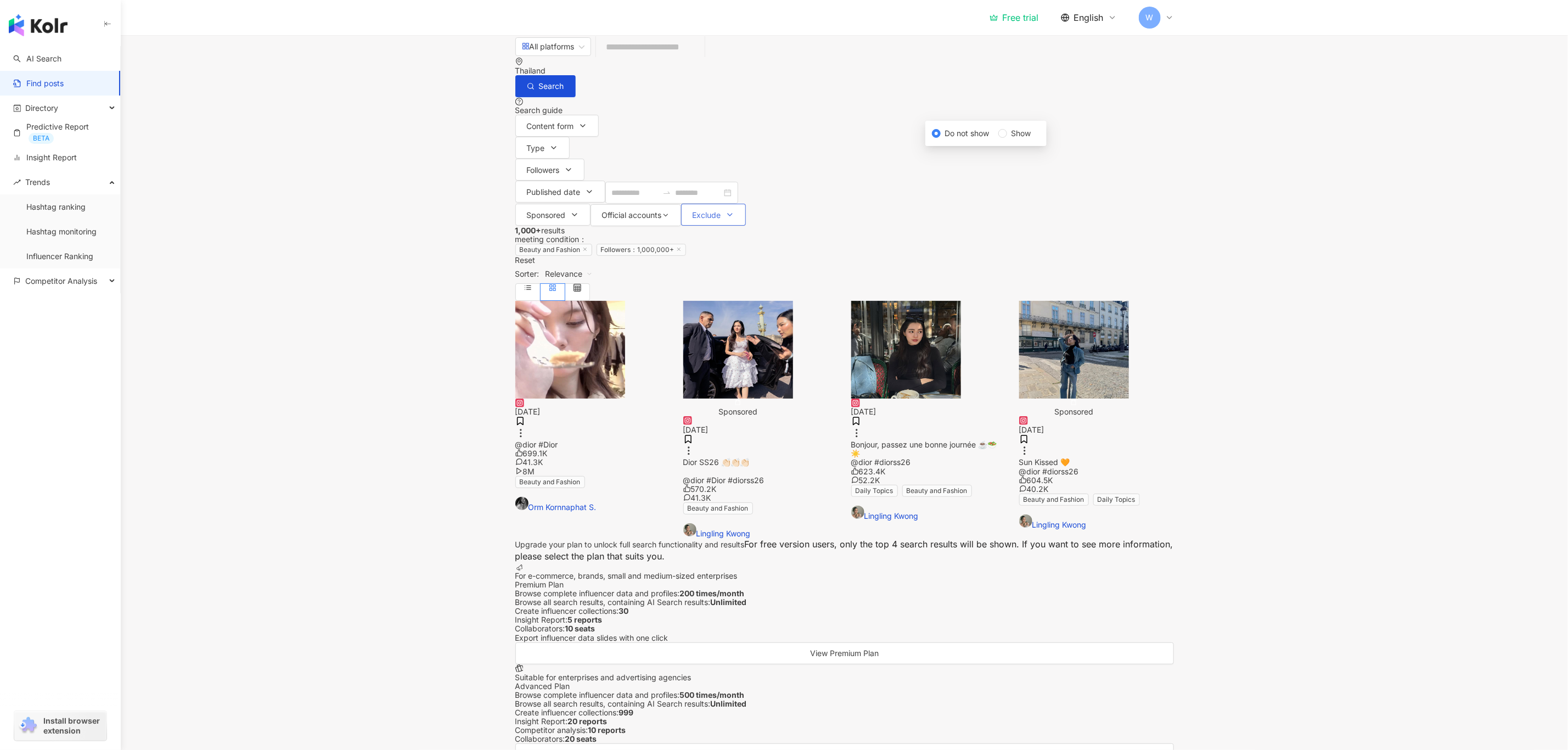
click at [1099, 122] on div "Content form Type Followers Published date Oct 2025 Su Mo Tu We Th Fr Sa 28 29 …" at bounding box center [845, 170] width 659 height 111
click at [746, 204] on button "Exclude" at bounding box center [713, 215] width 65 height 22
click at [593, 265] on span "Relevance" at bounding box center [569, 273] width 47 height 18
click at [1118, 198] on div "Engagement" at bounding box center [1105, 205] width 54 height 12
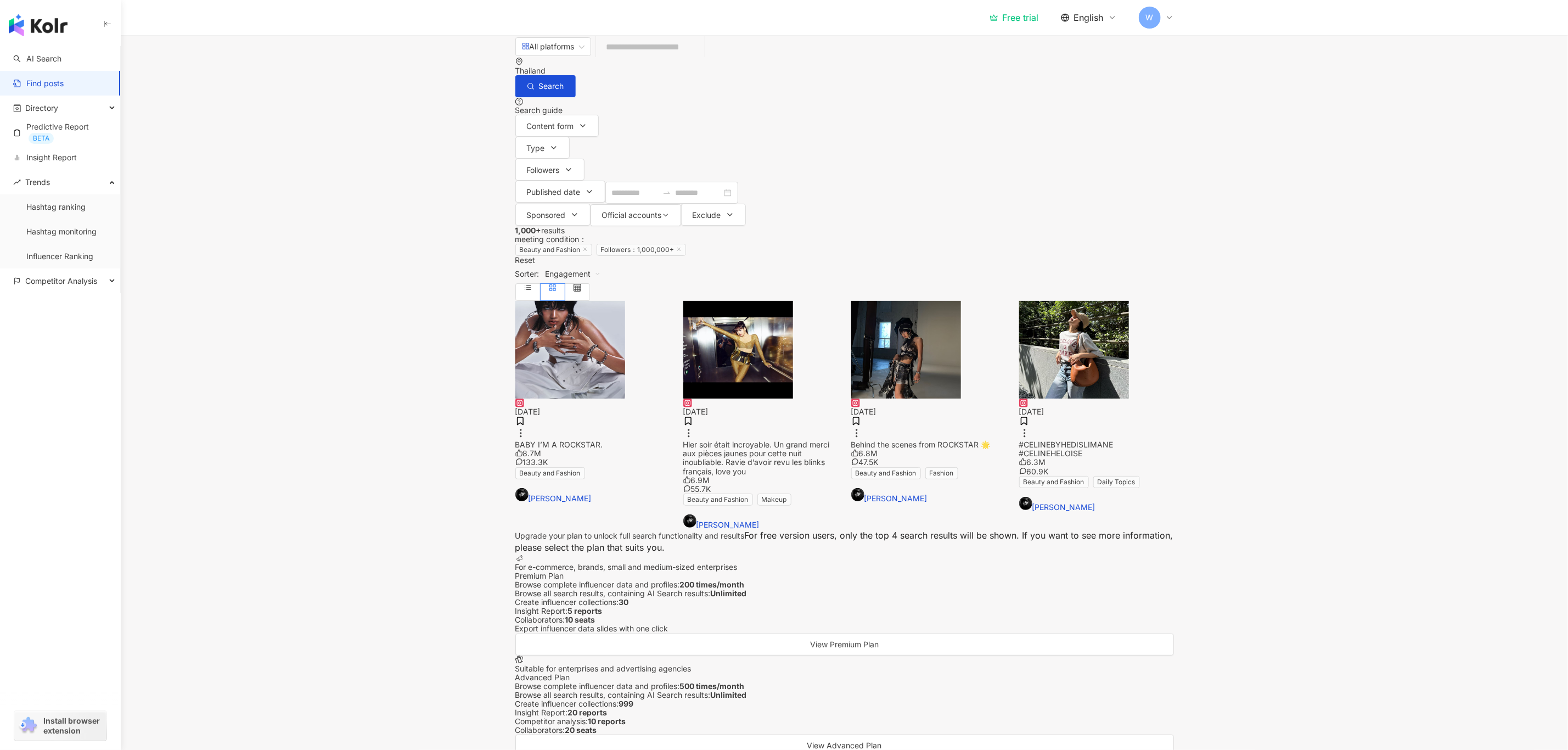
click at [601, 265] on span "Engagement" at bounding box center [573, 273] width 55 height 18
click at [1118, 187] on div "Relevance" at bounding box center [1097, 186] width 54 height 12
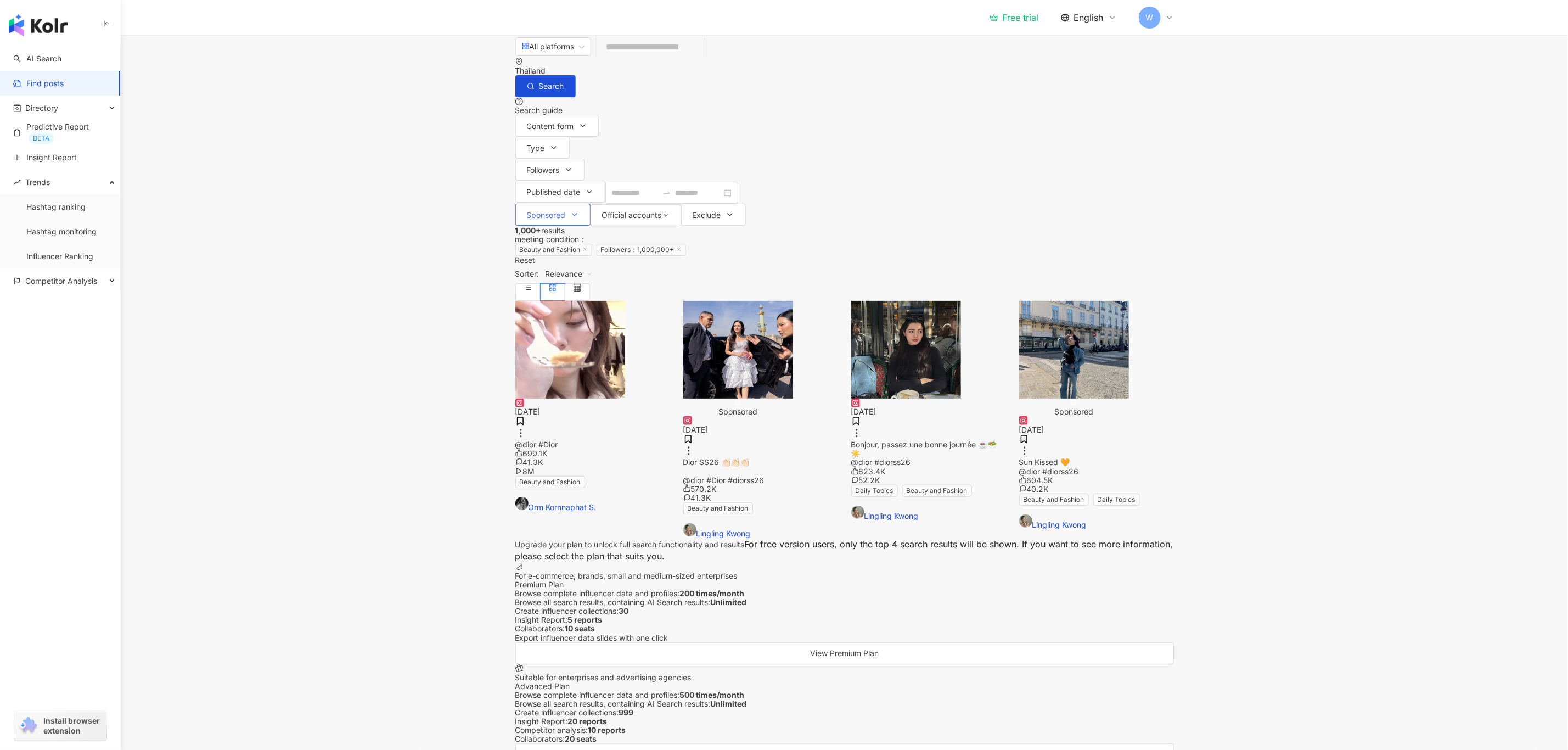
click at [590, 204] on button "Sponsored" at bounding box center [553, 215] width 75 height 22
click at [894, 139] on div "Any Sponsored posts Non-sponsored posts" at bounding box center [959, 133] width 219 height 12
click at [978, 139] on span "Non-sponsored posts" at bounding box center [1021, 133] width 86 height 12
click at [544, 114] on button "Content form" at bounding box center [557, 125] width 83 height 22
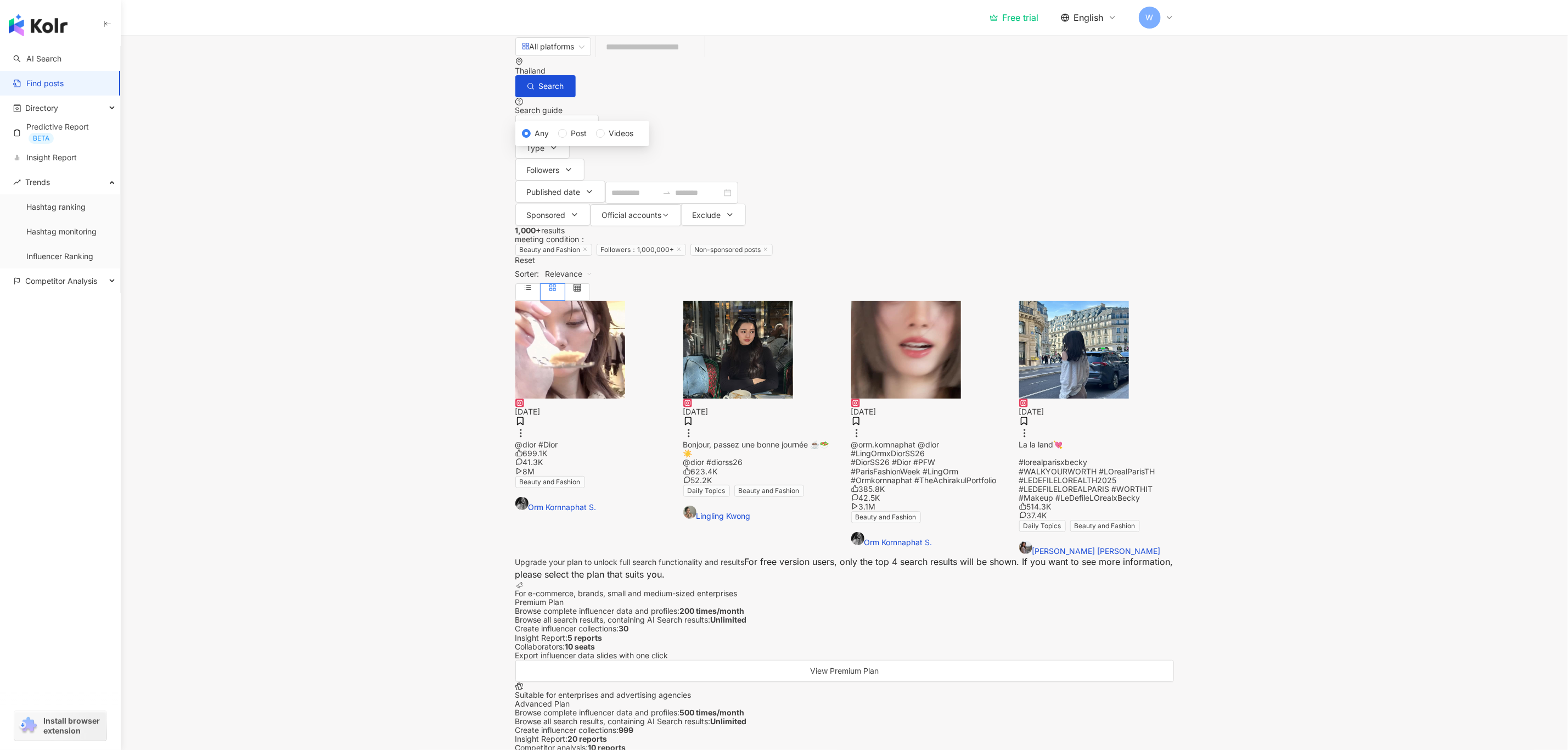
click at [388, 237] on main "All platforms Thailand Search Search guide Content form Type Followers Publishe…" at bounding box center [844, 409] width 1447 height 748
click at [573, 55] on div "All platforms" at bounding box center [548, 46] width 53 height 18
click at [575, 109] on div "Instagram" at bounding box center [562, 113] width 71 height 12
click at [97, 109] on div "Directory" at bounding box center [60, 108] width 120 height 25
click at [98, 153] on link "Influencer collection" at bounding box center [62, 158] width 72 height 11
